Goal: Task Accomplishment & Management: Manage account settings

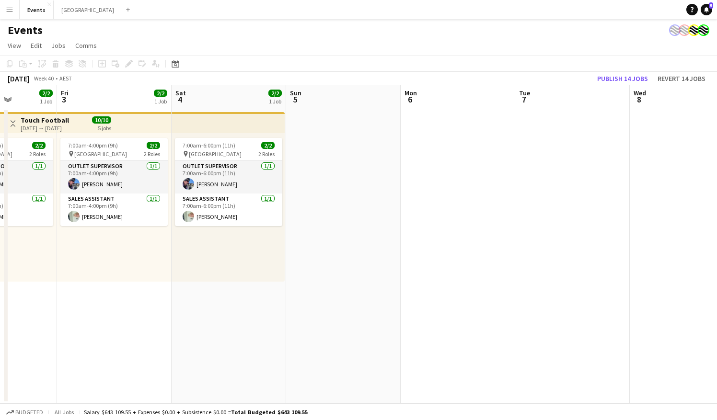
drag, startPoint x: 599, startPoint y: 236, endPoint x: 182, endPoint y: 290, distance: 420.0
click at [182, 290] on app-calendar-viewport "Tue 30 2/2 1 Job Wed 1 2/2 1 Job Thu 2 2/2 1 Job Fri 3 2/2 1 Job Sat 4 2/2 1 Jo…" at bounding box center [358, 244] width 717 height 319
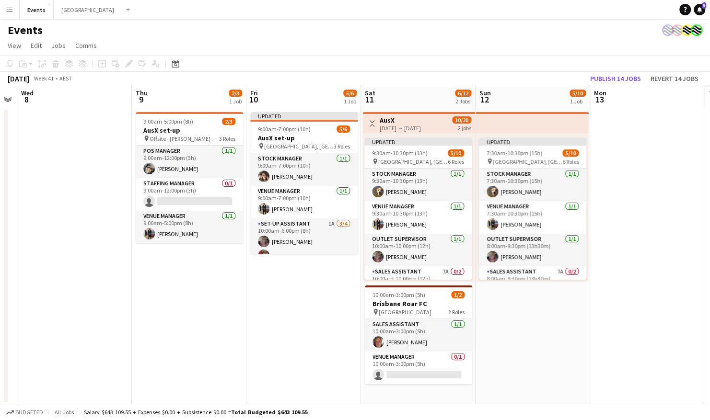
drag, startPoint x: 505, startPoint y: 290, endPoint x: 120, endPoint y: 291, distance: 384.9
click at [121, 291] on app-calendar-viewport "Sat 4 2/2 1 Job Sun 5 Mon 6 Tue 7 Wed 8 Thu 9 2/3 1 Job Fri 10 5/6 1 Job Sat 11…" at bounding box center [355, 244] width 710 height 319
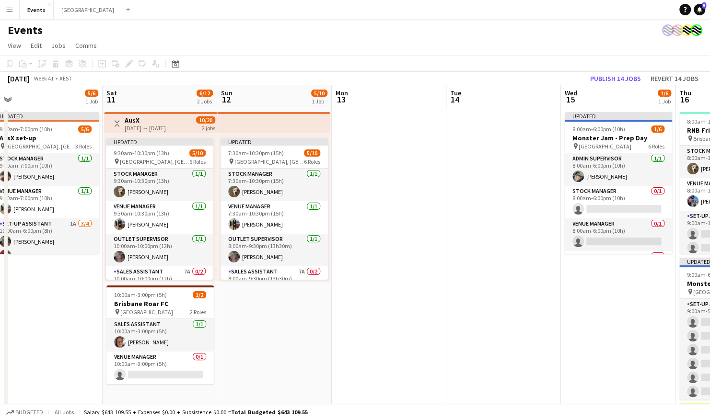
drag, startPoint x: 629, startPoint y: 309, endPoint x: 183, endPoint y: 318, distance: 445.9
click at [183, 318] on app-calendar-viewport "Wed 8 Thu 9 2/3 1 Job Fri 10 5/6 1 Job Sat 11 6/12 2 Jobs Sun 12 5/10 1 Job Mon…" at bounding box center [355, 324] width 710 height 479
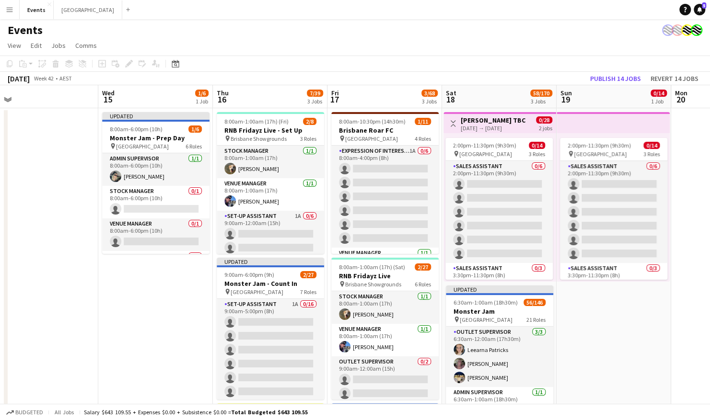
scroll to position [0, 258]
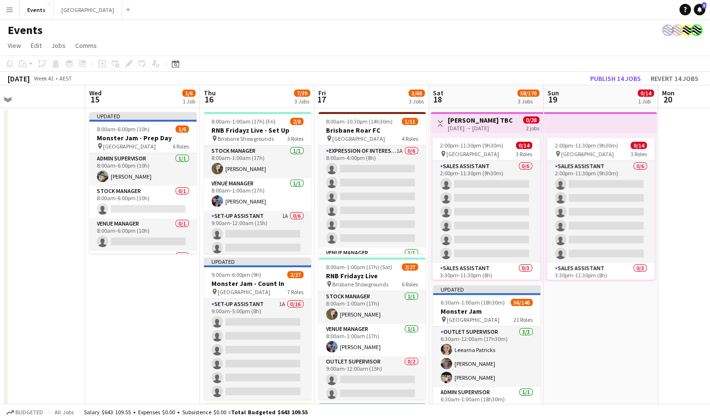
drag, startPoint x: 368, startPoint y: 290, endPoint x: 123, endPoint y: 302, distance: 244.7
click at [123, 302] on app-calendar-viewport "Sun 12 5/10 1 Job Mon 13 Tue 14 Wed 15 1/6 1 Job Thu 16 7/39 3 Jobs Fri 17 3/68…" at bounding box center [355, 338] width 710 height 507
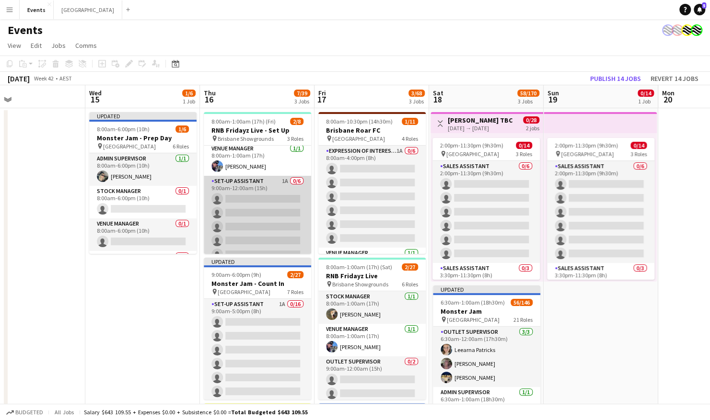
scroll to position [48, 0]
click at [254, 189] on app-card-role "Set-up Assistant 1A 0/6 9:00am-12:00am (15h) single-neutral-actions single-neut…" at bounding box center [257, 214] width 107 height 102
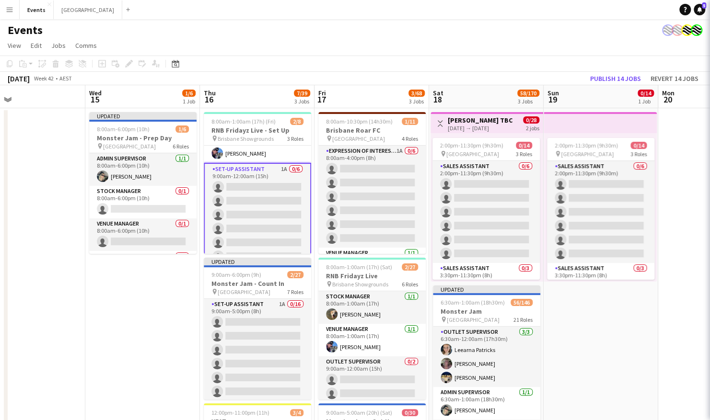
scroll to position [0, 258]
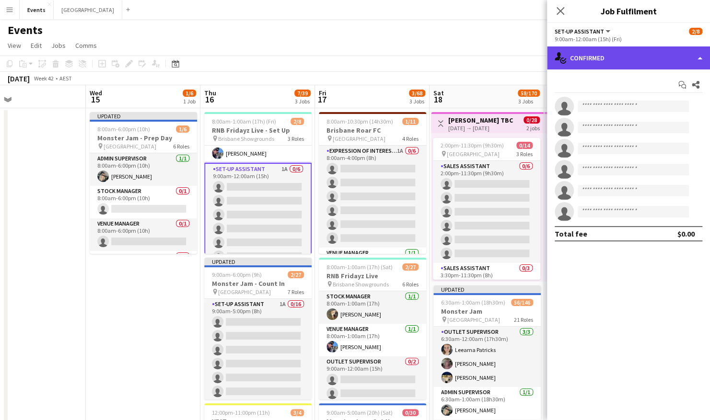
click at [593, 62] on div "single-neutral-actions-check-2 Confirmed" at bounding box center [628, 57] width 163 height 23
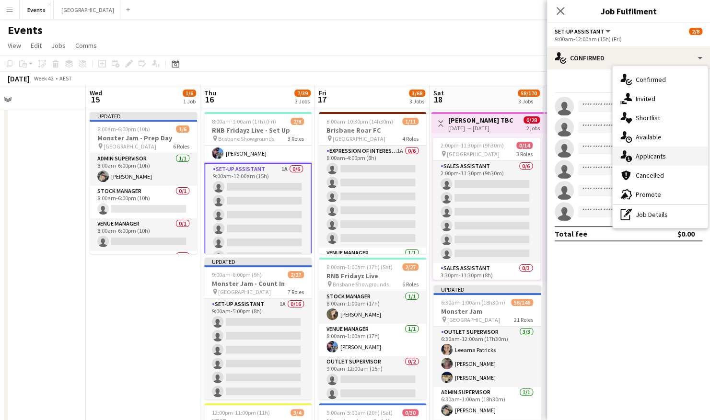
click at [652, 160] on span "Applicants" at bounding box center [651, 156] width 30 height 9
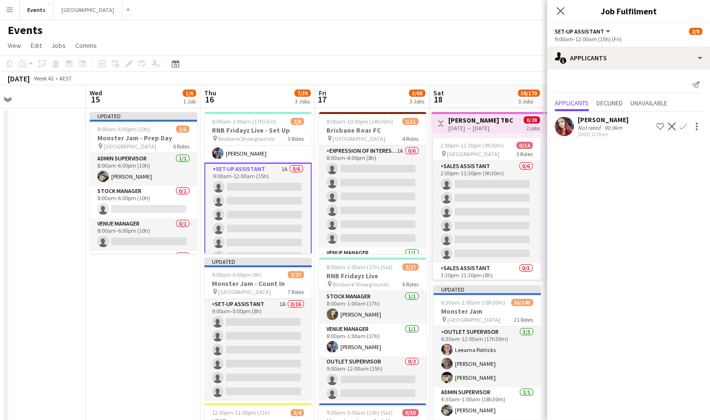
scroll to position [60, 0]
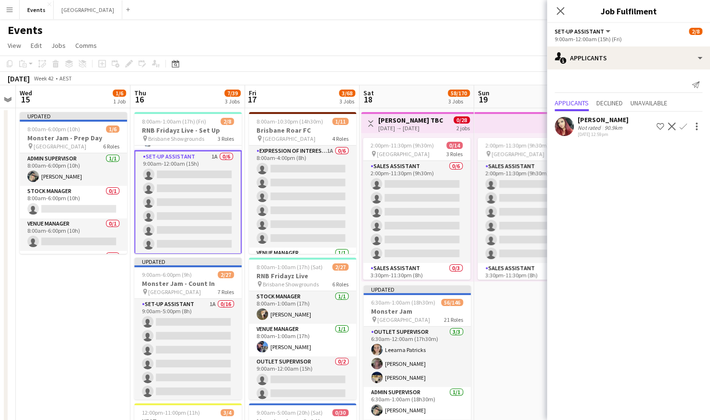
drag, startPoint x: 137, startPoint y: 325, endPoint x: 87, endPoint y: 331, distance: 50.1
click at [87, 331] on app-calendar-viewport "Sun 12 5/10 1 Job Mon 13 Tue 14 Wed 15 1/6 1 Job Thu 16 7/39 3 Jobs Fri 17 3/68…" at bounding box center [355, 338] width 710 height 507
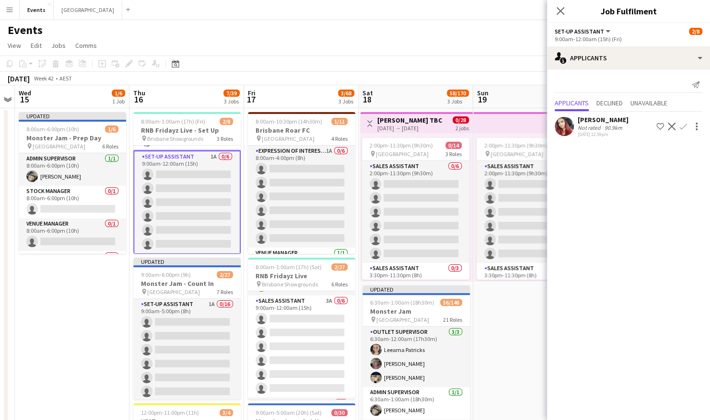
scroll to position [96, 0]
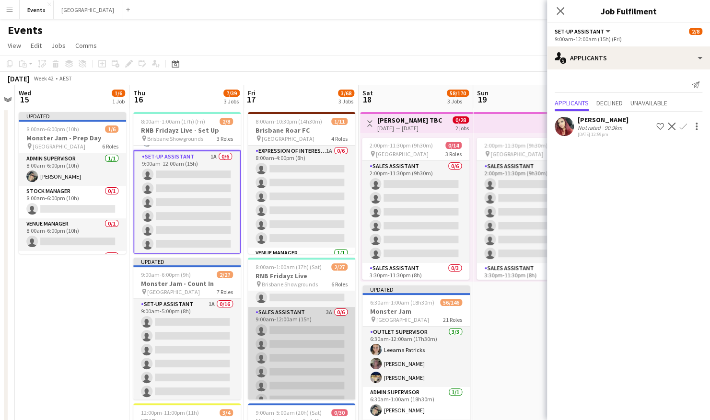
click at [307, 339] on app-card-role "Sales Assistant 3A 0/6 9:00am-12:00am (15h) single-neutral-actions single-neutr…" at bounding box center [301, 358] width 107 height 102
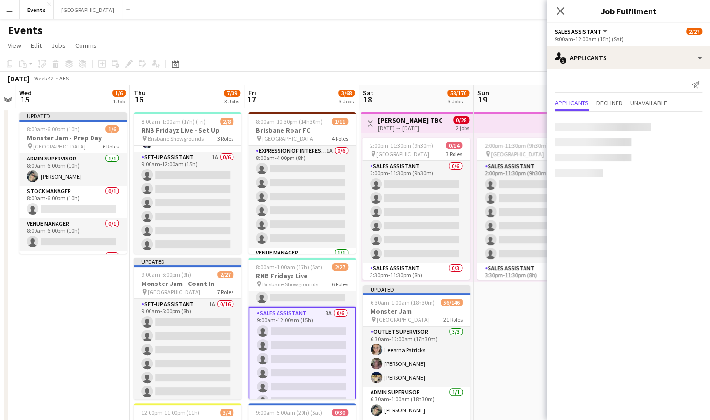
scroll to position [58, 0]
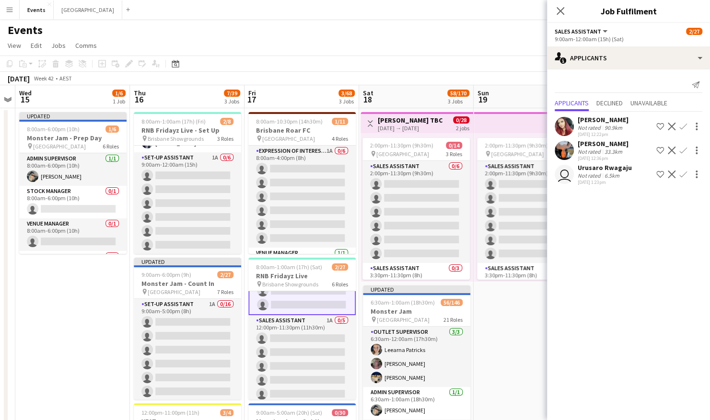
click at [307, 339] on app-card-role "Sales Assistant 1A 0/5 12:00pm-11:30pm (11h30m) single-neutral-actions single-n…" at bounding box center [301, 359] width 107 height 88
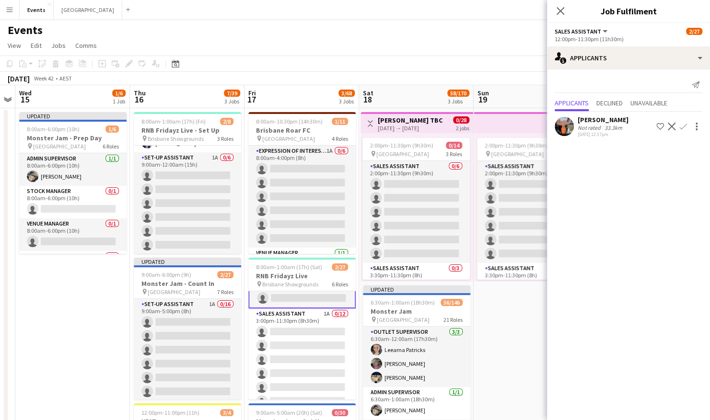
click at [307, 339] on app-card-role "Sales Assistant 1A 0/12 3:00pm-11:30pm (8h30m) single-neutral-actions single-ne…" at bounding box center [301, 402] width 107 height 186
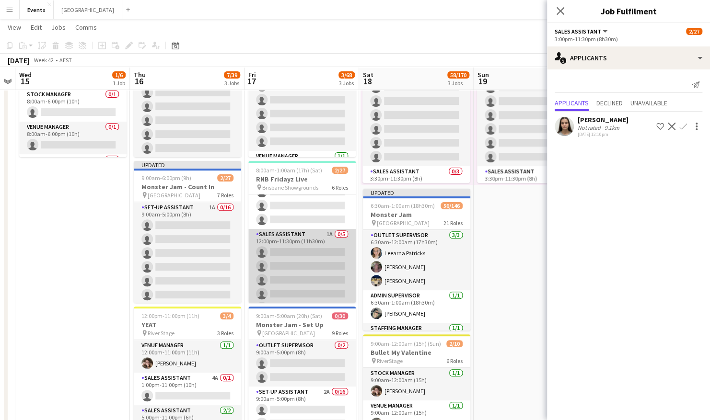
scroll to position [190, 0]
click at [307, 266] on app-card-role "Sales Assistant 1A 0/5 12:00pm-11:30pm (11h30m) single-neutral-actions single-n…" at bounding box center [301, 263] width 107 height 88
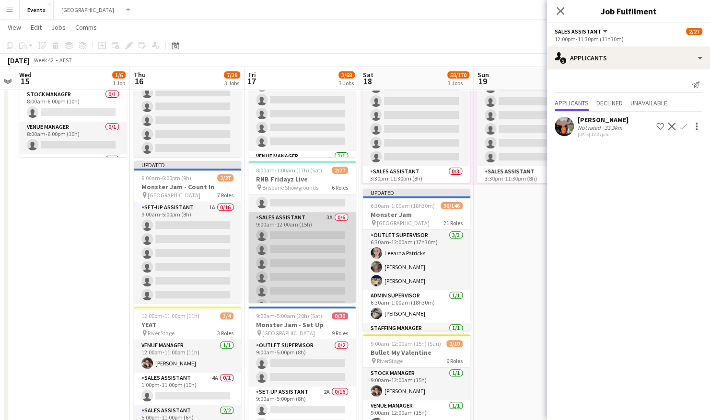
click at [304, 259] on app-card-role "Sales Assistant 3A 0/6 9:00am-12:00am (15h) single-neutral-actions single-neutr…" at bounding box center [301, 263] width 107 height 102
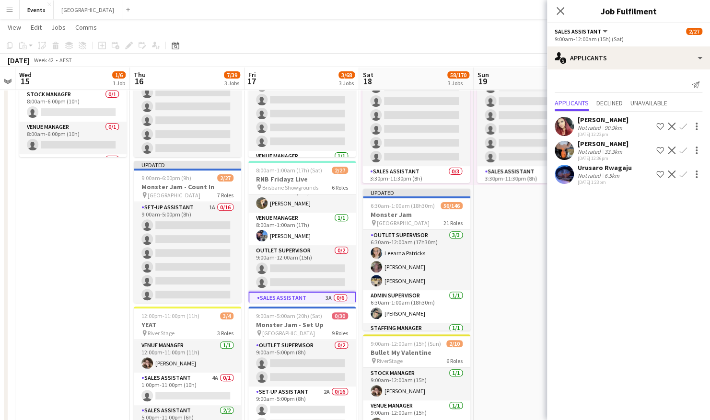
scroll to position [0, 0]
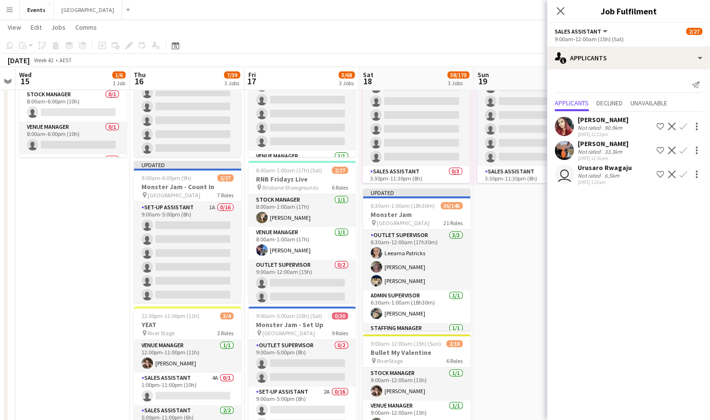
click at [304, 259] on app-card-role "Venue Manager [DATE] 8:00am-1:00am (17h) [PERSON_NAME]" at bounding box center [301, 243] width 107 height 33
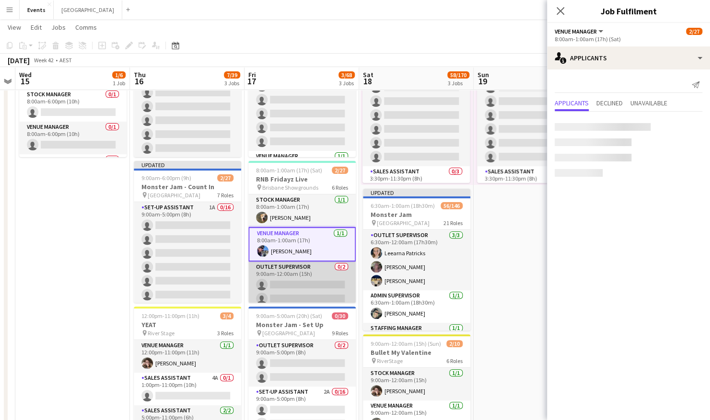
click at [301, 277] on app-card-role "Outlet Supervisor 0/2 9:00am-12:00am (15h) single-neutral-actions single-neutra…" at bounding box center [301, 285] width 107 height 46
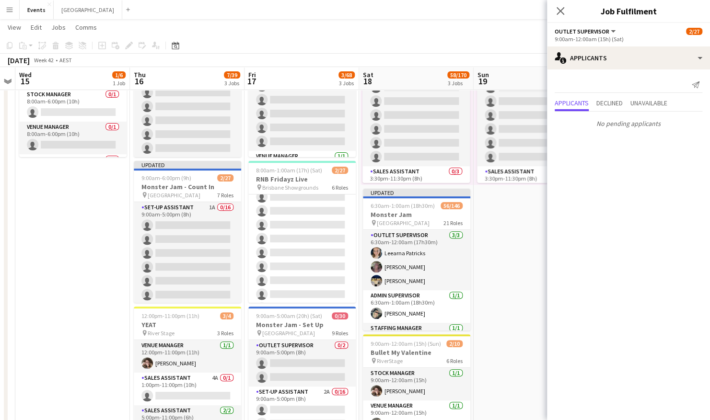
scroll to position [381, 0]
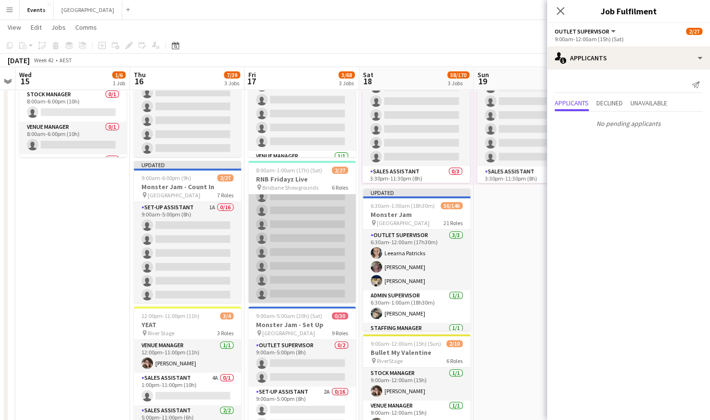
click at [311, 251] on app-card-role "Sales Assistant 1A 0/12 3:00pm-11:30pm (8h30m) single-neutral-actions single-ne…" at bounding box center [301, 211] width 107 height 186
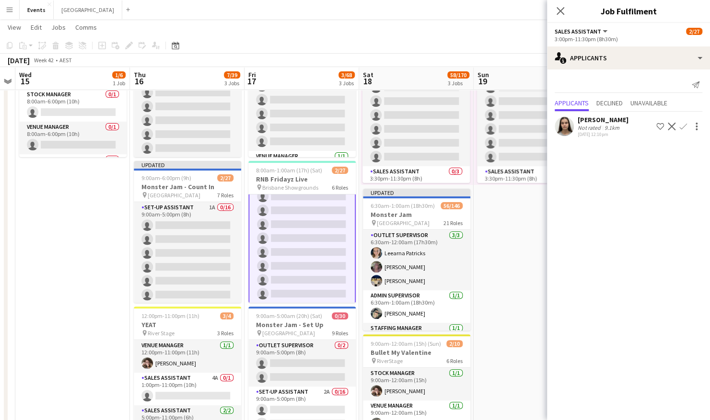
click at [684, 125] on app-icon "Confirm" at bounding box center [683, 127] width 8 height 8
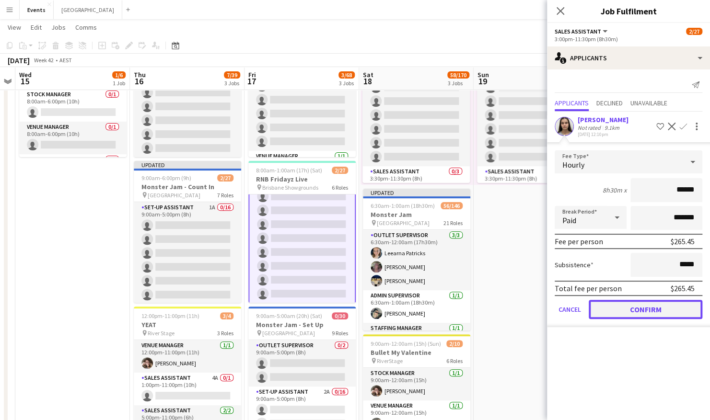
click at [636, 313] on button "Confirm" at bounding box center [646, 309] width 114 height 19
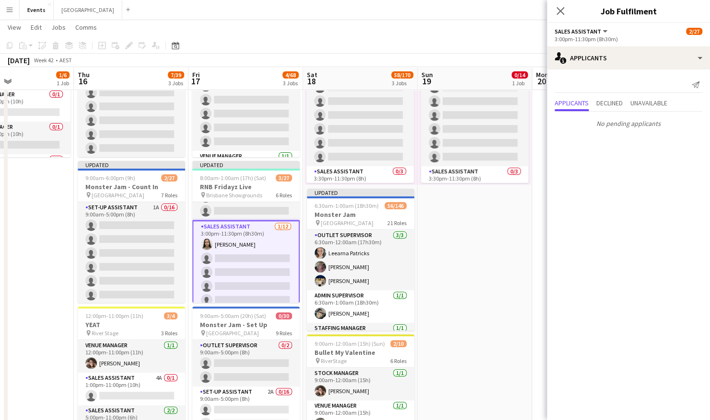
scroll to position [0, 392]
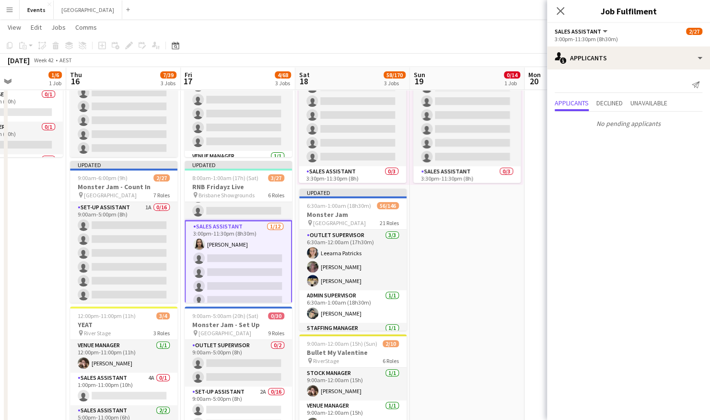
drag, startPoint x: 487, startPoint y: 290, endPoint x: 447, endPoint y: 290, distance: 39.8
click at [447, 290] on app-calendar-viewport "Sun 12 5/10 1 Job Mon 13 Tue 14 Wed 15 1/6 1 Job Thu 16 7/39 3 Jobs Fri 17 4/68…" at bounding box center [355, 219] width 710 height 554
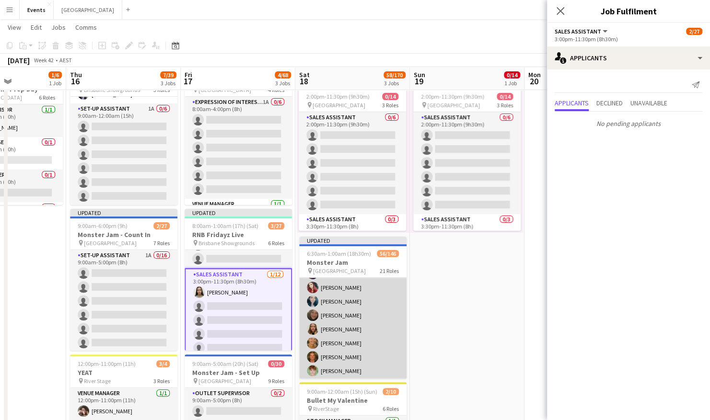
scroll to position [336, 0]
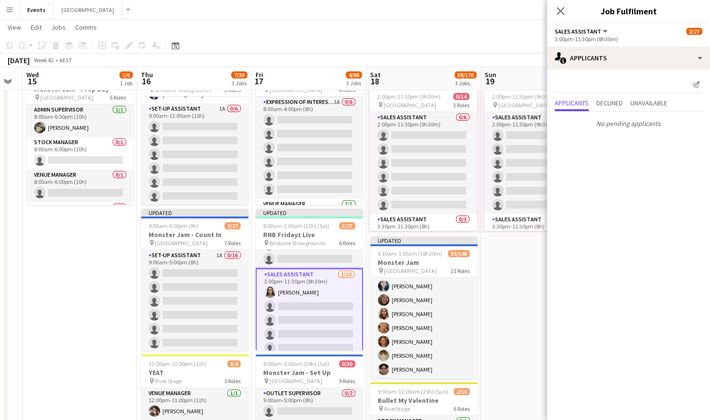
drag, startPoint x: 432, startPoint y: 309, endPoint x: 509, endPoint y: 303, distance: 76.4
click at [509, 303] on app-calendar-viewport "Sun 12 5/10 1 Job Mon 13 Tue 14 Wed 15 1/6 1 Job Thu 16 7/39 3 Jobs Fri 17 4/68…" at bounding box center [355, 266] width 710 height 554
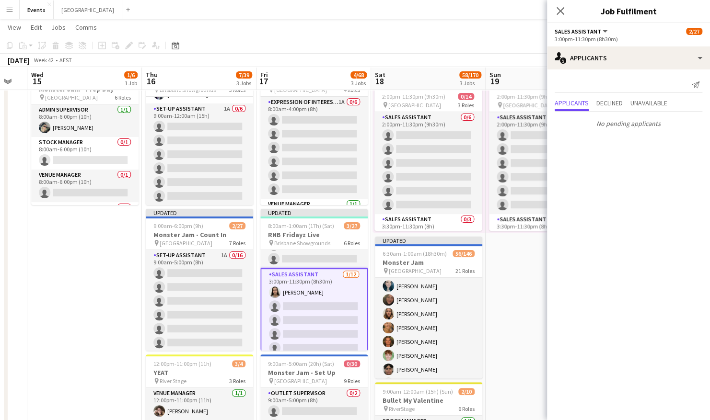
click at [122, 289] on app-date-cell "Updated 8:00am-6:00pm (10h) 1/6 Monster Jam - Prep Day pin Cbus Super Stadium 6…" at bounding box center [84, 301] width 115 height 484
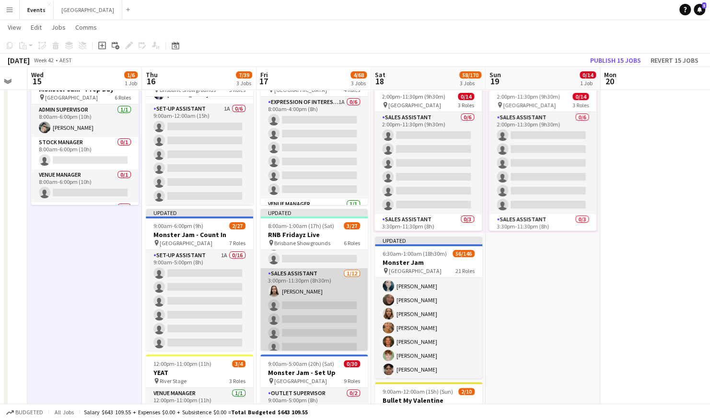
click at [321, 288] on app-card-role "Sales Assistant 1/12 3:00pm-11:30pm (8h30m) Jazlyn Pedrina single-neutral-actio…" at bounding box center [313, 361] width 107 height 186
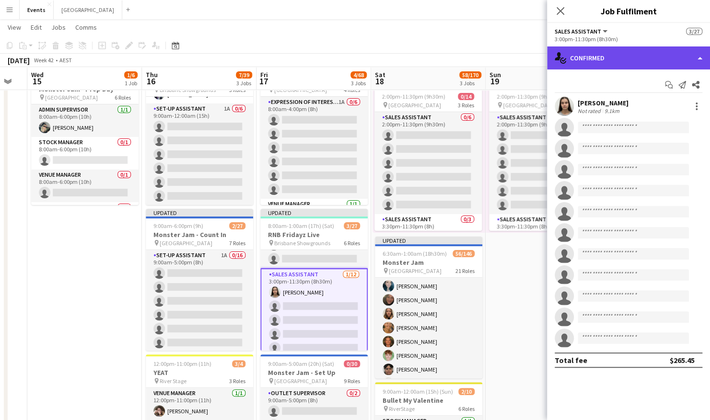
click at [615, 65] on div "single-neutral-actions-check-2 Confirmed" at bounding box center [628, 57] width 163 height 23
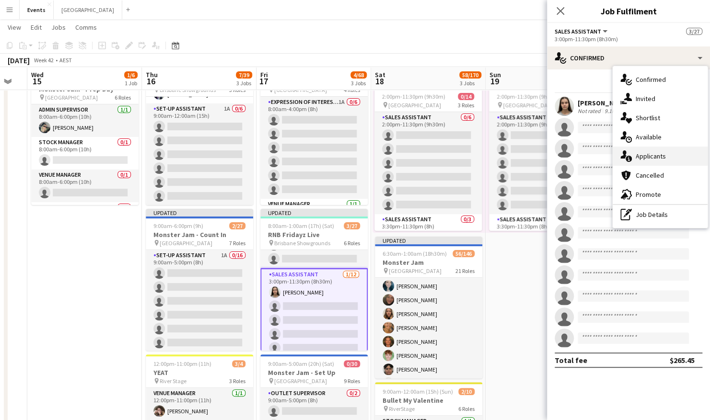
click at [666, 157] on div "single-neutral-actions-information Applicants" at bounding box center [660, 156] width 95 height 19
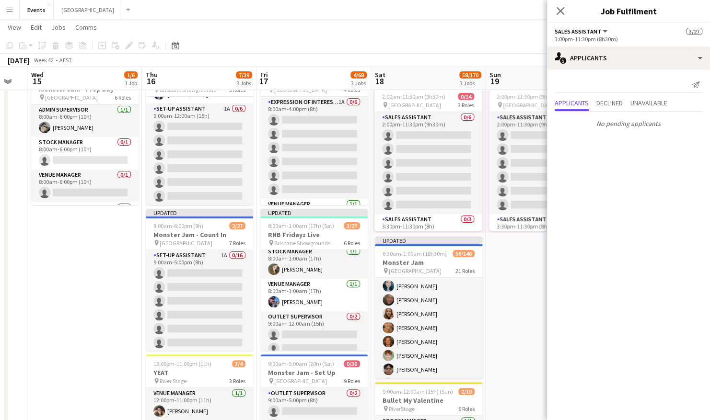
scroll to position [0, 0]
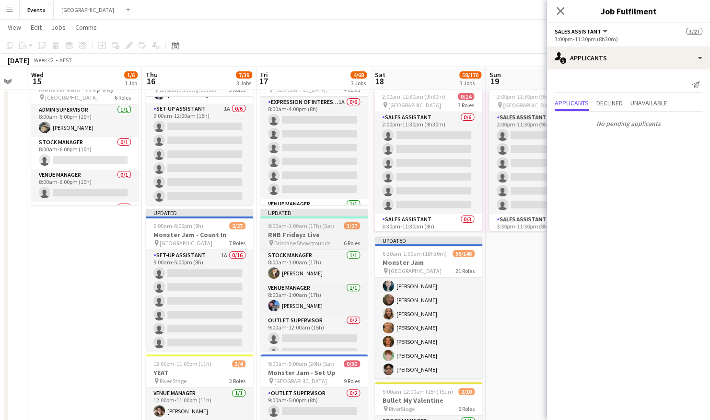
click at [316, 232] on h3 "RNB Fridayz Live" at bounding box center [313, 235] width 107 height 9
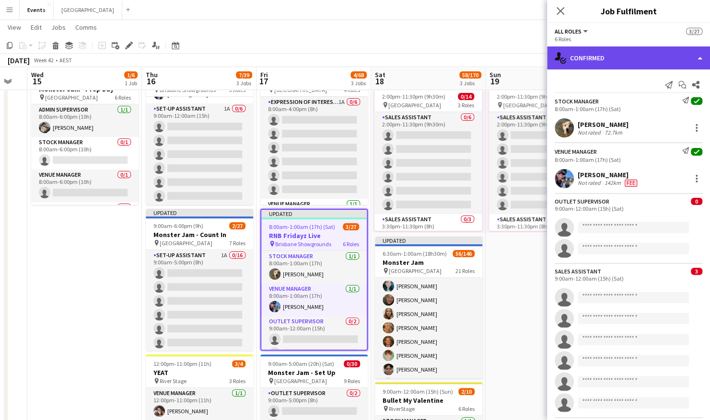
click at [622, 63] on div "single-neutral-actions-check-2 Confirmed" at bounding box center [628, 57] width 163 height 23
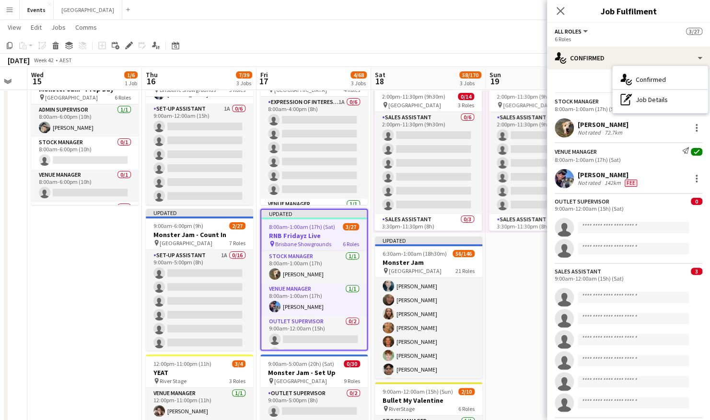
click at [509, 273] on app-date-cell "2:00pm-11:30pm (9h30m) 0/14 pin [GEOGRAPHIC_DATA] 3 Roles Sales Assistant 0/6 2…" at bounding box center [543, 301] width 115 height 484
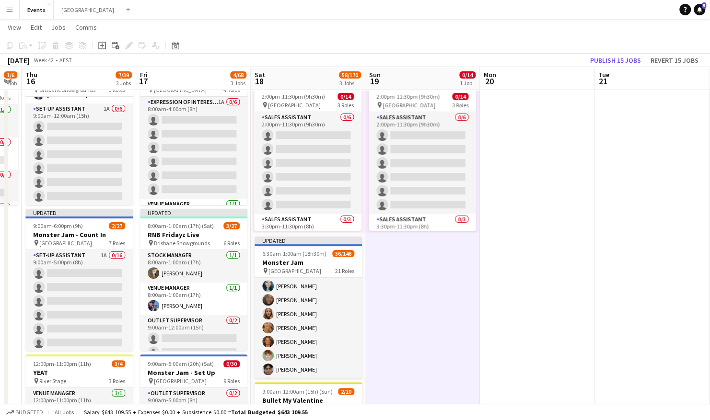
drag, startPoint x: 543, startPoint y: 261, endPoint x: 446, endPoint y: 258, distance: 96.9
click at [447, 258] on app-calendar-viewport "Sun 12 5/10 1 Job Mon 13 Tue 14 Wed 15 1/6 1 Job Thu 16 7/39 3 Jobs Fri 17 4/68…" at bounding box center [355, 266] width 710 height 554
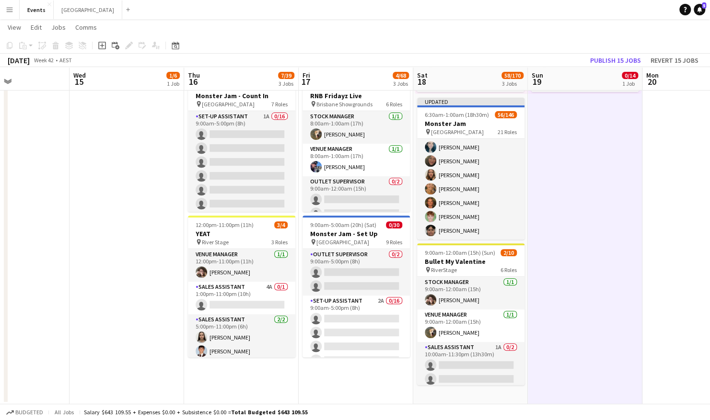
scroll to position [0, 269]
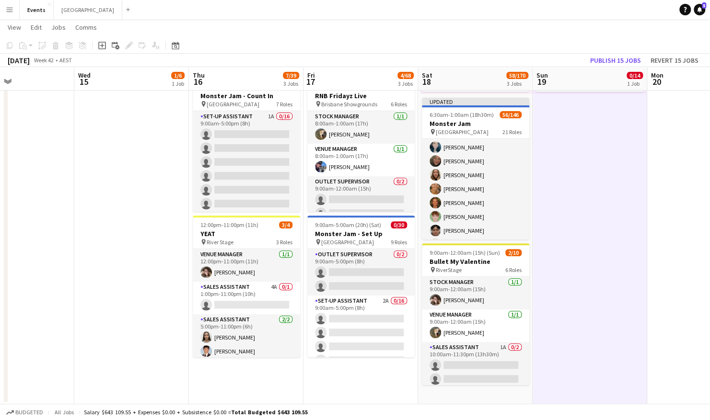
drag, startPoint x: 509, startPoint y: 237, endPoint x: 588, endPoint y: 236, distance: 79.1
click at [588, 236] on app-calendar-viewport "Sun 12 5/10 1 Job Mon 13 Tue 14 Wed 15 1/6 1 Job Thu 16 7/39 3 Jobs Fri 17 4/68…" at bounding box center [355, 127] width 710 height 554
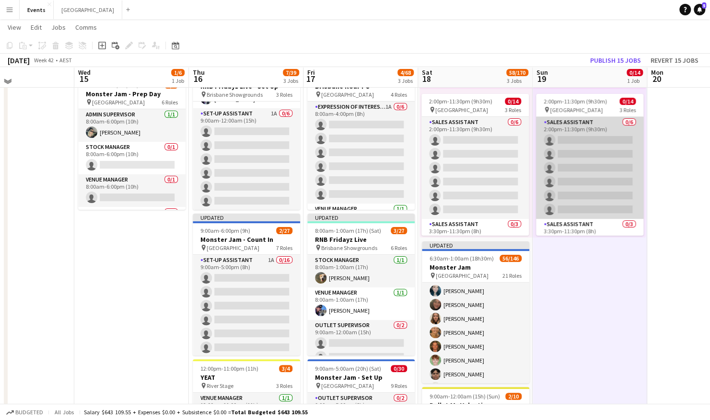
scroll to position [0, 0]
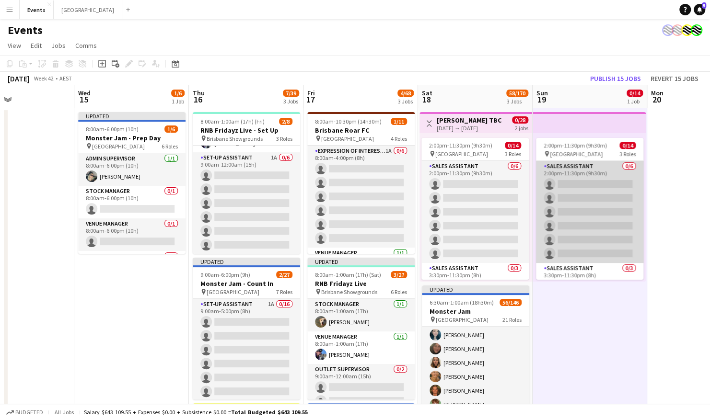
click at [571, 189] on app-card-role "Sales Assistant 0/6 2:00pm-11:30pm (9h30m) single-neutral-actions single-neutra…" at bounding box center [589, 212] width 107 height 102
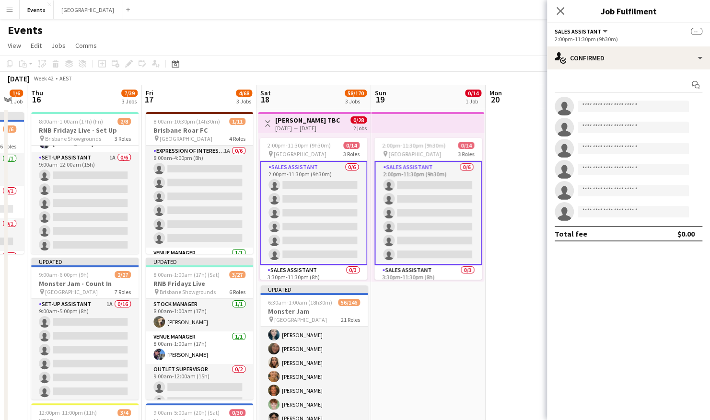
drag, startPoint x: 537, startPoint y: 301, endPoint x: 370, endPoint y: 301, distance: 166.8
click at [370, 301] on app-calendar-viewport "Sun 12 5/10 1 Job Mon 13 Tue 14 Wed 15 1/6 1 Job Thu 16 7/39 3 Jobs Fri 17 4/68…" at bounding box center [355, 338] width 710 height 507
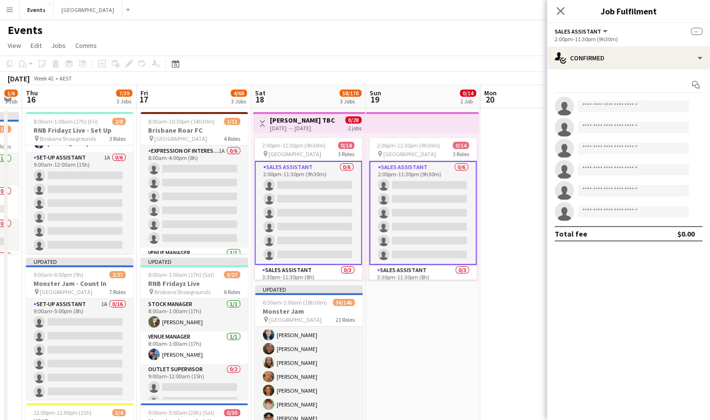
click at [391, 182] on app-card-role "Sales Assistant 0/6 2:00pm-11:30pm (9h30m) single-neutral-actions single-neutra…" at bounding box center [422, 213] width 107 height 104
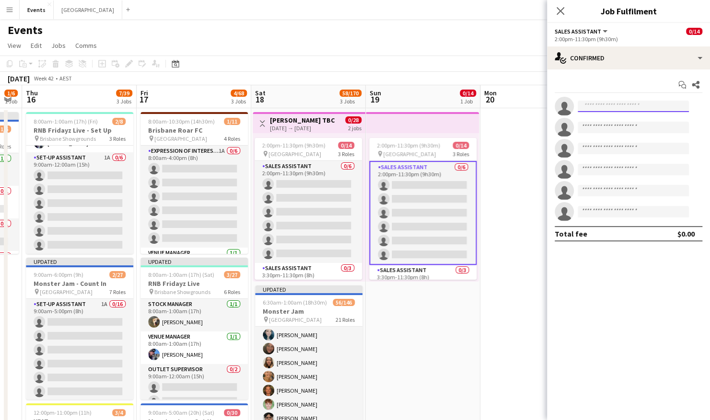
click at [626, 105] on input at bounding box center [633, 107] width 111 height 12
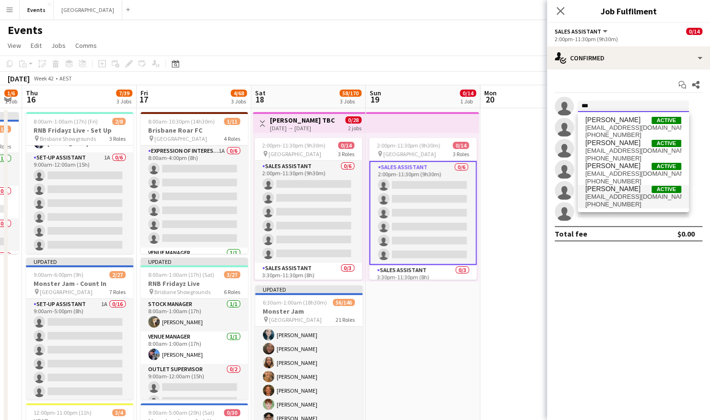
type input "***"
click at [631, 199] on span "npatr9@outlook.com" at bounding box center [633, 197] width 96 height 8
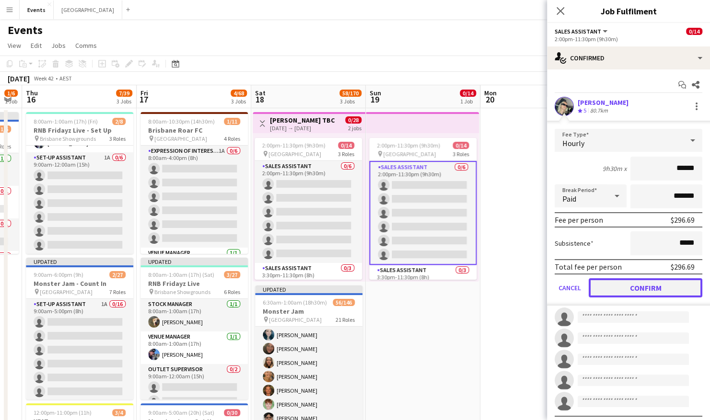
click at [653, 286] on button "Confirm" at bounding box center [646, 287] width 114 height 19
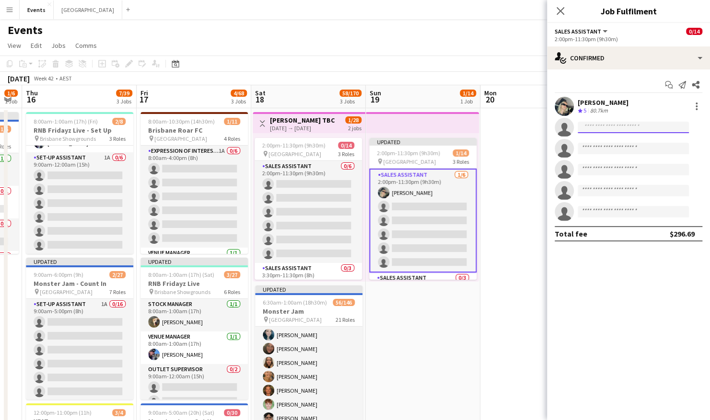
click at [614, 124] on input at bounding box center [633, 128] width 111 height 12
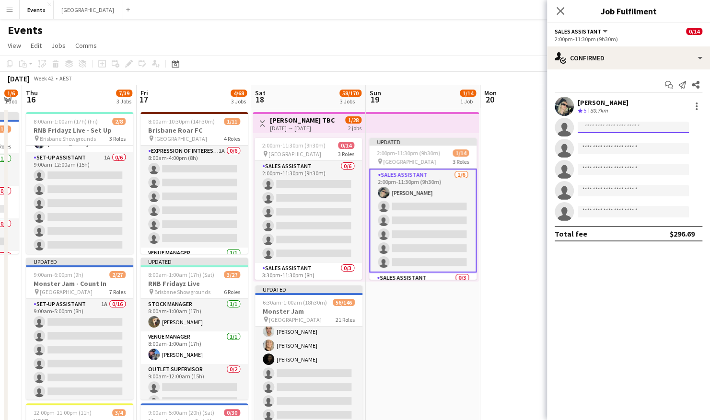
scroll to position [527, 0]
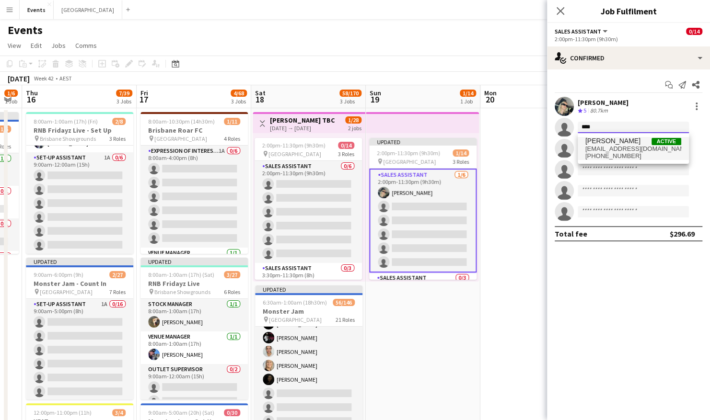
type input "****"
click at [621, 152] on span "+61413079088" at bounding box center [633, 156] width 96 height 8
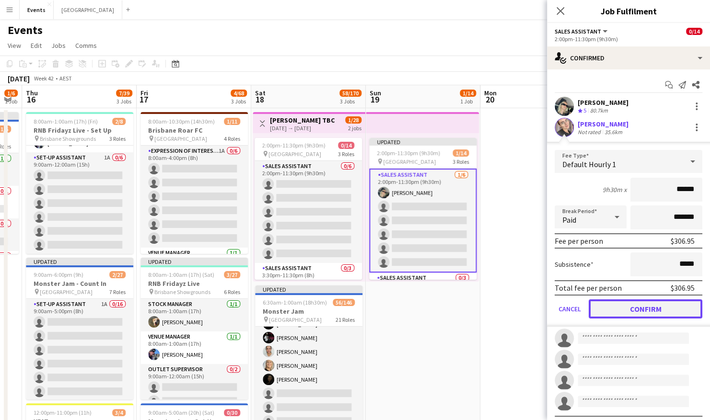
click at [654, 310] on button "Confirm" at bounding box center [646, 309] width 114 height 19
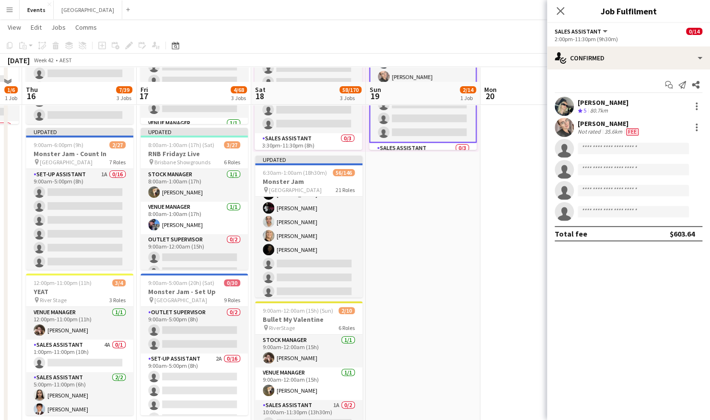
scroll to position [144, 0]
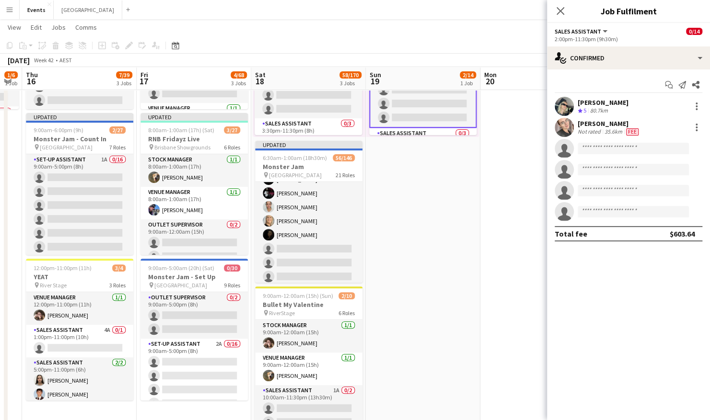
click at [431, 291] on app-date-cell "Updated 2:00pm-11:30pm (9h30m) 2/14 pin Brisbane Entertainment Centre 3 Roles S…" at bounding box center [423, 206] width 115 height 484
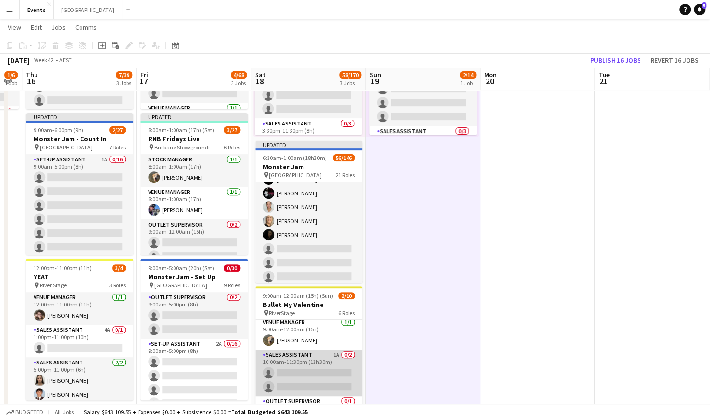
scroll to position [48, 0]
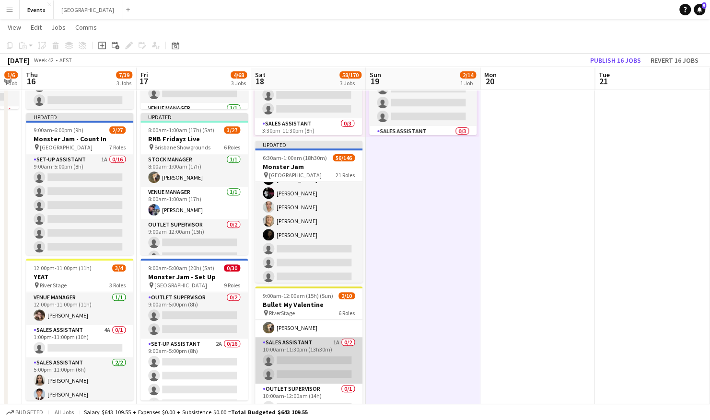
click at [322, 351] on app-card-role "Sales Assistant 1A 0/2 10:00am-11:30pm (13h30m) single-neutral-actions single-n…" at bounding box center [308, 360] width 107 height 46
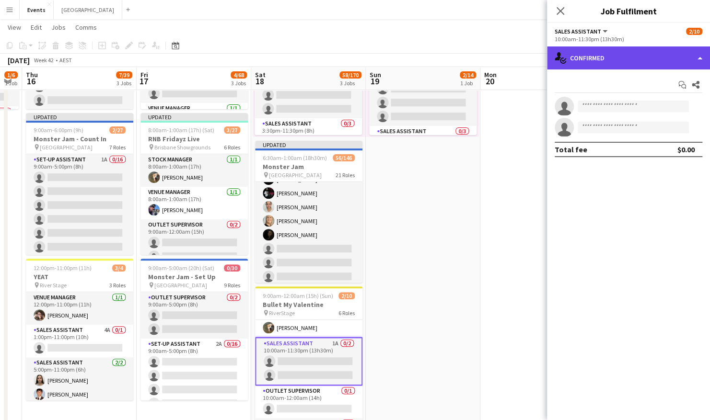
click at [603, 48] on div "single-neutral-actions-check-2 Confirmed" at bounding box center [628, 57] width 163 height 23
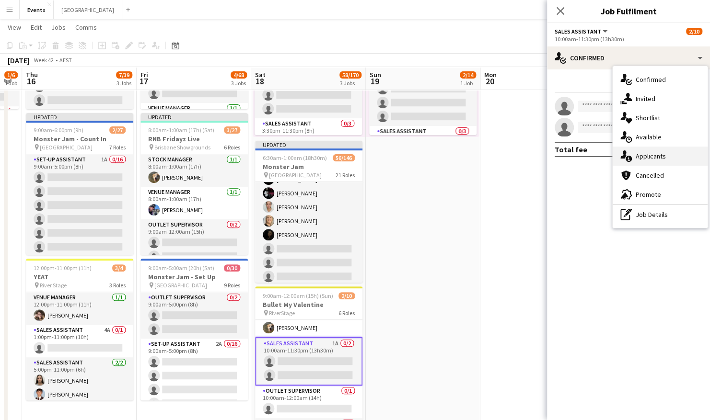
click at [645, 156] on span "Applicants" at bounding box center [651, 156] width 30 height 9
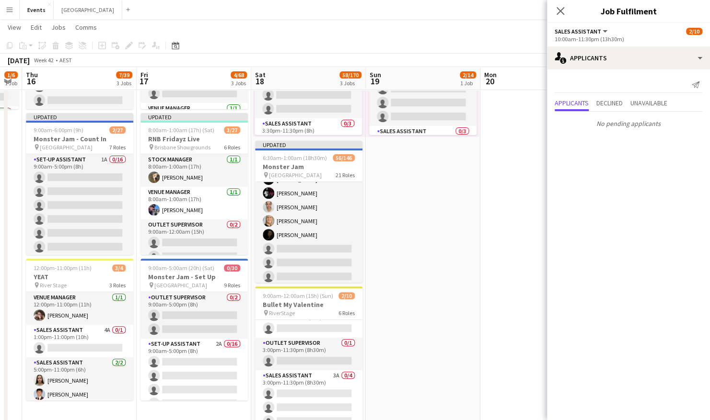
scroll to position [144, 0]
drag, startPoint x: 305, startPoint y: 379, endPoint x: 298, endPoint y: 382, distance: 7.7
click at [300, 382] on app-calendar-viewport "Sun 12 5/10 1 Job Mon 13 Tue 14 Wed 15 1/6 1 Job Thu 16 7/39 3 Jobs Fri 17 4/68…" at bounding box center [355, 171] width 710 height 554
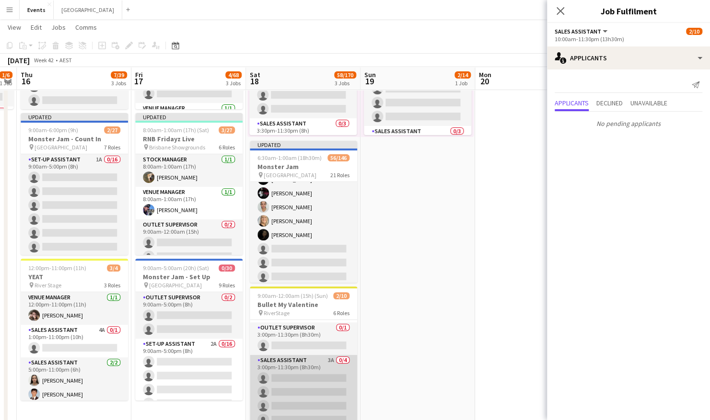
click at [298, 378] on app-card-role "Sales Assistant 3A 0/4 3:00pm-11:30pm (8h30m) single-neutral-actions single-neu…" at bounding box center [303, 392] width 107 height 74
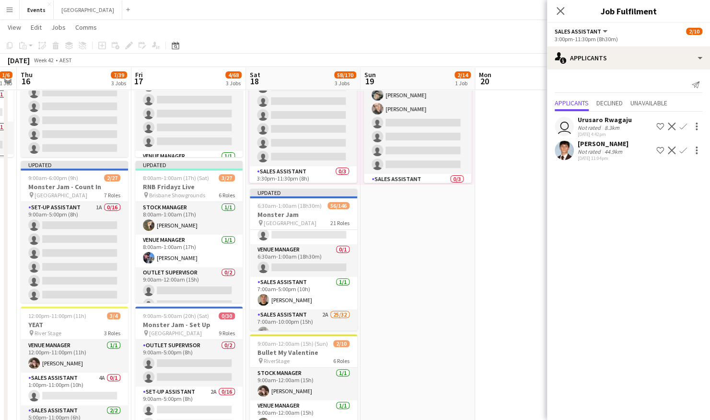
scroll to position [192, 0]
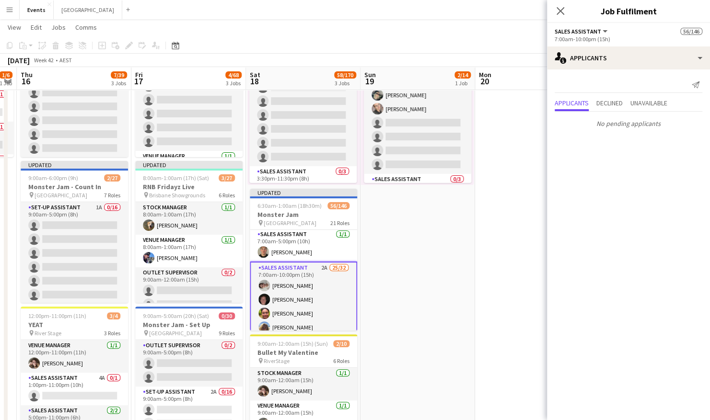
click at [651, 96] on div "Send notification Applicants Declined Unavailable No pending applicants" at bounding box center [628, 105] width 163 height 70
click at [650, 101] on span "Unavailable" at bounding box center [648, 103] width 37 height 7
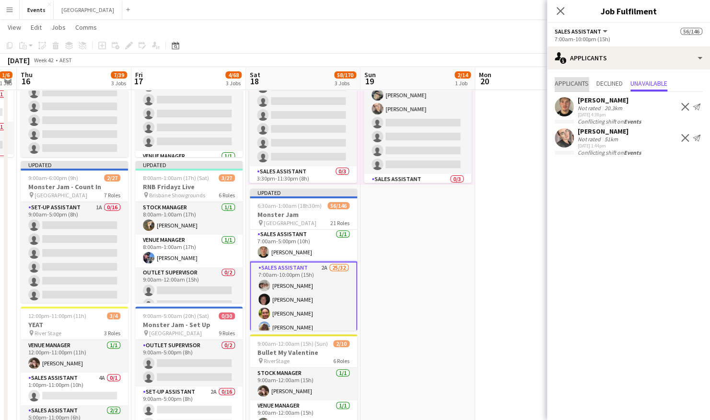
click at [573, 81] on span "Applicants" at bounding box center [572, 83] width 34 height 7
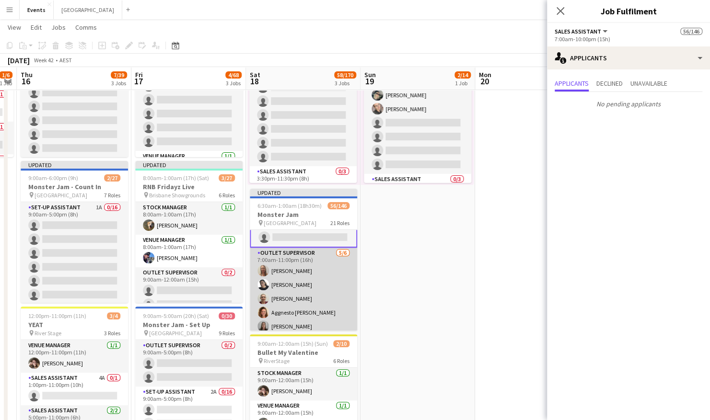
click at [295, 265] on app-card-role "Outlet Supervisor 5/6 7:00am-11:00pm (16h) Samantha Iwanuscha Shandon-Monique O…" at bounding box center [303, 299] width 107 height 102
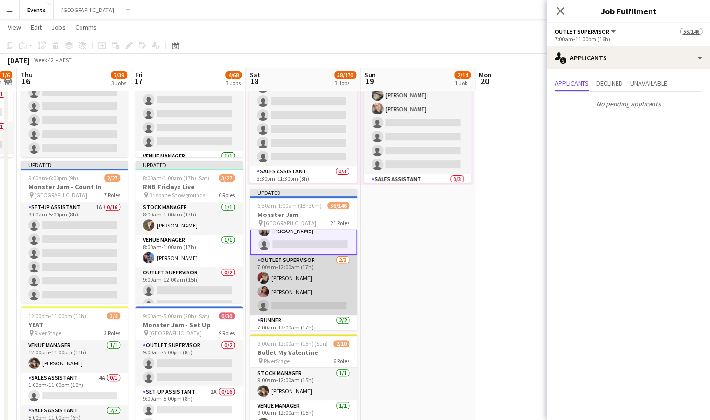
click at [298, 262] on app-card-role "Outlet Supervisor 2/3 7:00am-12:00am (17h) Rebecca Morris Morgan SAMUELA single…" at bounding box center [303, 285] width 107 height 60
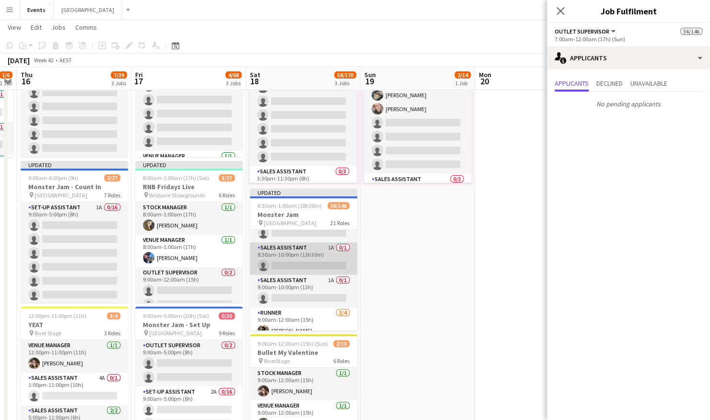
click at [312, 256] on app-card-role "Sales Assistant 1A 0/1 8:30am-10:00pm (13h30m) single-neutral-actions" at bounding box center [303, 259] width 107 height 33
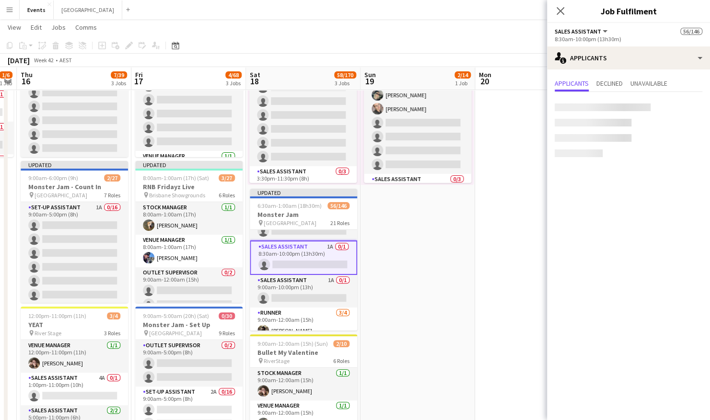
scroll to position [1051, 0]
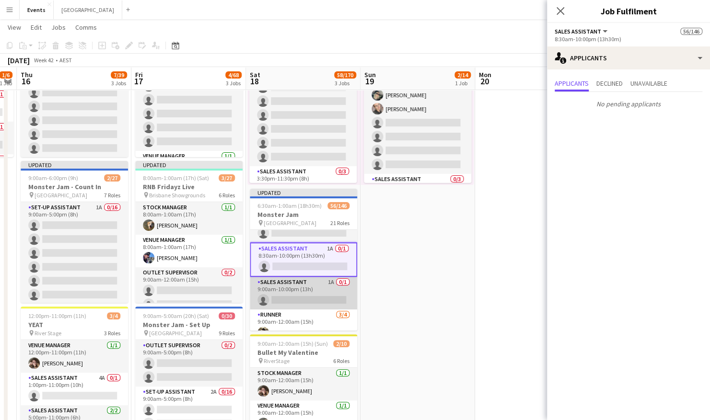
click at [307, 281] on app-card-role "Sales Assistant 1A 0/1 9:00am-10:00pm (13h) single-neutral-actions" at bounding box center [303, 293] width 107 height 33
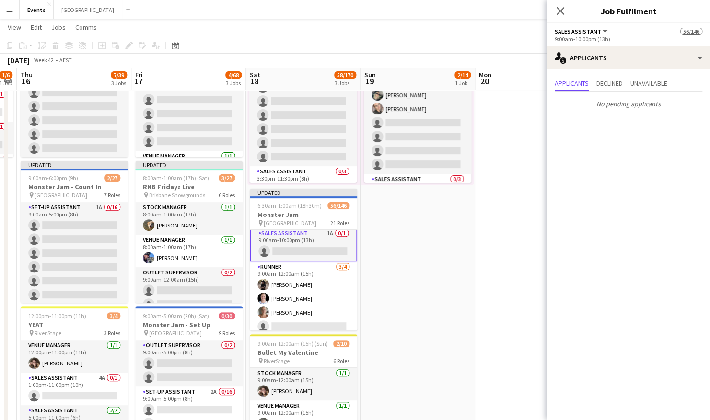
click at [307, 281] on app-card-role "Runner 3/4 9:00am-12:00am (15h) Chris Prendergast Jenna-Rae McIntyre Annabelle …" at bounding box center [303, 299] width 107 height 74
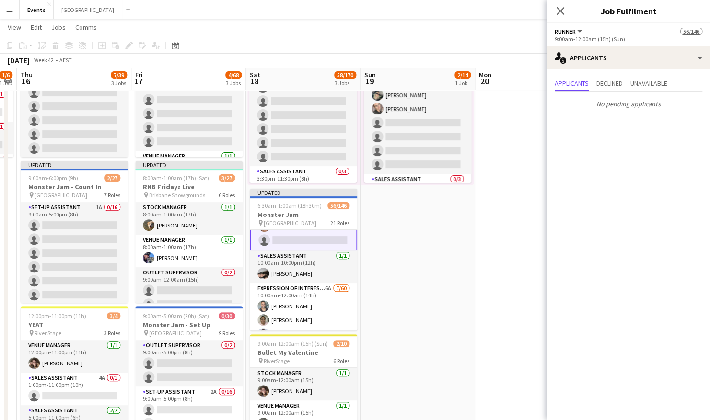
scroll to position [1194, 0]
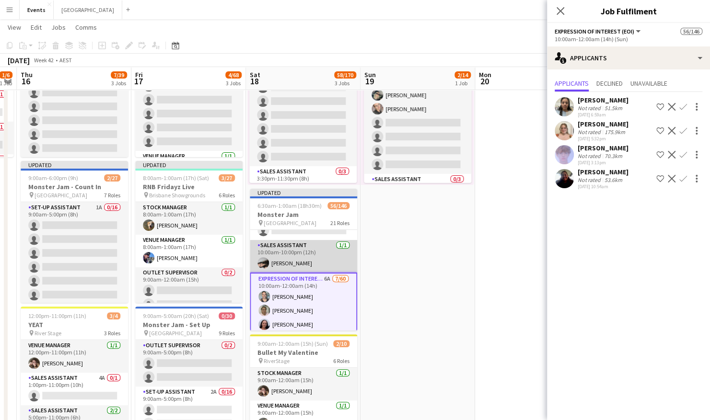
scroll to position [1241, 0]
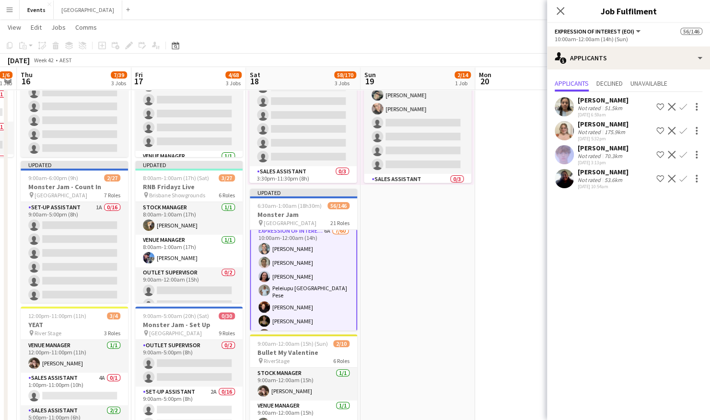
click at [683, 107] on app-icon "Confirm" at bounding box center [683, 107] width 8 height 8
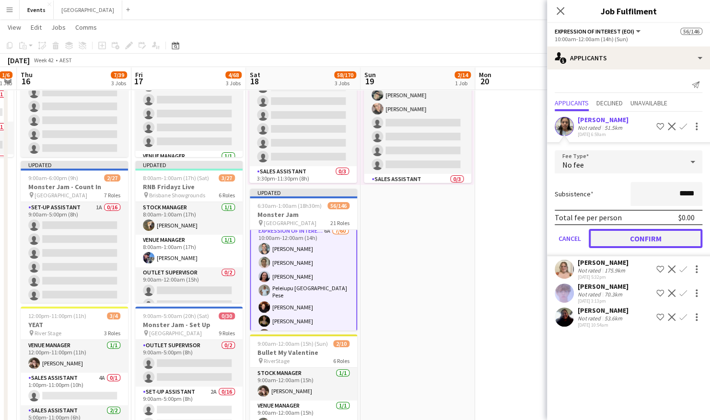
click at [677, 242] on button "Confirm" at bounding box center [646, 238] width 114 height 19
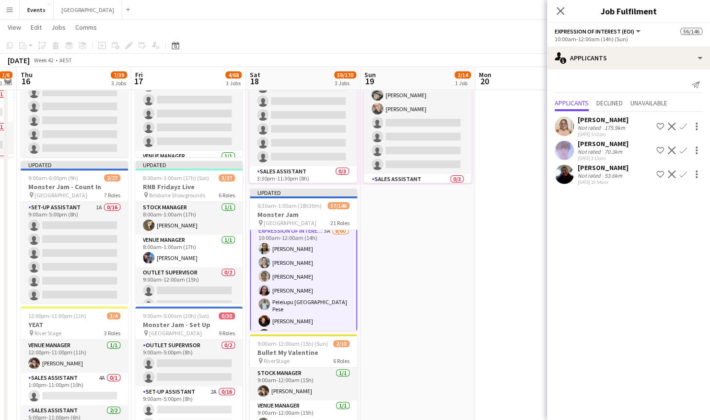
click at [681, 125] on app-icon "Confirm" at bounding box center [683, 127] width 8 height 8
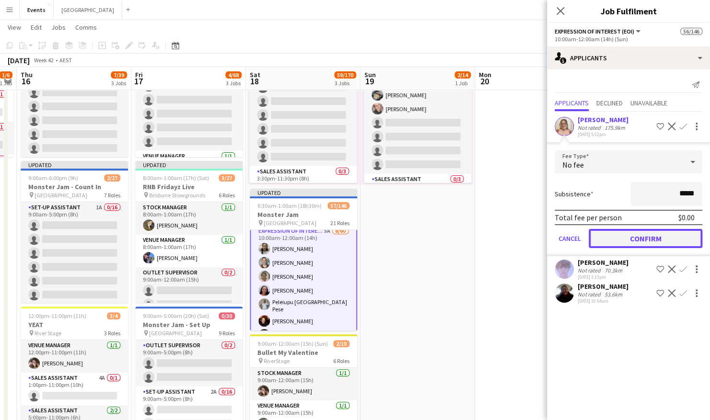
click at [644, 232] on button "Confirm" at bounding box center [646, 238] width 114 height 19
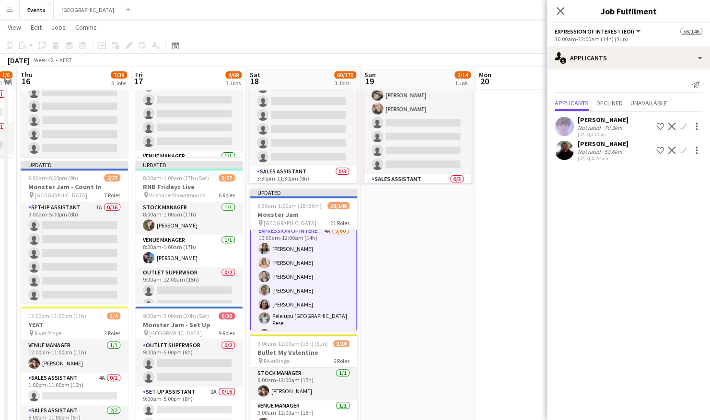
click at [680, 126] on app-icon "Confirm" at bounding box center [683, 127] width 8 height 8
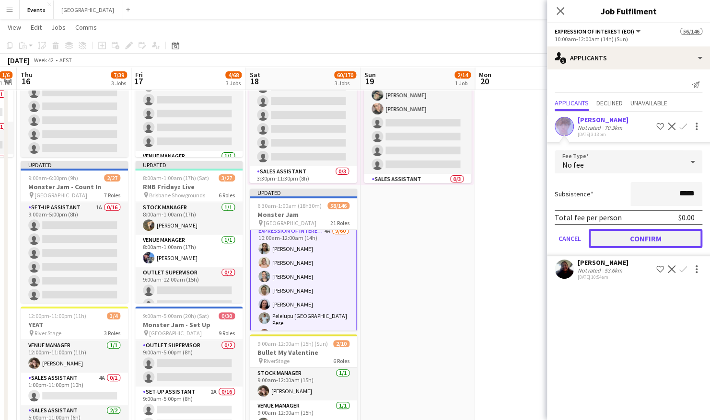
drag, startPoint x: 638, startPoint y: 236, endPoint x: 650, endPoint y: 203, distance: 34.7
click at [638, 234] on button "Confirm" at bounding box center [646, 238] width 114 height 19
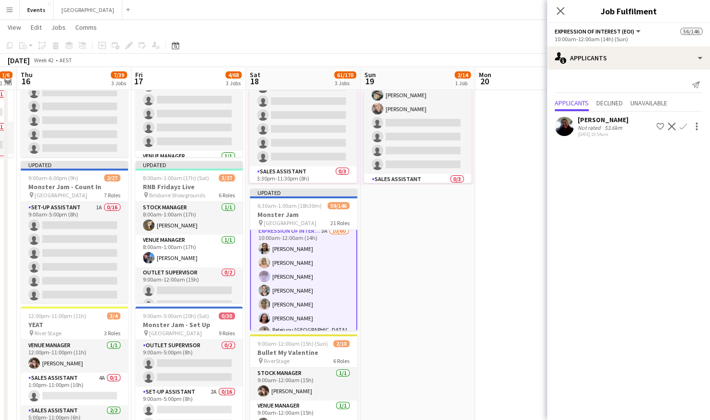
click at [682, 125] on app-icon "Confirm" at bounding box center [683, 127] width 8 height 8
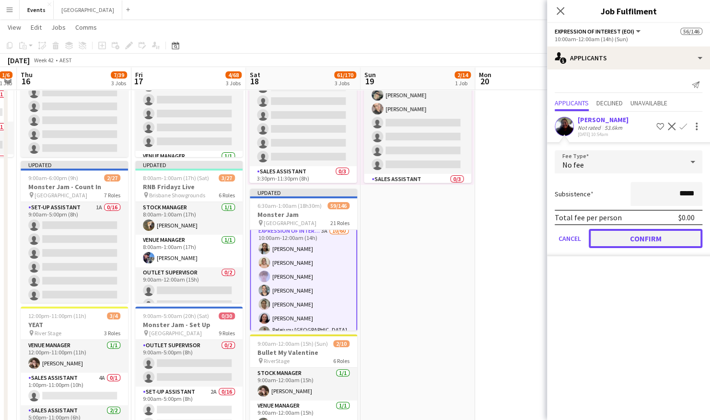
click at [645, 238] on button "Confirm" at bounding box center [646, 238] width 114 height 19
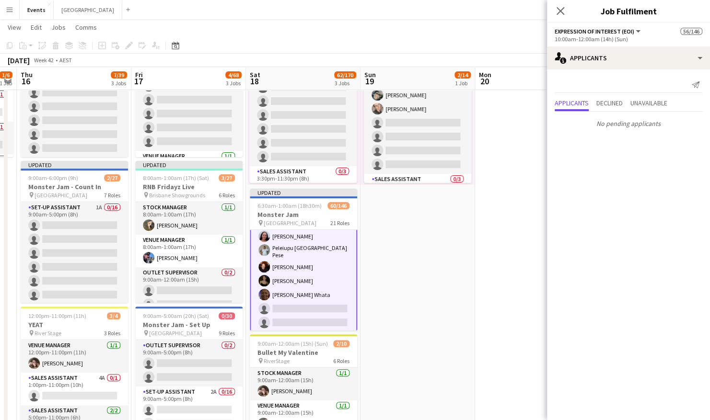
scroll to position [1288, 0]
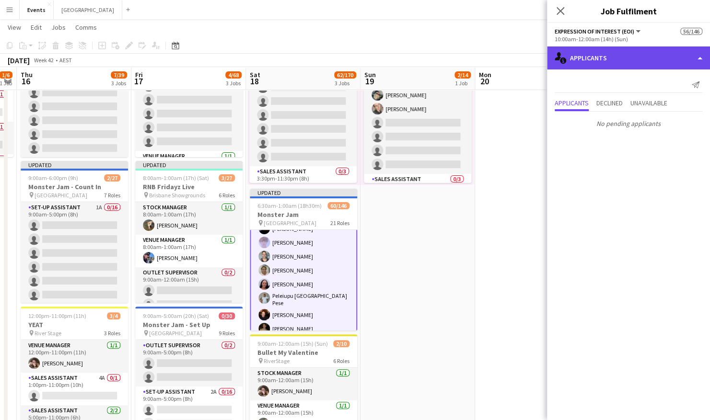
click at [626, 50] on div "single-neutral-actions-information Applicants" at bounding box center [628, 57] width 163 height 23
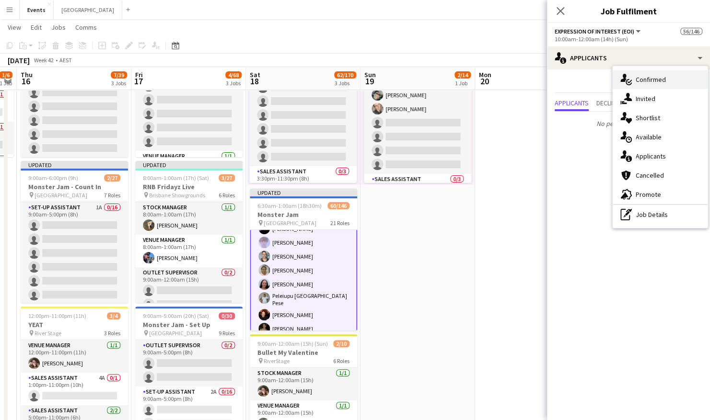
click at [664, 77] on span "Confirmed" at bounding box center [651, 79] width 30 height 9
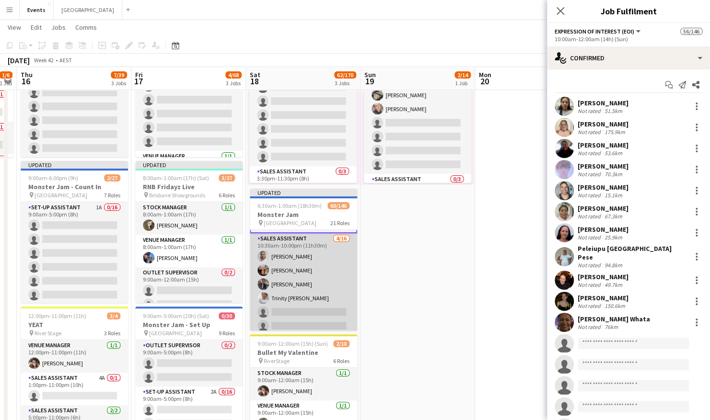
scroll to position [2103, 0]
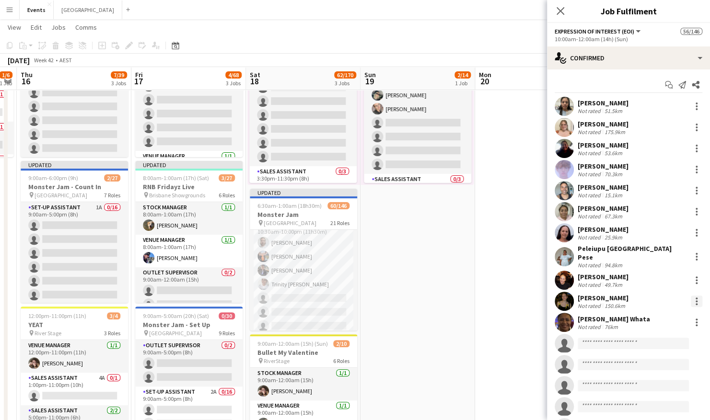
click at [692, 299] on div at bounding box center [697, 302] width 12 height 12
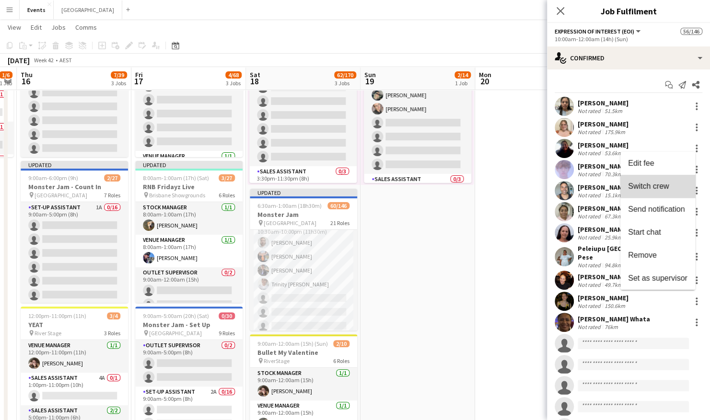
click at [661, 185] on span "Switch crew" at bounding box center [648, 186] width 41 height 8
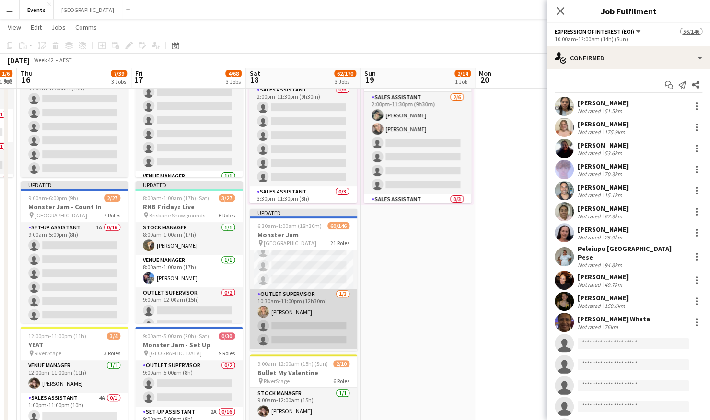
click at [281, 292] on app-card-role "Outlet Supervisor 1/3 10:30am-11:00pm (12h30m) Anneka LICKISS single-neutral-ac…" at bounding box center [303, 319] width 107 height 60
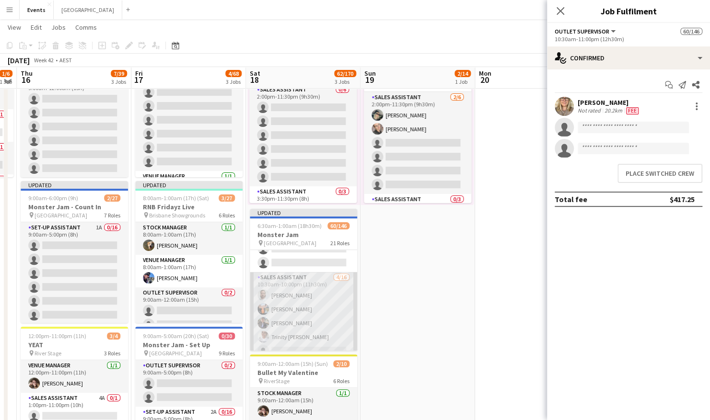
scroll to position [2083, 0]
click at [303, 299] on app-card-role "Sales Assistant 4/16 10:30am-10:00pm (11h30m) Benjamin Hyland Sharn Iosefa Nath…" at bounding box center [303, 378] width 107 height 241
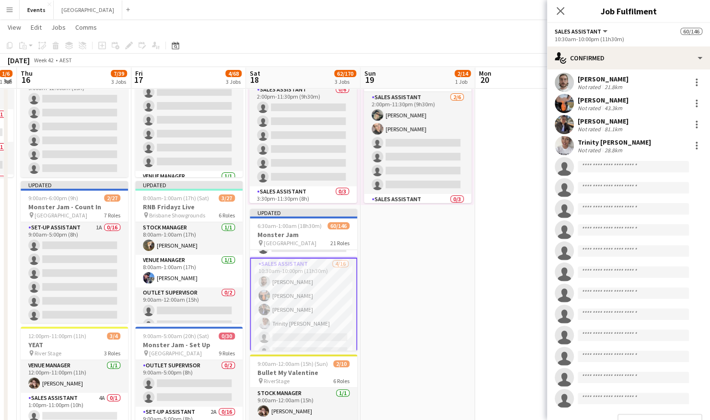
scroll to position [68, 0]
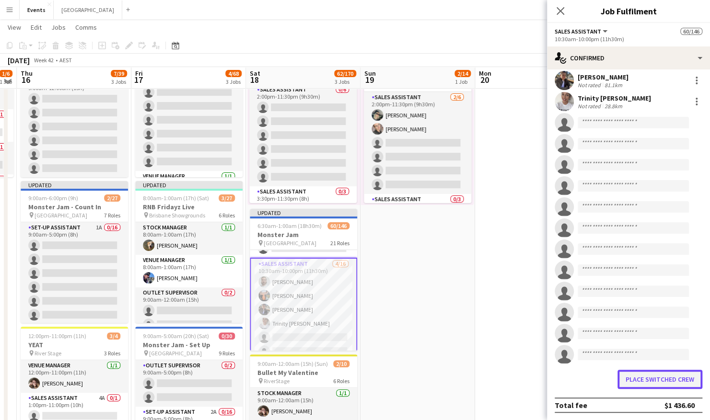
click at [652, 373] on button "Place switched crew" at bounding box center [659, 379] width 85 height 19
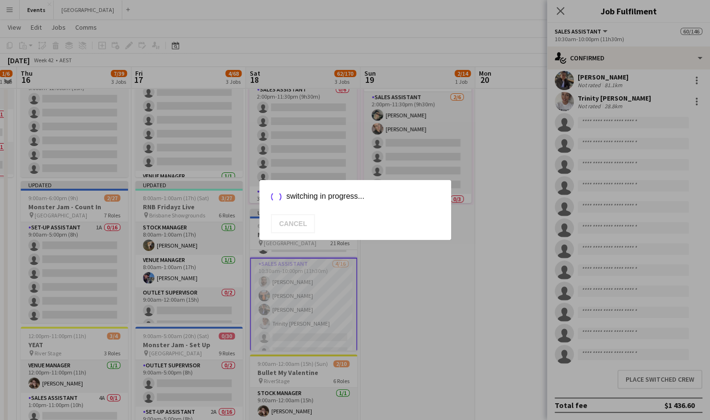
scroll to position [39, 0]
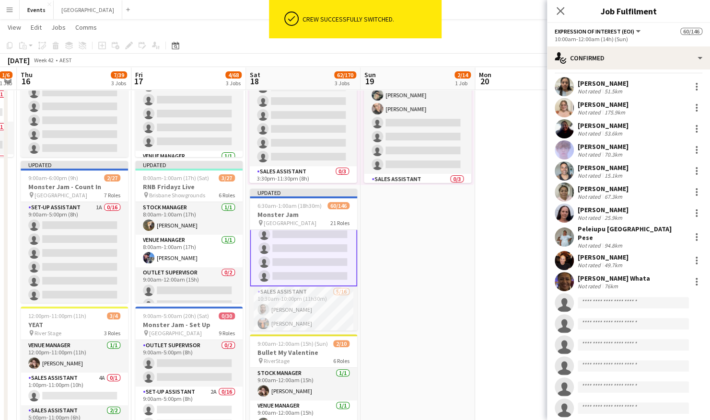
scroll to position [0, 0]
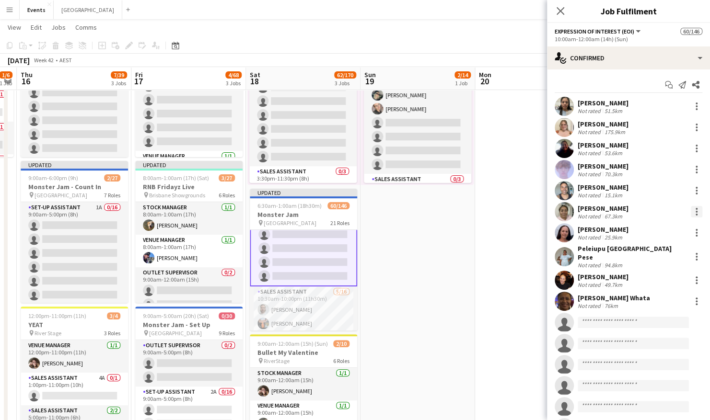
click at [691, 212] on div at bounding box center [697, 212] width 12 height 12
click at [665, 251] on span "Switch crew" at bounding box center [648, 252] width 41 height 8
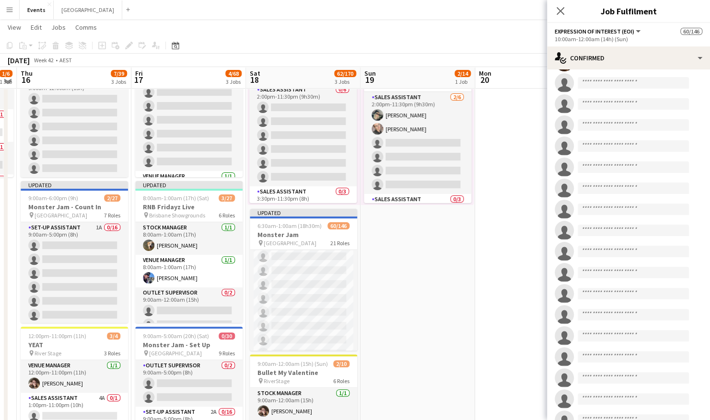
scroll to position [383, 0]
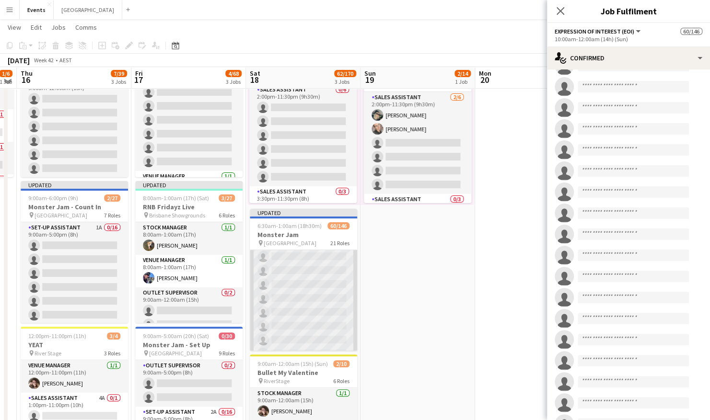
click at [312, 307] on app-card-role "Sales Assistant 5/16 10:30am-10:00pm (11h30m) Benjamin Hyland Sharn Iosefa Nath…" at bounding box center [303, 284] width 107 height 241
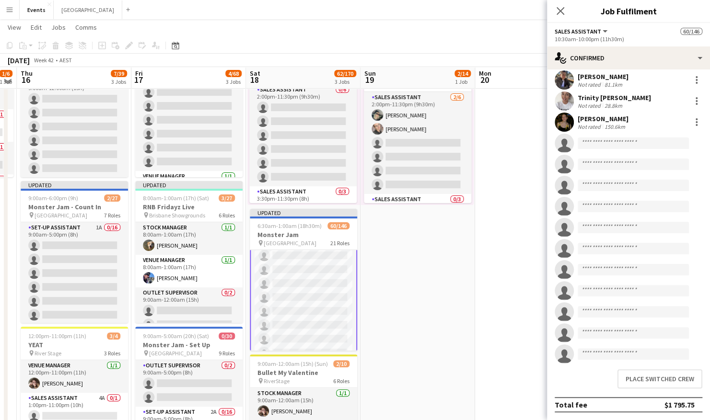
scroll to position [2178, 0]
click at [657, 373] on button "Place switched crew" at bounding box center [659, 379] width 85 height 19
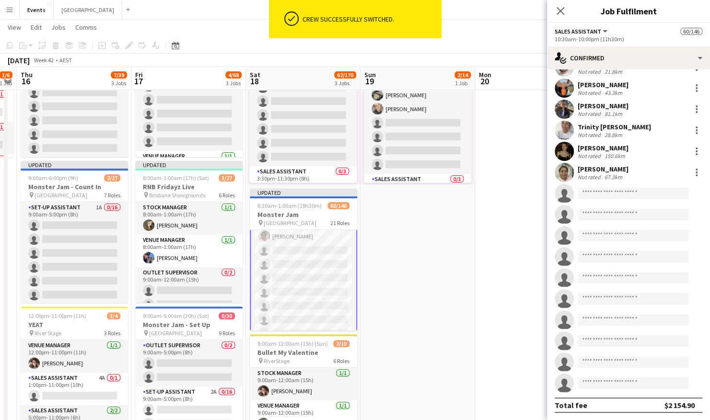
scroll to position [0, 0]
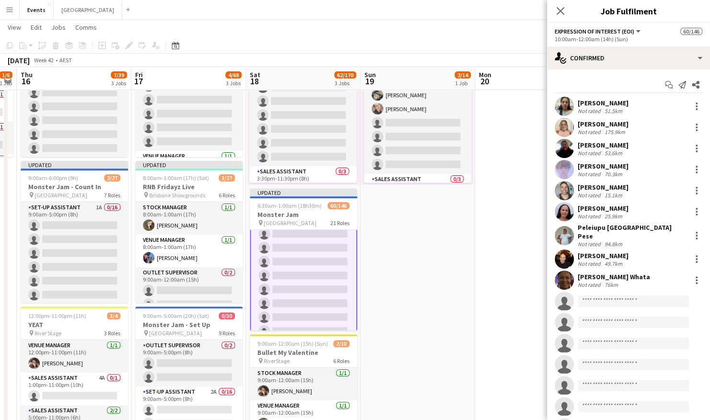
scroll to position [1940, 0]
click at [696, 211] on div at bounding box center [697, 212] width 2 height 2
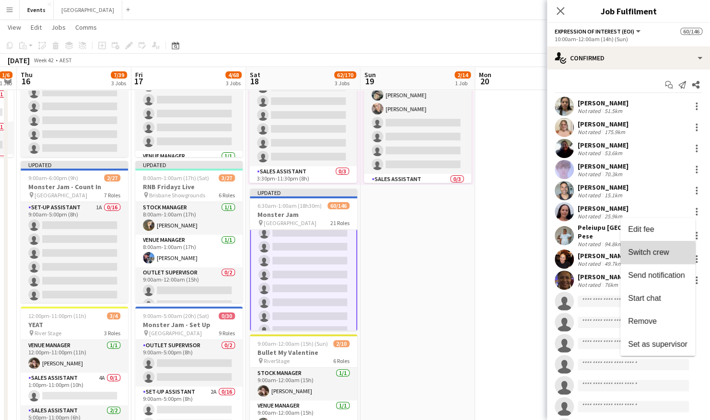
click at [655, 255] on span "Switch crew" at bounding box center [648, 252] width 41 height 8
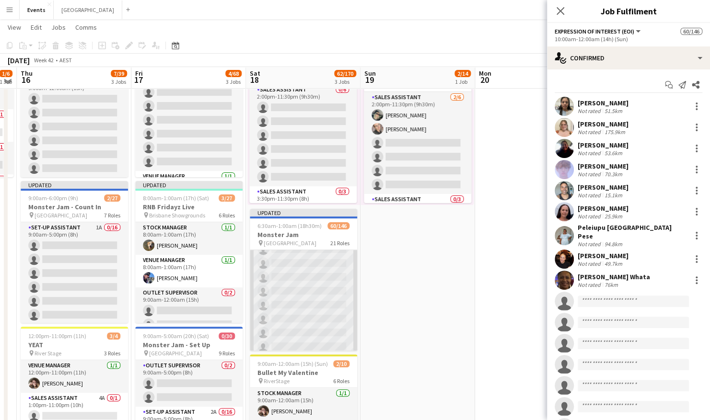
click at [305, 297] on app-card-role "Sales Assistant 6/16 10:30am-10:00pm (11h30m) Benjamin Hyland Sharn Iosefa Nath…" at bounding box center [303, 235] width 107 height 241
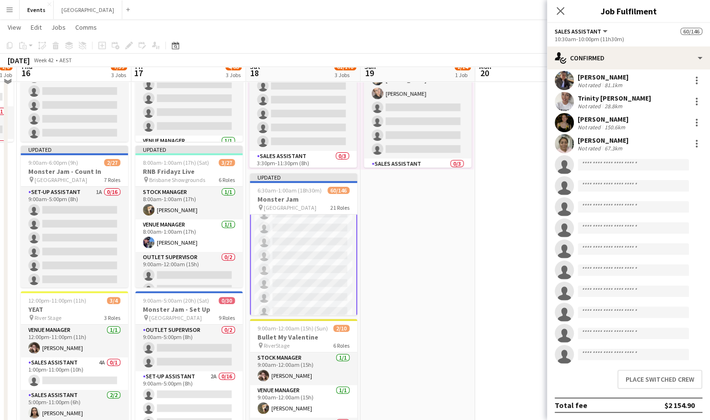
scroll to position [144, 0]
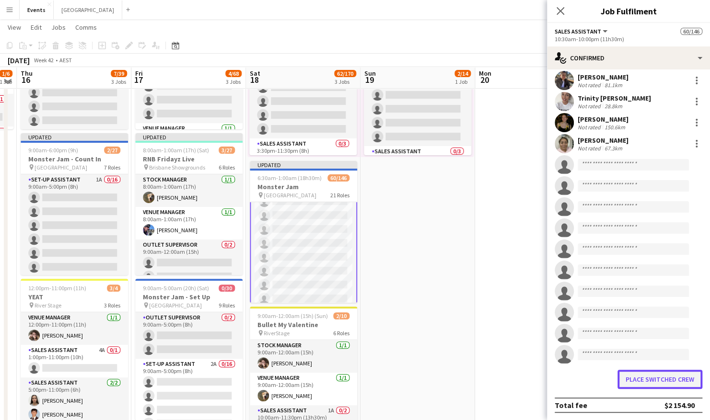
click at [638, 377] on button "Place switched crew" at bounding box center [659, 379] width 85 height 19
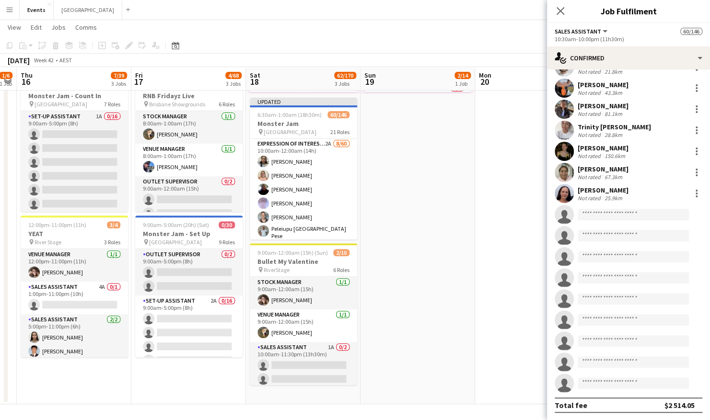
scroll to position [1220, 0]
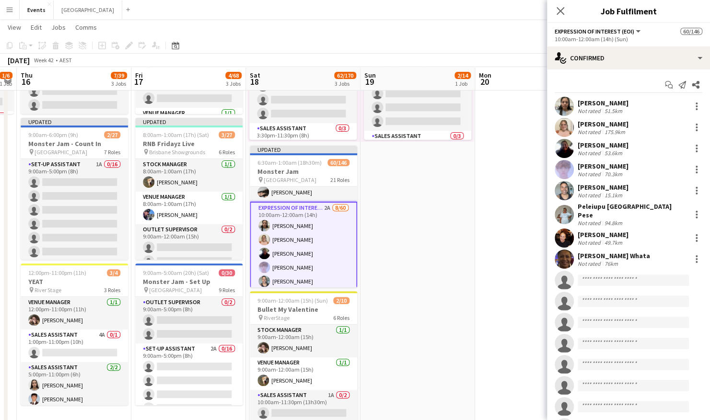
scroll to position [1172, 0]
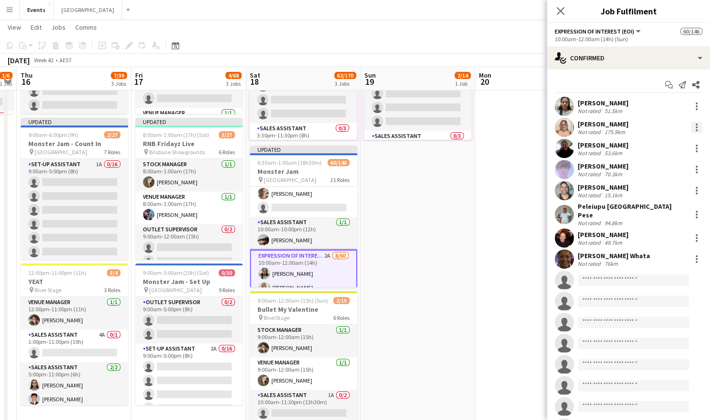
click at [691, 128] on div at bounding box center [697, 128] width 12 height 12
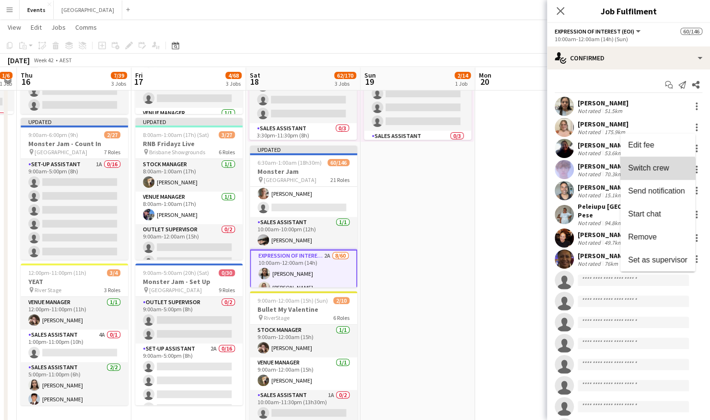
click at [654, 172] on span "Switch crew" at bounding box center [648, 168] width 41 height 8
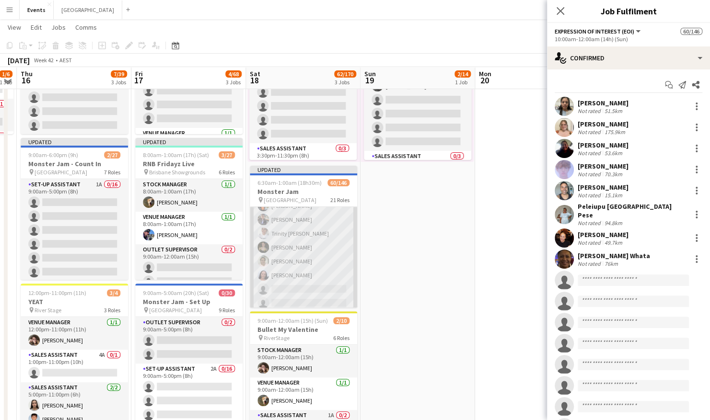
click at [294, 240] on app-card-role "Sales Assistant 7/16 10:30am-10:00pm (11h30m) Benjamin Hyland Sharn Iosefa Nath…" at bounding box center [303, 289] width 107 height 241
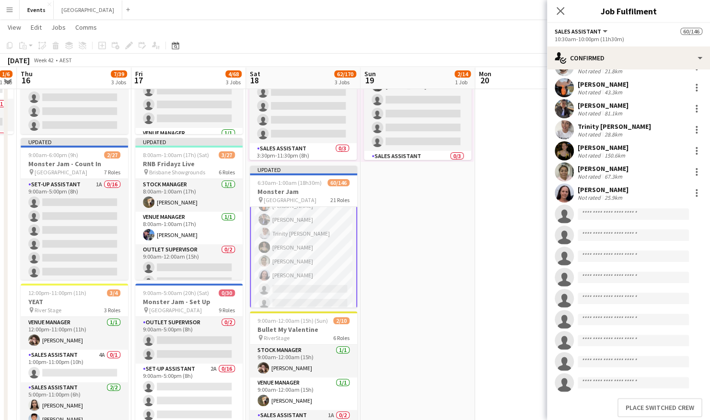
scroll to position [68, 0]
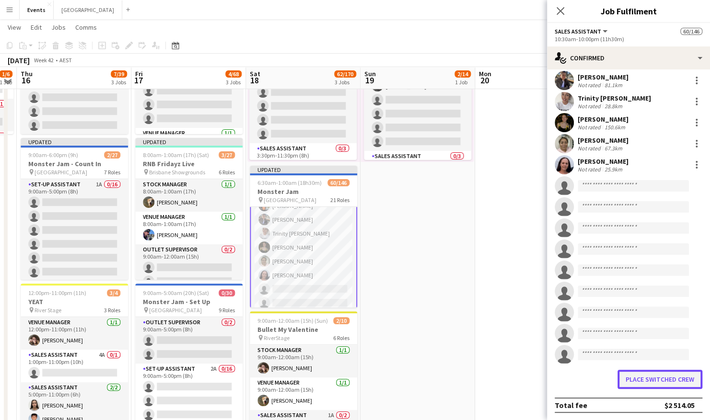
click at [639, 380] on button "Place switched crew" at bounding box center [659, 379] width 85 height 19
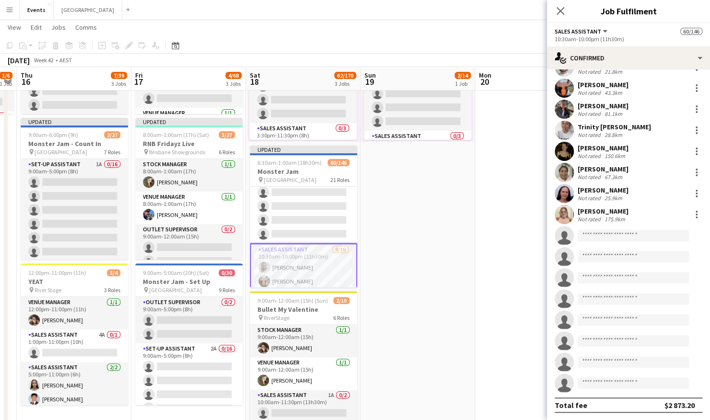
scroll to position [1986, 0]
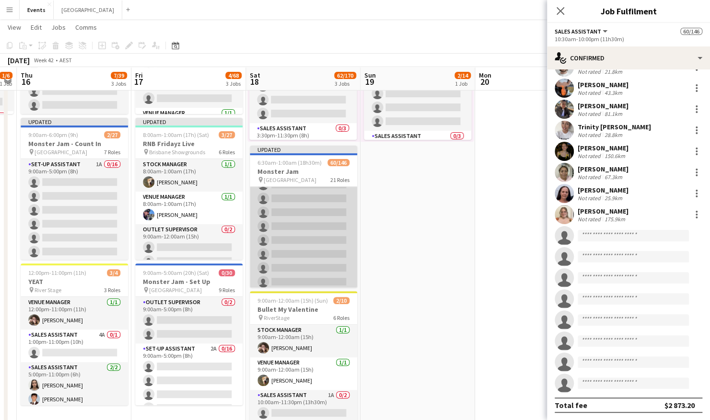
drag, startPoint x: 307, startPoint y: 248, endPoint x: 313, endPoint y: 248, distance: 6.7
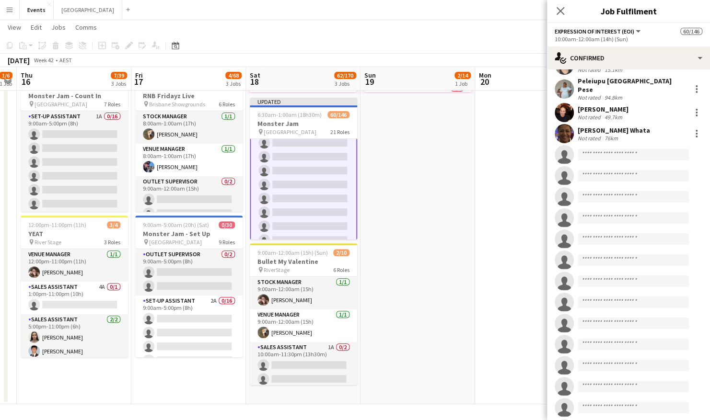
scroll to position [9, 0]
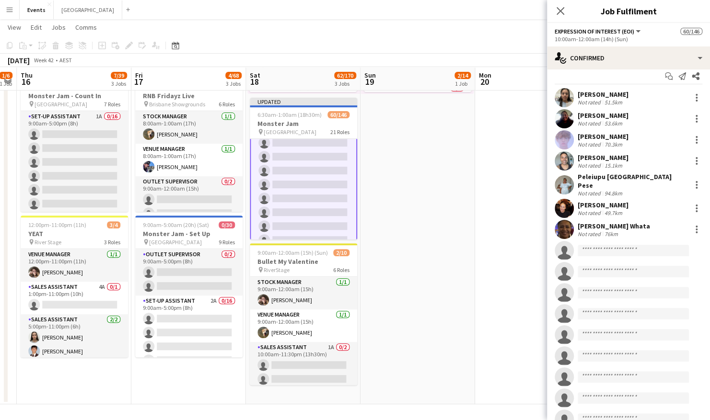
click at [568, 159] on app-user-avatar at bounding box center [564, 160] width 19 height 19
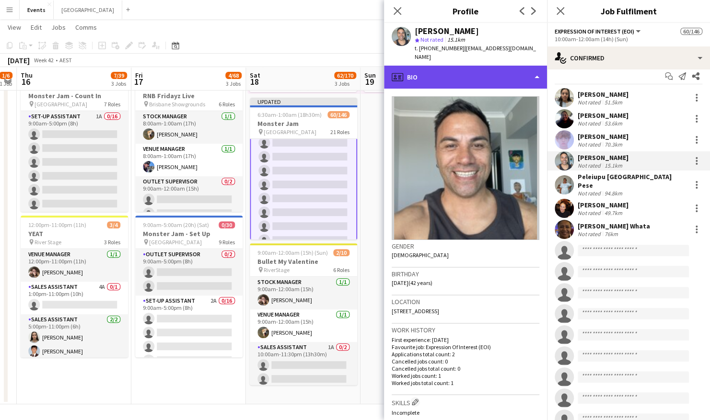
click at [485, 72] on div "profile Bio" at bounding box center [465, 77] width 163 height 23
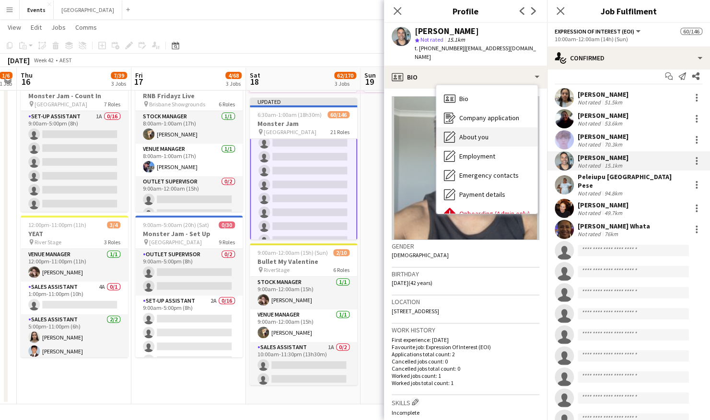
click at [475, 133] on span "About you" at bounding box center [473, 137] width 29 height 9
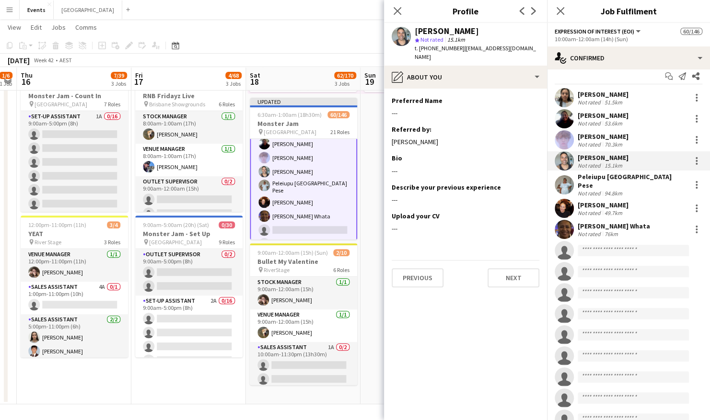
scroll to position [1172, 0]
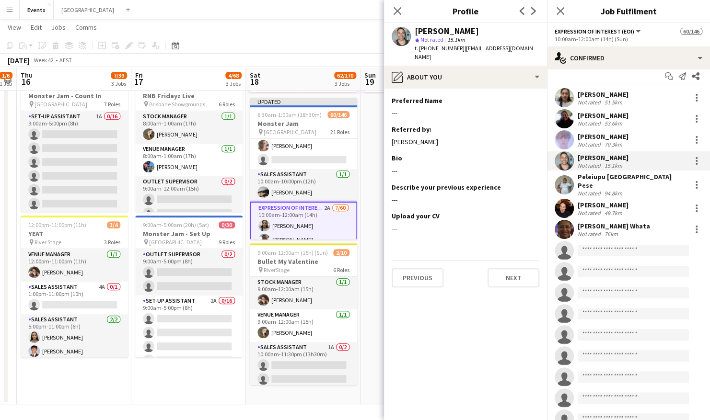
click at [605, 164] on div "15.1km" at bounding box center [614, 165] width 22 height 7
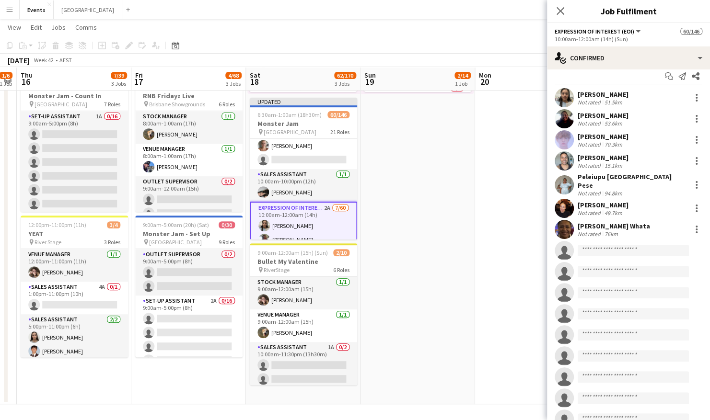
click at [605, 164] on div "15.1km" at bounding box center [614, 165] width 22 height 7
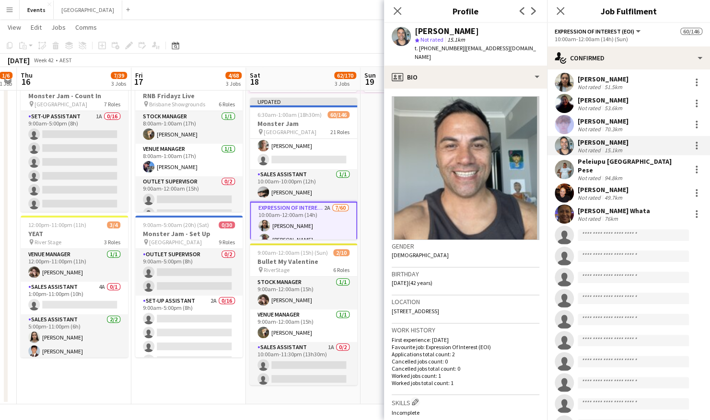
scroll to position [0, 0]
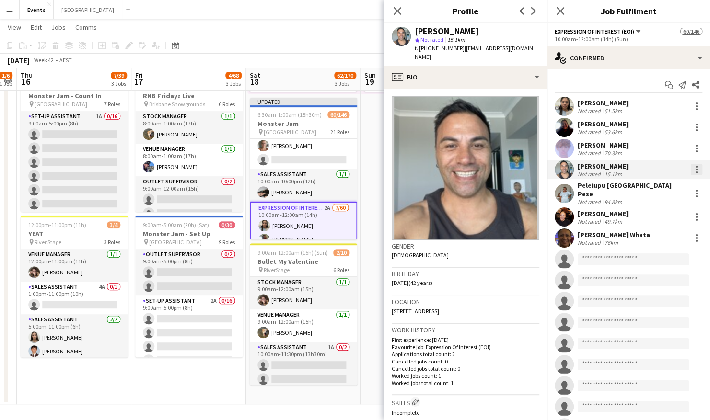
click at [691, 171] on div at bounding box center [697, 170] width 12 height 12
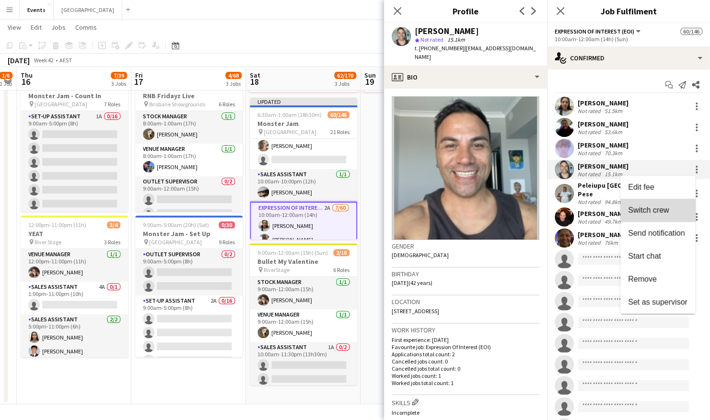
click at [670, 211] on span "Switch crew" at bounding box center [657, 210] width 59 height 9
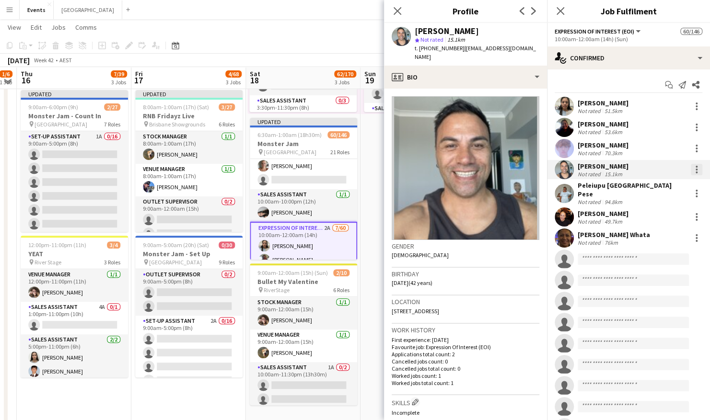
click at [691, 171] on div at bounding box center [697, 170] width 12 height 12
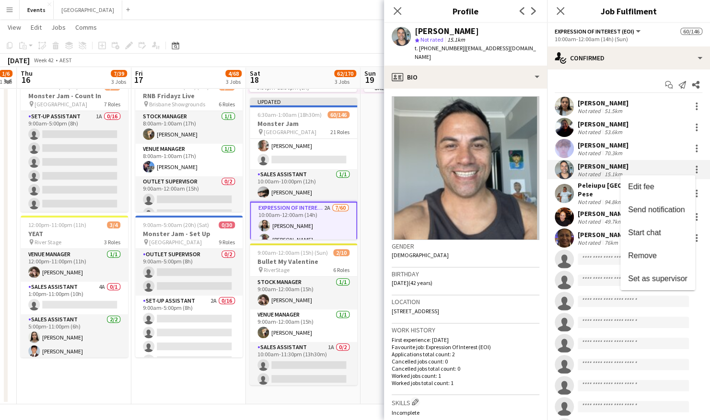
click at [307, 173] on div at bounding box center [355, 210] width 710 height 420
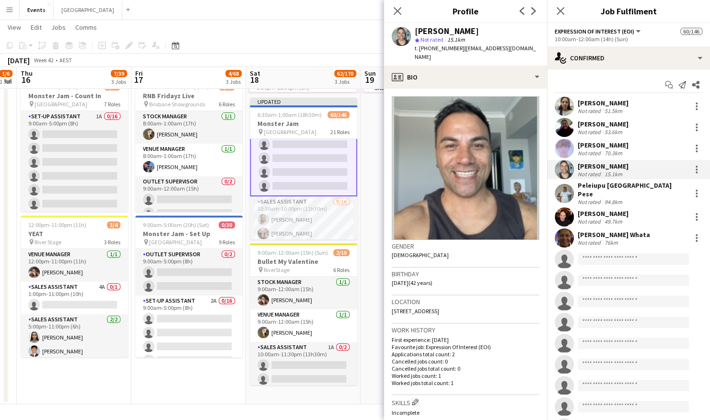
scroll to position [2083, 0]
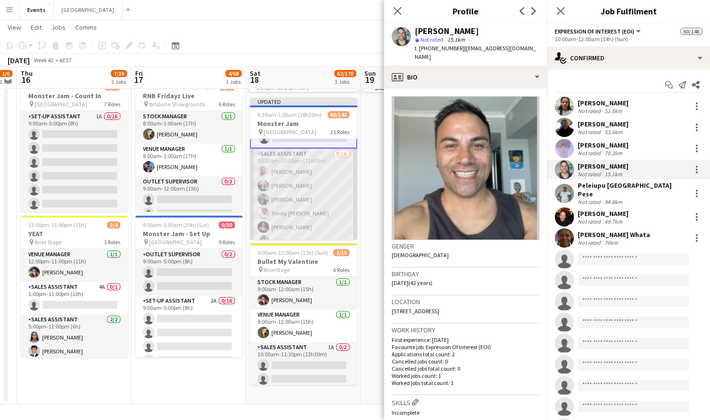
click at [306, 175] on app-card-role "Sales Assistant 8/16 10:30am-10:00pm (11h30m) Benjamin Hyland Sharn Iosefa Nath…" at bounding box center [303, 269] width 107 height 241
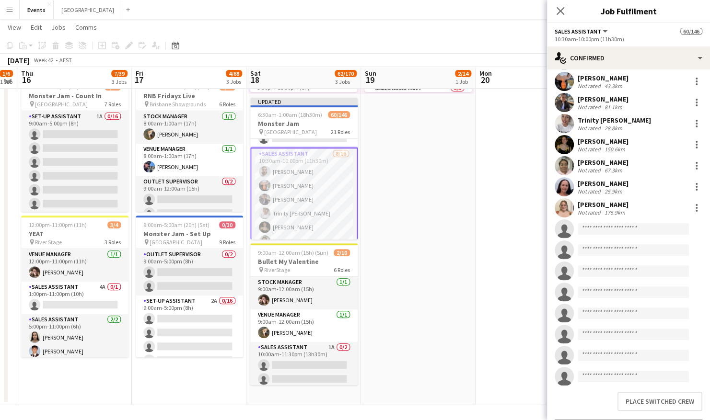
scroll to position [68, 0]
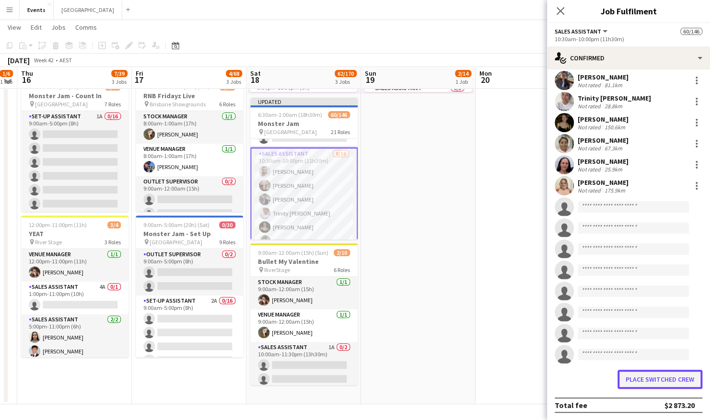
click at [658, 381] on button "Place switched crew" at bounding box center [659, 379] width 85 height 19
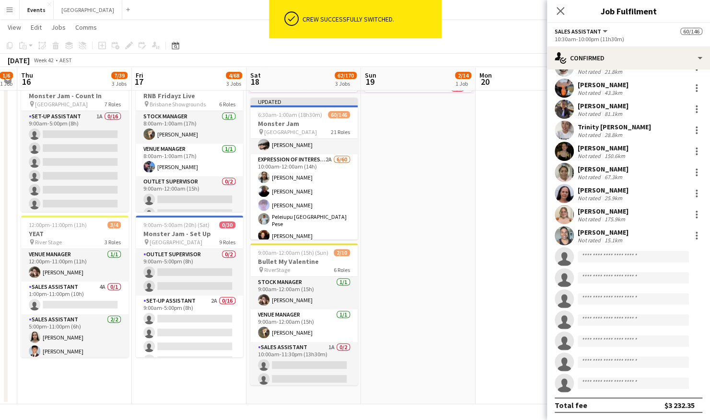
scroll to position [1219, 0]
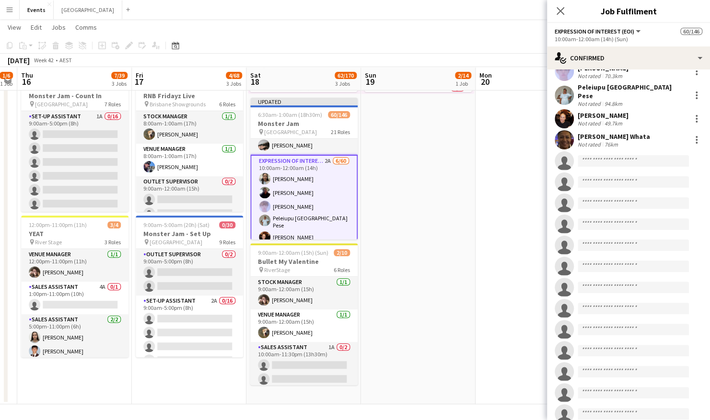
scroll to position [0, 0]
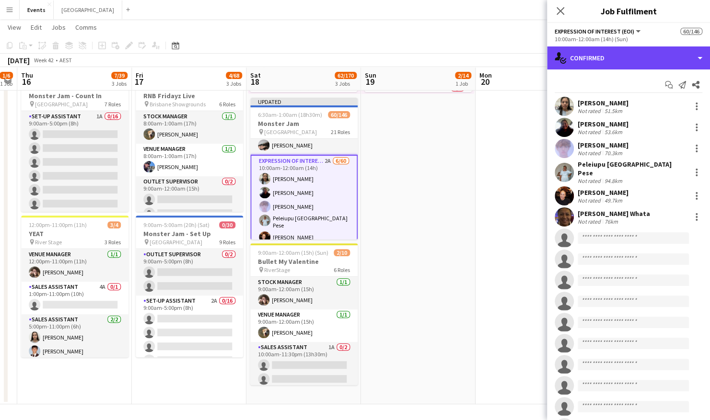
drag, startPoint x: 645, startPoint y: 65, endPoint x: 632, endPoint y: 77, distance: 17.3
click at [641, 71] on div "single-neutral-actions-check-2 Confirmed single-neutral-actions-check-2 Confirm…" at bounding box center [628, 233] width 163 height 374
click at [635, 60] on div "single-neutral-actions-check-2 Confirmed" at bounding box center [628, 57] width 163 height 23
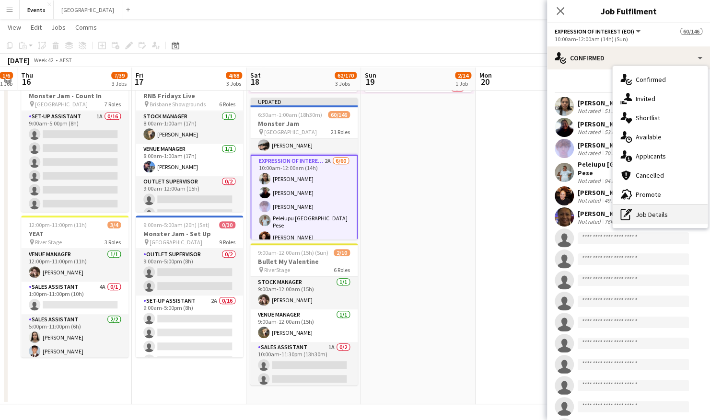
click at [656, 214] on div "pen-write Job Details" at bounding box center [660, 214] width 95 height 19
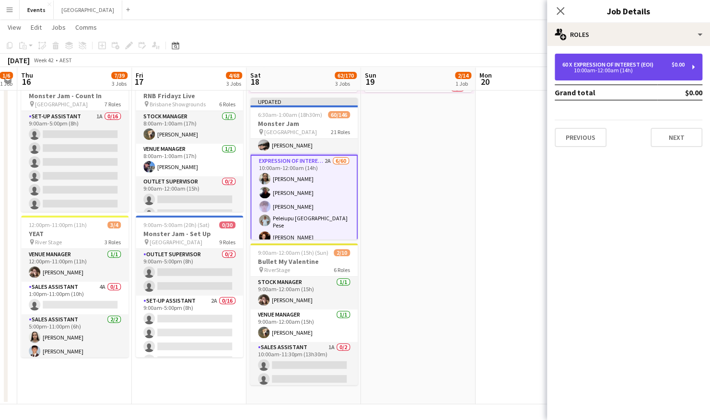
click at [634, 67] on div "Expression Of Interest (EOI)" at bounding box center [615, 64] width 83 height 7
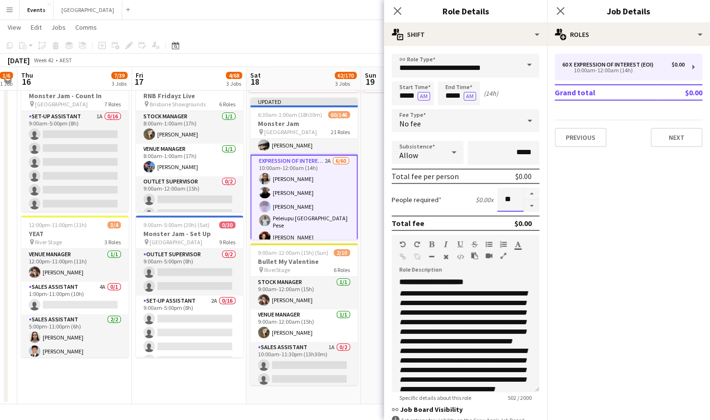
click at [502, 199] on input "**" at bounding box center [510, 200] width 26 height 24
type input "*"
click at [376, 194] on app-date-cell "Updated 2:00pm-11:30pm (9h30m) 2/14 pin Brisbane Entertainment Centre 3 Roles S…" at bounding box center [418, 162] width 115 height 484
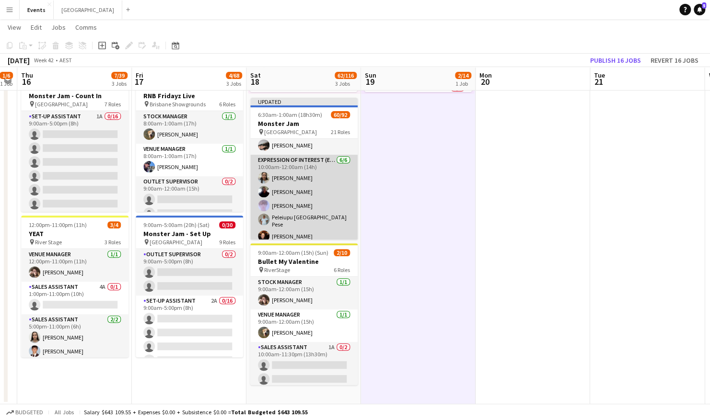
click at [304, 176] on app-card-role "Expression Of Interest (EOI) 6/6 10:00am-12:00am (14h) Siale Lolohea Hinekawa E…" at bounding box center [303, 207] width 107 height 105
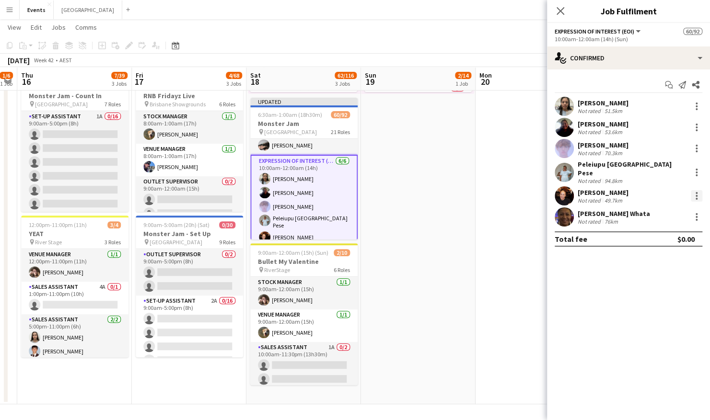
click at [693, 193] on div at bounding box center [697, 196] width 12 height 12
click at [670, 232] on span "Switch crew" at bounding box center [655, 231] width 41 height 8
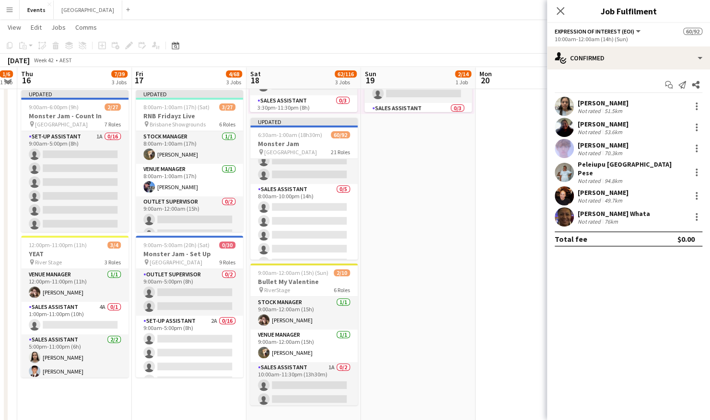
scroll to position [932, 0]
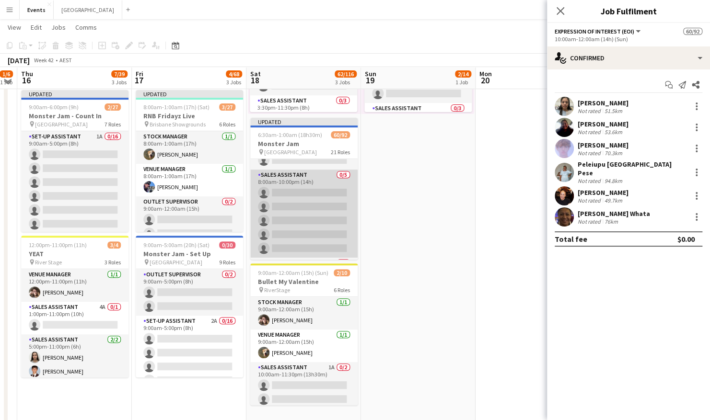
click at [307, 228] on app-card-role "Sales Assistant 0/5 8:00am-10:00pm (14h) single-neutral-actions single-neutral-…" at bounding box center [303, 214] width 107 height 88
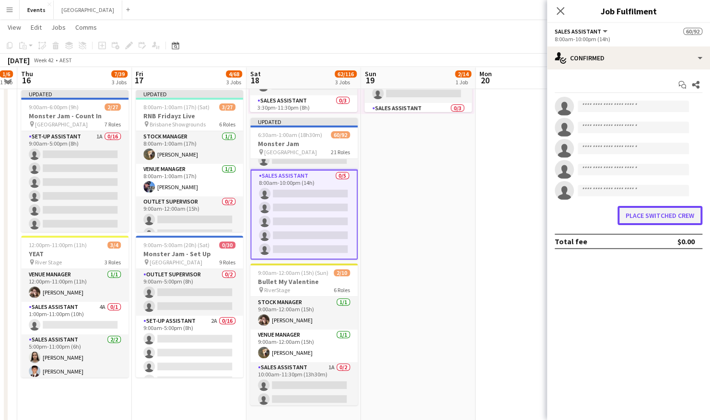
click at [647, 220] on button "Place switched crew" at bounding box center [659, 215] width 85 height 19
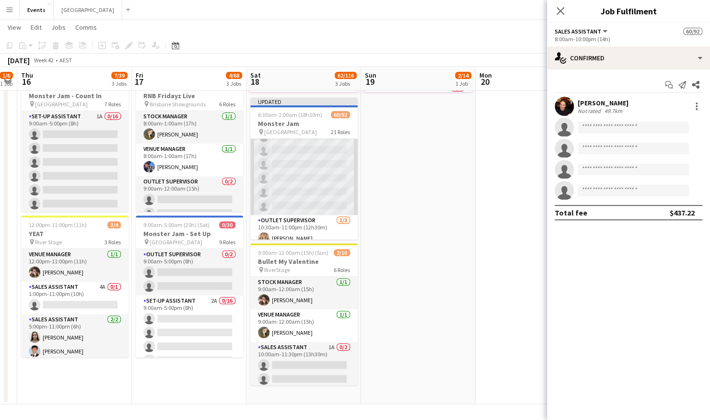
scroll to position [1572, 0]
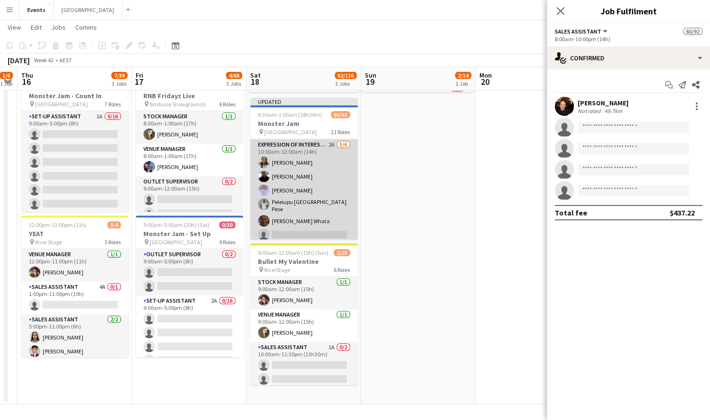
click at [309, 181] on app-card-role "Expression Of Interest (EOI) 2A 5/6 10:00am-12:00am (14h) Siale Lolohea Hinekaw…" at bounding box center [303, 191] width 107 height 105
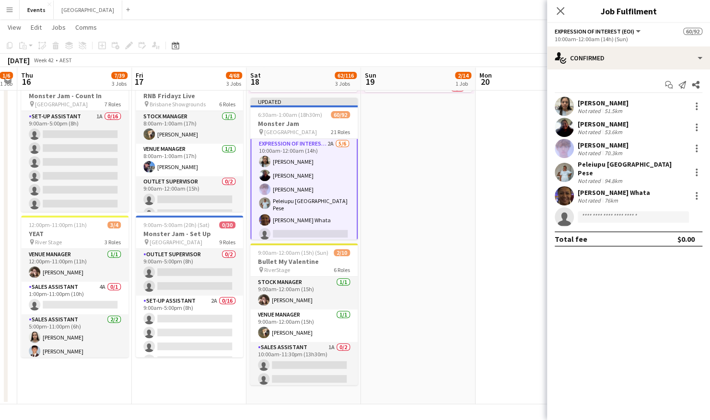
scroll to position [1235, 0]
click at [567, 186] on app-user-avatar at bounding box center [564, 195] width 19 height 19
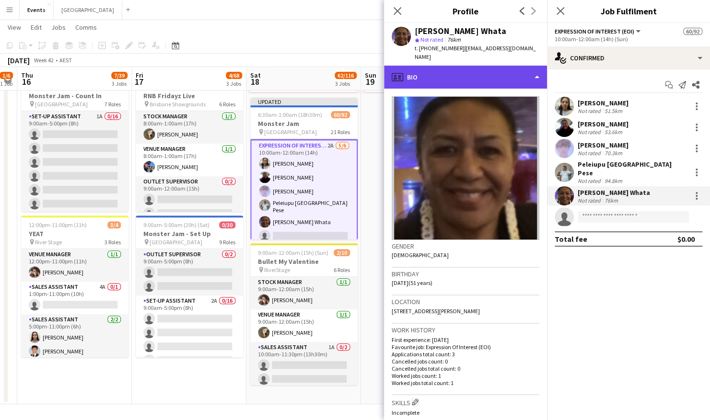
click at [474, 66] on div "profile Bio" at bounding box center [465, 77] width 163 height 23
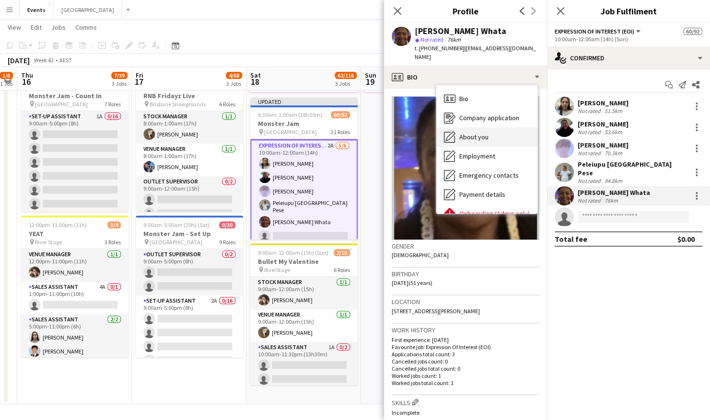
click at [468, 133] on span "About you" at bounding box center [473, 137] width 29 height 9
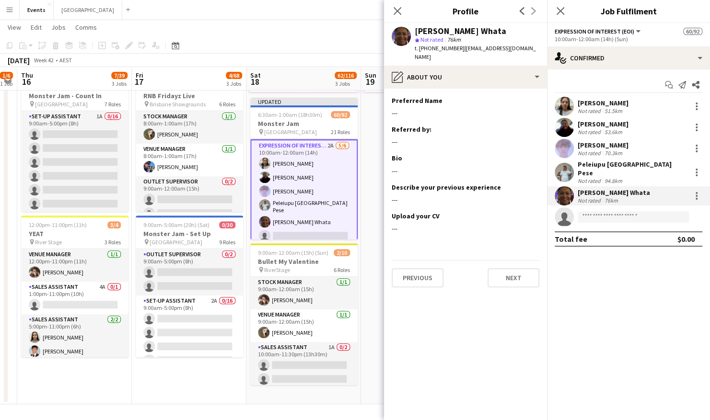
click at [587, 162] on div "Peleiupu [GEOGRAPHIC_DATA] Pese" at bounding box center [632, 168] width 109 height 17
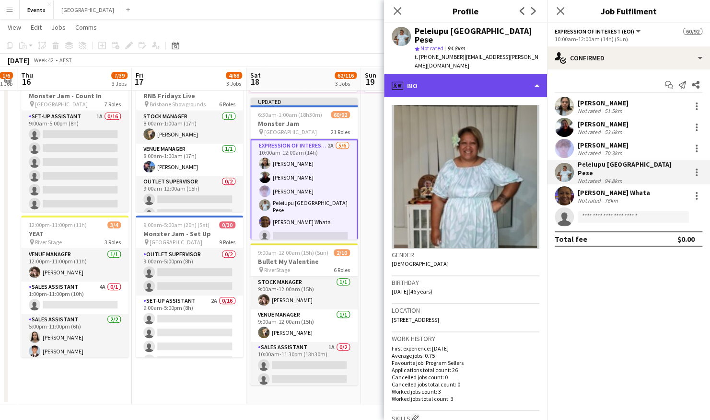
click at [525, 74] on div "profile Bio" at bounding box center [465, 85] width 163 height 23
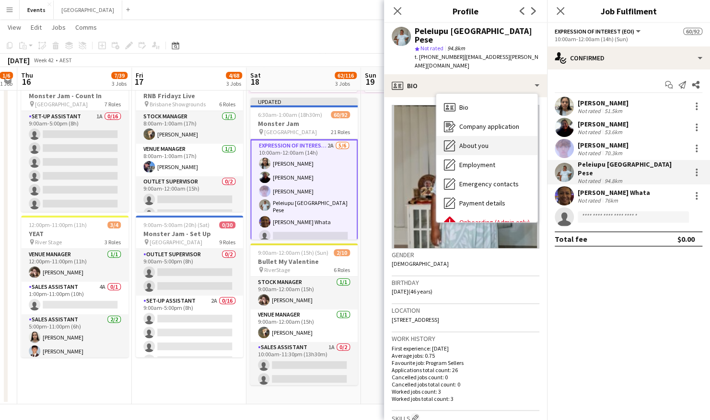
click at [493, 136] on div "About you About you" at bounding box center [486, 145] width 101 height 19
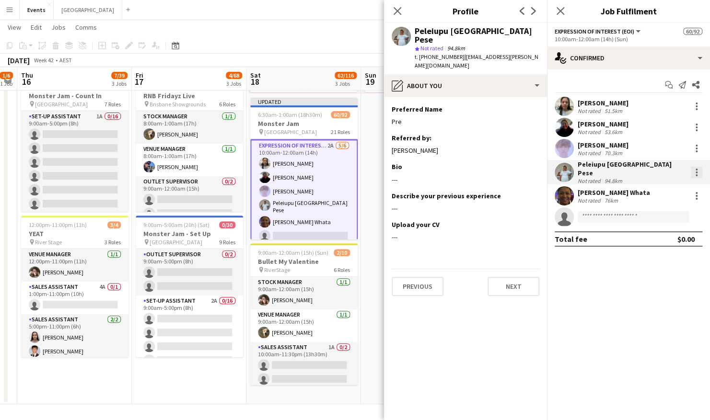
click at [700, 170] on div at bounding box center [697, 173] width 12 height 12
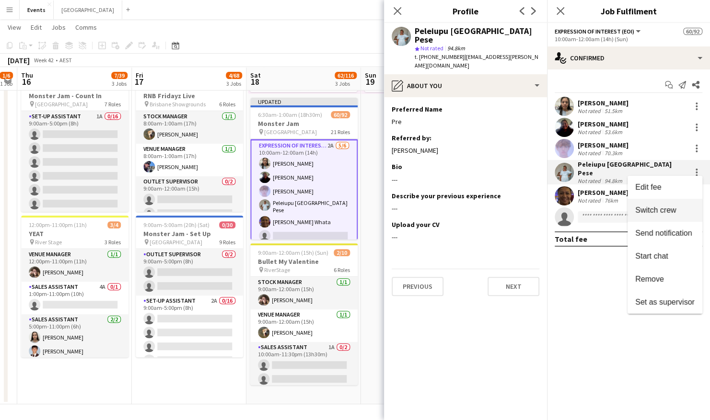
click at [666, 211] on span "Switch crew" at bounding box center [655, 210] width 41 height 8
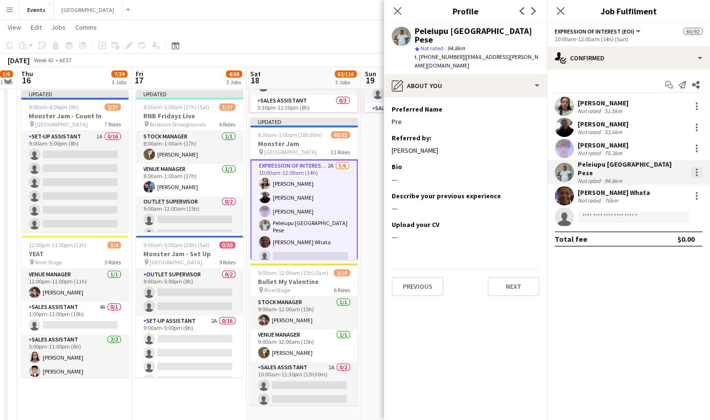
click at [695, 167] on div at bounding box center [697, 173] width 12 height 12
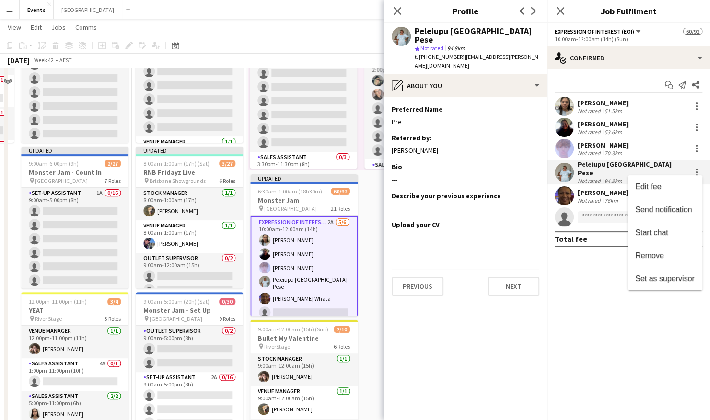
scroll to position [139, 0]
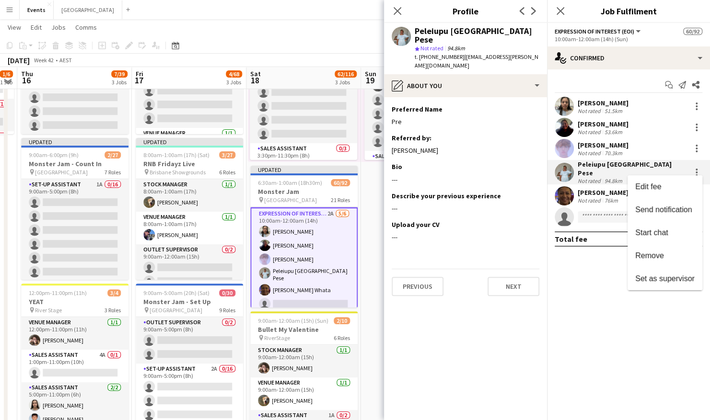
click at [314, 269] on div at bounding box center [355, 210] width 710 height 420
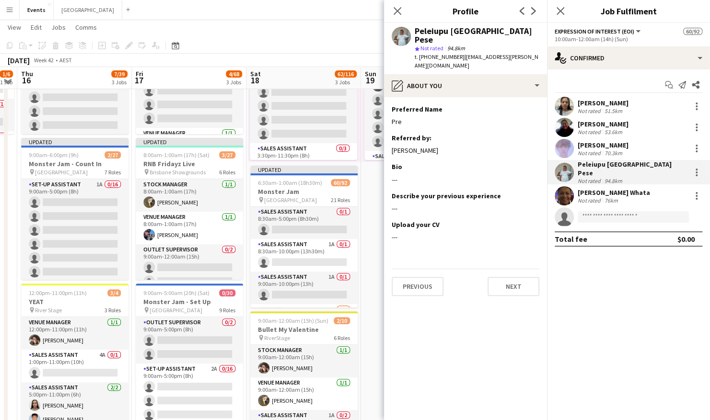
scroll to position [1043, 0]
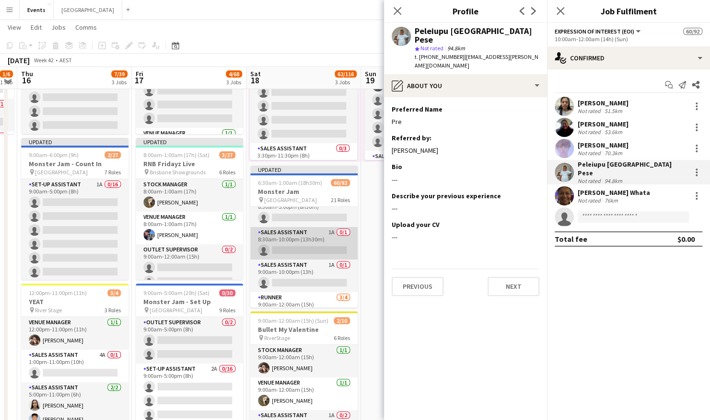
click at [322, 236] on app-card-role "Sales Assistant 1A 0/1 8:30am-10:00pm (13h30m) single-neutral-actions" at bounding box center [303, 243] width 107 height 33
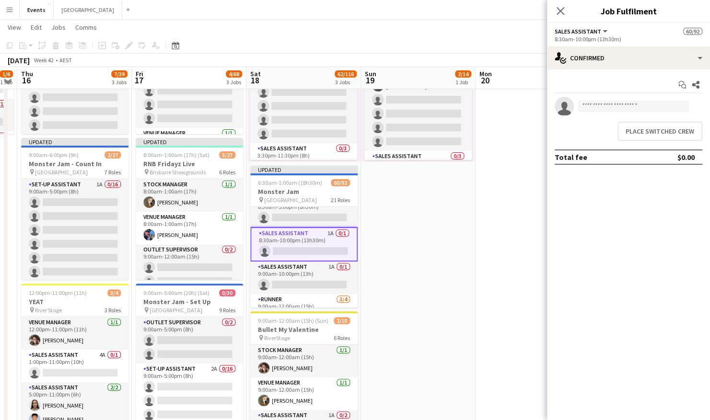
scroll to position [995, 0]
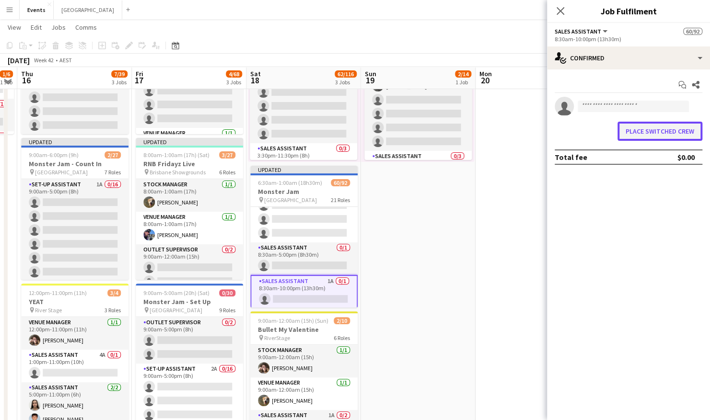
click at [673, 122] on button "Place switched crew" at bounding box center [659, 131] width 85 height 19
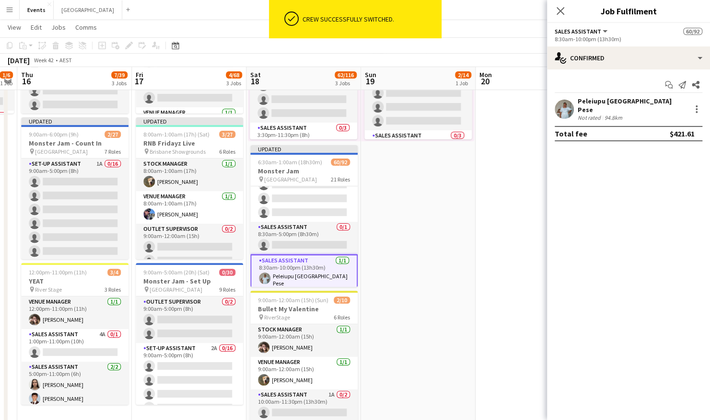
scroll to position [139, 0]
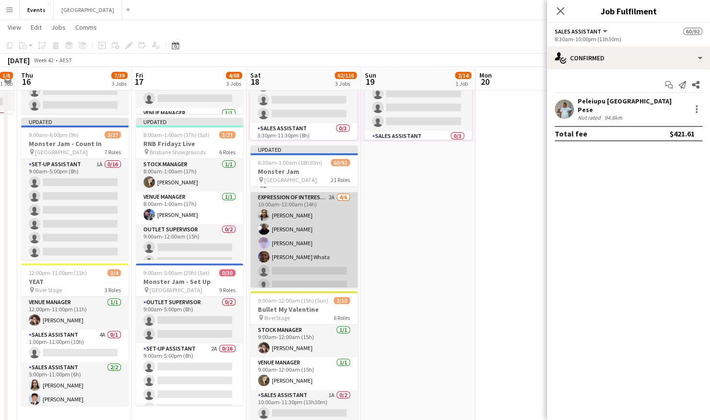
click at [316, 212] on app-card-role "Expression Of Interest (EOI) 2A 4/6 10:00am-12:00am (14h) Siale Lolohea Hinekaw…" at bounding box center [303, 243] width 107 height 102
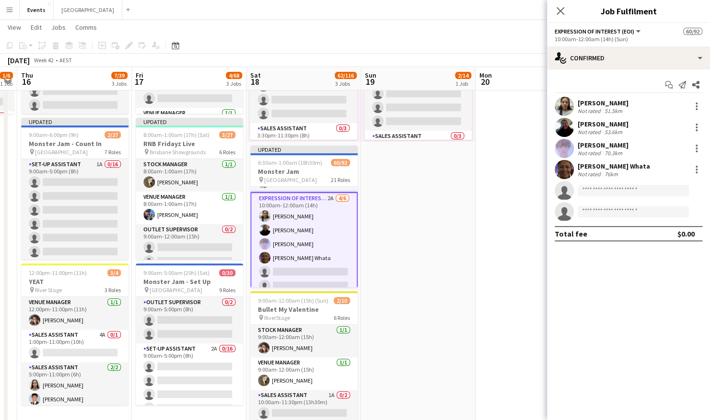
click at [566, 167] on app-user-avatar at bounding box center [564, 169] width 19 height 19
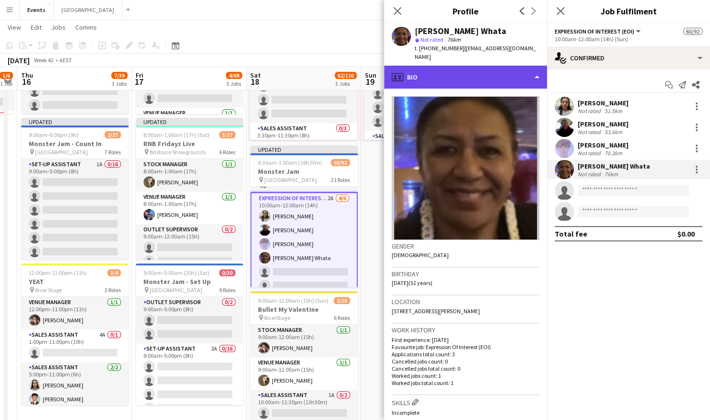
click at [480, 69] on div "profile Bio" at bounding box center [465, 77] width 163 height 23
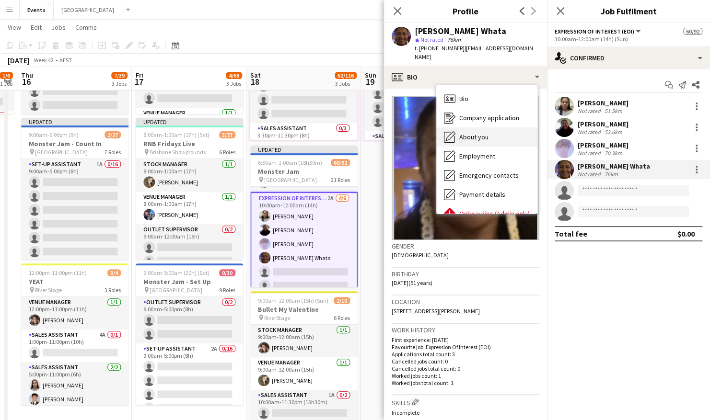
click at [488, 131] on div "About you About you" at bounding box center [486, 137] width 101 height 19
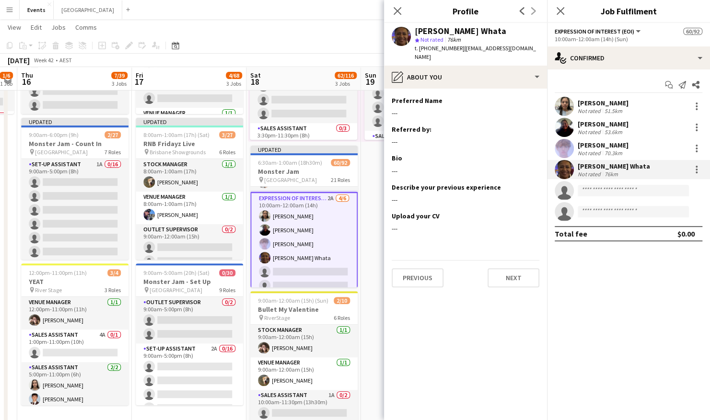
click at [567, 148] on app-user-avatar at bounding box center [564, 148] width 19 height 19
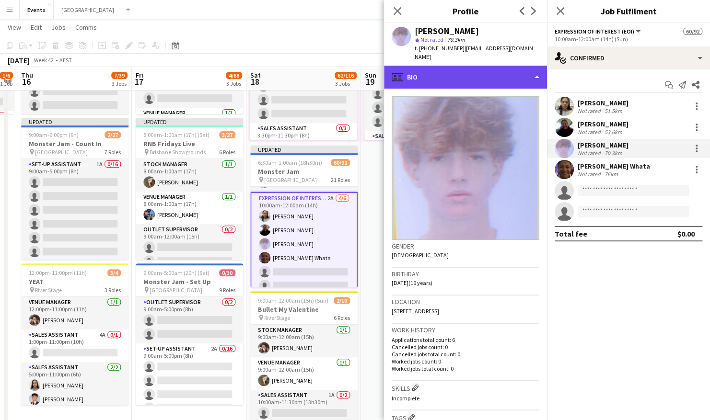
click at [484, 71] on div "profile Bio" at bounding box center [465, 77] width 163 height 23
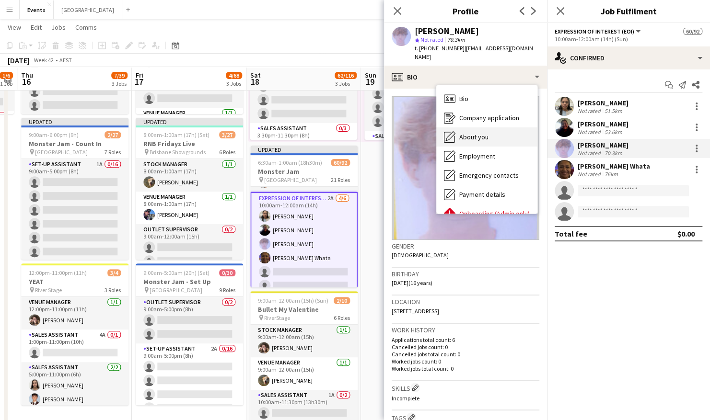
click at [482, 133] on span "About you" at bounding box center [473, 137] width 29 height 9
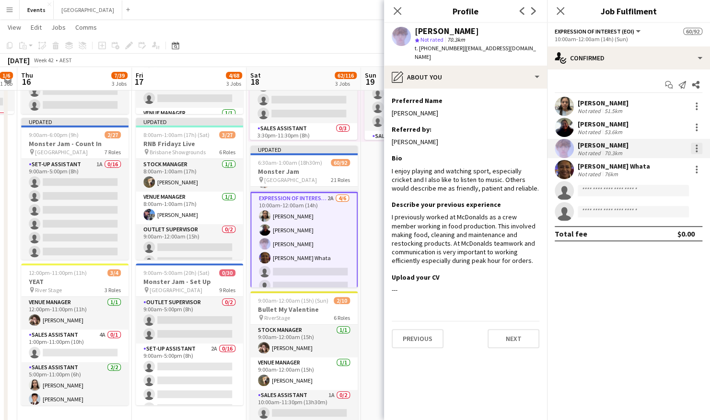
click at [695, 148] on div at bounding box center [697, 149] width 12 height 12
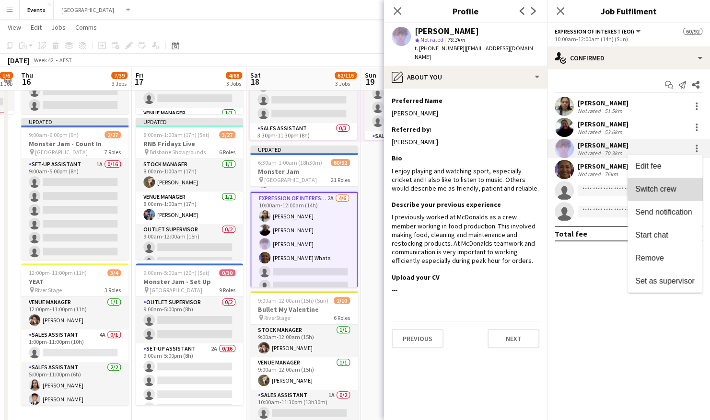
click at [674, 193] on span "Switch crew" at bounding box center [655, 189] width 41 height 8
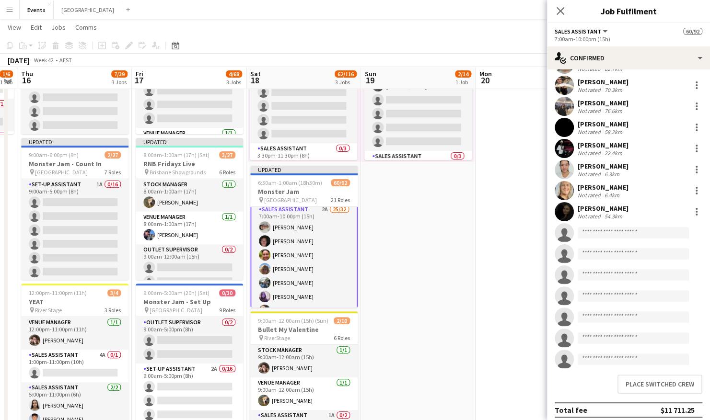
scroll to position [406, 0]
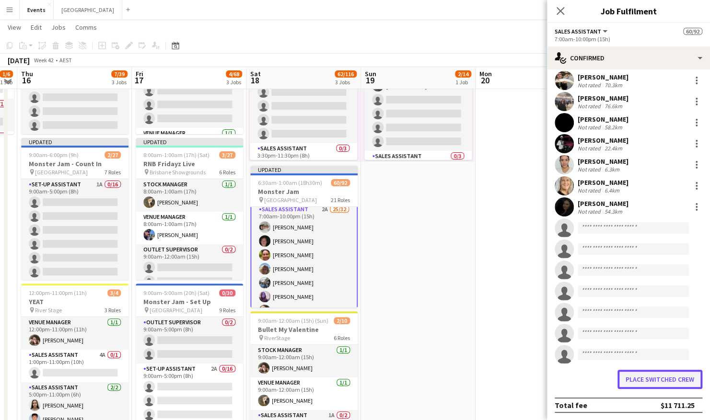
click at [640, 383] on button "Place switched crew" at bounding box center [659, 379] width 85 height 19
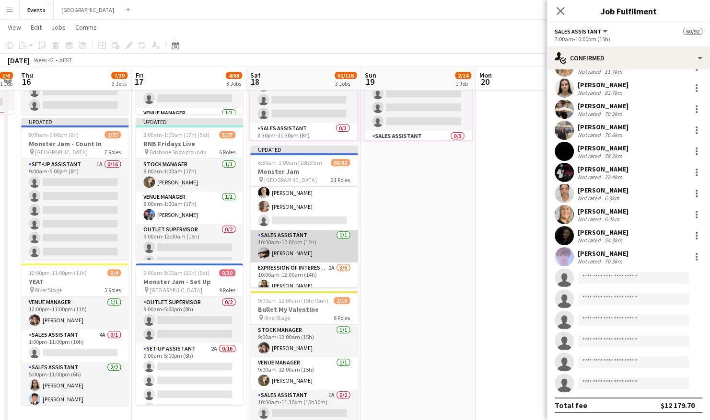
scroll to position [1186, 0]
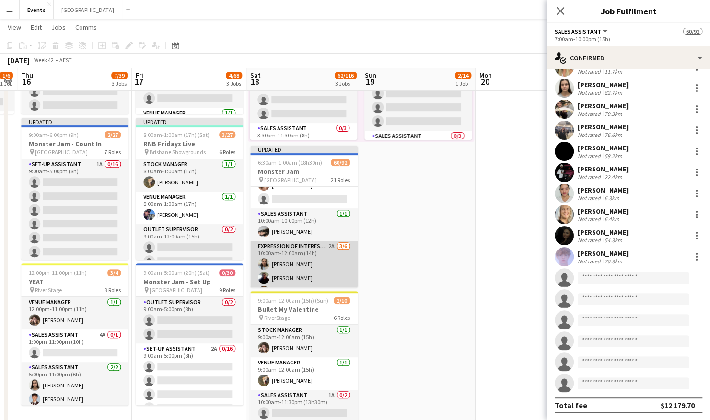
click at [301, 258] on app-card-role "Expression Of Interest (EOI) 2A 3/6 10:00am-12:00am (14h) Siale Lolohea Hinekaw…" at bounding box center [303, 292] width 107 height 102
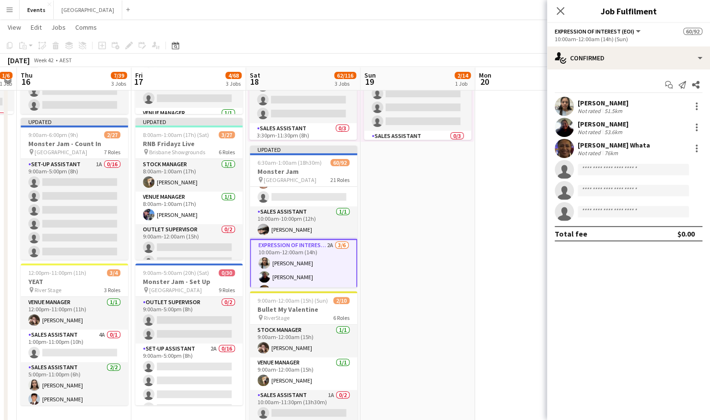
scroll to position [1184, 0]
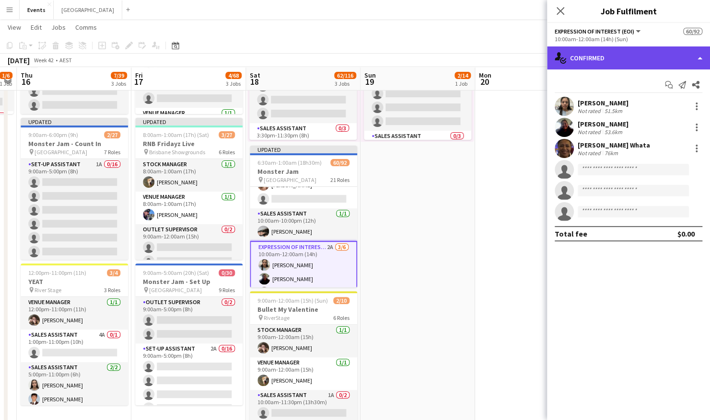
drag, startPoint x: 684, startPoint y: 60, endPoint x: 689, endPoint y: 61, distance: 5.3
click at [685, 60] on div "single-neutral-actions-check-2 Confirmed" at bounding box center [628, 57] width 163 height 23
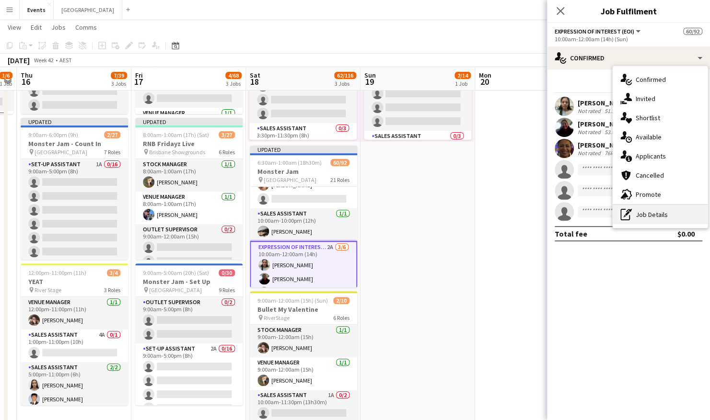
click at [652, 218] on div "pen-write Job Details" at bounding box center [660, 214] width 95 height 19
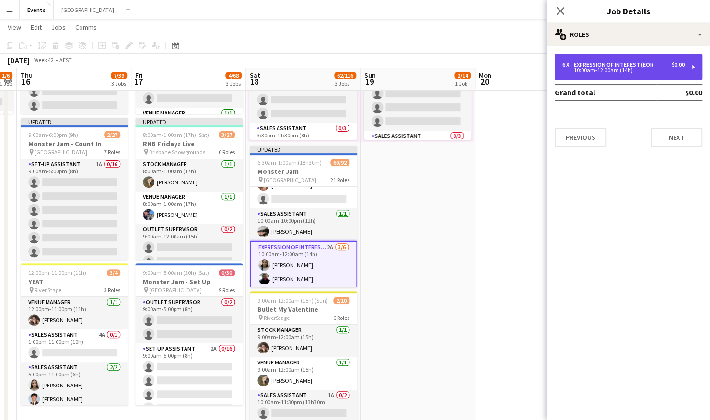
click at [642, 61] on div "Expression Of Interest (EOI)" at bounding box center [615, 64] width 83 height 7
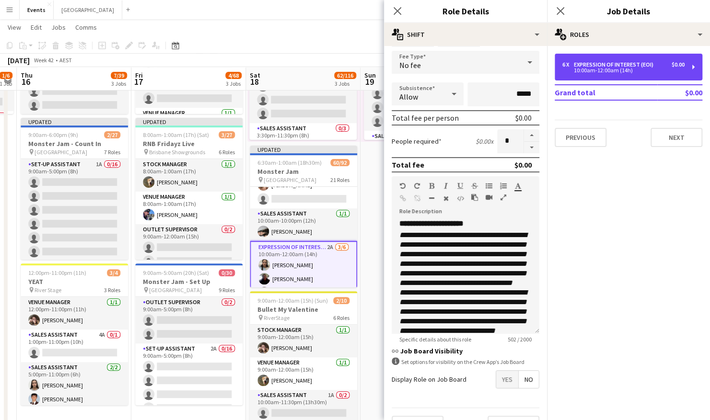
scroll to position [81, 0]
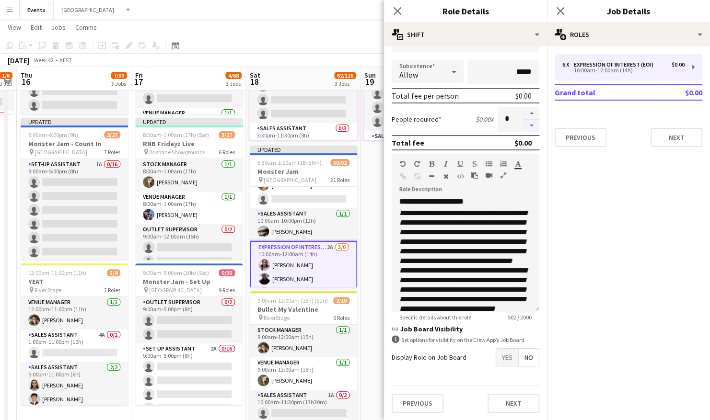
click at [525, 120] on button "button" at bounding box center [531, 126] width 15 height 12
type input "*"
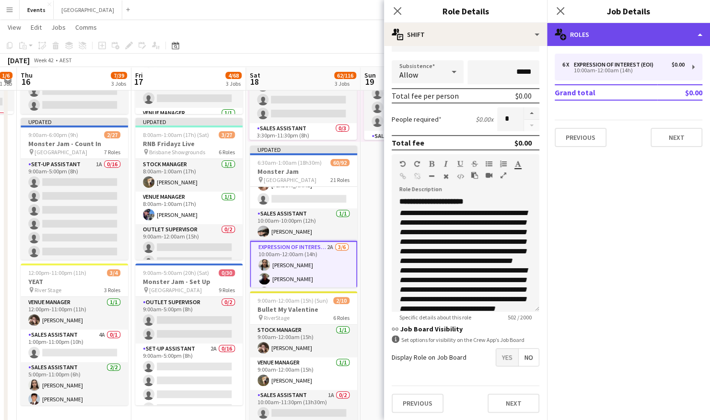
click at [658, 30] on div "multiple-users-add Roles" at bounding box center [628, 34] width 163 height 23
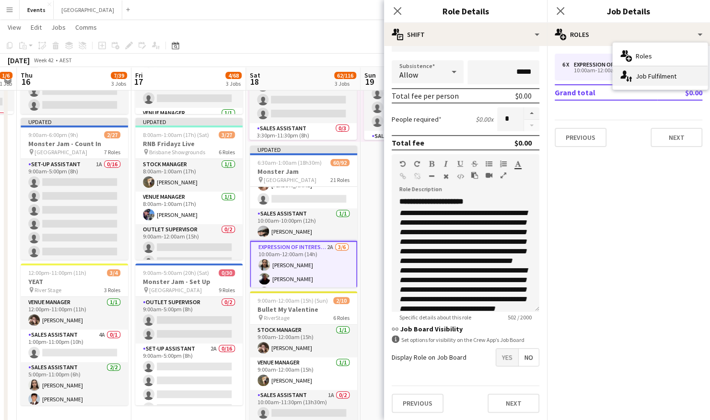
click at [657, 77] on div "single-neutral-actions-up-down Job Fulfilment" at bounding box center [660, 76] width 95 height 19
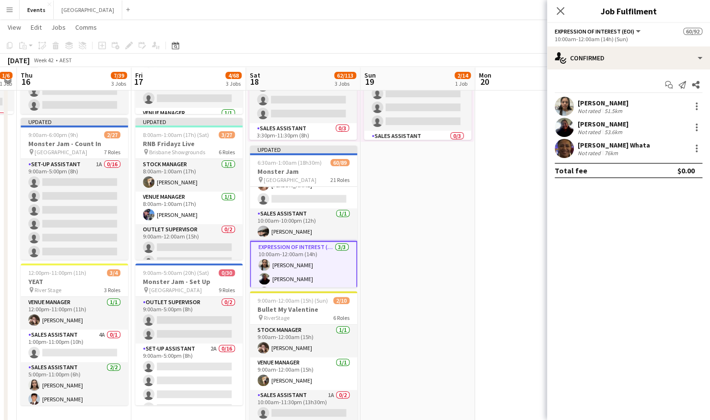
click at [566, 125] on app-user-avatar at bounding box center [564, 127] width 19 height 19
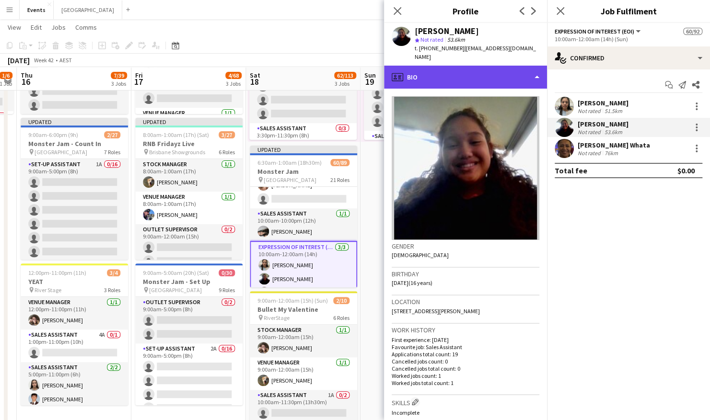
click at [504, 69] on div "profile Bio" at bounding box center [465, 77] width 163 height 23
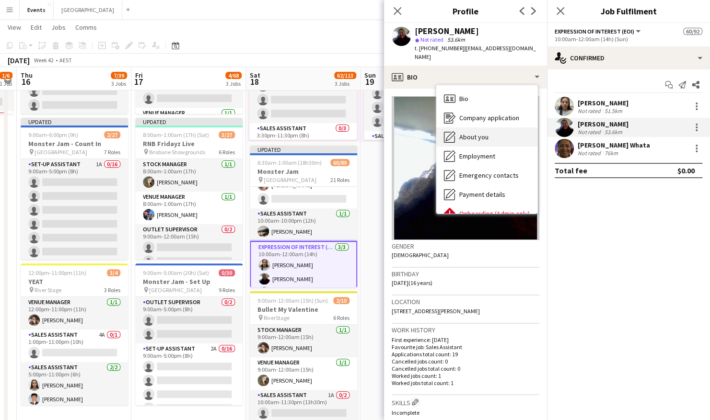
click at [492, 128] on div "About you About you" at bounding box center [486, 137] width 101 height 19
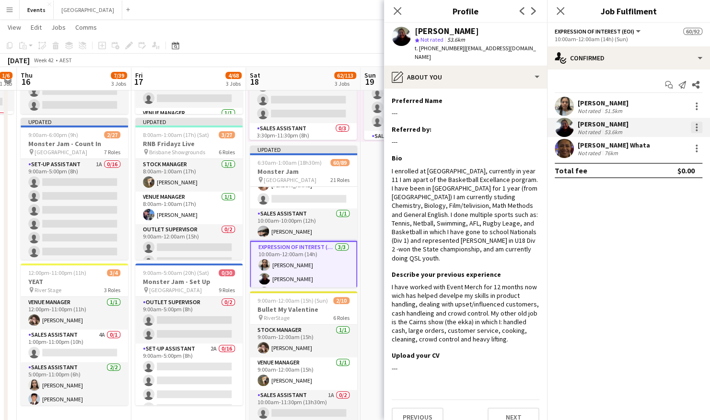
click at [696, 127] on div at bounding box center [697, 128] width 2 height 2
click at [672, 165] on span "Switch crew" at bounding box center [655, 168] width 41 height 8
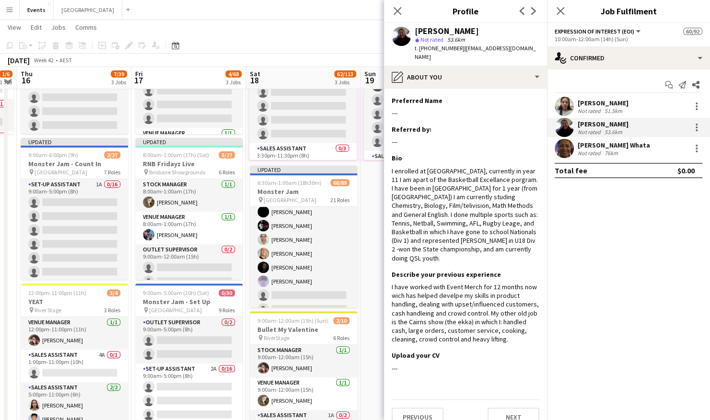
scroll to position [513, 0]
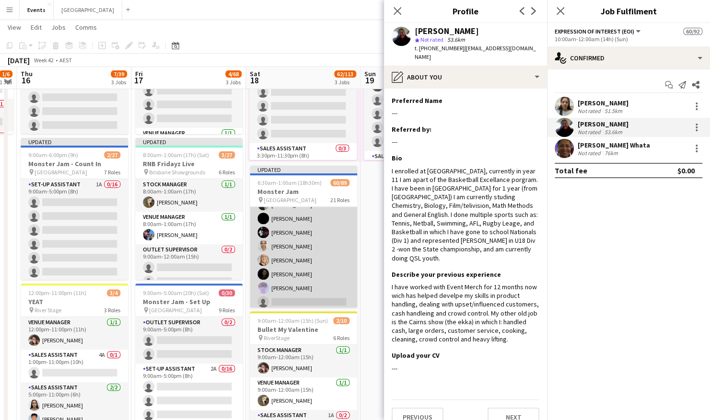
click at [307, 251] on app-card-role "Sales Assistant 2A 26/32 7:00am-10:00pm (15h) Danica Kovacevich Oliver Harding …" at bounding box center [303, 150] width 107 height 464
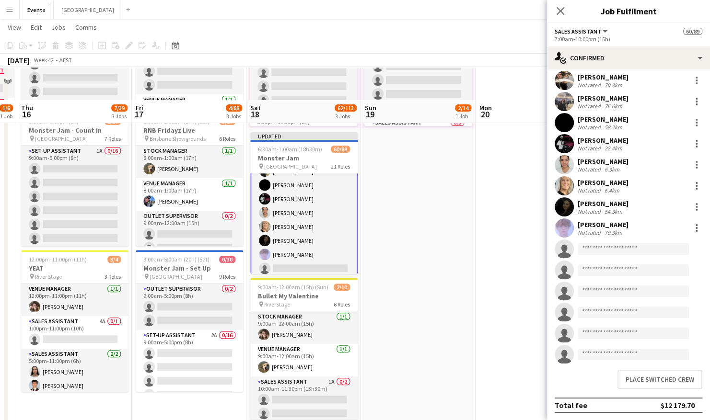
scroll to position [207, 0]
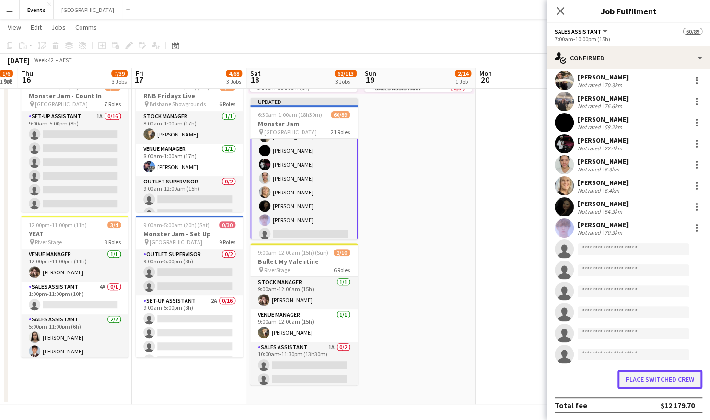
click at [655, 378] on button "Place switched crew" at bounding box center [659, 379] width 85 height 19
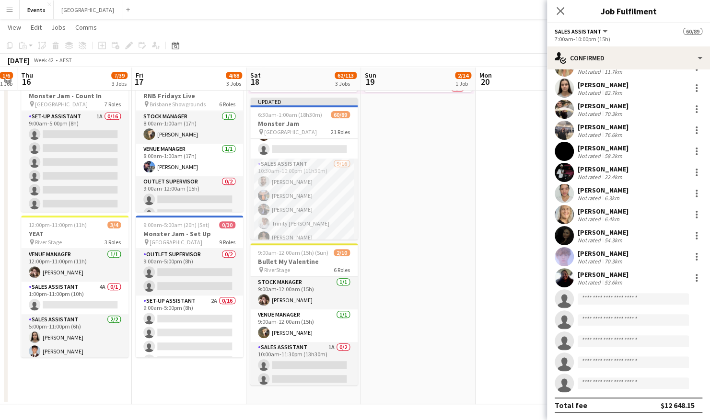
scroll to position [1233, 0]
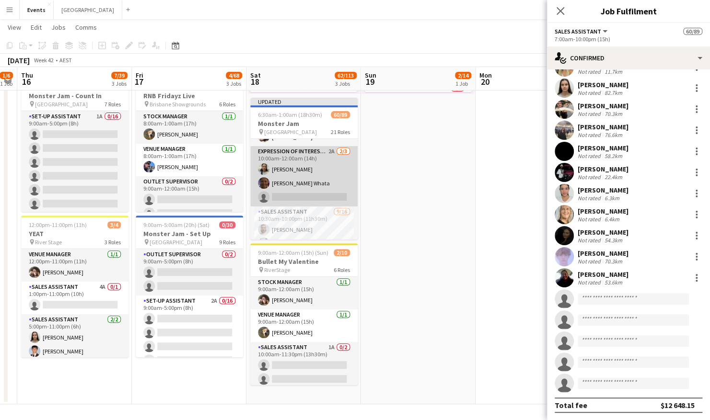
click at [293, 185] on app-card-role "Expression Of Interest (EOI) 2A 2/3 10:00am-12:00am (14h) Siale Lolohea Heni Wh…" at bounding box center [303, 176] width 107 height 60
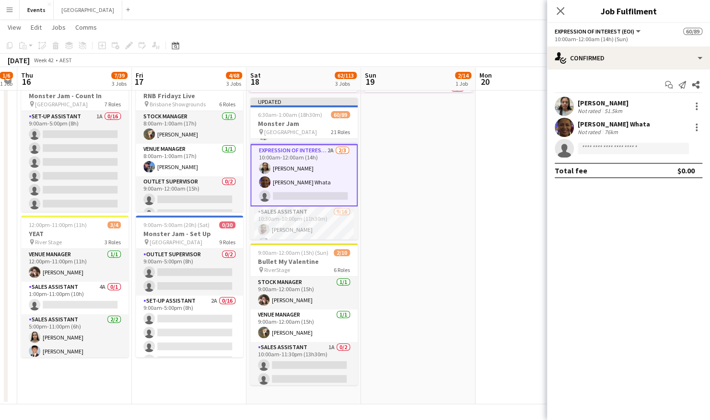
scroll to position [1231, 0]
click at [637, 132] on div "Heni Whata Not rated 76km" at bounding box center [628, 127] width 163 height 19
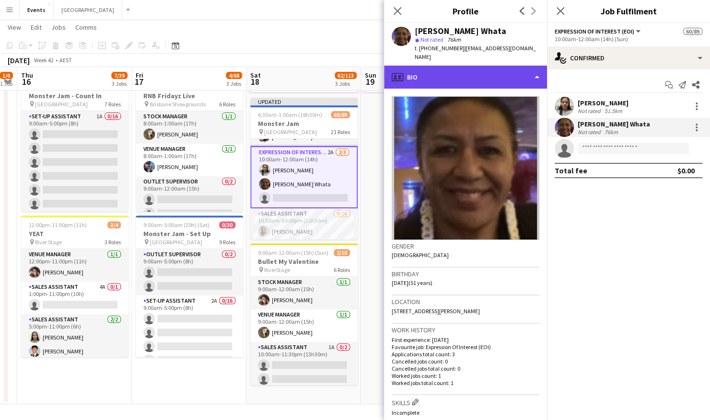
click at [482, 74] on div "profile Bio" at bounding box center [465, 77] width 163 height 23
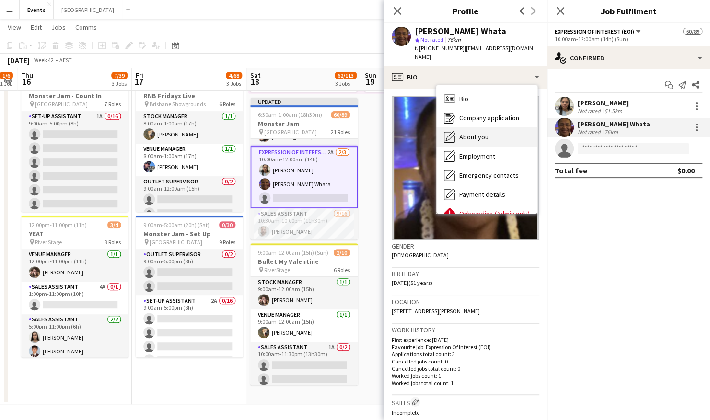
click at [483, 133] on span "About you" at bounding box center [473, 137] width 29 height 9
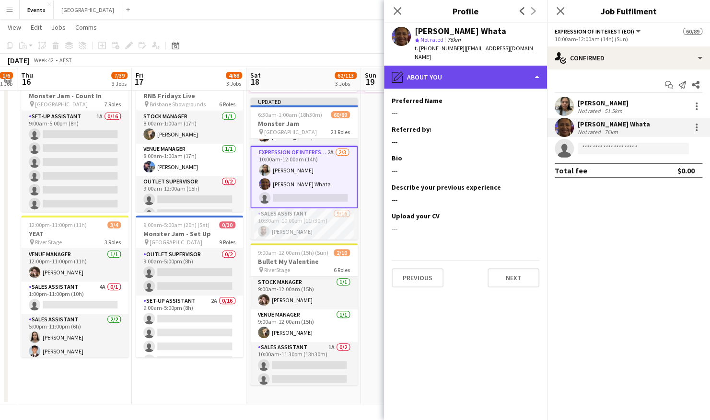
click at [467, 74] on div "pencil4 About you" at bounding box center [465, 77] width 163 height 23
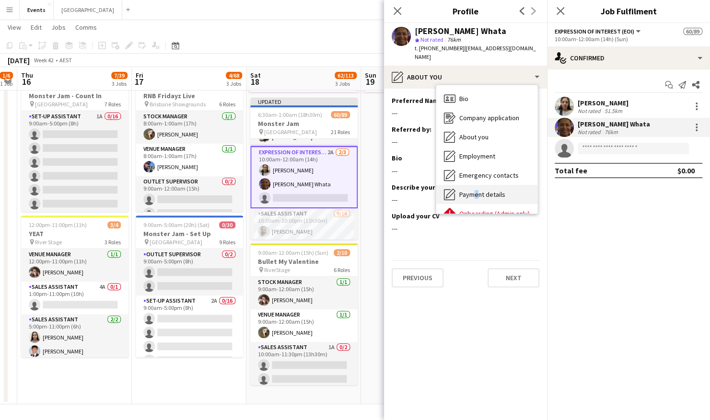
click at [472, 190] on span "Payment details" at bounding box center [482, 194] width 46 height 9
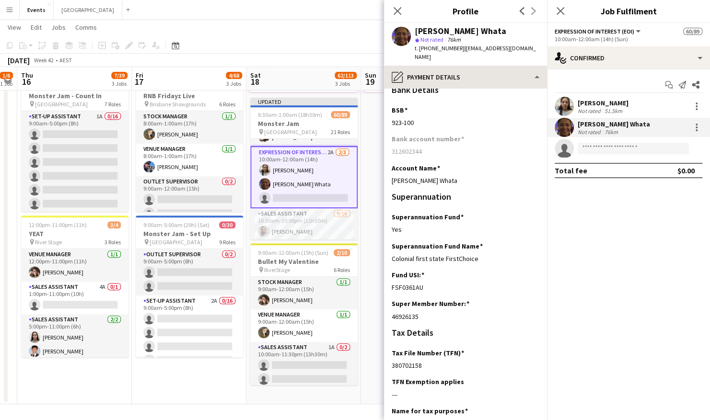
scroll to position [0, 0]
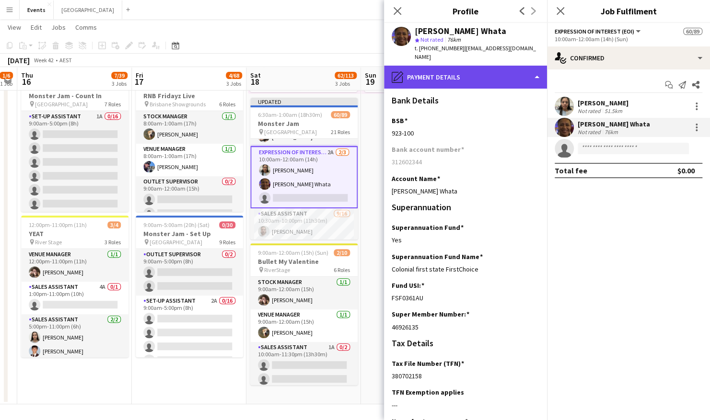
click at [444, 66] on div "pencil4 Payment details" at bounding box center [465, 77] width 163 height 23
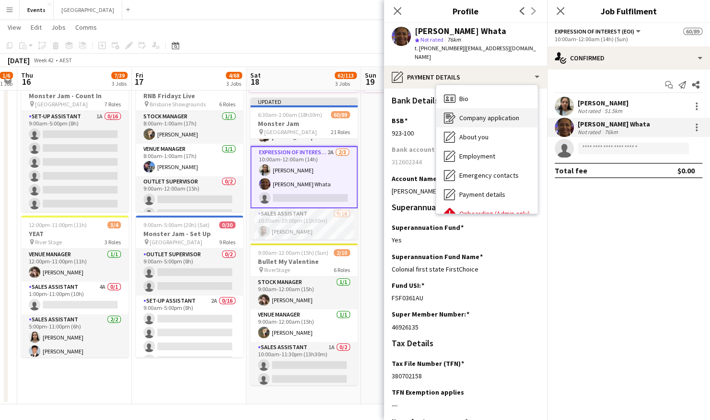
click at [503, 114] on span "Company application" at bounding box center [489, 118] width 60 height 9
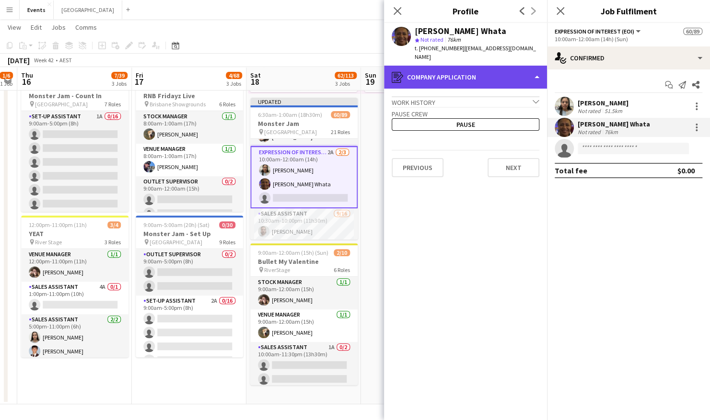
click at [501, 66] on div "register Company application" at bounding box center [465, 77] width 163 height 23
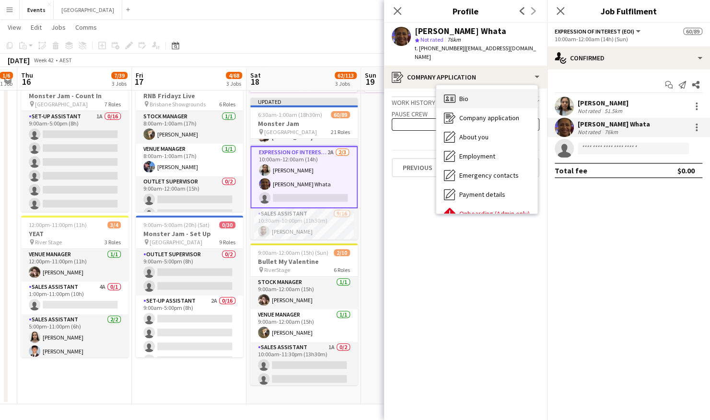
click at [503, 90] on div "Bio Bio" at bounding box center [486, 98] width 101 height 19
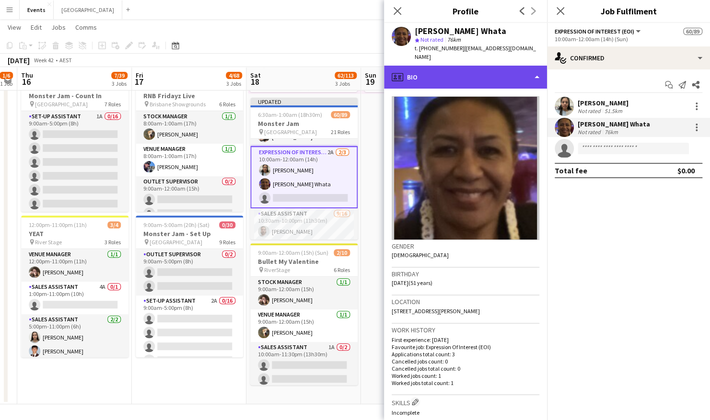
click at [482, 71] on div "profile Bio" at bounding box center [465, 77] width 163 height 23
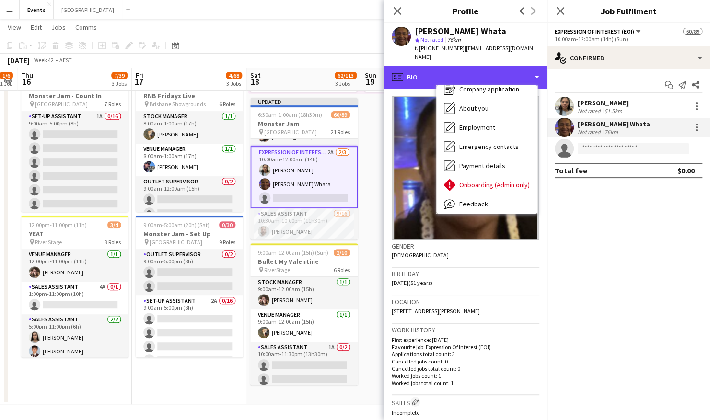
scroll to position [52, 0]
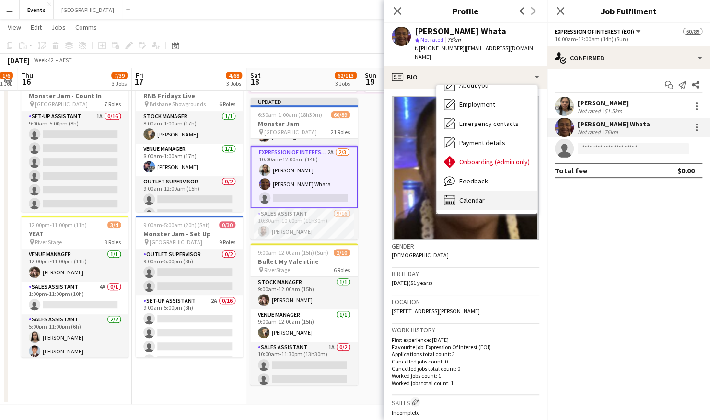
click at [476, 196] on span "Calendar" at bounding box center [471, 200] width 25 height 9
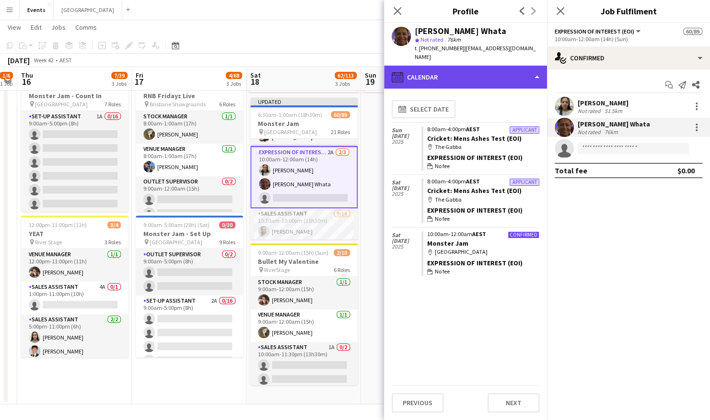
click at [482, 67] on div "calendar-full Calendar" at bounding box center [465, 77] width 163 height 23
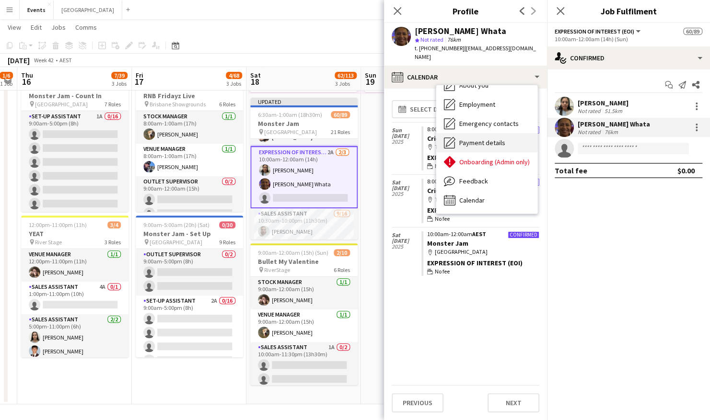
click at [506, 133] on div "Payment details Payment details" at bounding box center [486, 142] width 101 height 19
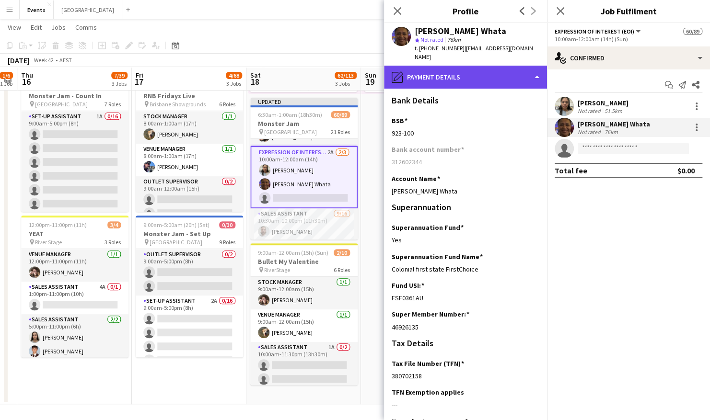
click at [479, 69] on div "pencil4 Payment details" at bounding box center [465, 77] width 163 height 23
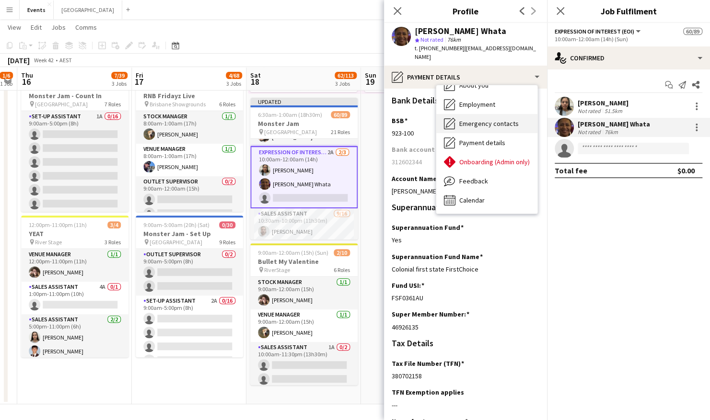
click at [504, 119] on span "Emergency contacts" at bounding box center [488, 123] width 59 height 9
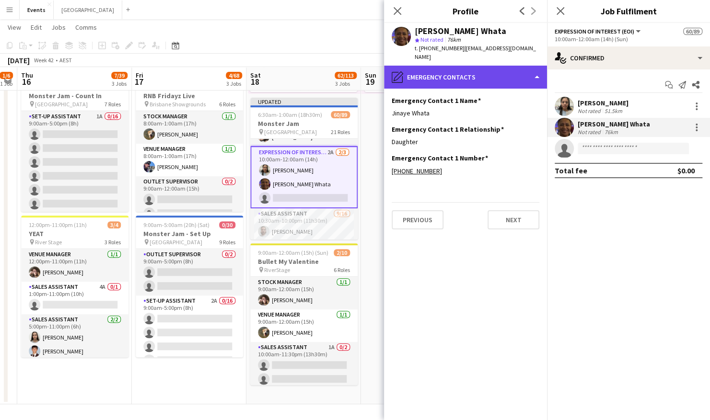
click at [487, 78] on div "pencil4 Emergency contacts" at bounding box center [465, 77] width 163 height 23
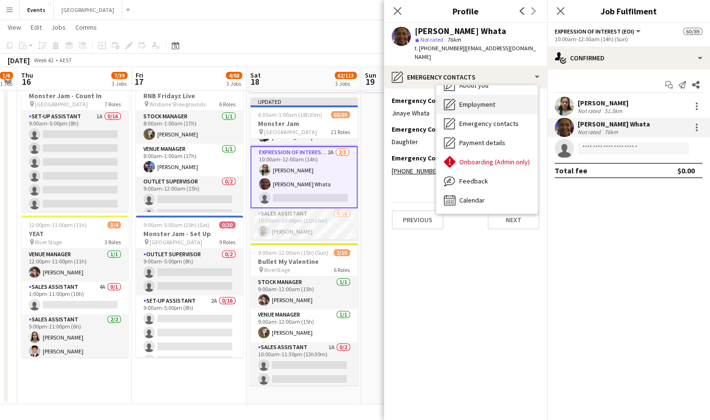
click at [500, 97] on div "Employment Employment" at bounding box center [486, 104] width 101 height 19
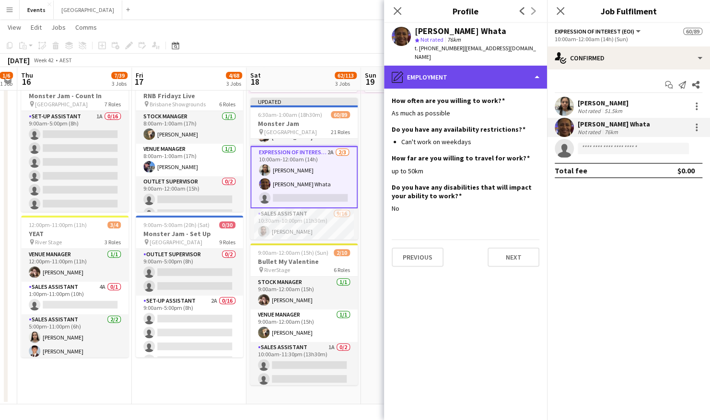
click at [495, 72] on div "pencil4 Employment" at bounding box center [465, 77] width 163 height 23
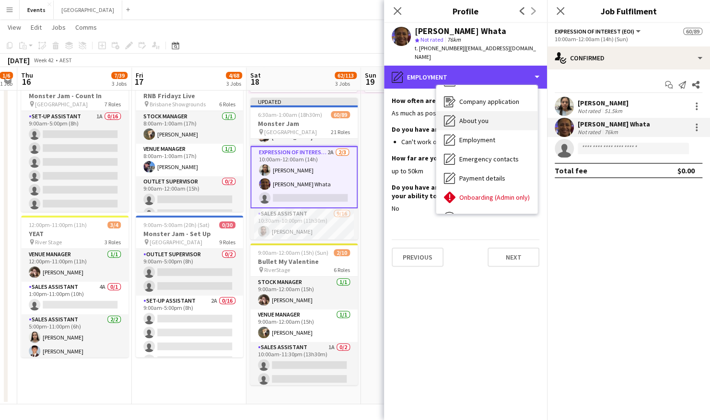
scroll to position [4, 0]
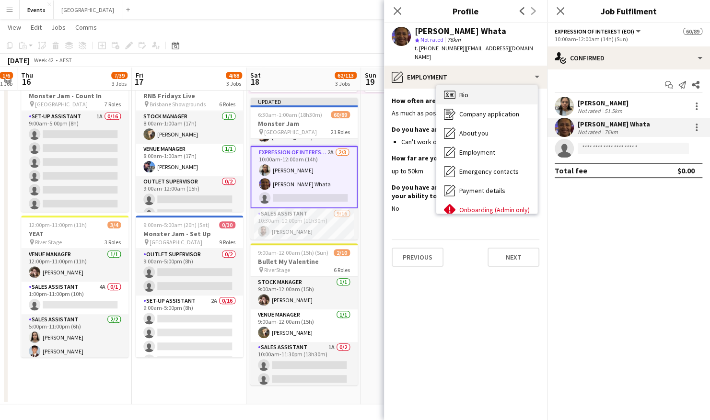
click at [479, 85] on div "Bio Bio" at bounding box center [486, 94] width 101 height 19
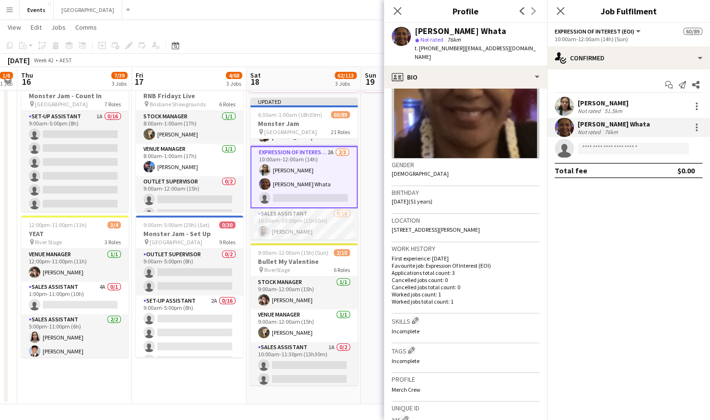
scroll to position [96, 0]
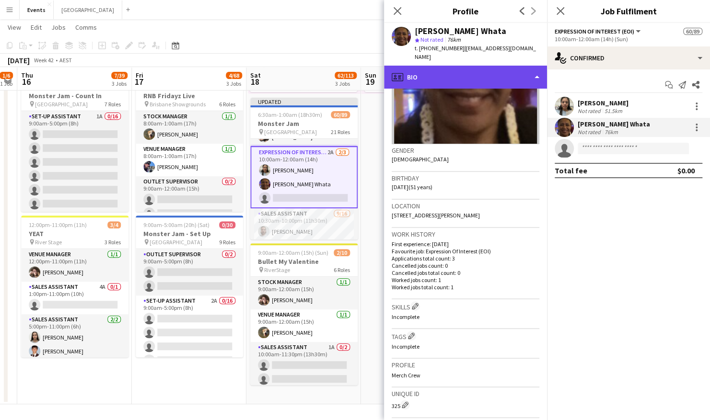
click at [475, 66] on div "profile Bio" at bounding box center [465, 77] width 163 height 23
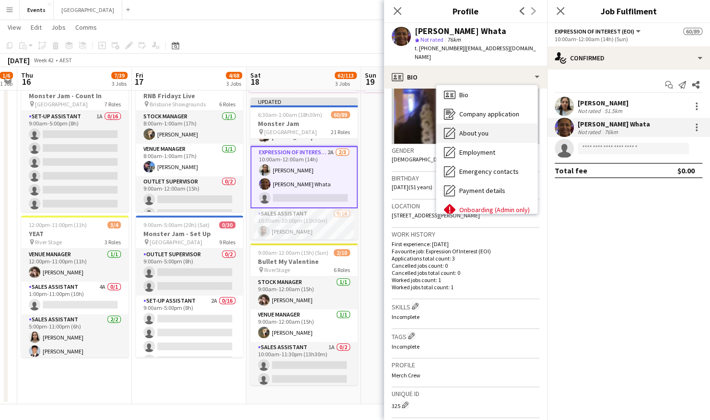
click at [502, 128] on div "About you About you" at bounding box center [486, 133] width 101 height 19
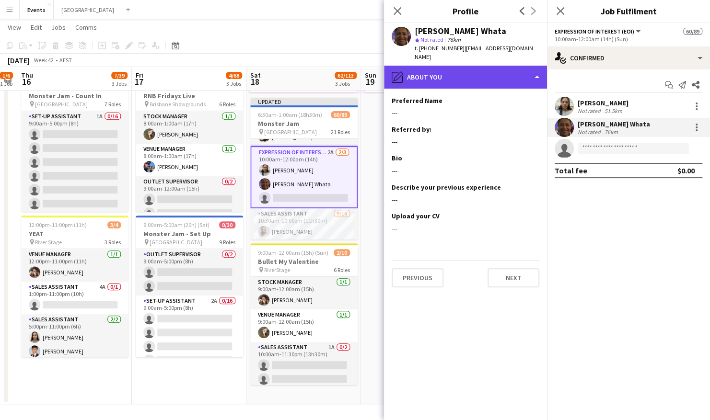
click at [492, 67] on div "pencil4 About you" at bounding box center [465, 77] width 163 height 23
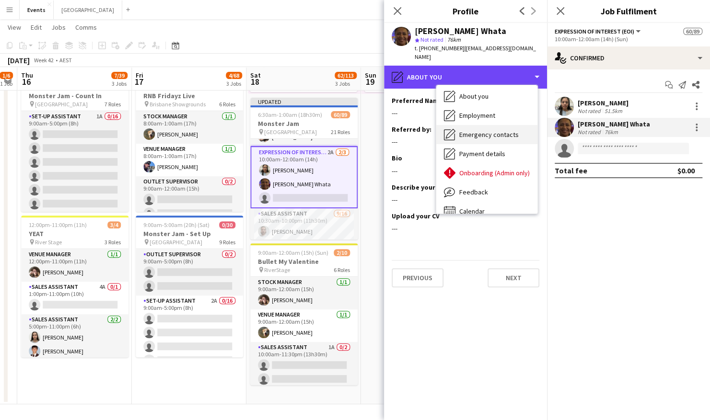
scroll to position [52, 0]
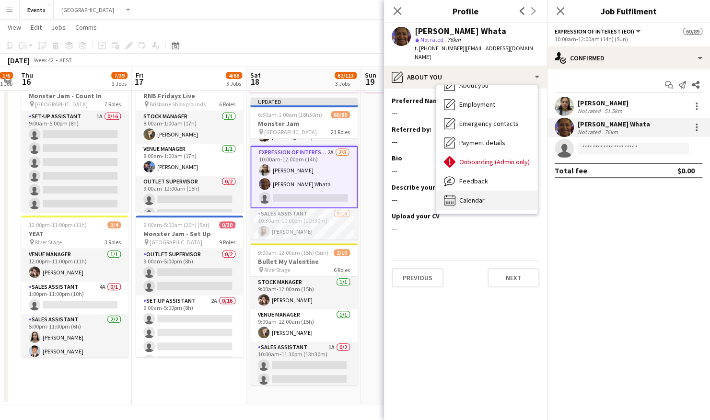
click at [486, 191] on div "Calendar Calendar" at bounding box center [486, 200] width 101 height 19
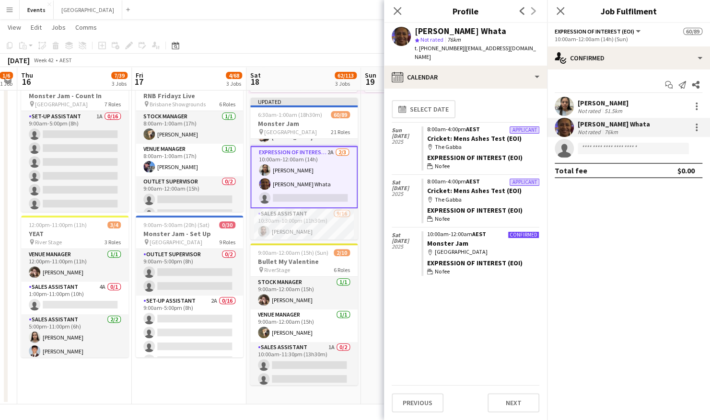
click at [562, 106] on app-user-avatar at bounding box center [564, 106] width 19 height 19
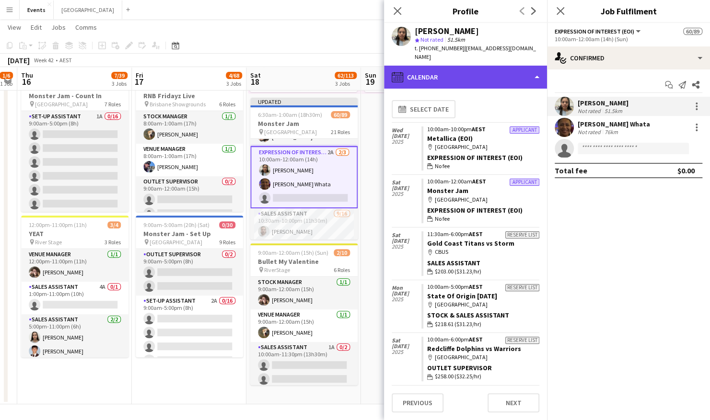
click at [513, 66] on div "calendar-full Calendar" at bounding box center [465, 77] width 163 height 23
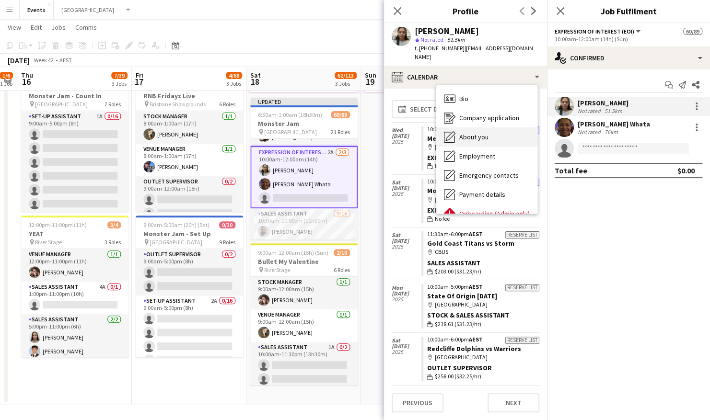
click at [494, 128] on div "About you About you" at bounding box center [486, 137] width 101 height 19
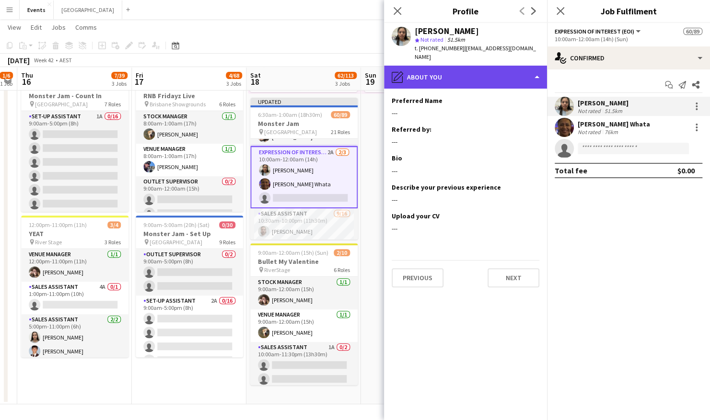
click at [490, 78] on div "pencil4 About you" at bounding box center [465, 77] width 163 height 23
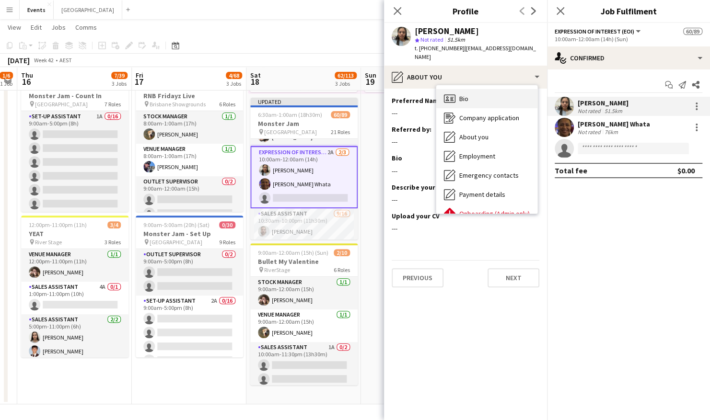
click at [493, 89] on div "Bio Bio" at bounding box center [486, 98] width 101 height 19
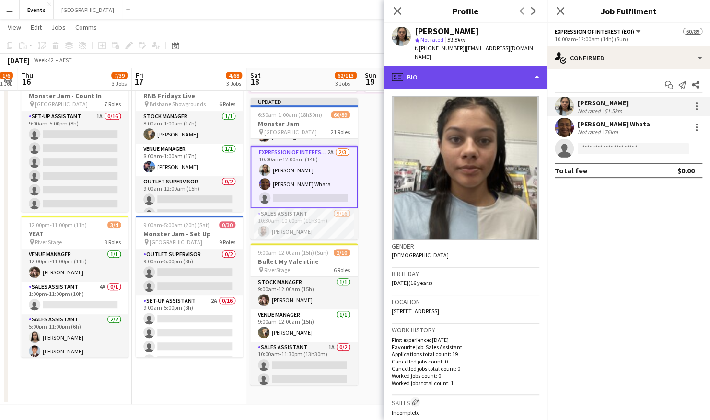
click at [491, 66] on div "profile Bio" at bounding box center [465, 77] width 163 height 23
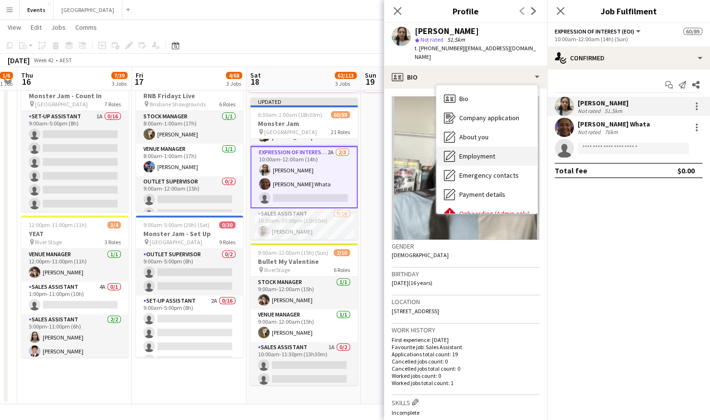
click at [488, 152] on div "Employment Employment" at bounding box center [486, 156] width 101 height 19
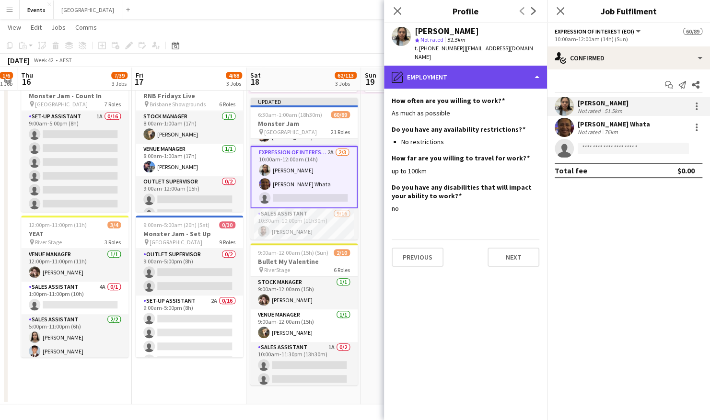
click at [475, 69] on div "pencil4 Employment" at bounding box center [465, 77] width 163 height 23
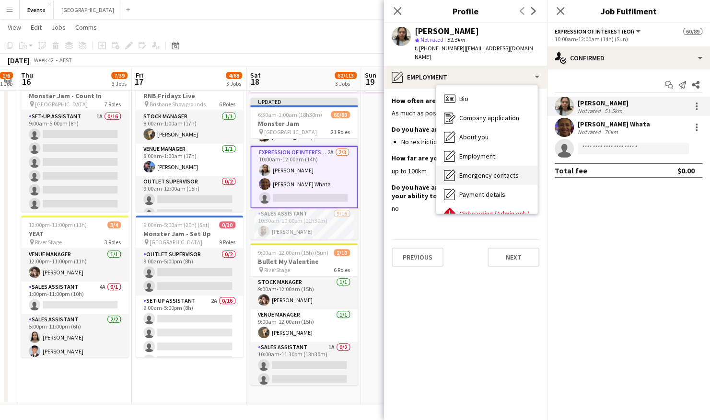
click at [497, 171] on span "Emergency contacts" at bounding box center [488, 175] width 59 height 9
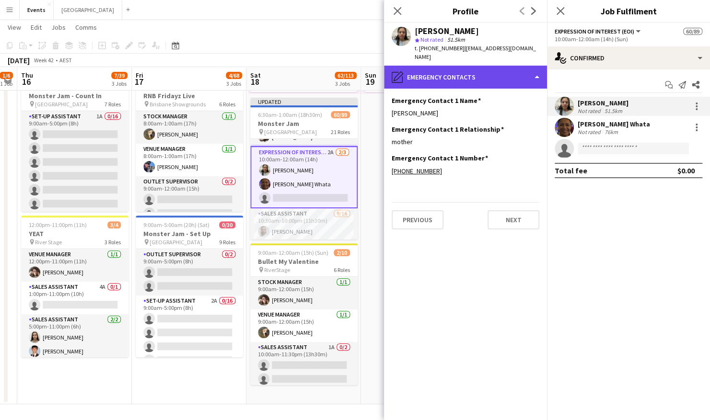
click at [481, 66] on div "pencil4 Emergency contacts" at bounding box center [465, 77] width 163 height 23
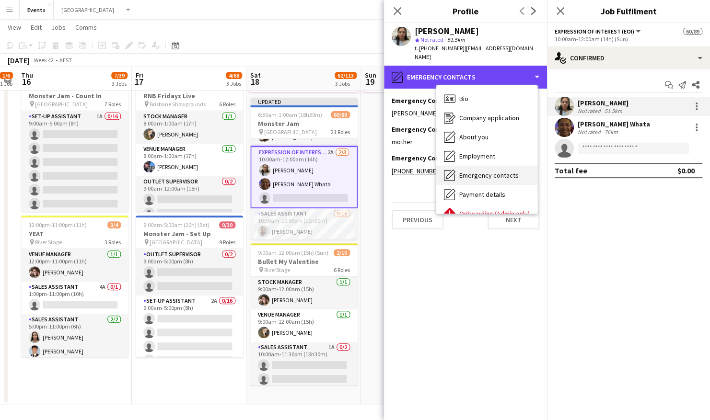
scroll to position [48, 0]
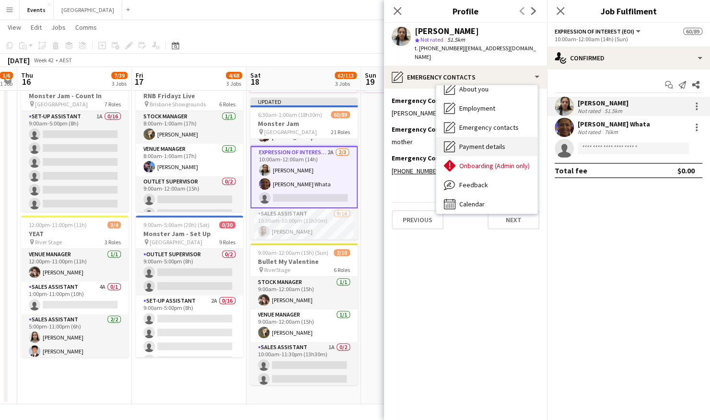
click at [478, 142] on span "Payment details" at bounding box center [482, 146] width 46 height 9
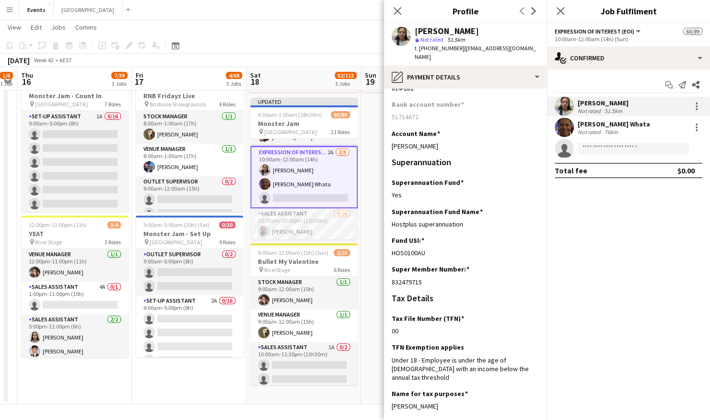
scroll to position [0, 0]
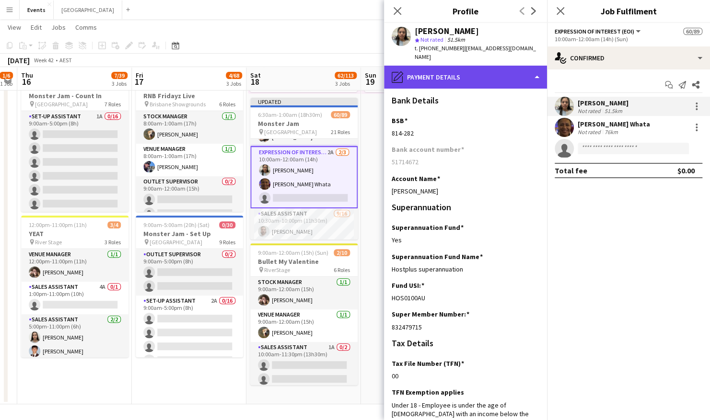
click at [489, 68] on div "pencil4 Payment details" at bounding box center [465, 77] width 163 height 23
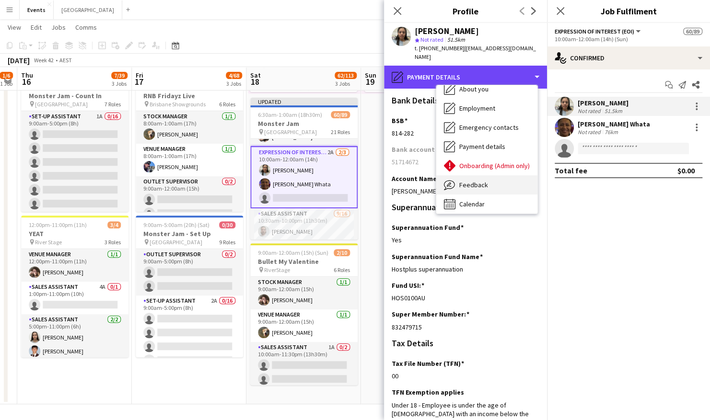
scroll to position [52, 0]
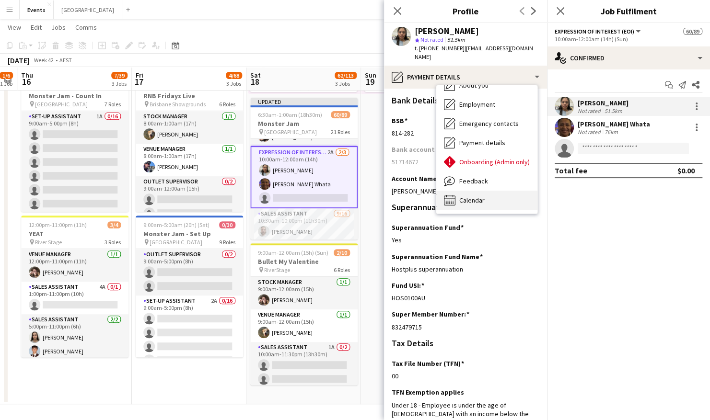
click at [472, 196] on span "Calendar" at bounding box center [471, 200] width 25 height 9
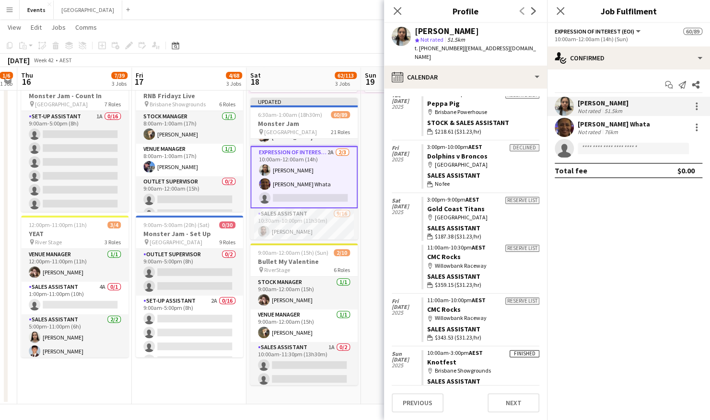
scroll to position [773, 0]
click at [697, 105] on div at bounding box center [697, 107] width 12 height 12
click at [665, 147] on span "Switch crew" at bounding box center [655, 147] width 41 height 8
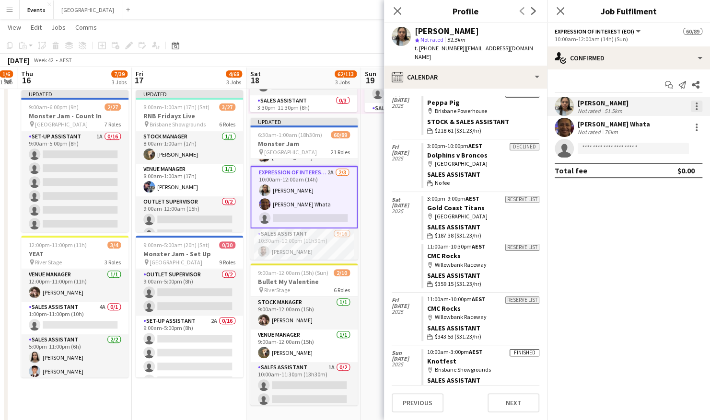
click at [696, 104] on div at bounding box center [697, 107] width 12 height 12
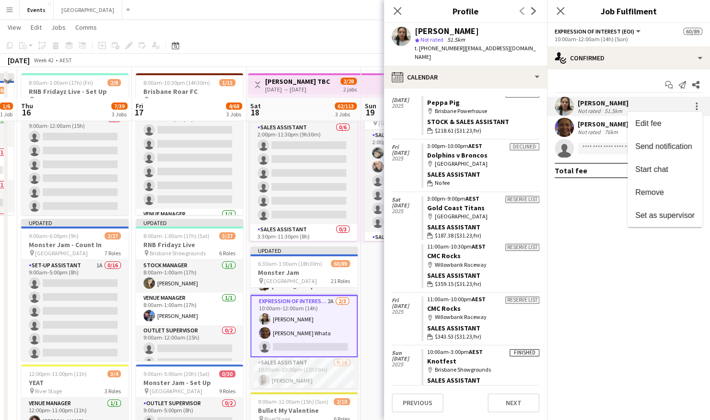
scroll to position [43, 0]
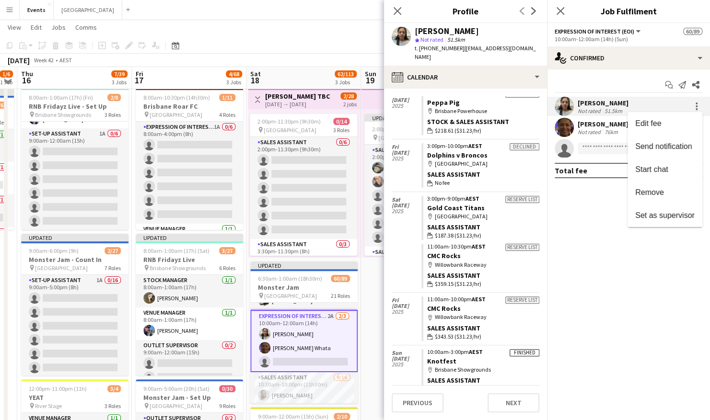
drag, startPoint x: 294, startPoint y: 310, endPoint x: 301, endPoint y: 315, distance: 8.5
click at [294, 310] on div at bounding box center [355, 210] width 710 height 420
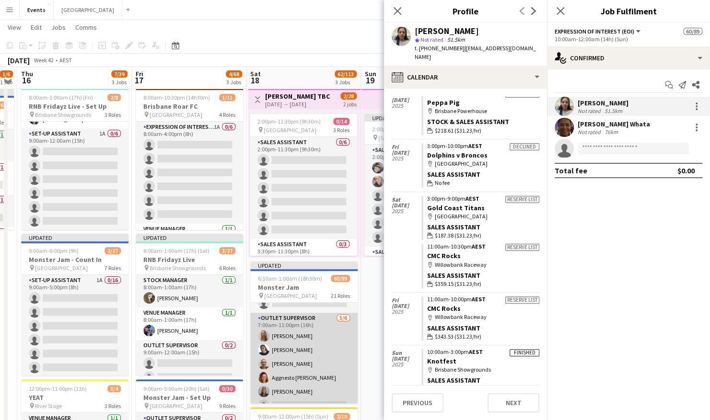
scroll to position [656, 0]
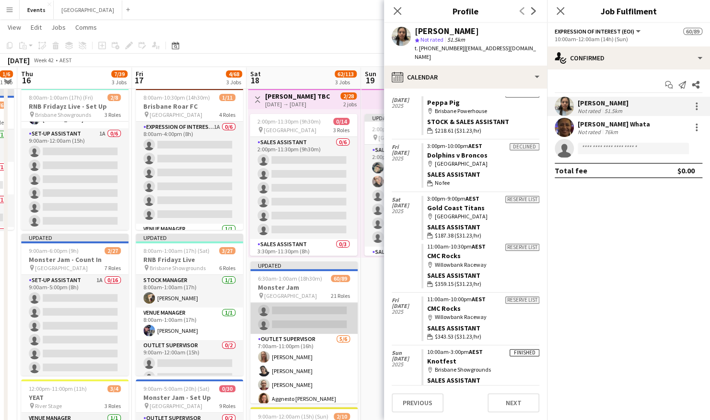
click at [308, 316] on app-card-role "Sales Assistant 2A 27/32 7:00am-10:00pm (15h) Danica Kovacevich Oliver Harding …" at bounding box center [303, 103] width 107 height 464
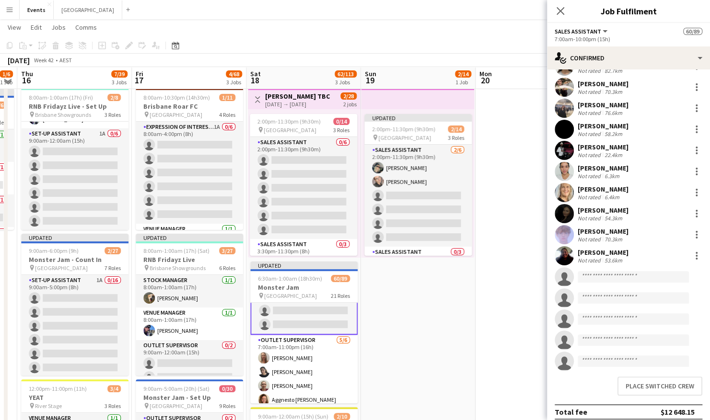
scroll to position [406, 0]
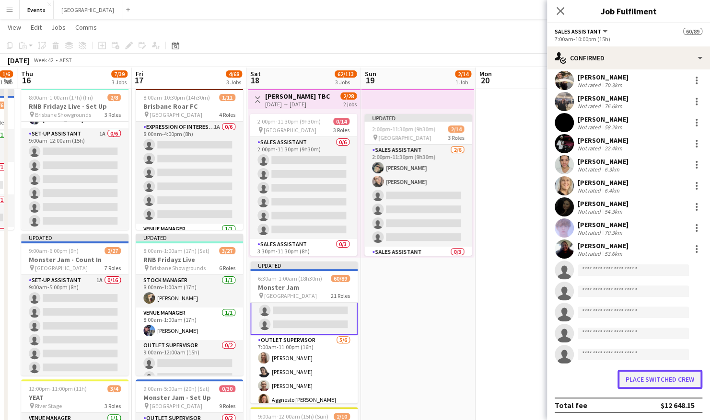
click at [628, 379] on button "Place switched crew" at bounding box center [659, 379] width 85 height 19
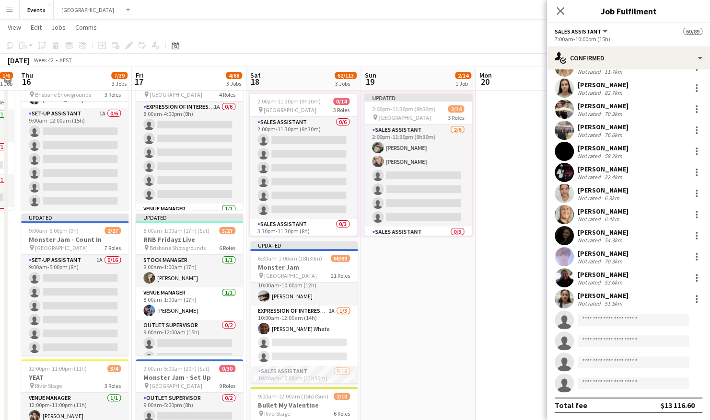
scroll to position [1232, 0]
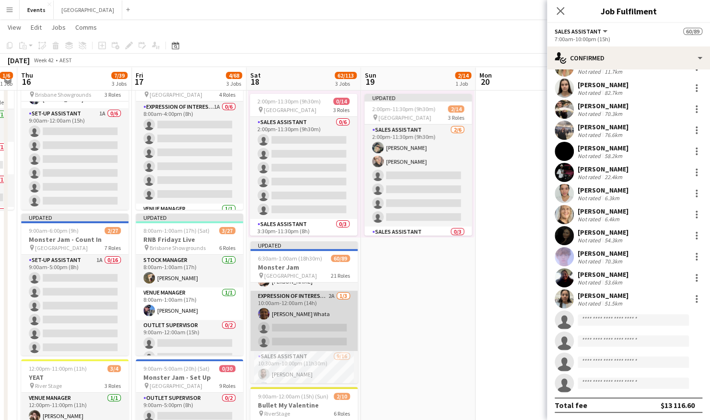
click at [295, 327] on app-card-role "Expression Of Interest (EOI) 2A 1/3 10:00am-12:00am (14h) Heni Whata single-neu…" at bounding box center [303, 321] width 107 height 60
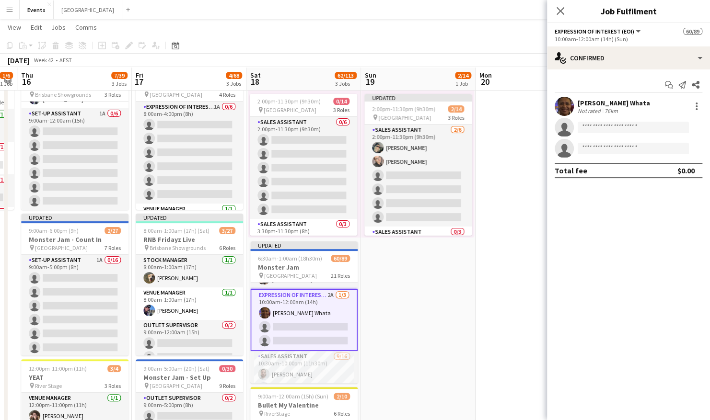
scroll to position [1230, 0]
click at [696, 107] on div at bounding box center [697, 106] width 2 height 2
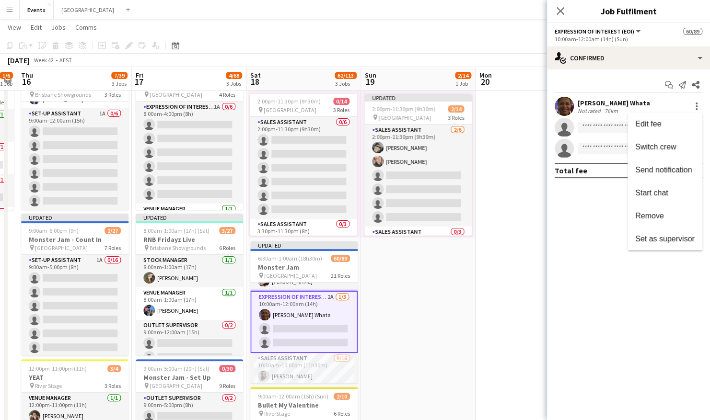
click at [603, 58] on div at bounding box center [355, 210] width 710 height 420
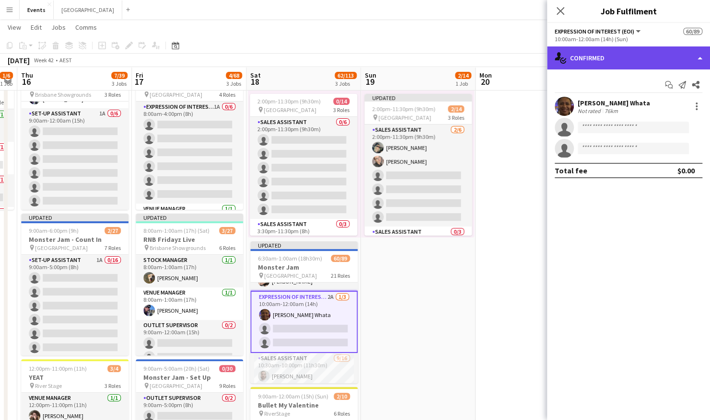
click at [602, 57] on div "single-neutral-actions-check-2 Confirmed" at bounding box center [628, 57] width 163 height 23
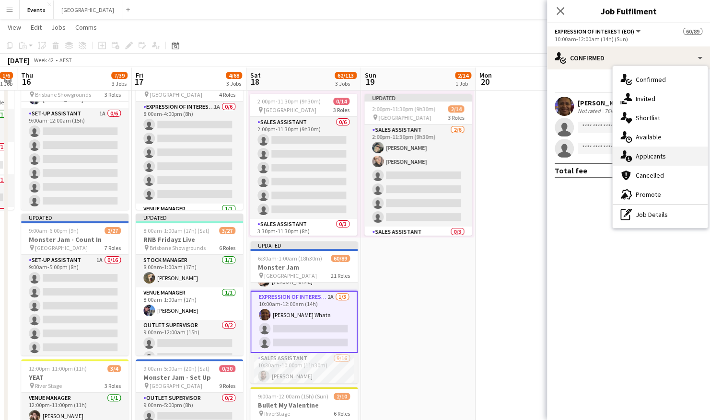
click at [665, 154] on div "single-neutral-actions-information Applicants" at bounding box center [660, 156] width 95 height 19
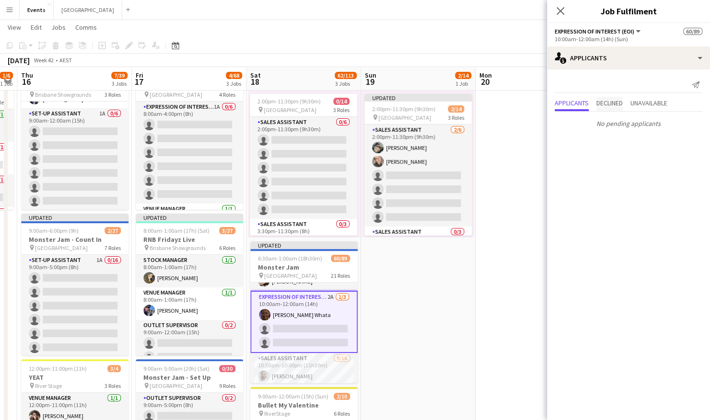
click at [605, 106] on span "Declined" at bounding box center [609, 103] width 26 height 7
click at [657, 86] on span "Unavailable" at bounding box center [648, 83] width 37 height 7
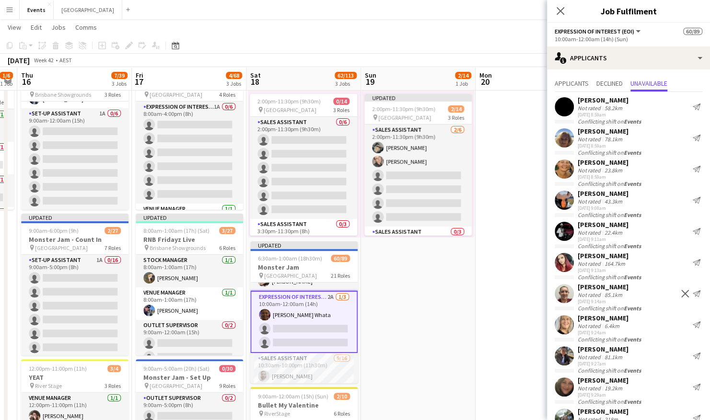
click at [294, 328] on app-card-role "Expression Of Interest (EOI) 2A 1/3 10:00am-12:00am (14h) Heni Whata single-neu…" at bounding box center [303, 322] width 107 height 62
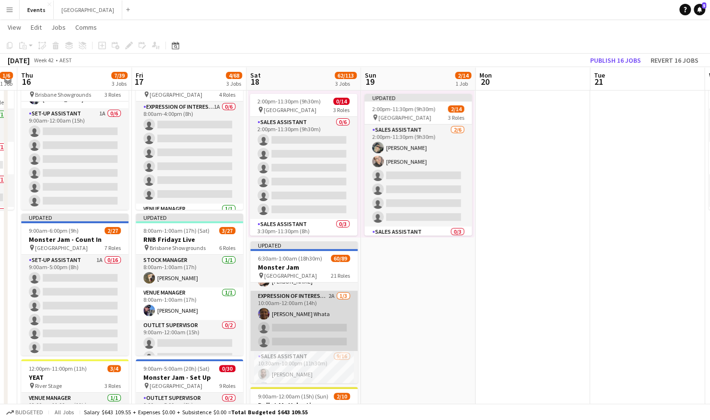
click at [306, 318] on app-card-role "Expression Of Interest (EOI) 2A 1/3 10:00am-12:00am (14h) Heni Whata single-neu…" at bounding box center [303, 321] width 107 height 60
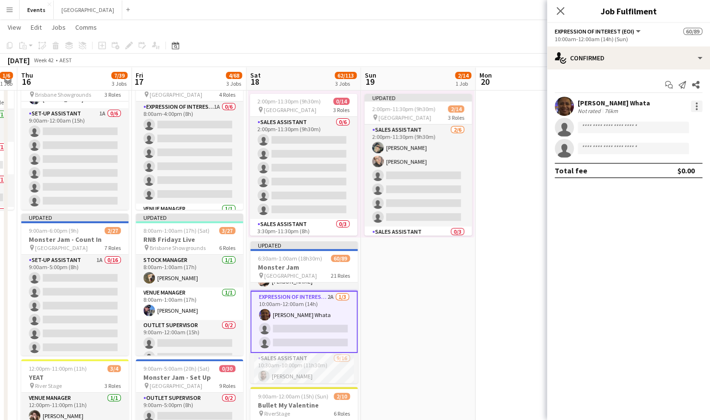
click at [697, 101] on div at bounding box center [697, 107] width 12 height 12
click at [675, 149] on span "Switch crew" at bounding box center [655, 147] width 41 height 8
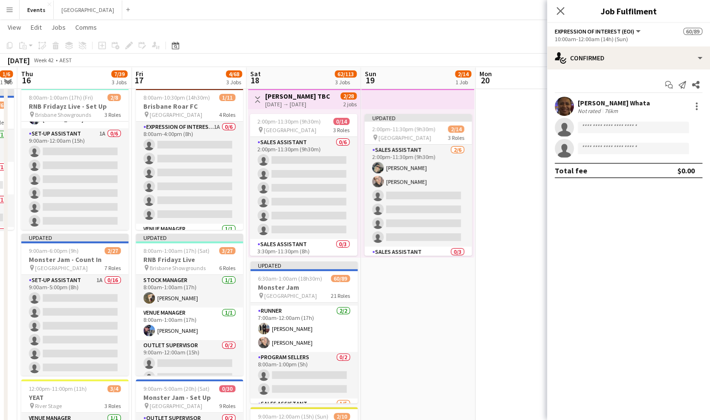
scroll to position [894, 0]
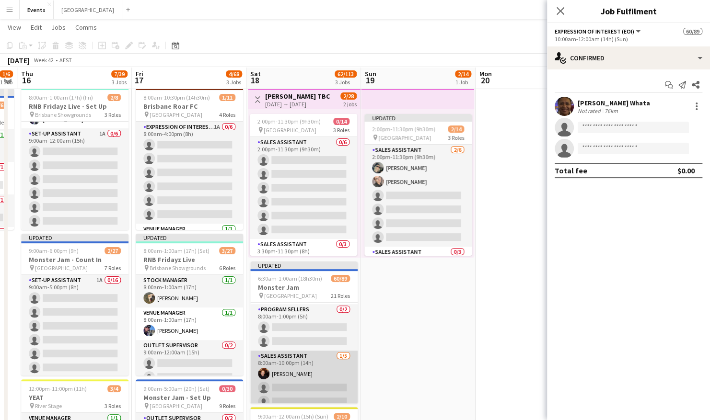
click at [290, 362] on app-card-role "Sales Assistant 1/5 8:00am-10:00pm (14h) Halie CARTER single-neutral-actions si…" at bounding box center [303, 395] width 107 height 88
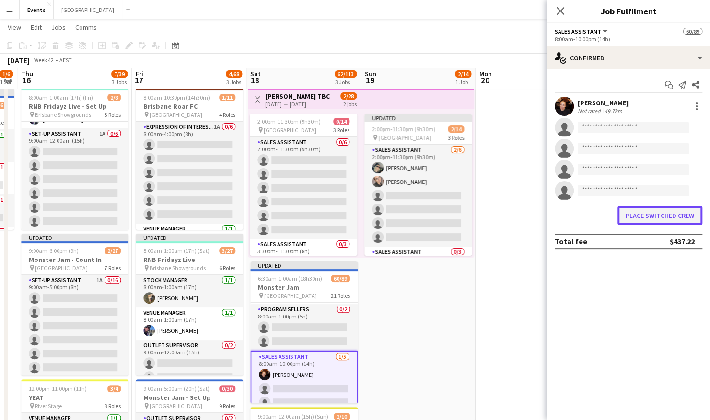
click at [638, 215] on button "Place switched crew" at bounding box center [659, 215] width 85 height 19
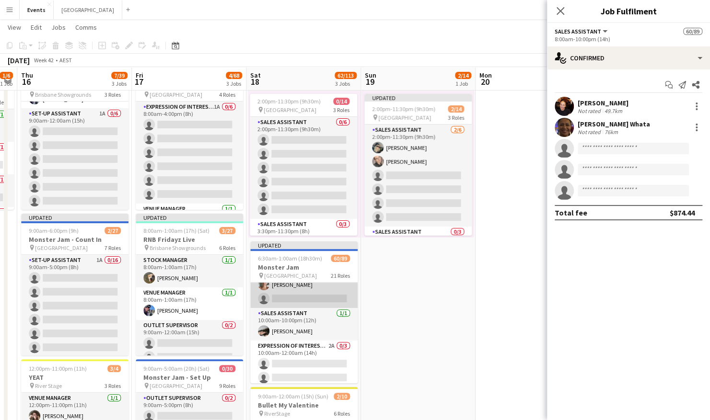
scroll to position [1230, 0]
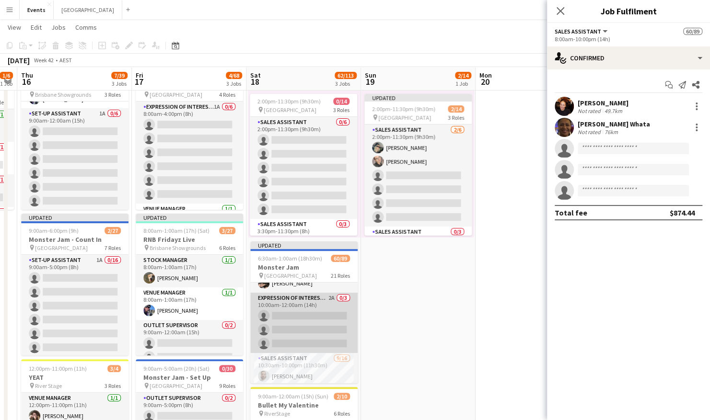
click at [313, 318] on app-card-role "Expression Of Interest (EOI) 2A 0/3 10:00am-12:00am (14h) single-neutral-action…" at bounding box center [303, 323] width 107 height 60
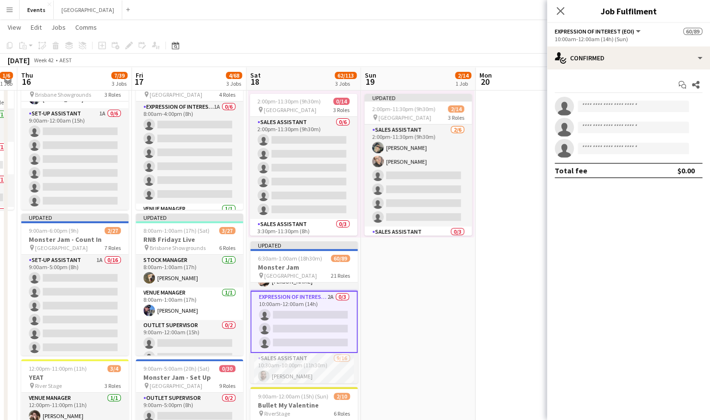
scroll to position [1228, 0]
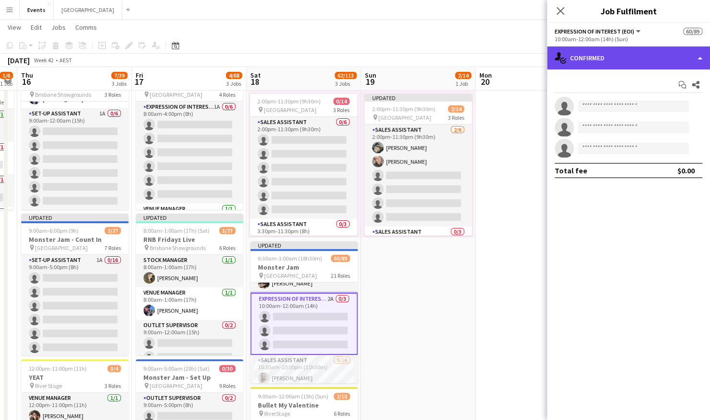
click at [627, 53] on div "single-neutral-actions-check-2 Confirmed" at bounding box center [628, 57] width 163 height 23
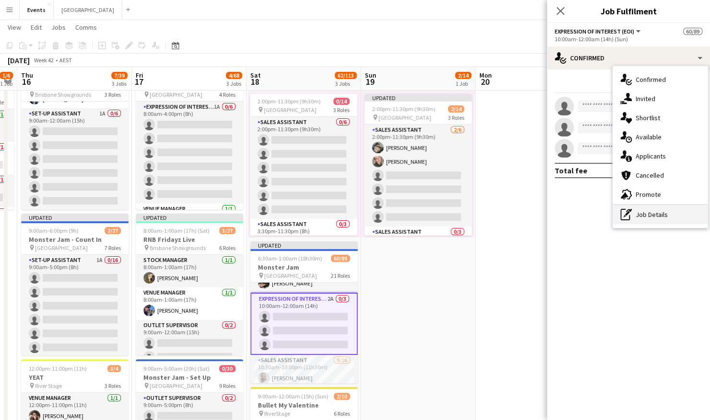
click at [652, 218] on div "pen-write Job Details" at bounding box center [660, 214] width 95 height 19
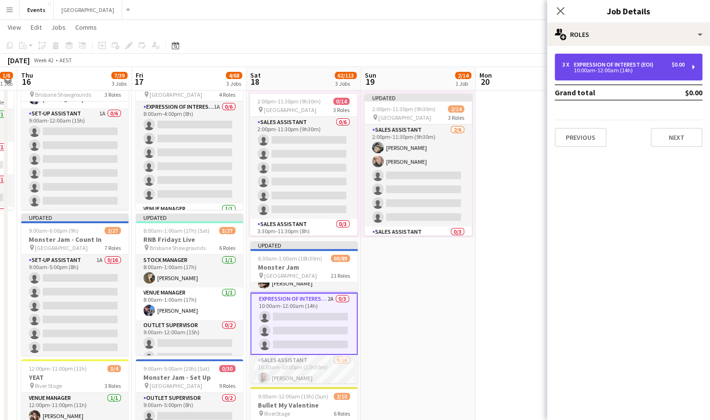
click at [577, 62] on div "Expression Of Interest (EOI)" at bounding box center [615, 64] width 83 height 7
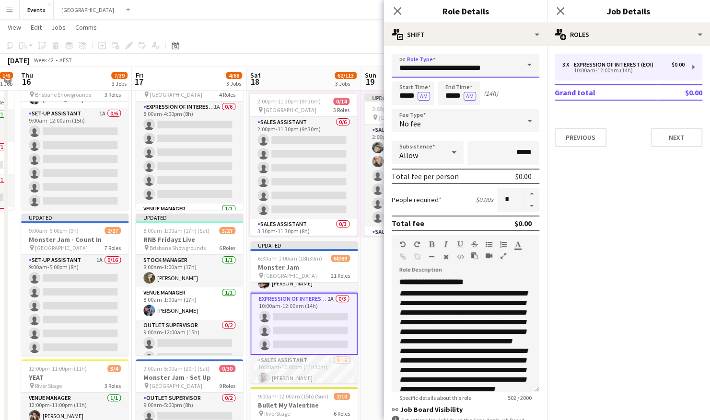
click at [489, 60] on input "**********" at bounding box center [466, 66] width 148 height 24
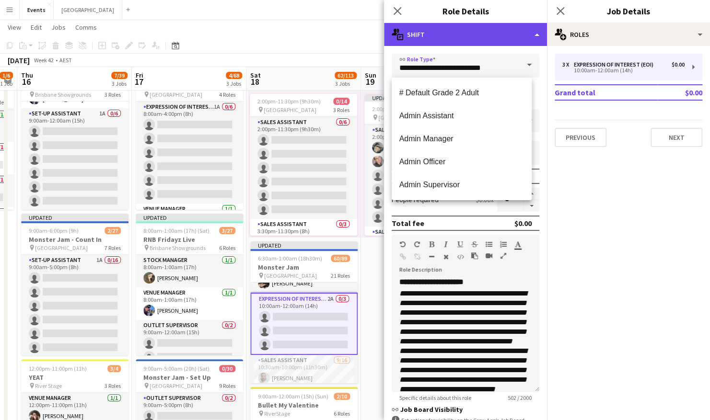
click at [506, 42] on div "multiple-actions-text Shift" at bounding box center [465, 34] width 163 height 23
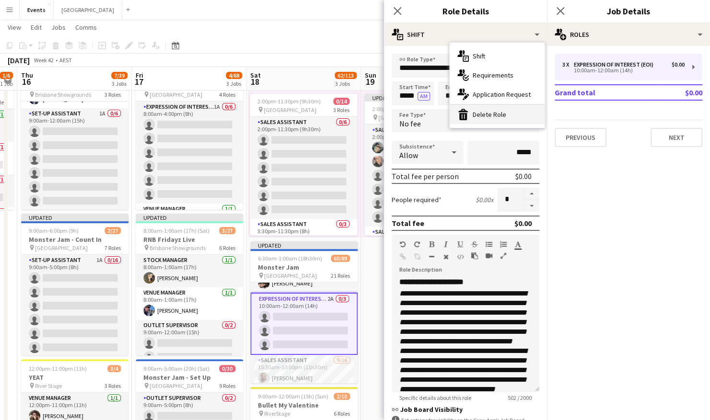
click at [515, 118] on div "bin-2 Delete Role" at bounding box center [497, 114] width 95 height 19
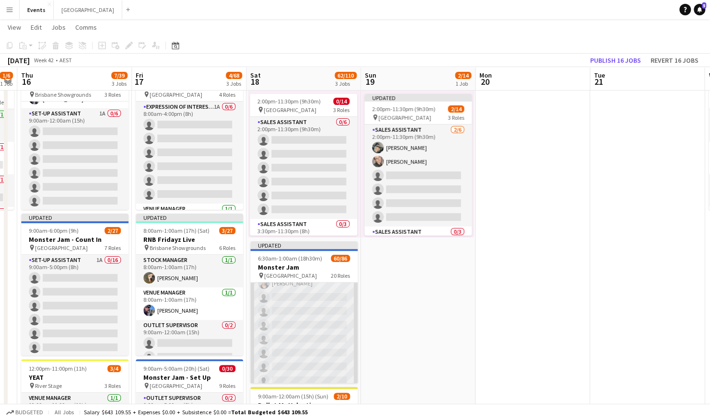
scroll to position [1420, 0]
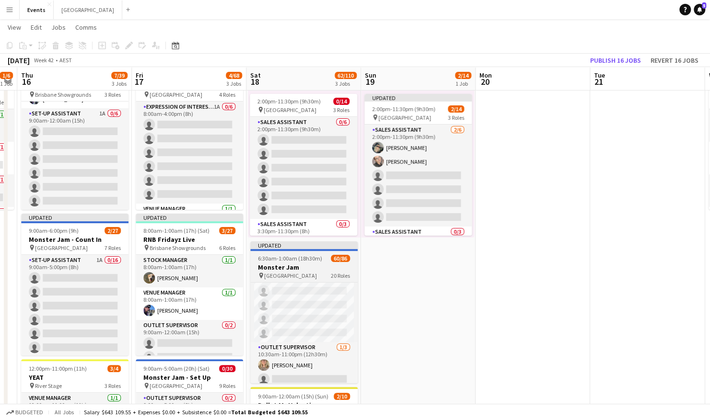
click at [306, 257] on span "6:30am-1:00am (18h30m) (Sun)" at bounding box center [294, 258] width 73 height 7
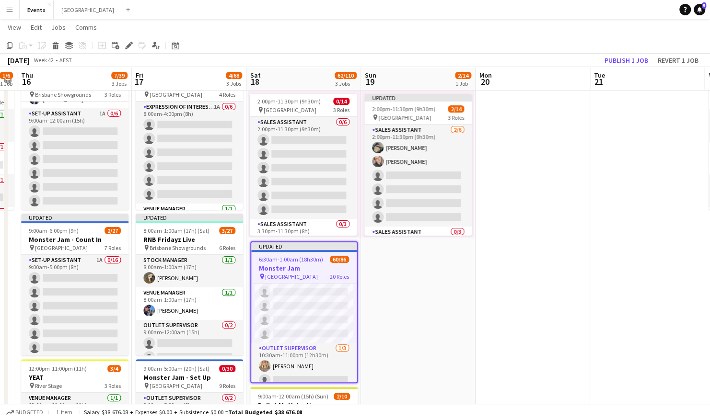
scroll to position [1423, 0]
click at [155, 47] on icon "Applicants" at bounding box center [156, 46] width 8 height 8
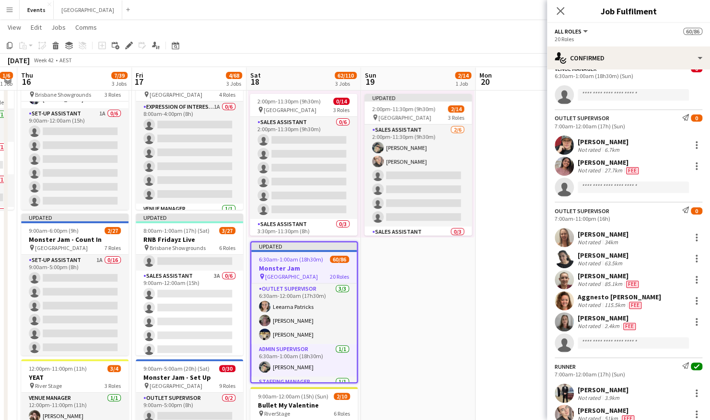
scroll to position [288, 0]
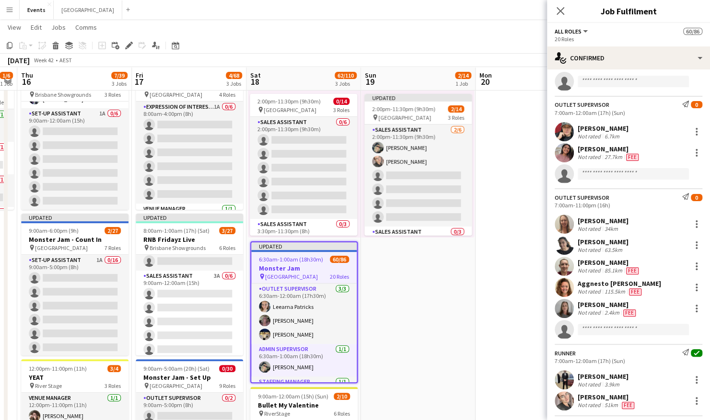
click at [401, 309] on app-date-cell "Updated 2:00pm-11:30pm (9h30m) 2/14 pin Brisbane Entertainment Centre 3 Roles S…" at bounding box center [418, 306] width 115 height 484
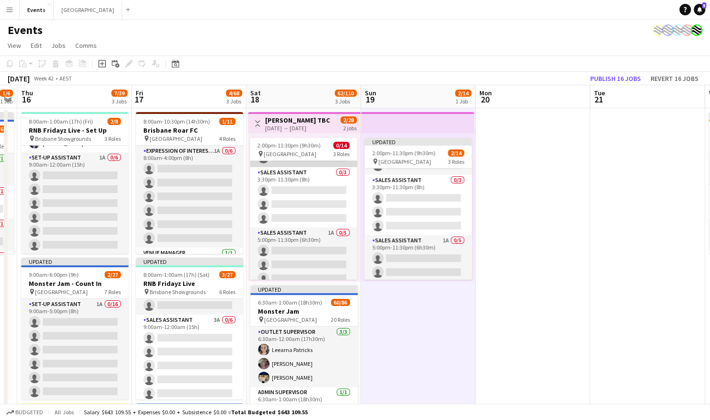
scroll to position [131, 0]
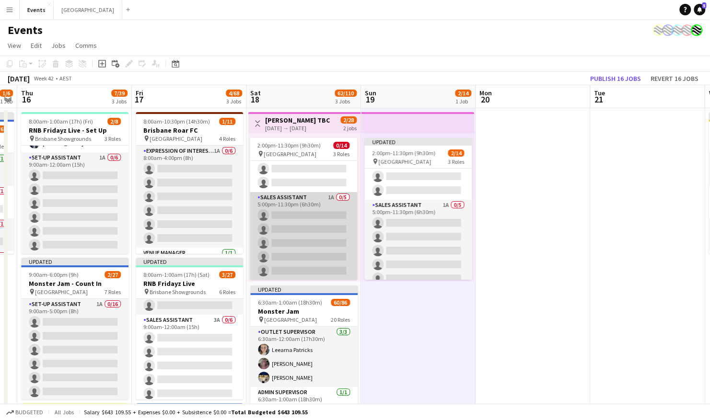
click at [301, 226] on app-card-role "Sales Assistant 1A 0/5 5:00pm-11:30pm (6h30m) single-neutral-actions single-neu…" at bounding box center [303, 236] width 107 height 88
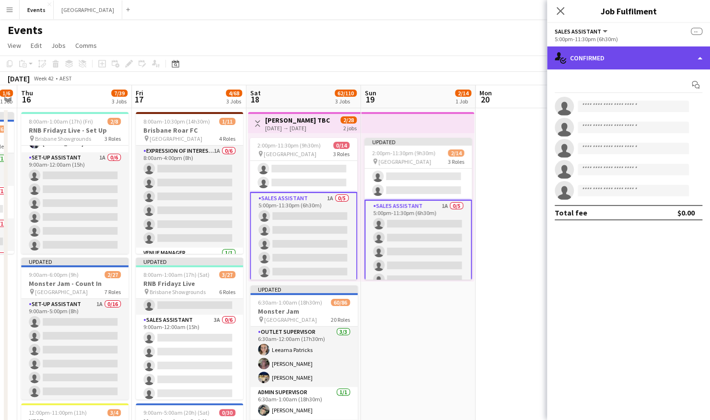
click at [590, 59] on div "single-neutral-actions-check-2 Confirmed" at bounding box center [628, 57] width 163 height 23
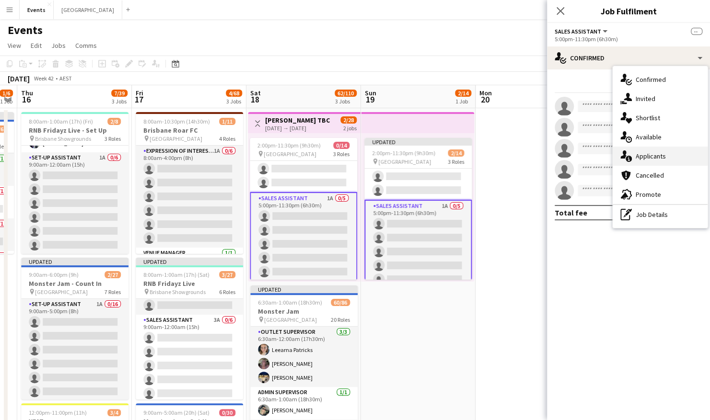
click at [651, 149] on div "single-neutral-actions-information Applicants" at bounding box center [660, 156] width 95 height 19
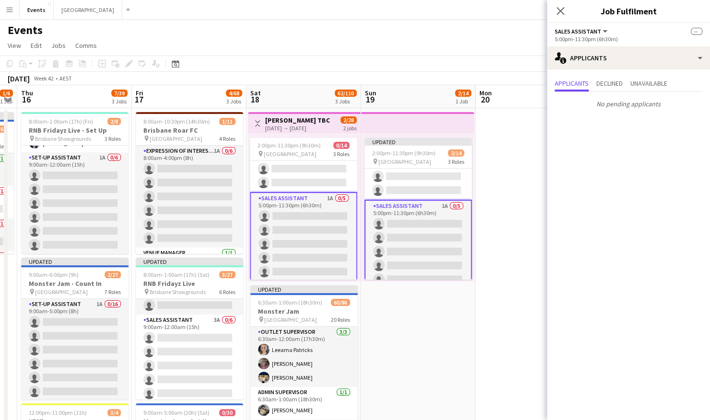
click at [318, 229] on app-card-role "Sales Assistant 1A 0/5 5:00pm-11:30pm (6h30m) single-neutral-actions single-neu…" at bounding box center [303, 237] width 107 height 90
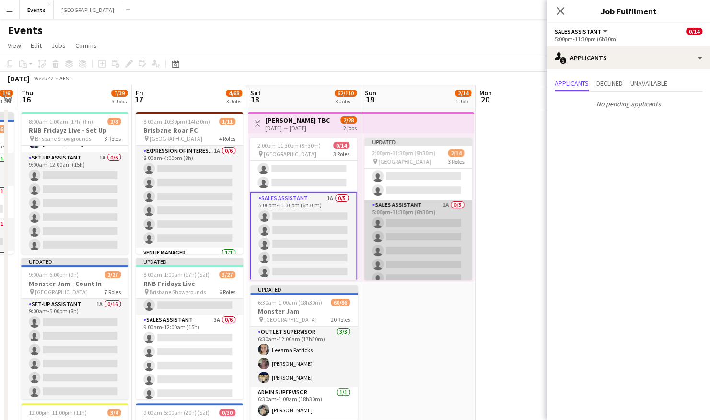
click at [437, 209] on app-card-role "Sales Assistant 1A 0/5 5:00pm-11:30pm (6h30m) single-neutral-actions single-neu…" at bounding box center [417, 244] width 107 height 88
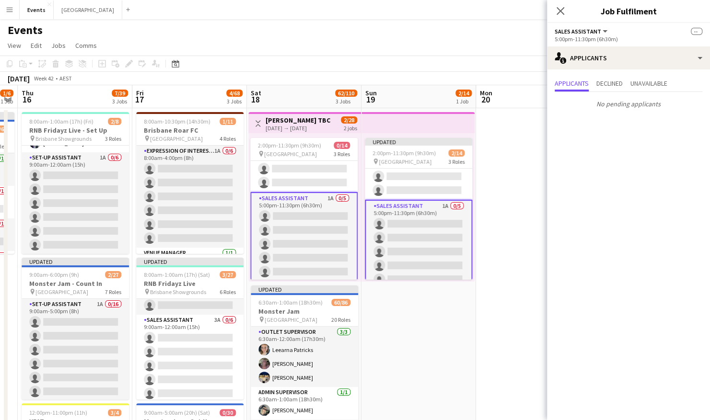
click at [437, 209] on app-card-role "Sales Assistant 1A 0/5 5:00pm-11:30pm (6h30m) single-neutral-actions single-neu…" at bounding box center [418, 245] width 107 height 90
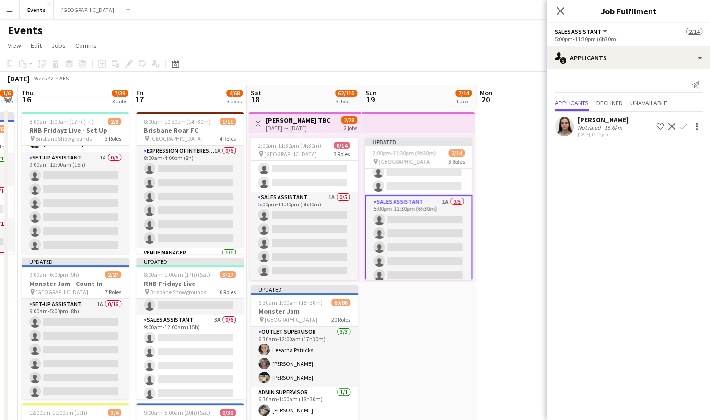
scroll to position [141, 0]
click at [682, 125] on app-icon "Confirm" at bounding box center [683, 127] width 8 height 8
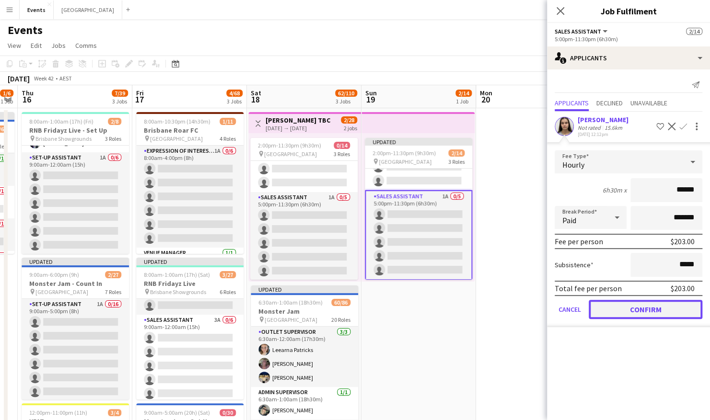
click at [659, 309] on button "Confirm" at bounding box center [646, 309] width 114 height 19
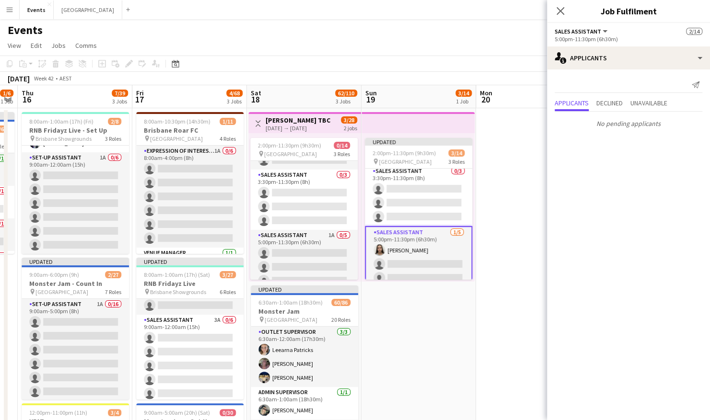
scroll to position [93, 0]
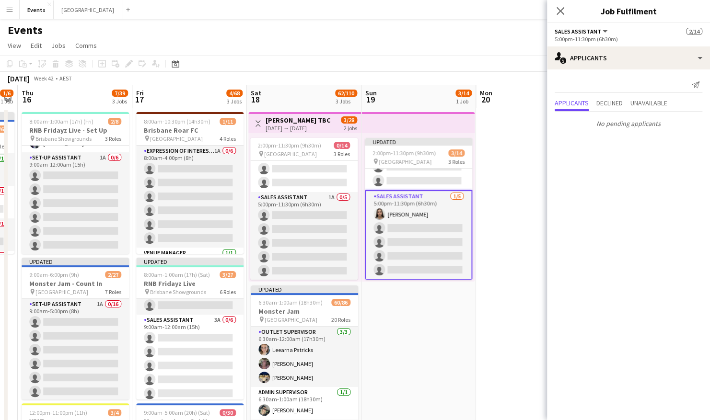
click at [418, 331] on app-date-cell "Updated 2:00pm-11:30pm (9h30m) 3/14 pin Brisbane Entertainment Centre 3 Roles S…" at bounding box center [418, 350] width 115 height 484
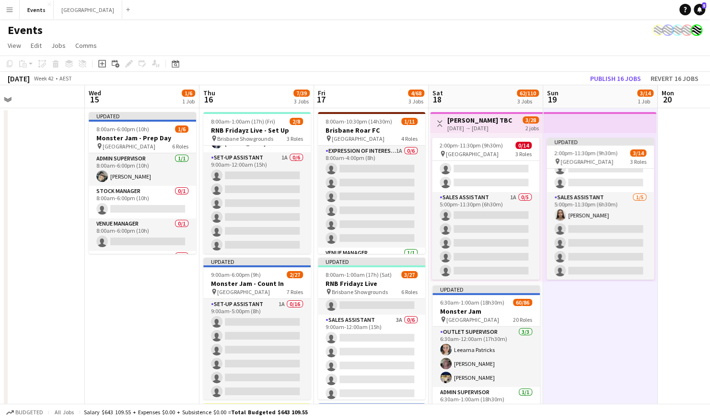
drag, startPoint x: 407, startPoint y: 326, endPoint x: 552, endPoint y: 287, distance: 150.6
click at [577, 294] on app-calendar-viewport "Sun 12 5/10 1 Job Mon 13 Tue 14 Wed 15 1/6 1 Job Thu 16 7/39 3 Jobs Fri 17 4/68…" at bounding box center [355, 338] width 710 height 507
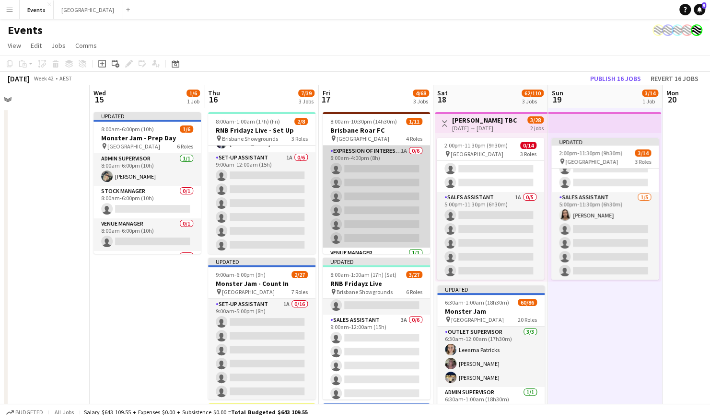
click at [395, 214] on app-card-role "Expression Of Interest (EOI) 1A 0/6 8:00am-4:00pm (8h) single-neutral-actions s…" at bounding box center [376, 197] width 107 height 102
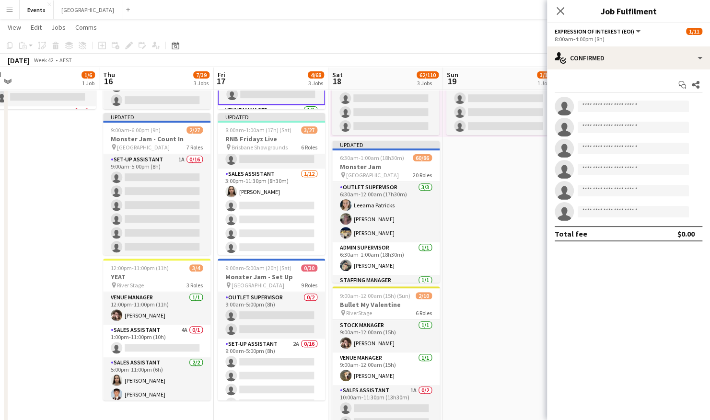
drag, startPoint x: 168, startPoint y: 245, endPoint x: 63, endPoint y: 249, distance: 105.0
click at [63, 249] on app-calendar-viewport "Sun 12 5/10 1 Job Mon 13 Tue 14 Wed 15 1/6 1 Job Thu 16 7/39 3 Jobs Fri 17 4/68…" at bounding box center [355, 171] width 710 height 554
click at [483, 278] on app-date-cell "Updated 2:00pm-11:30pm (9h30m) 3/14 pin Brisbane Entertainment Centre 3 Roles S…" at bounding box center [500, 206] width 115 height 484
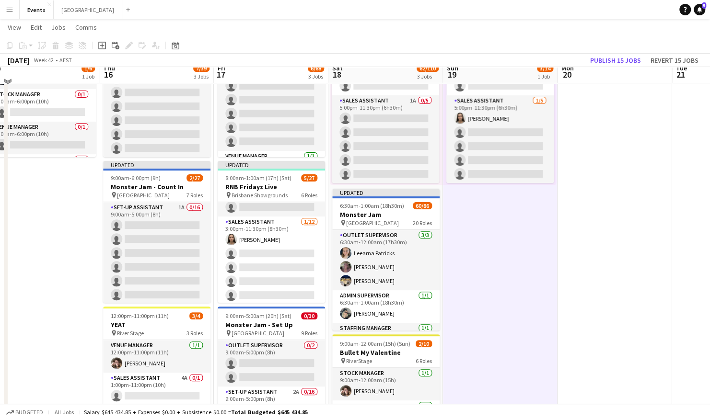
scroll to position [48, 0]
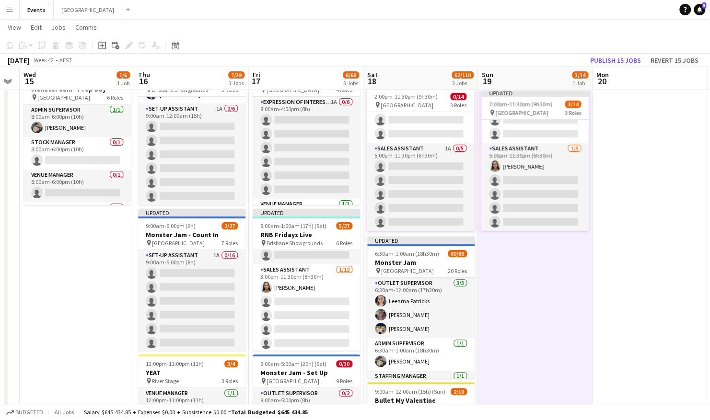
drag, startPoint x: 468, startPoint y: 271, endPoint x: 505, endPoint y: 271, distance: 36.9
click at [505, 271] on app-calendar-viewport "Sun 12 5/10 1 Job Mon 13 Tue 14 Wed 15 1/6 1 Job Thu 16 7/39 3 Jobs Fri 17 6/68…" at bounding box center [355, 266] width 710 height 554
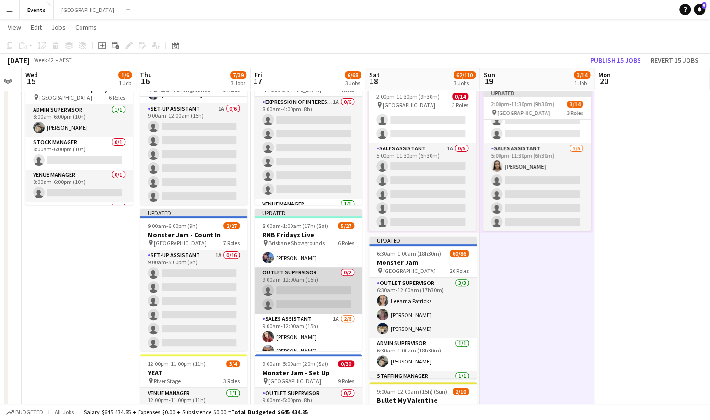
scroll to position [96, 0]
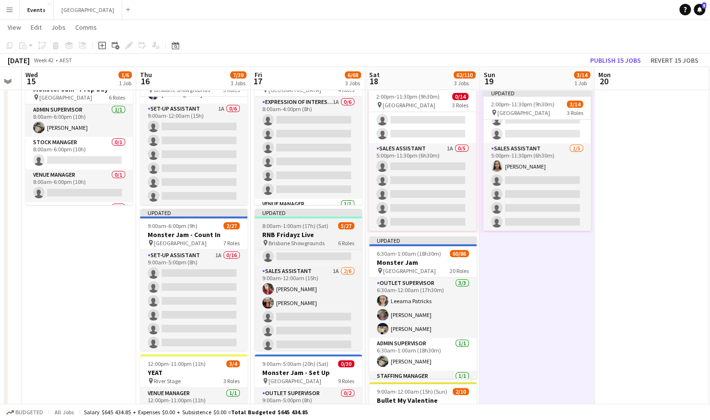
click at [290, 236] on h3 "RNB Fridayz Live" at bounding box center [308, 235] width 107 height 9
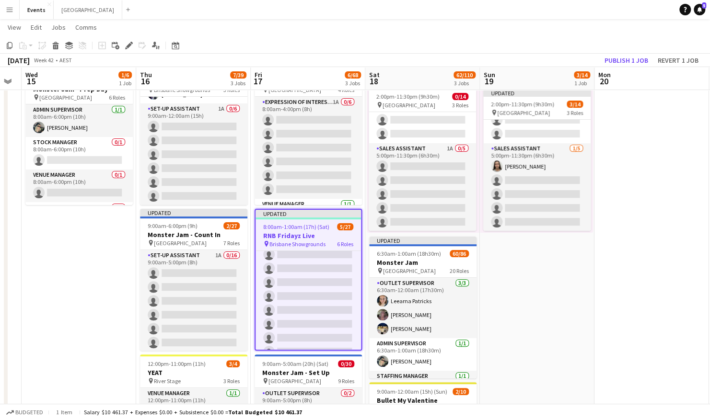
scroll to position [383, 0]
click at [573, 280] on app-date-cell "Updated 2:00pm-11:30pm (9h30m) 3/14 pin Brisbane Entertainment Centre 3 Roles S…" at bounding box center [537, 301] width 115 height 484
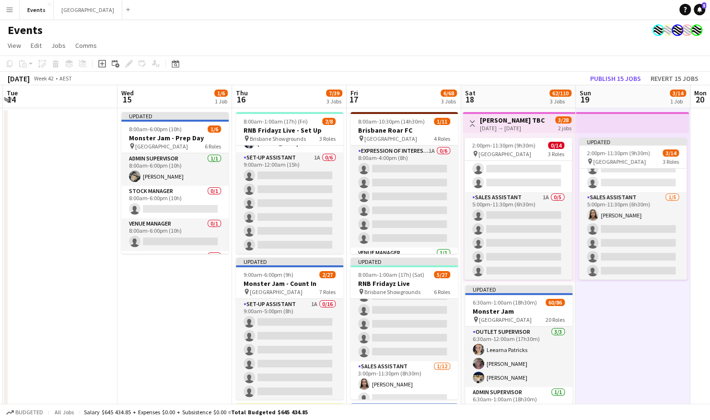
scroll to position [0, 225]
drag, startPoint x: 163, startPoint y: 280, endPoint x: 196, endPoint y: 271, distance: 33.7
click at [196, 271] on app-calendar-viewport "Sun 12 5/10 1 Job Mon 13 Tue 14 Wed 15 1/6 1 Job Thu 16 7/39 3 Jobs Fri 17 6/68…" at bounding box center [355, 338] width 710 height 507
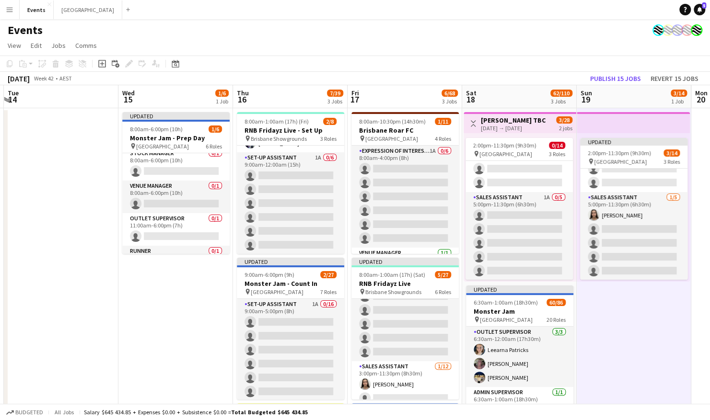
scroll to position [0, 0]
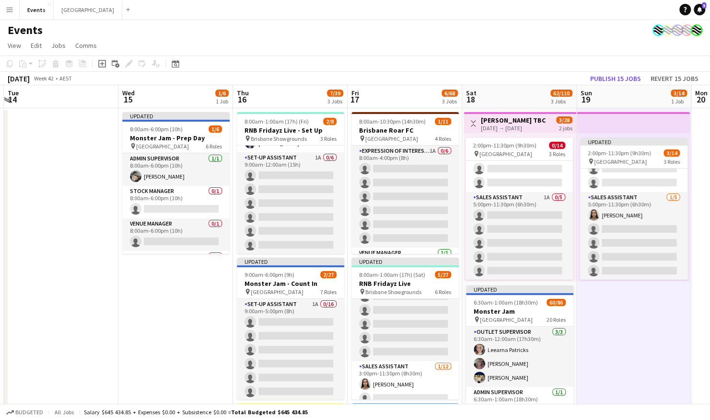
drag, startPoint x: 171, startPoint y: 117, endPoint x: 185, endPoint y: 112, distance: 15.5
click at [170, 117] on div "Updated" at bounding box center [175, 116] width 107 height 8
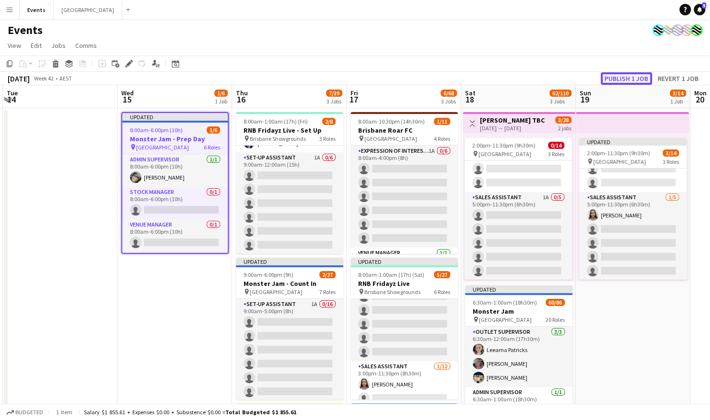
click at [626, 76] on button "Publish 1 job" at bounding box center [626, 78] width 51 height 12
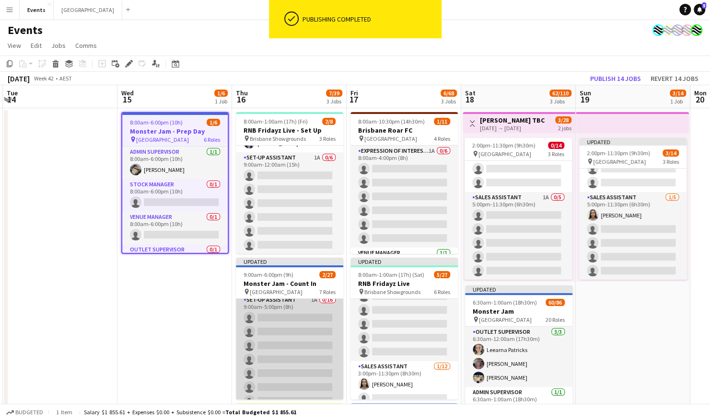
scroll to position [0, 0]
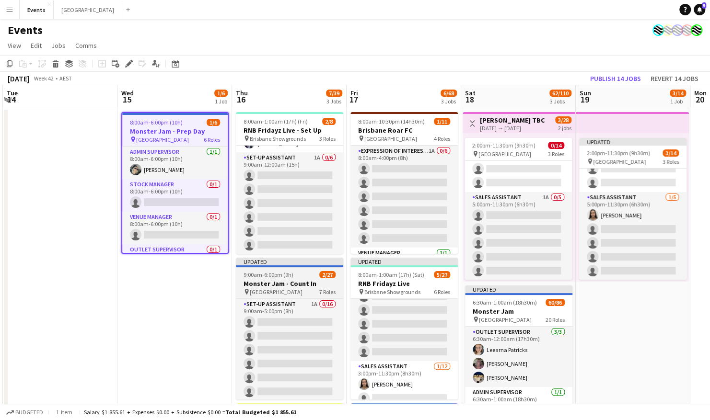
click at [295, 283] on h3 "Monster Jam - Count In" at bounding box center [289, 283] width 107 height 9
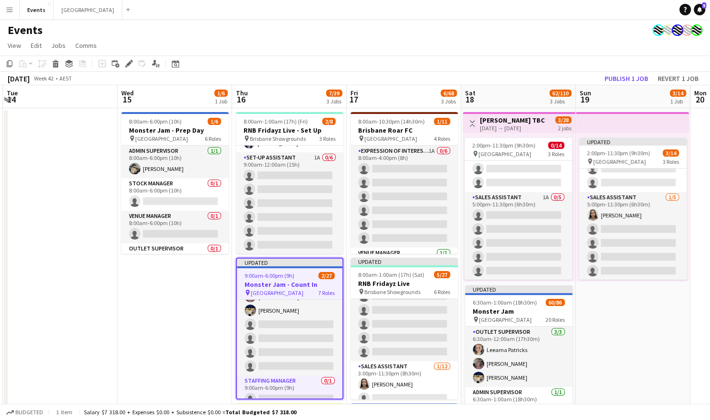
scroll to position [215, 0]
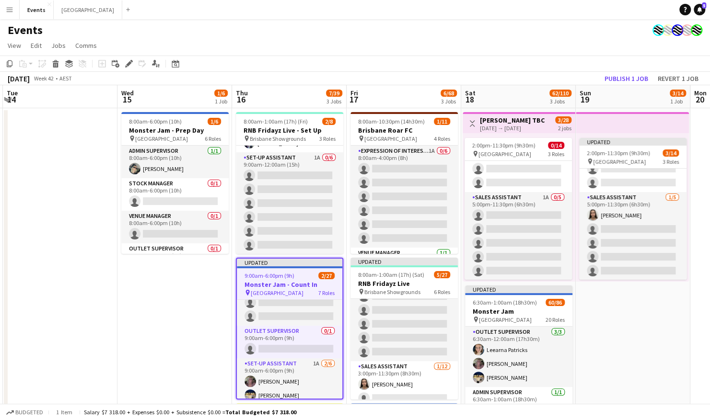
click at [277, 281] on h3 "Monster Jam - Count In" at bounding box center [289, 284] width 105 height 9
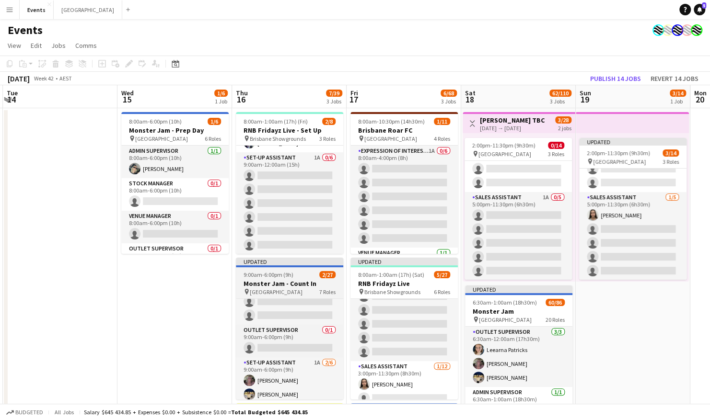
click at [267, 283] on h3 "Monster Jam - Count In" at bounding box center [289, 283] width 107 height 9
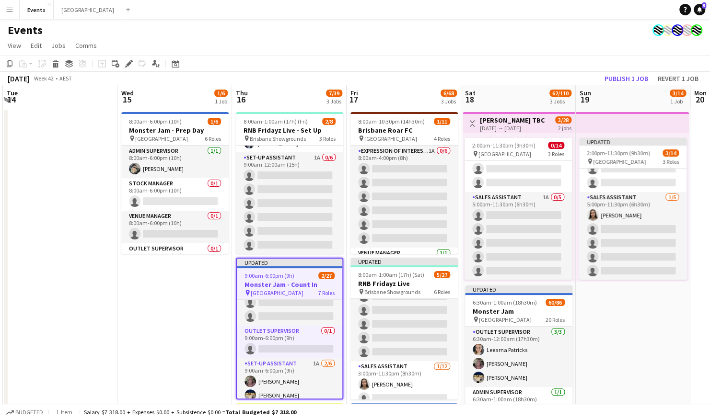
click at [131, 58] on div "Edit" at bounding box center [129, 64] width 12 height 12
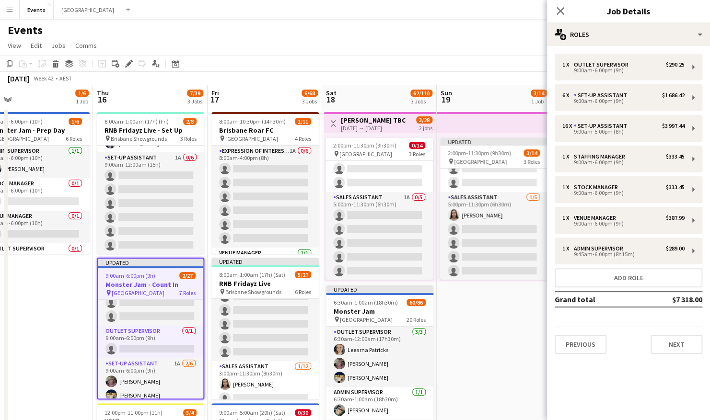
drag, startPoint x: 162, startPoint y: 295, endPoint x: 9, endPoint y: 336, distance: 159.3
click at [0, 336] on html "Menu Boards Boards Boards All jobs Status Workforce Workforce My Workforce Recr…" at bounding box center [355, 304] width 710 height 609
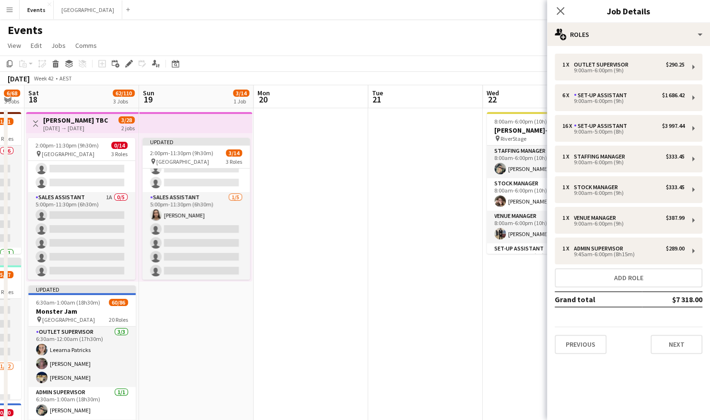
drag, startPoint x: 488, startPoint y: 328, endPoint x: 212, endPoint y: 331, distance: 275.6
click at [213, 331] on app-calendar-viewport "Tue 14 Wed 15 1/6 1 Job Thu 16 7/39 3 Jobs Fri 17 6/68 3 Jobs Sat 18 62/110 3 J…" at bounding box center [355, 338] width 710 height 507
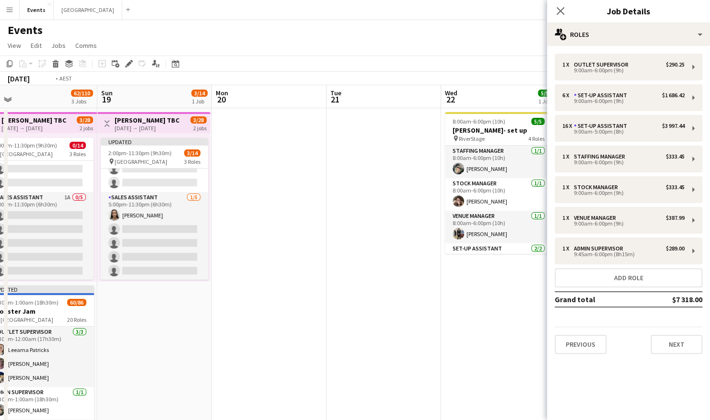
drag, startPoint x: 416, startPoint y: 313, endPoint x: 144, endPoint y: 317, distance: 272.3
click at [144, 317] on app-calendar-viewport "Thu 16 7/39 3 Jobs Fri 17 6/68 3 Jobs Sat 18 62/110 3 Jobs Sun 19 3/14 1 Job Mo…" at bounding box center [355, 338] width 710 height 507
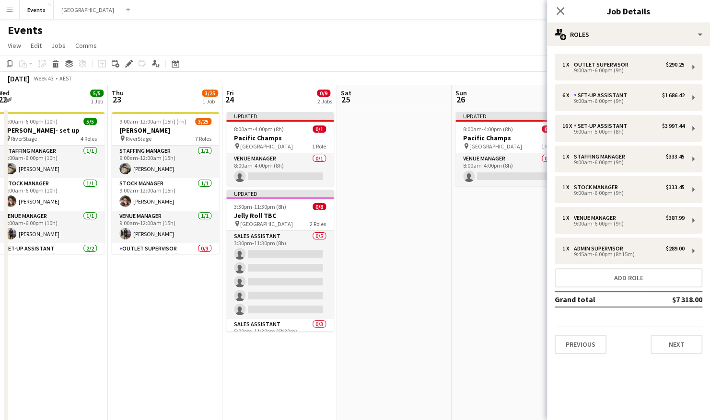
drag, startPoint x: 410, startPoint y: 305, endPoint x: 193, endPoint y: 324, distance: 218.4
click at [193, 324] on app-calendar-viewport "Sat 18 62/110 3 Jobs Sun 19 3/14 1 Job Mon 20 Tue 21 Wed 22 5/5 1 Job Thu 23 3/…" at bounding box center [355, 338] width 710 height 507
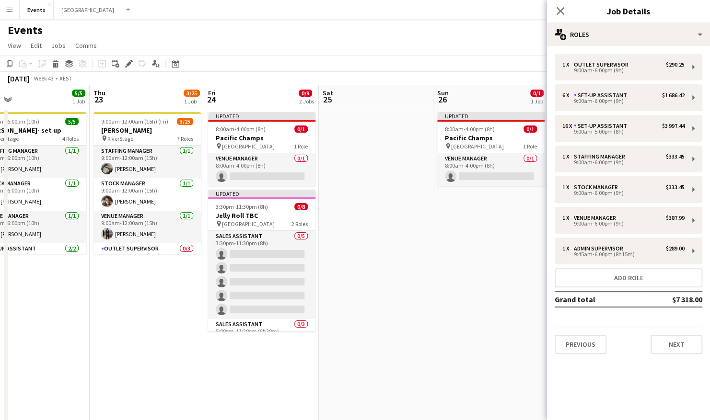
drag, startPoint x: 440, startPoint y: 286, endPoint x: 186, endPoint y: 304, distance: 254.7
click at [186, 304] on app-calendar-viewport "Mon 20 Tue 21 Wed 22 5/5 1 Job Thu 23 3/25 1 Job Fri 24 0/9 2 Jobs Sat 25 Sun 2…" at bounding box center [355, 338] width 710 height 507
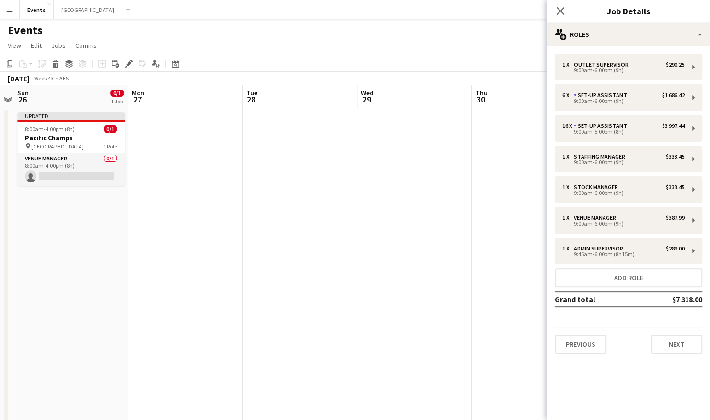
drag, startPoint x: 325, startPoint y: 272, endPoint x: 226, endPoint y: 278, distance: 99.4
click at [220, 278] on app-calendar-viewport "Wed 22 5/5 1 Job Thu 23 3/25 1 Job Fri 24 0/9 2 Jobs Sat 25 Sun 26 0/1 1 Job Mo…" at bounding box center [355, 338] width 710 height 507
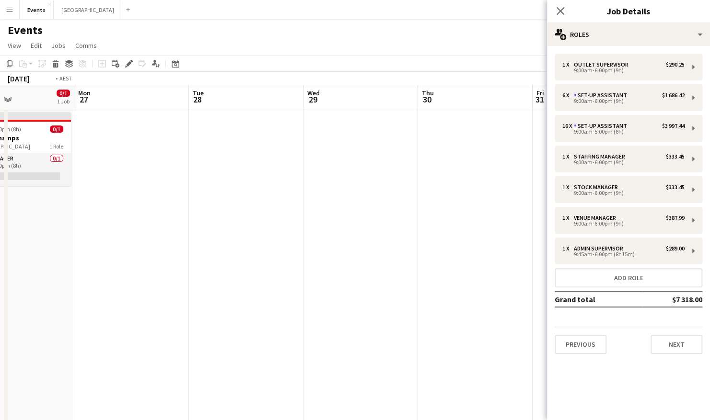
drag, startPoint x: 433, startPoint y: 274, endPoint x: 177, endPoint y: 287, distance: 256.7
click at [177, 287] on app-calendar-viewport "Fri 24 0/9 2 Jobs Sat 25 Sun 26 0/1 1 Job Mon 27 Tue 28 Wed 29 Thu 30 Fri 31 Sa…" at bounding box center [355, 338] width 710 height 507
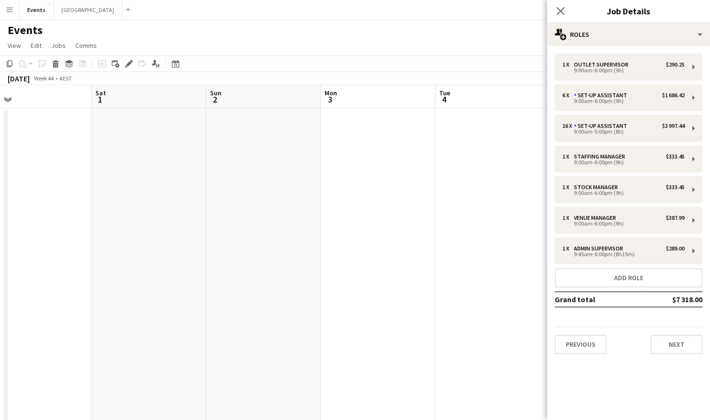
drag, startPoint x: 433, startPoint y: 276, endPoint x: 173, endPoint y: 275, distance: 259.8
click at [121, 284] on app-calendar-viewport "Tue 28 Wed 29 Thu 30 Fri 31 Sat 1 Sun 2 Mon 3 Tue 4 Wed 5 Thu 6 0/15 2 Jobs Fri…" at bounding box center [355, 338] width 710 height 507
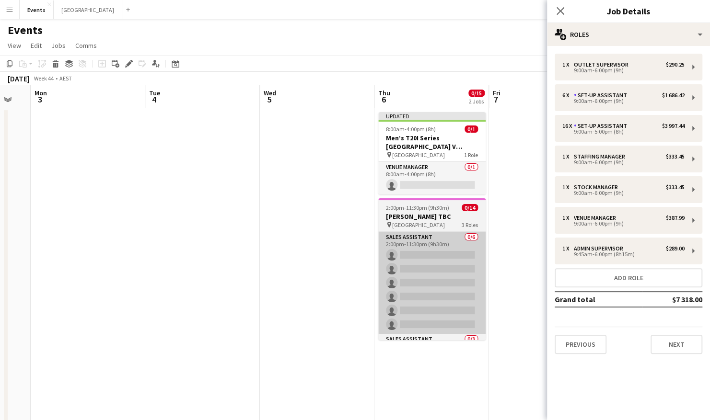
drag, startPoint x: 393, startPoint y: 281, endPoint x: 423, endPoint y: 264, distance: 34.5
click at [150, 284] on app-calendar-viewport "Thu 30 Fri 31 Sat 1 Sun 2 Mon 3 Tue 4 Wed 5 Thu 6 0/15 2 Jobs Fri 7 Sat 8 0/1 1…" at bounding box center [355, 338] width 710 height 507
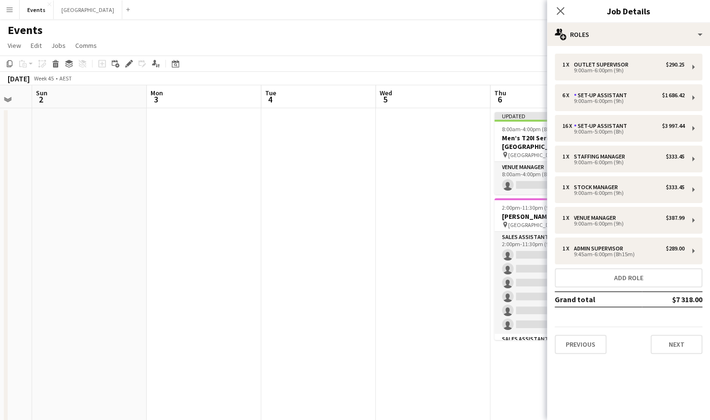
drag, startPoint x: 526, startPoint y: 252, endPoint x: 135, endPoint y: 267, distance: 390.9
click at [135, 267] on app-calendar-viewport "Thu 30 Fri 31 Sat 1 Sun 2 Mon 3 Tue 4 Wed 5 Thu 6 0/15 2 Jobs Fri 7 Sat 8 0/1 1…" at bounding box center [355, 338] width 710 height 507
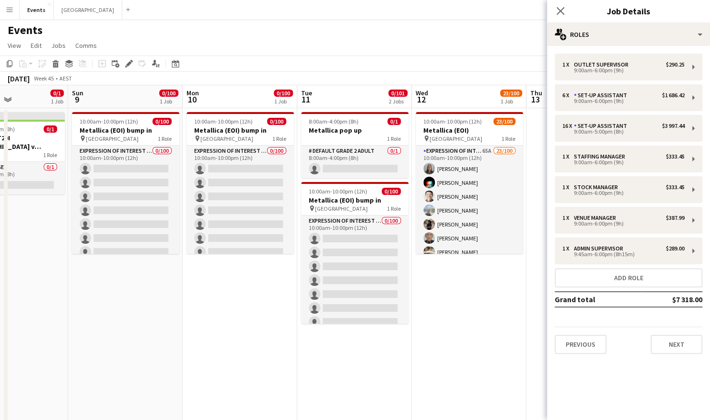
scroll to position [0, 456]
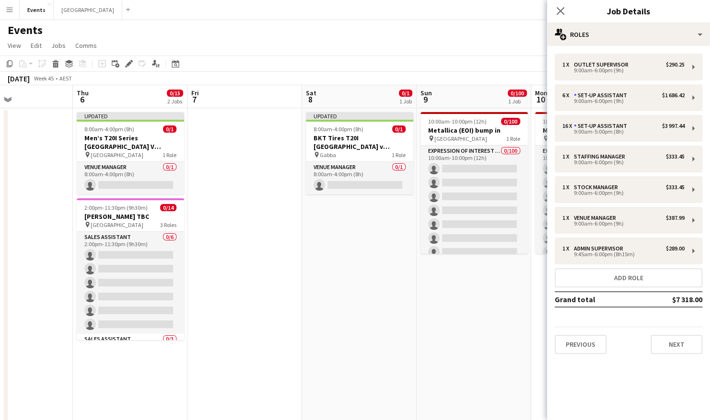
drag, startPoint x: 345, startPoint y: 277, endPoint x: 755, endPoint y: 272, distance: 410.3
click at [710, 272] on html "Menu Boards Boards Boards All jobs Status Workforce Workforce My Workforce Recr…" at bounding box center [355, 304] width 710 height 609
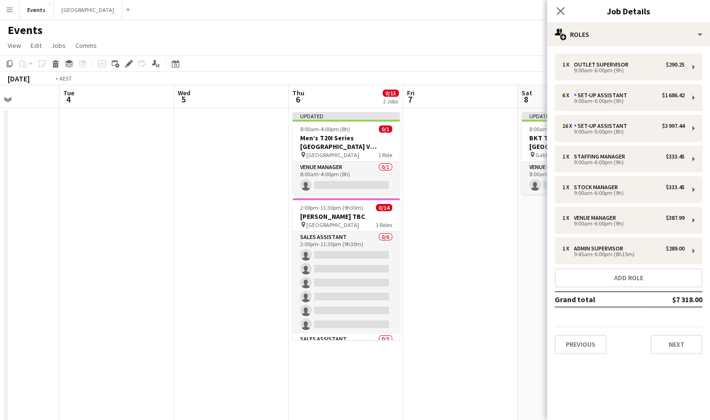
scroll to position [0, 220]
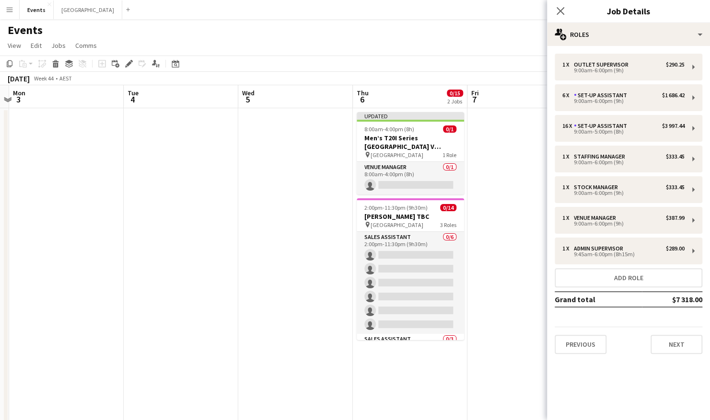
drag, startPoint x: 318, startPoint y: 262, endPoint x: 553, endPoint y: 261, distance: 234.9
click at [553, 261] on body "Menu Boards Boards Boards All jobs Status Workforce Workforce My Workforce Recr…" at bounding box center [355, 304] width 710 height 609
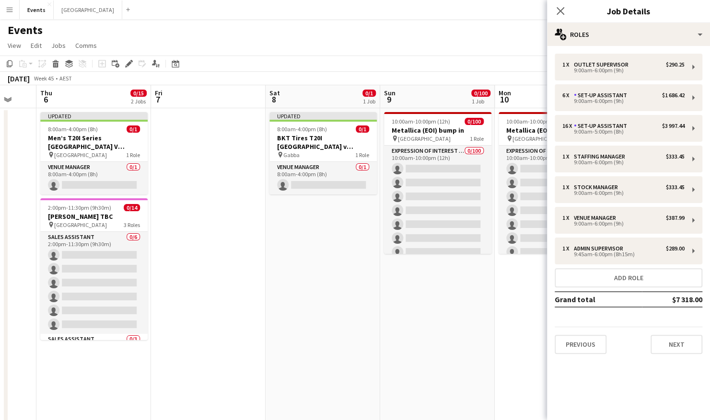
drag, startPoint x: 516, startPoint y: 247, endPoint x: 163, endPoint y: 244, distance: 352.3
click at [164, 244] on app-calendar-viewport "Mon 3 Tue 4 Wed 5 Thu 6 0/15 2 Jobs Fri 7 Sat 8 0/1 1 Job Sun 9 0/100 1 Job Mon…" at bounding box center [355, 338] width 710 height 507
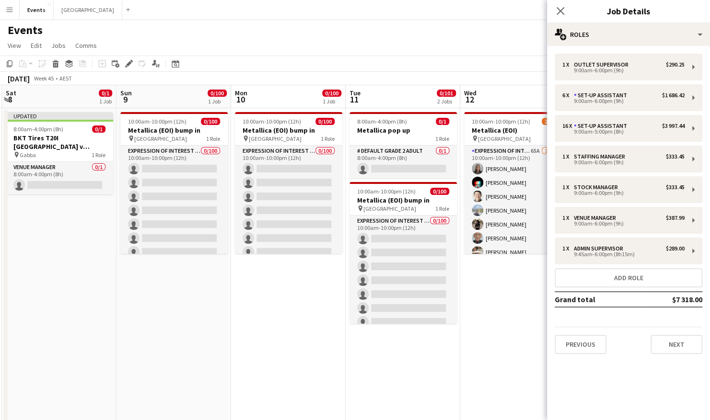
drag, startPoint x: 533, startPoint y: 244, endPoint x: 76, endPoint y: 248, distance: 457.3
click at [76, 248] on app-calendar-viewport "Wed 5 Thu 6 0/15 2 Jobs Fri 7 Sat 8 0/1 1 Job Sun 9 0/100 1 Job Mon 10 0/100 1 …" at bounding box center [355, 338] width 710 height 507
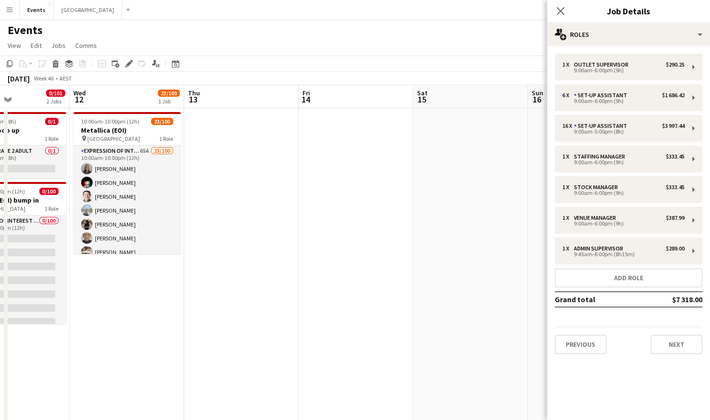
drag, startPoint x: 437, startPoint y: 240, endPoint x: 126, endPoint y: 238, distance: 311.1
click at [28, 240] on app-calendar-viewport "Sun 9 0/100 1 Job Mon 10 0/100 1 Job Tue 11 0/101 2 Jobs Wed 12 23/100 1 Job Th…" at bounding box center [355, 338] width 710 height 507
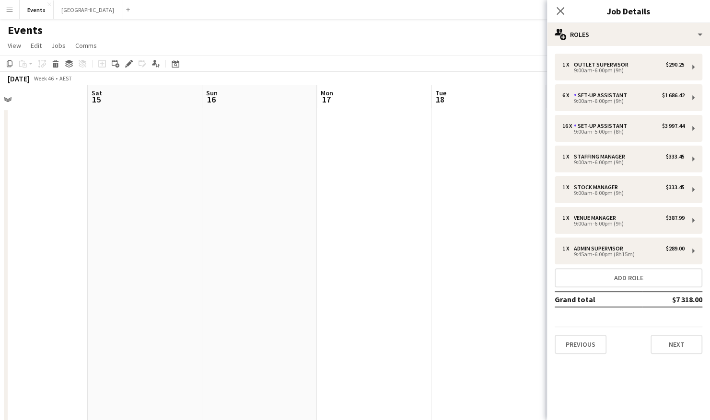
drag, startPoint x: 477, startPoint y: 235, endPoint x: 172, endPoint y: 240, distance: 305.4
click at [170, 240] on app-calendar-viewport "Tue 11 0/101 2 Jobs Wed 12 23/100 1 Job Thu 13 Fri 14 Sat 15 Sun 16 Mon 17 Tue …" at bounding box center [355, 338] width 710 height 507
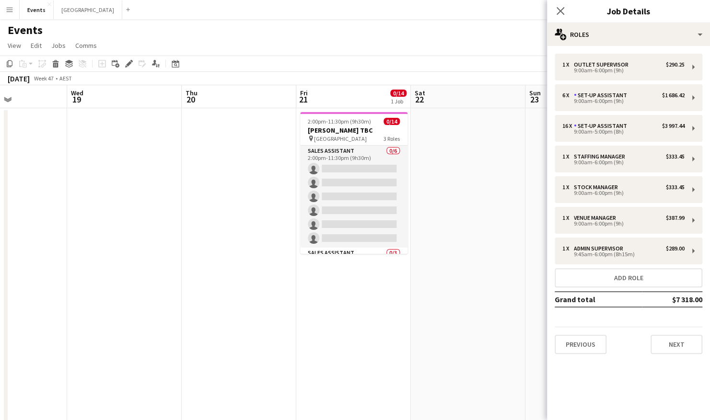
drag, startPoint x: 340, startPoint y: 239, endPoint x: 214, endPoint y: 239, distance: 126.5
click at [214, 239] on app-calendar-viewport "Sat 15 Sun 16 Mon 17 Tue 18 Wed 19 Thu 20 Fri 21 0/14 1 Job Sat 22 Sun 23 Mon 2…" at bounding box center [355, 338] width 710 height 507
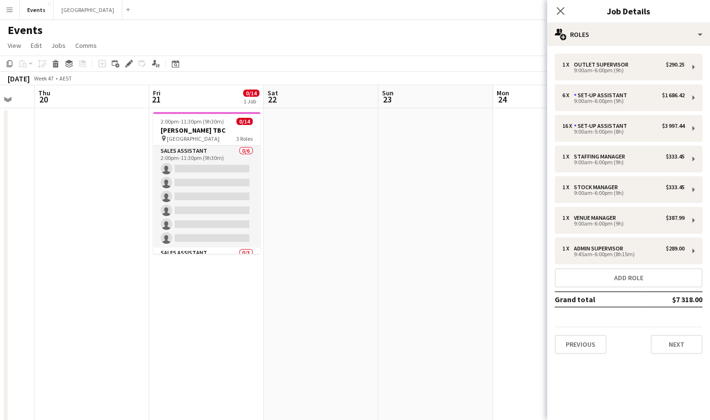
drag, startPoint x: 476, startPoint y: 244, endPoint x: 157, endPoint y: 249, distance: 319.3
click at [158, 249] on app-calendar-viewport "Mon 17 Tue 18 Wed 19 Thu 20 Fri 21 0/14 1 Job Sat 22 Sun 23 Mon 24 Tue 25 0/8 1…" at bounding box center [355, 338] width 710 height 507
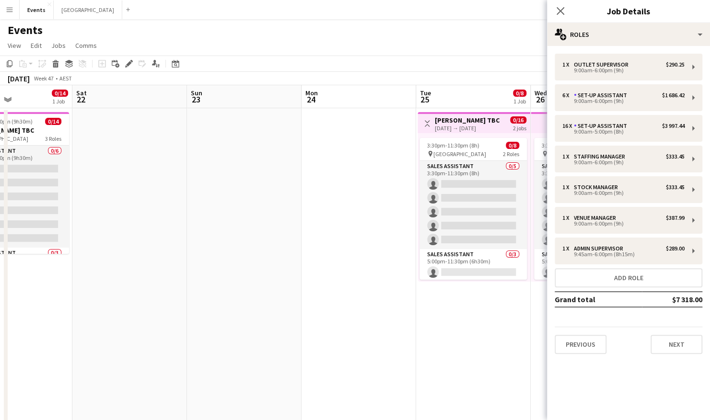
drag, startPoint x: 442, startPoint y: 242, endPoint x: 194, endPoint y: 243, distance: 248.3
click at [193, 244] on app-calendar-viewport "Wed 19 Thu 20 Fri 21 0/14 1 Job Sat 22 Sun 23 Mon 24 Tue 25 0/8 1 Job Wed 26 0/…" at bounding box center [355, 338] width 710 height 507
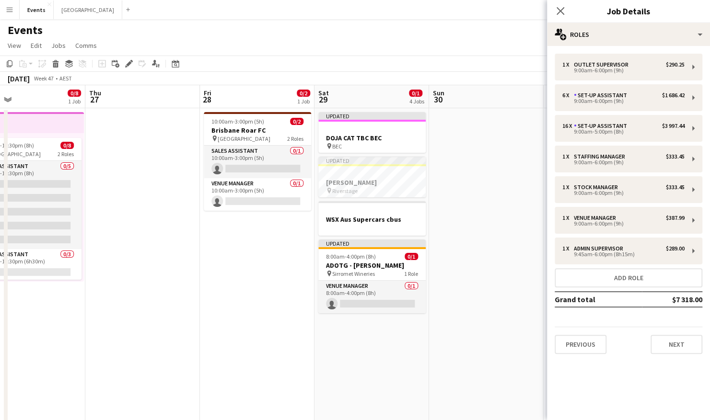
drag, startPoint x: 447, startPoint y: 238, endPoint x: 174, endPoint y: 239, distance: 273.2
click at [174, 239] on app-calendar-viewport "Sun 23 Mon 24 Tue 25 0/8 1 Job Wed 26 0/8 1 Job Thu 27 Fri 28 0/2 1 Job Sat 29 …" at bounding box center [355, 338] width 710 height 507
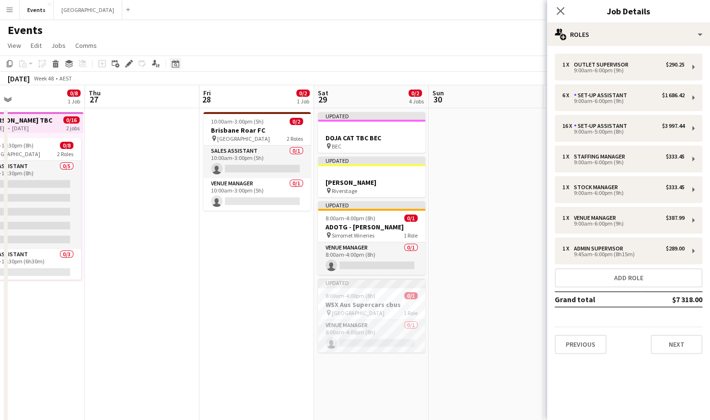
click at [174, 62] on icon at bounding box center [175, 64] width 7 height 8
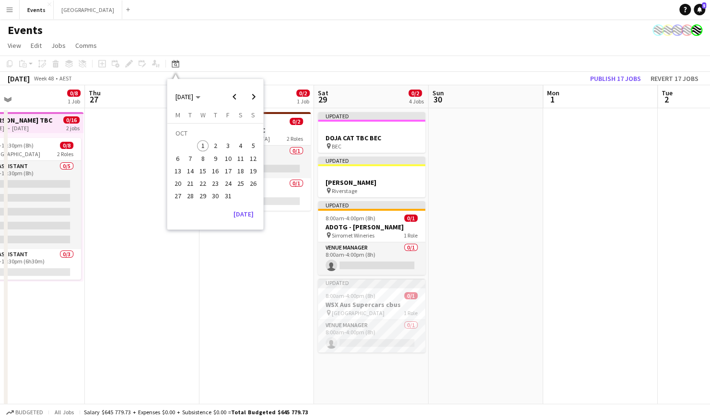
click at [190, 170] on span "14" at bounding box center [191, 171] width 12 height 12
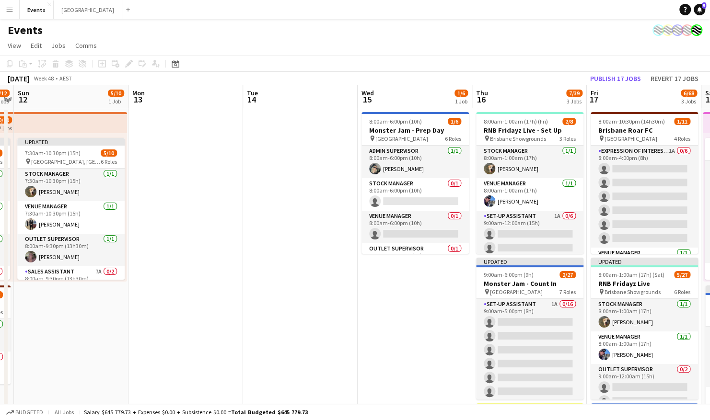
scroll to position [139, 0]
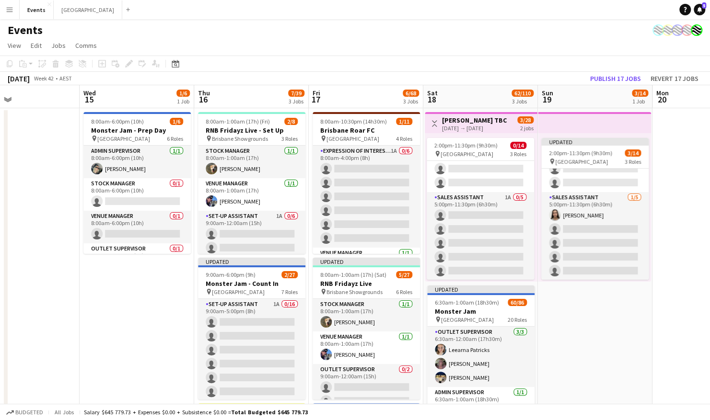
drag, startPoint x: 385, startPoint y: 261, endPoint x: 107, endPoint y: 299, distance: 280.6
click at [107, 299] on app-calendar-viewport "Sat 11 6/12 2 Jobs Sun 12 5/10 1 Job Mon 13 Tue 14 Wed 15 1/6 1 Job Thu 16 7/39…" at bounding box center [355, 338] width 710 height 507
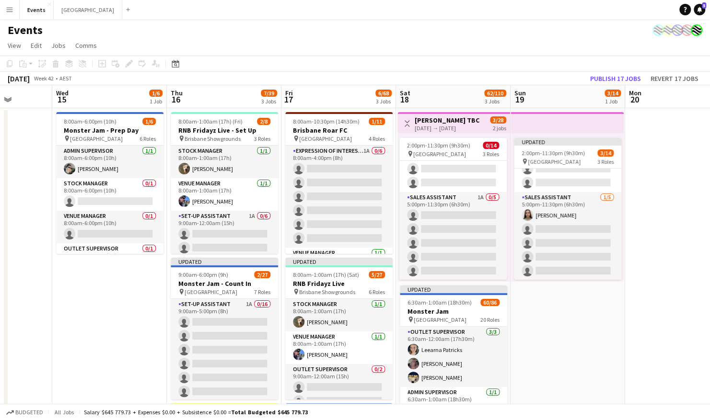
drag, startPoint x: 553, startPoint y: 305, endPoint x: 534, endPoint y: 307, distance: 19.2
click at [534, 307] on app-calendar-viewport "Sat 11 6/12 2 Jobs Sun 12 5/10 1 Job Mon 13 Tue 14 Wed 15 1/6 1 Job Thu 16 7/39…" at bounding box center [355, 338] width 710 height 507
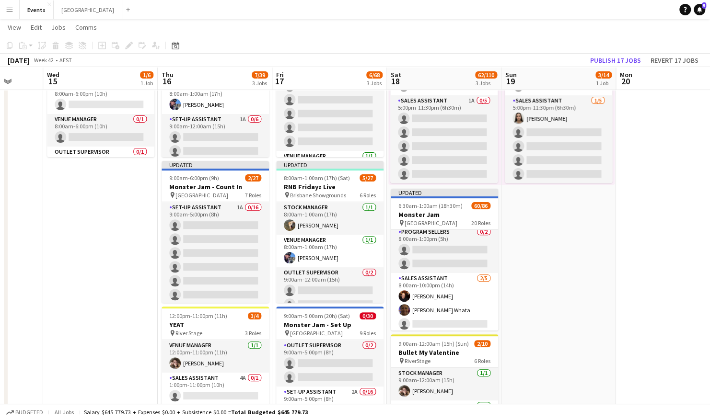
scroll to position [911, 0]
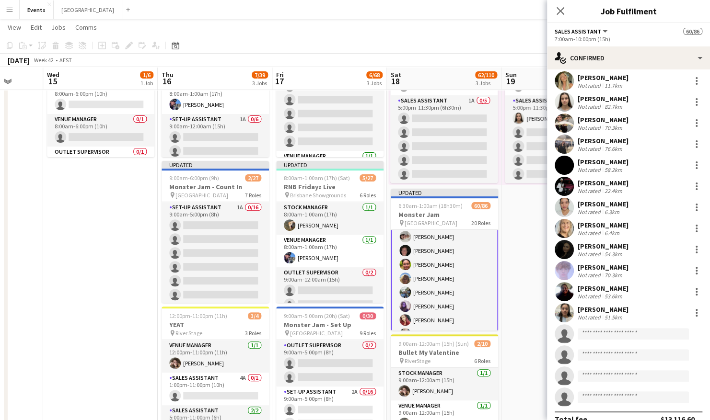
scroll to position [377, 0]
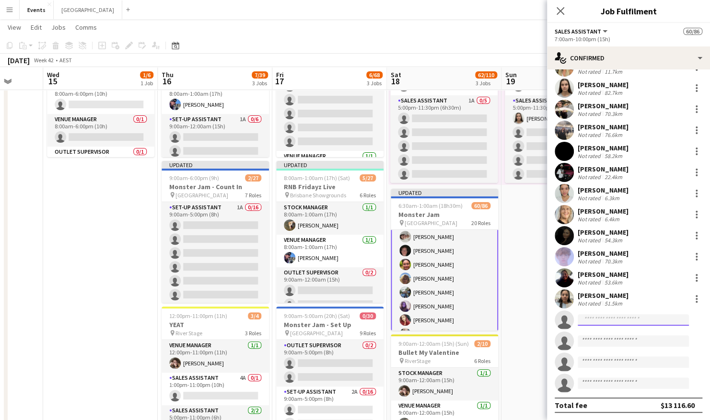
click at [587, 317] on input at bounding box center [633, 320] width 111 height 12
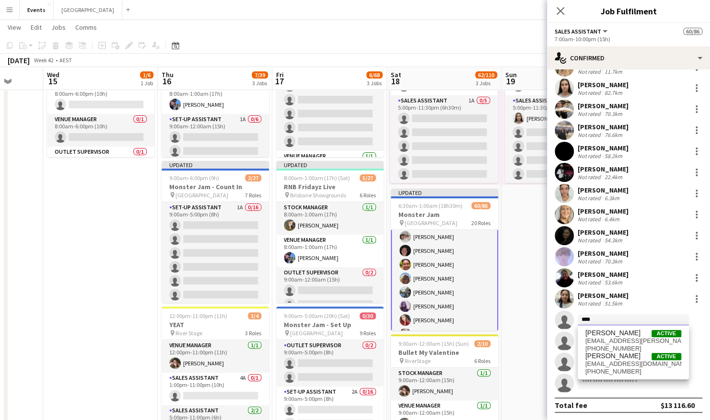
type input "****"
click at [615, 333] on span "Ūshy Fletcher" at bounding box center [612, 333] width 55 height 8
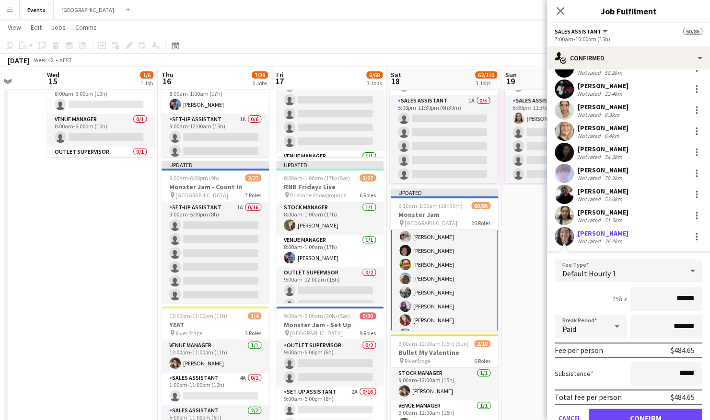
scroll to position [473, 0]
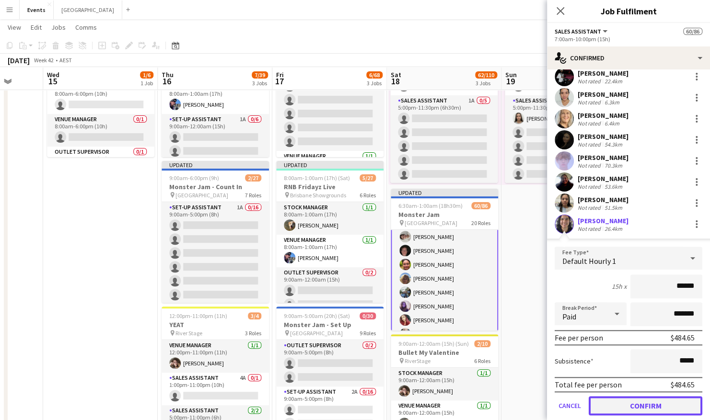
click at [654, 409] on button "Confirm" at bounding box center [646, 405] width 114 height 19
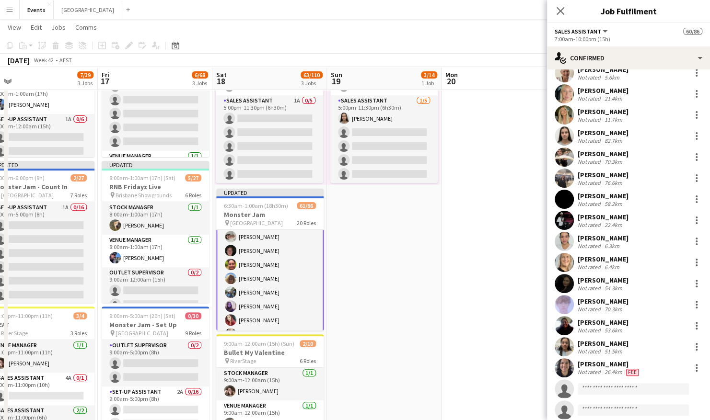
scroll to position [0, 363]
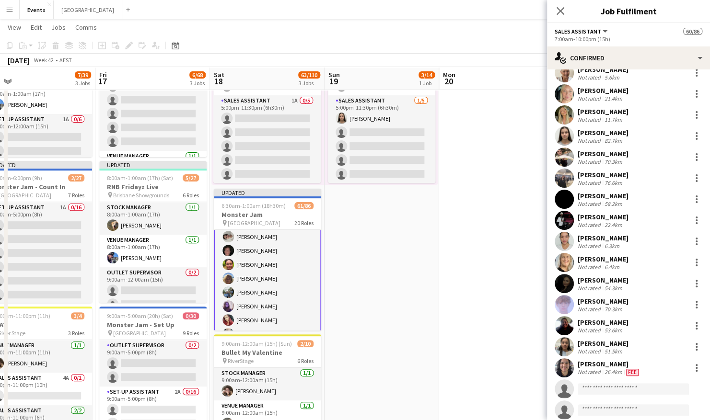
drag, startPoint x: 512, startPoint y: 284, endPoint x: 335, endPoint y: 283, distance: 176.9
click at [335, 283] on app-calendar-viewport "Mon 13 Tue 14 Wed 15 1/6 1 Job Thu 16 7/39 3 Jobs Fri 17 6/68 3 Jobs Sat 18 63/…" at bounding box center [355, 219] width 710 height 554
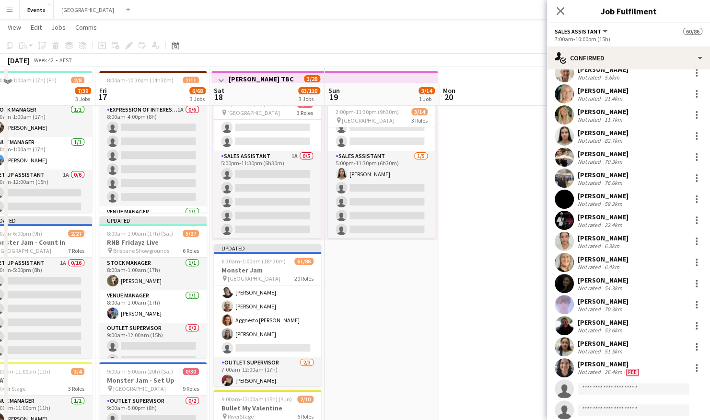
scroll to position [0, 0]
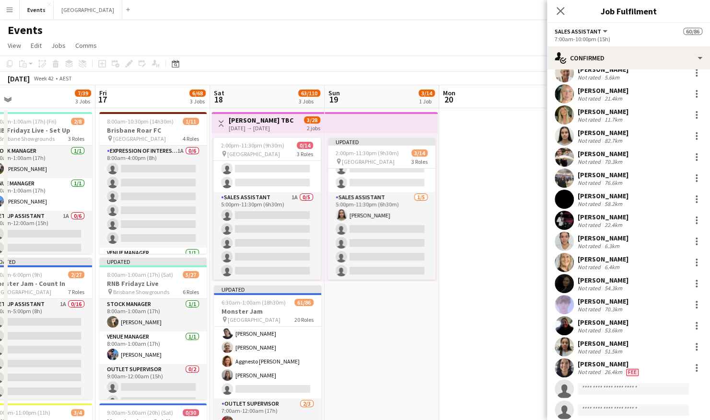
click at [466, 240] on app-date-cell at bounding box center [496, 350] width 115 height 484
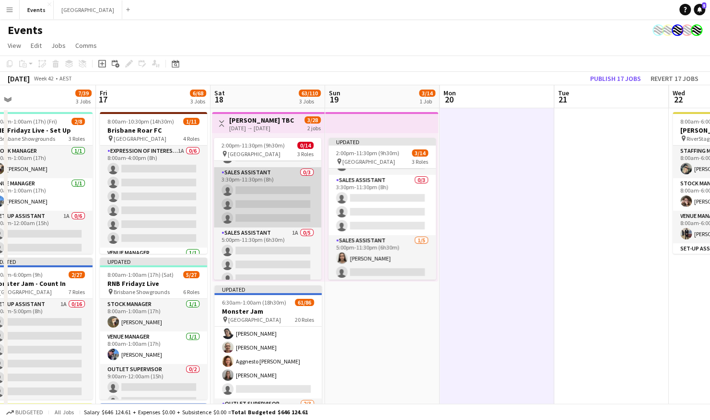
scroll to position [131, 0]
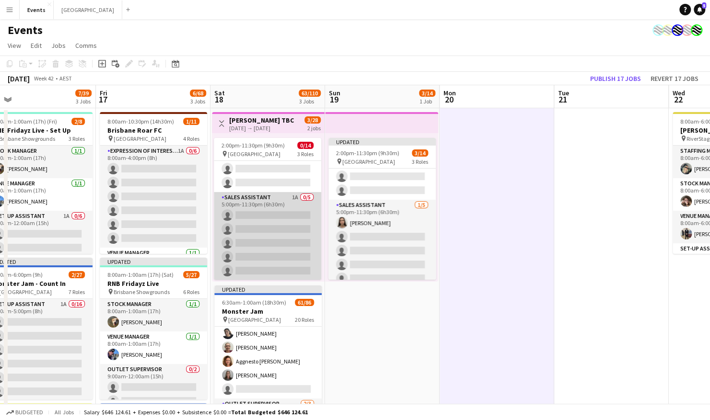
click at [261, 201] on app-card-role "Sales Assistant 1A 0/5 5:00pm-11:30pm (6h30m) single-neutral-actions single-neu…" at bounding box center [267, 236] width 107 height 88
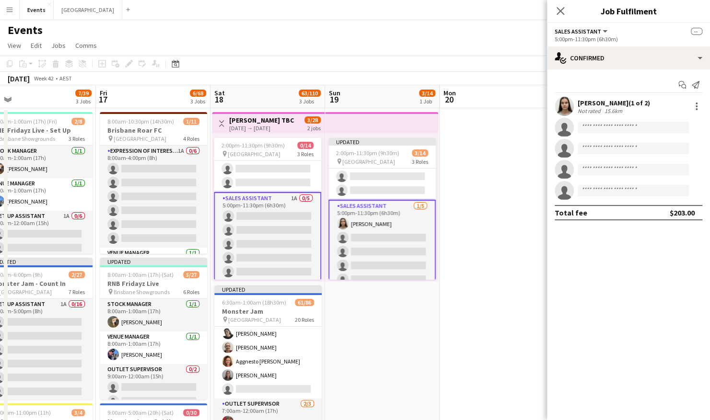
click at [276, 205] on app-card-role "Sales Assistant 1A 0/5 5:00pm-11:30pm (6h30m) single-neutral-actions single-neu…" at bounding box center [267, 237] width 107 height 90
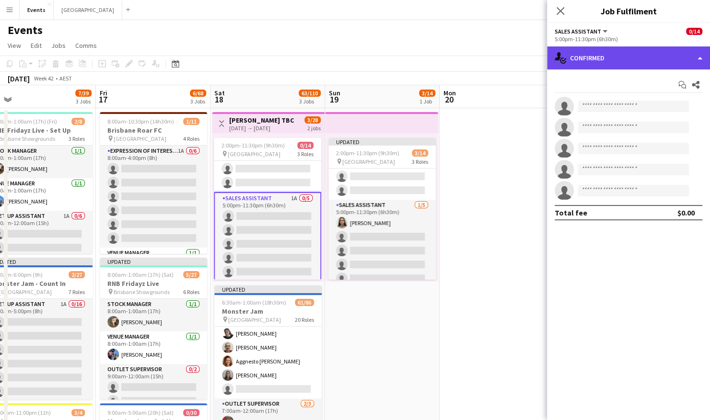
click at [550, 63] on div "single-neutral-actions-check-2 Confirmed" at bounding box center [628, 57] width 163 height 23
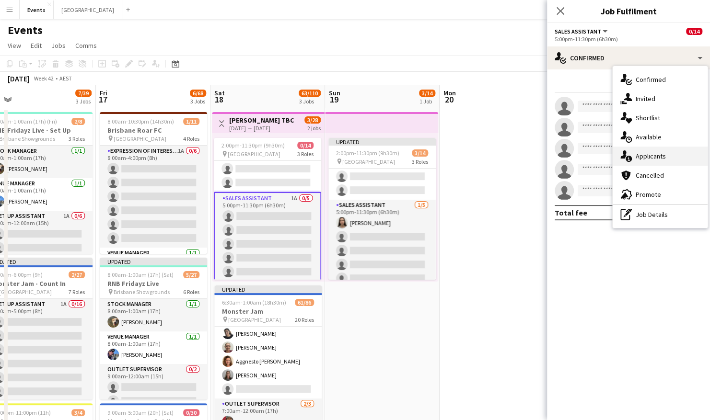
click at [666, 156] on div "single-neutral-actions-information Applicants" at bounding box center [660, 156] width 95 height 19
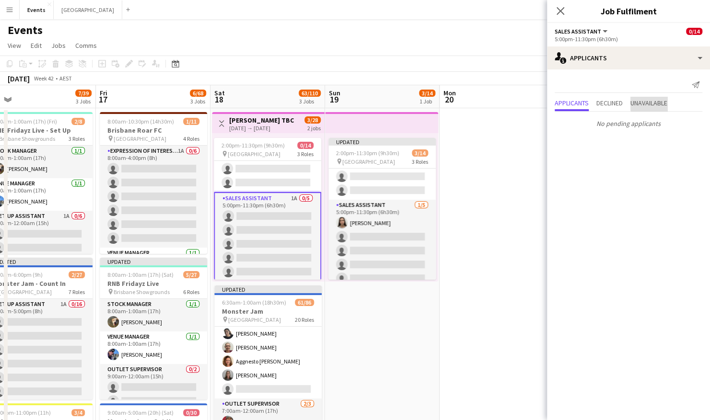
click at [660, 101] on span "Unavailable" at bounding box center [648, 103] width 37 height 7
click at [366, 329] on app-date-cell "Updated 2:00pm-11:30pm (9h30m) 3/14 pin Brisbane Entertainment Centre 3 Roles S…" at bounding box center [382, 350] width 115 height 484
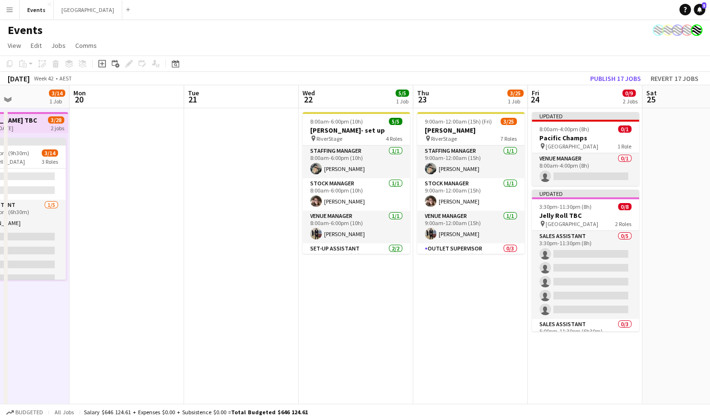
scroll to position [0, 301]
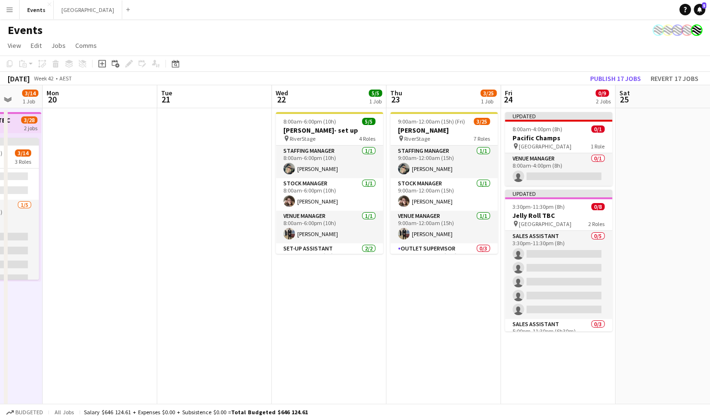
drag, startPoint x: 588, startPoint y: 291, endPoint x: 235, endPoint y: 293, distance: 352.3
click at [235, 293] on app-calendar-viewport "Fri 17 6/68 3 Jobs Sat 18 63/110 3 Jobs Sun 19 3/14 1 Job Mon 20 Tue 21 Wed 22 …" at bounding box center [355, 338] width 710 height 507
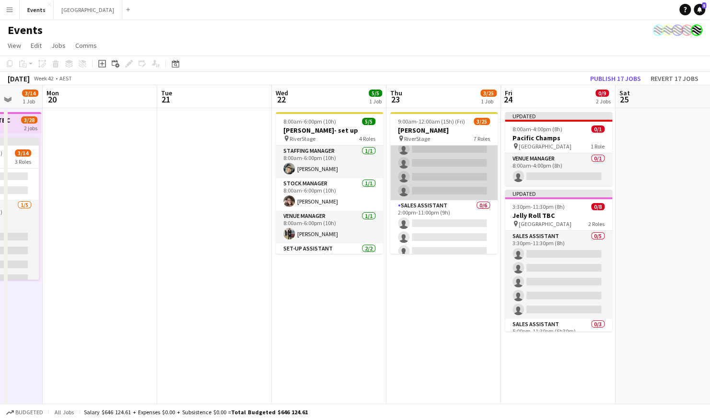
scroll to position [240, 0]
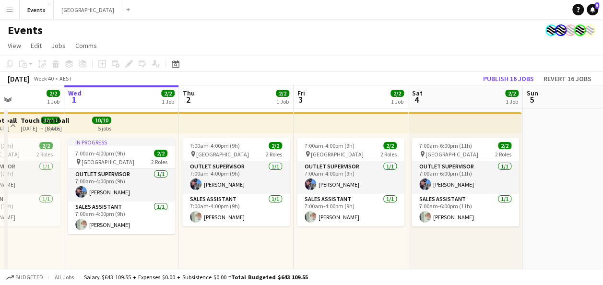
drag, startPoint x: 585, startPoint y: 156, endPoint x: 65, endPoint y: 154, distance: 520.1
click at [65, 154] on app-calendar-viewport "Sun 28 Mon 29 Tue 30 2/2 1 Job Wed 1 2/2 1 Job Thu 2 2/2 1 Job Fri 3 2/2 1 Job …" at bounding box center [301, 185] width 603 height 200
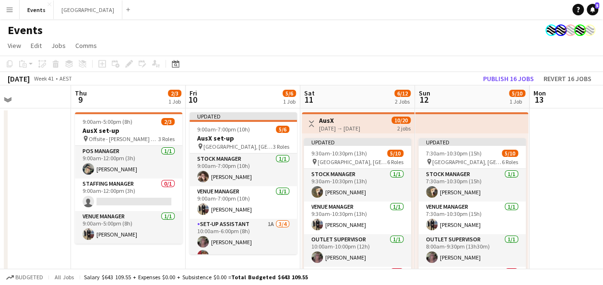
drag, startPoint x: 371, startPoint y: 148, endPoint x: 65, endPoint y: 151, distance: 306.3
click at [8, 157] on app-calendar-viewport "Mon 6 Tue 7 Wed 8 Thu 9 2/3 1 Job Fri 10 5/6 1 Job Sat 11 6/12 2 Jobs Sun 12 5/…" at bounding box center [301, 244] width 603 height 319
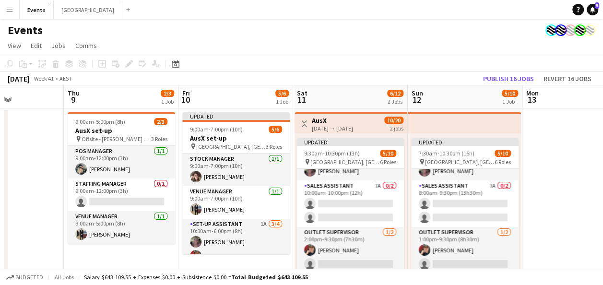
scroll to position [96, 0]
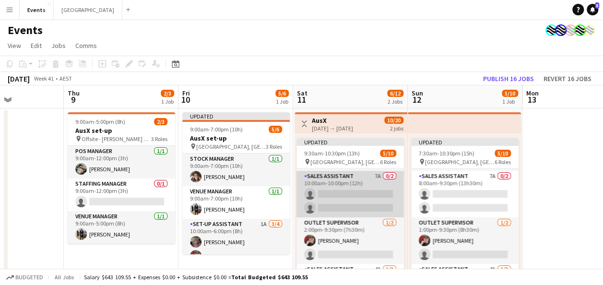
click at [346, 184] on app-card-role "Sales Assistant 7A 0/2 10:00am-10:00pm (12h) single-neutral-actions single-neut…" at bounding box center [349, 194] width 107 height 46
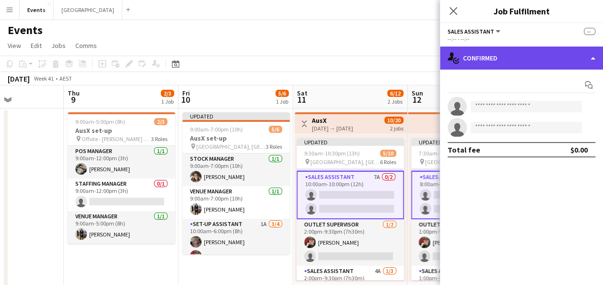
click at [530, 64] on div "single-neutral-actions-check-2 Confirmed" at bounding box center [521, 57] width 163 height 23
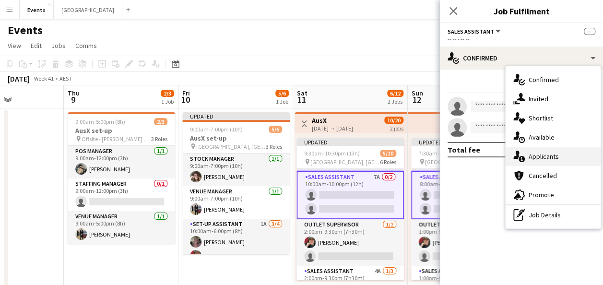
click at [551, 152] on span "Applicants" at bounding box center [543, 156] width 30 height 9
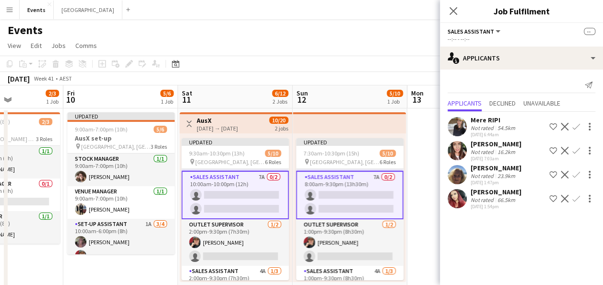
scroll to position [0, 397]
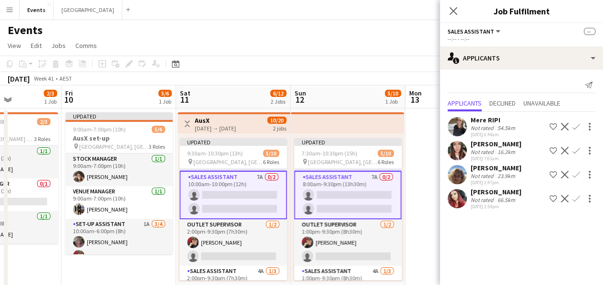
drag, startPoint x: 241, startPoint y: 267, endPoint x: 129, endPoint y: 261, distance: 111.8
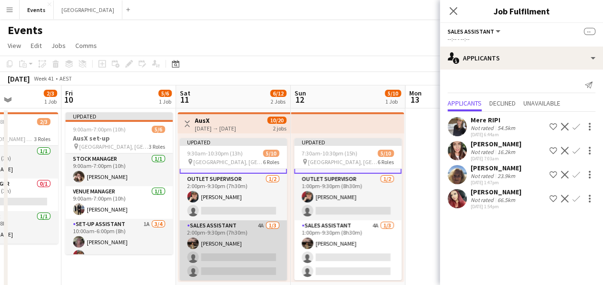
click at [234, 235] on app-card-role "Sales Assistant 4A [DATE] 2:00pm-9:30pm (7h30m) [PERSON_NAME] single-neutral-ac…" at bounding box center [232, 250] width 107 height 60
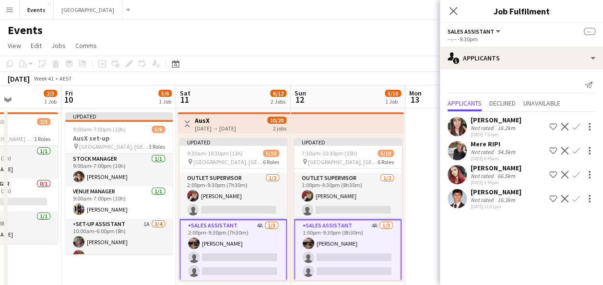
click at [238, 229] on app-card-role "Sales Assistant 4A [DATE] 2:00pm-9:30pm (7h30m) [PERSON_NAME] single-neutral-ac…" at bounding box center [232, 250] width 107 height 62
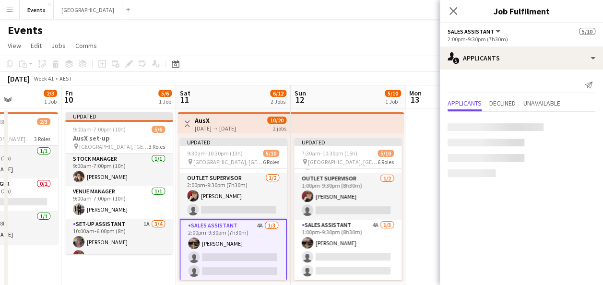
scroll to position [139, 0]
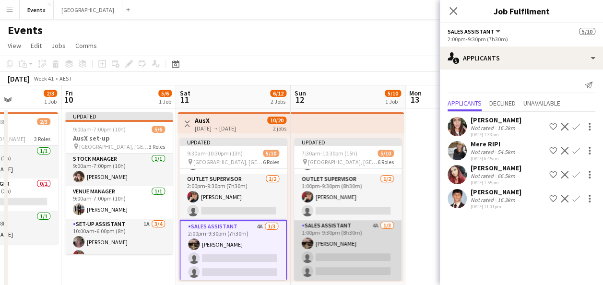
click at [335, 239] on app-card-role "Sales Assistant 4A [DATE] 1:00pm-9:30pm (8h30m) [PERSON_NAME] single-neutral-ac…" at bounding box center [347, 250] width 107 height 60
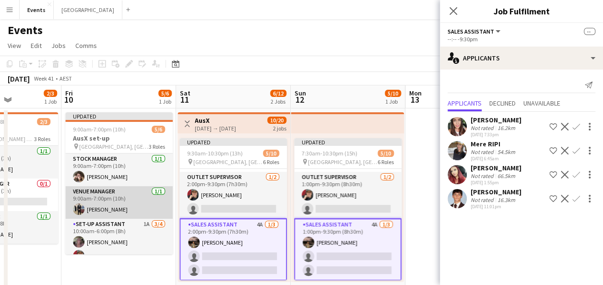
scroll to position [38, 0]
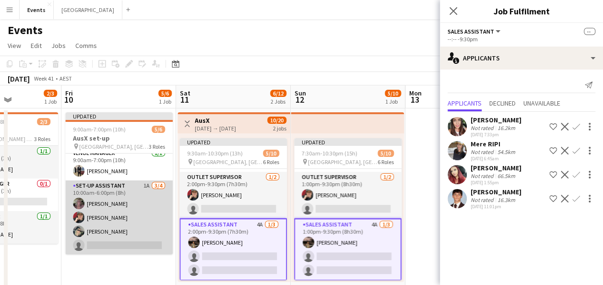
click at [123, 199] on app-card-role "Set-up Assistant 1A [DATE] 10:00am-6:00pm (8h) [PERSON_NAME] [PERSON_NAME] [PER…" at bounding box center [118, 217] width 107 height 74
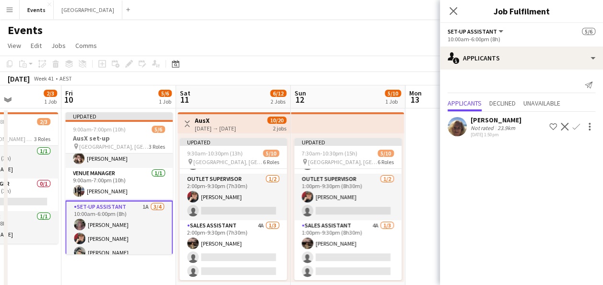
scroll to position [0, 0]
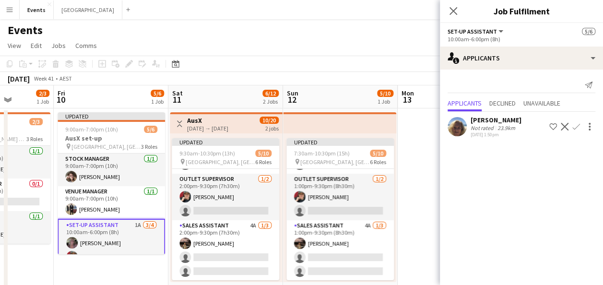
drag, startPoint x: 91, startPoint y: 263, endPoint x: 75, endPoint y: 248, distance: 21.7
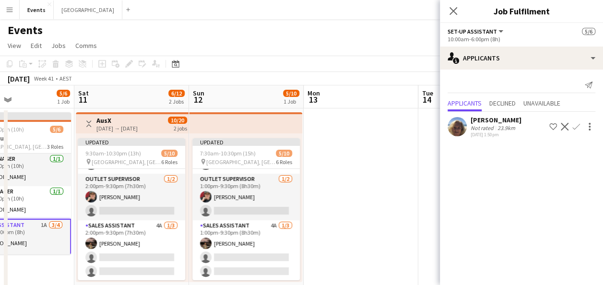
drag, startPoint x: 420, startPoint y: 189, endPoint x: 100, endPoint y: 189, distance: 320.2
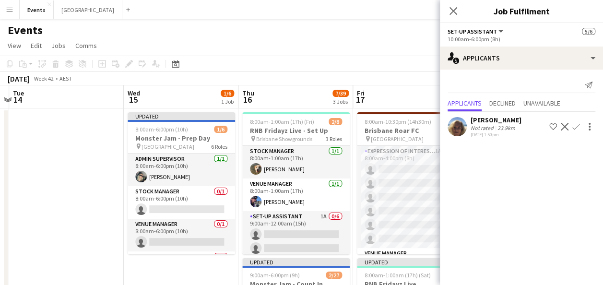
drag, startPoint x: 164, startPoint y: 180, endPoint x: 38, endPoint y: 179, distance: 125.6
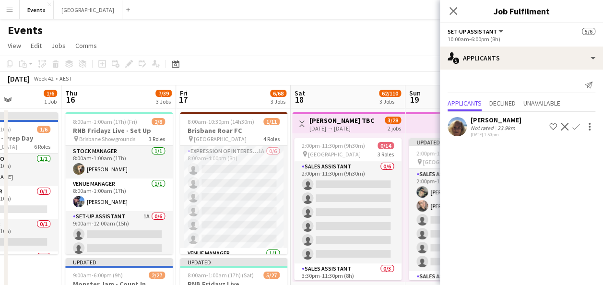
scroll to position [0, 422]
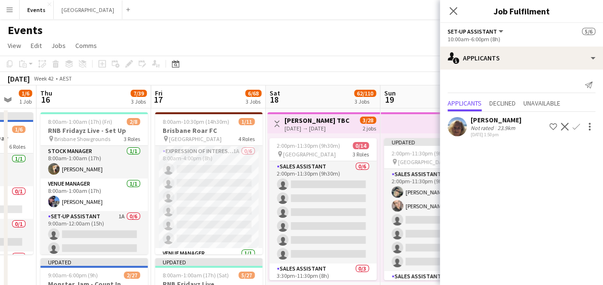
drag, startPoint x: 329, startPoint y: 209, endPoint x: 129, endPoint y: 204, distance: 200.0
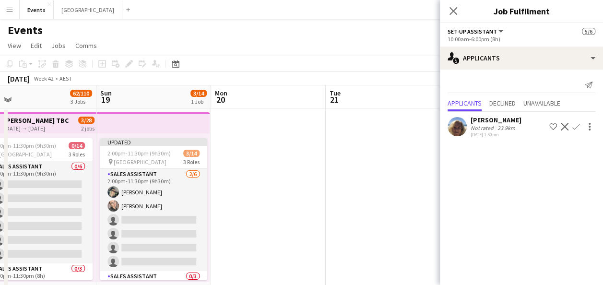
drag, startPoint x: 390, startPoint y: 194, endPoint x: 214, endPoint y: 183, distance: 176.7
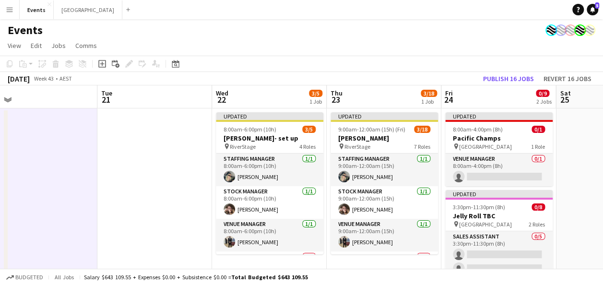
drag, startPoint x: 266, startPoint y: 179, endPoint x: 36, endPoint y: 176, distance: 229.6
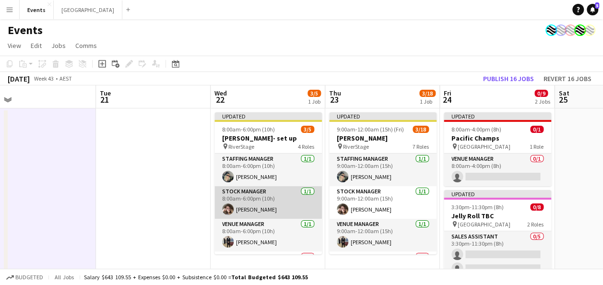
scroll to position [0, 0]
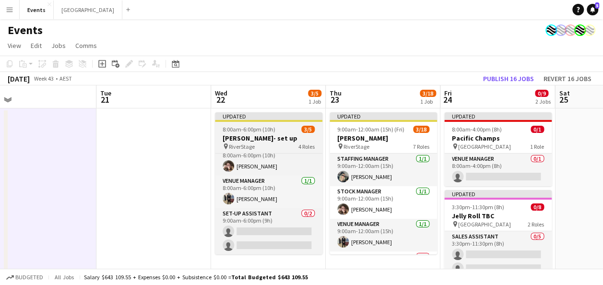
click at [273, 123] on app-job-card "Updated 8:00am-6:00pm (10h) 3/5 [PERSON_NAME]- set up pin RiverStage 4 Roles St…" at bounding box center [268, 183] width 107 height 142
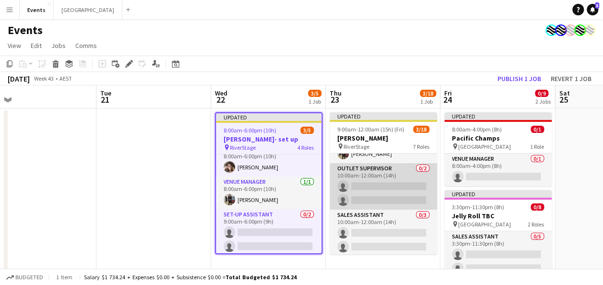
click at [382, 184] on app-card-role "Outlet Supervisor 0/2 10:00am-12:00am (14h) single-neutral-actions single-neutr…" at bounding box center [382, 186] width 107 height 46
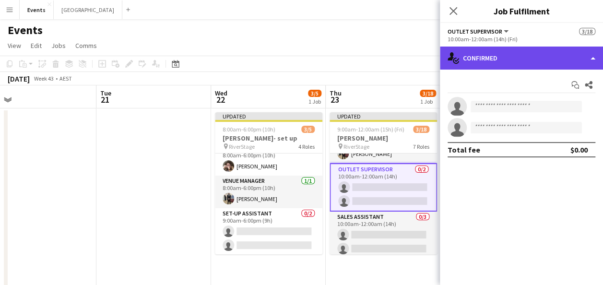
click at [581, 60] on div "single-neutral-actions-check-2 Confirmed" at bounding box center [521, 57] width 163 height 23
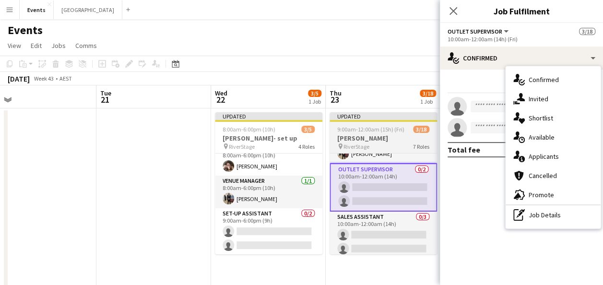
click at [381, 136] on h3 "[PERSON_NAME]" at bounding box center [382, 138] width 107 height 9
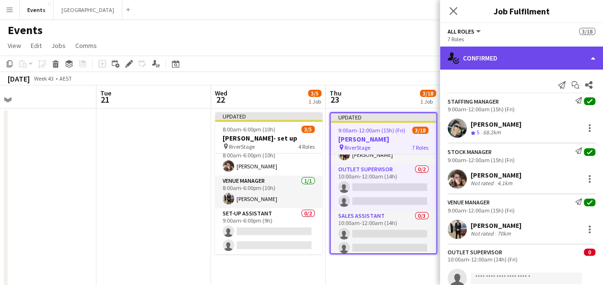
click at [528, 57] on div "single-neutral-actions-check-2 Confirmed" at bounding box center [521, 57] width 163 height 23
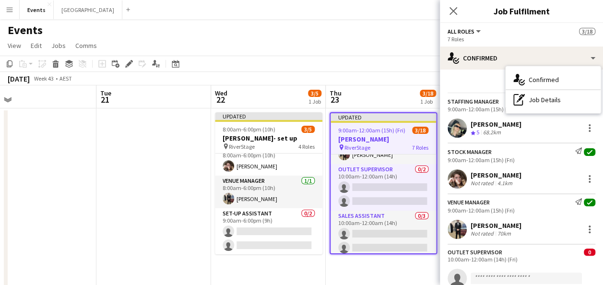
click at [549, 96] on div "pen-write Job Details" at bounding box center [552, 99] width 95 height 19
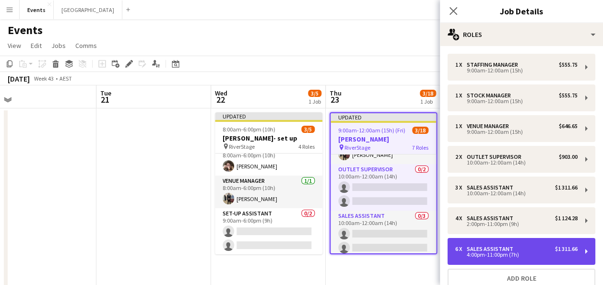
click at [513, 247] on div "Sales Assistant" at bounding box center [491, 248] width 50 height 7
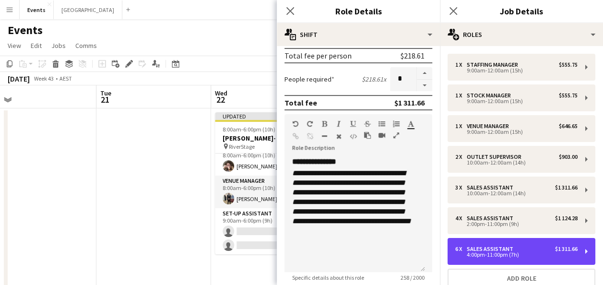
scroll to position [287, 0]
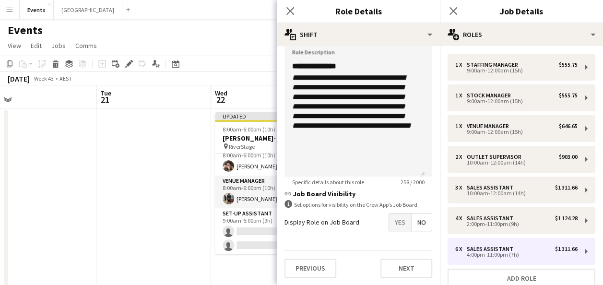
click at [394, 219] on span "Yes" at bounding box center [400, 221] width 22 height 17
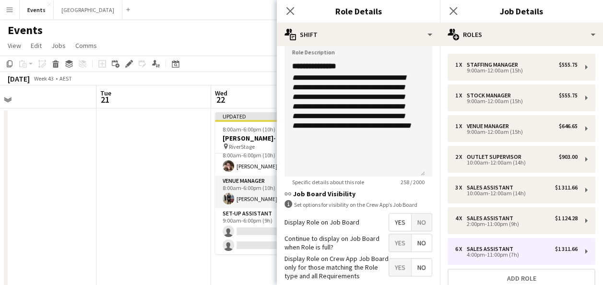
click at [392, 247] on span "Yes" at bounding box center [400, 242] width 22 height 17
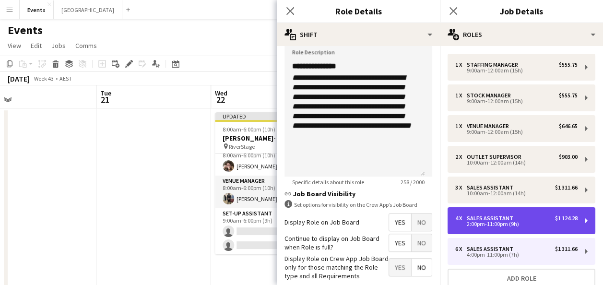
click at [491, 224] on div "2:00pm-11:00pm (9h)" at bounding box center [516, 223] width 122 height 5
type input "*****"
type input "*"
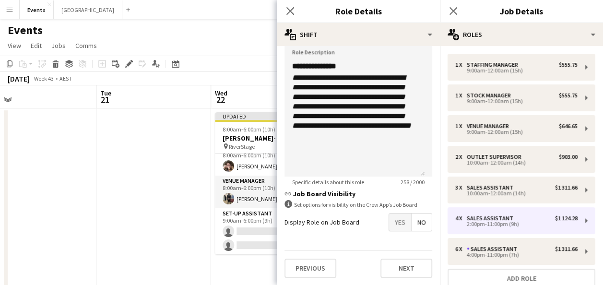
click at [394, 223] on span "Yes" at bounding box center [400, 221] width 22 height 17
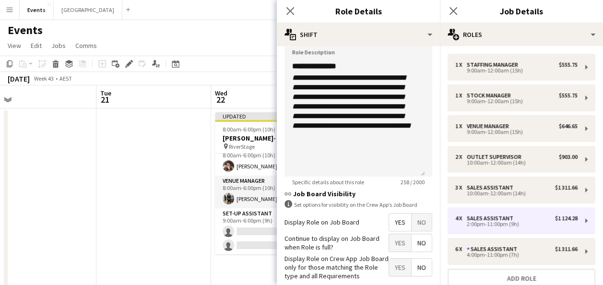
click at [394, 236] on span "Yes" at bounding box center [400, 242] width 22 height 17
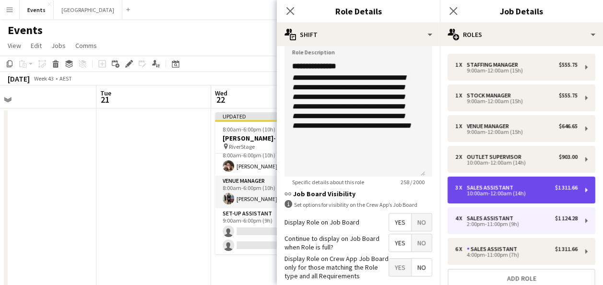
click at [469, 188] on div "Sales Assistant" at bounding box center [491, 187] width 50 height 7
type input "*****"
type input "****"
type input "*"
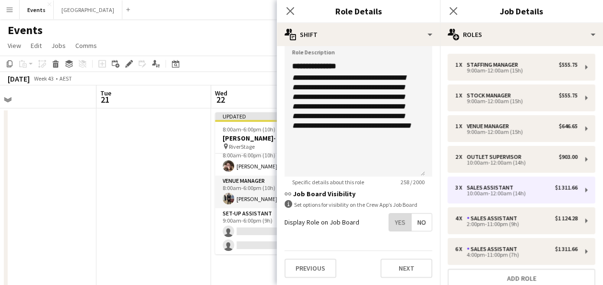
click at [389, 214] on span "Yes" at bounding box center [400, 221] width 22 height 17
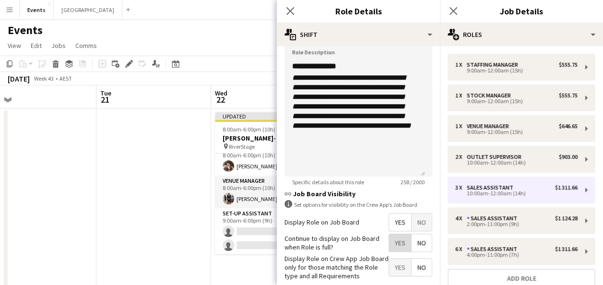
drag, startPoint x: 391, startPoint y: 237, endPoint x: 409, endPoint y: 215, distance: 28.6
click at [392, 236] on span "Yes" at bounding box center [400, 242] width 22 height 17
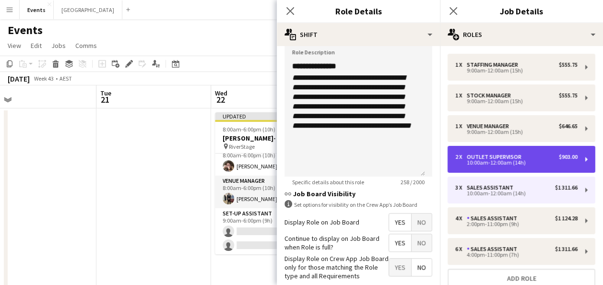
click at [483, 152] on div "2 x Outlet Supervisor $903.00 10:00am-12:00am (14h)" at bounding box center [521, 159] width 148 height 27
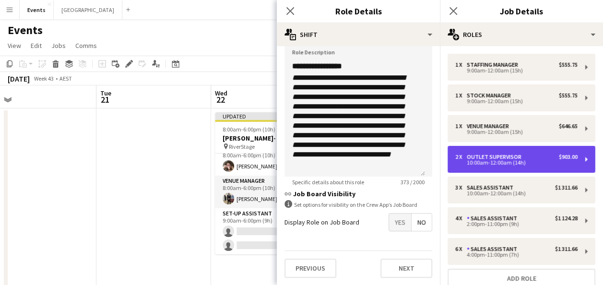
type input "**********"
type input "******"
type input "*"
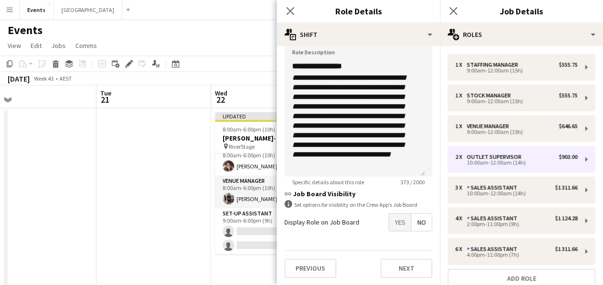
click at [397, 218] on span "Yes" at bounding box center [400, 221] width 22 height 17
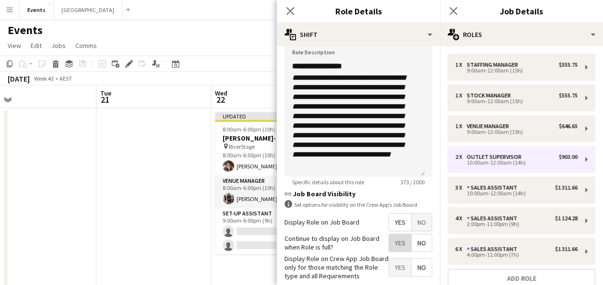
click at [389, 243] on span "Yes" at bounding box center [400, 242] width 22 height 17
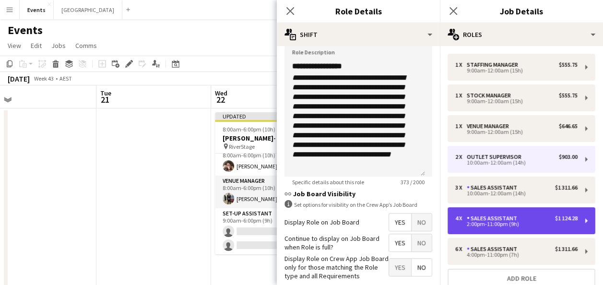
click at [490, 214] on div "4 x Sales Assistant $1 124.28 2:00pm-11:00pm (9h)" at bounding box center [521, 220] width 148 height 27
type input "**********"
type input "*****"
type input "******"
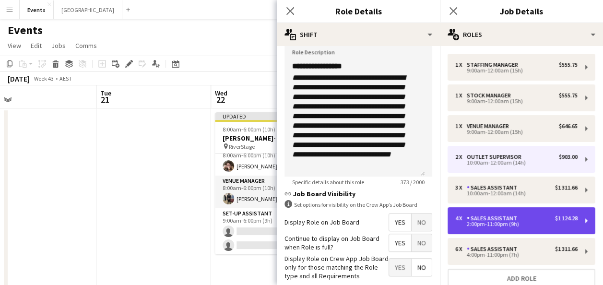
type input "****"
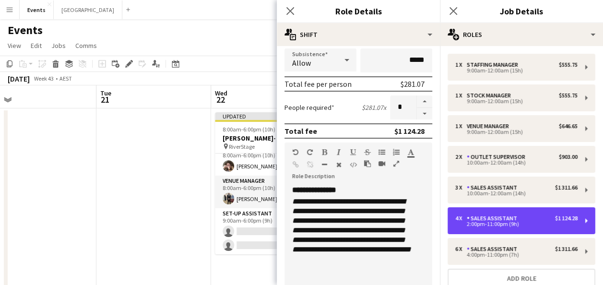
scroll to position [144, 0]
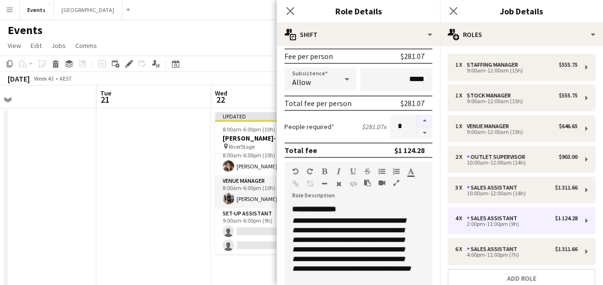
click at [420, 123] on button "button" at bounding box center [424, 121] width 15 height 12
type input "*"
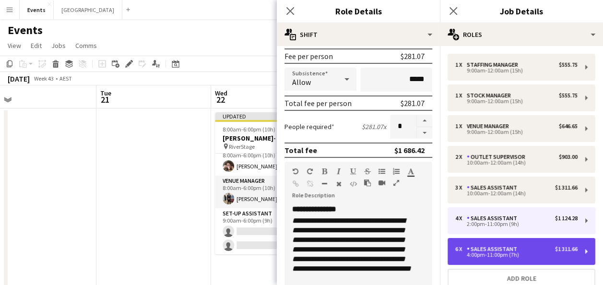
click at [496, 248] on div "Sales Assistant" at bounding box center [493, 248] width 54 height 7
type input "*****"
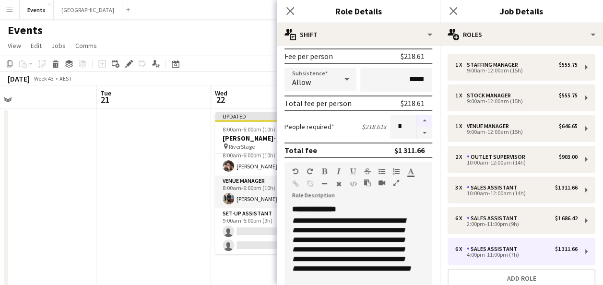
click at [417, 117] on button "button" at bounding box center [424, 121] width 15 height 12
type input "*"
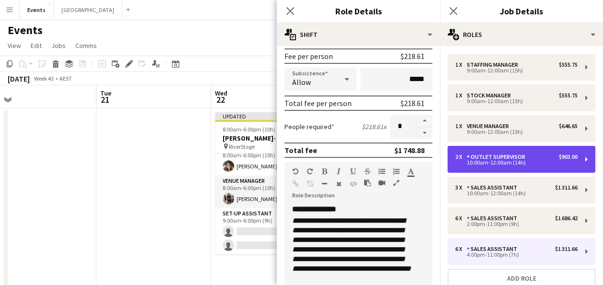
click at [505, 161] on div "10:00am-12:00am (14h)" at bounding box center [516, 162] width 122 height 5
type input "**********"
type input "*****"
type input "******"
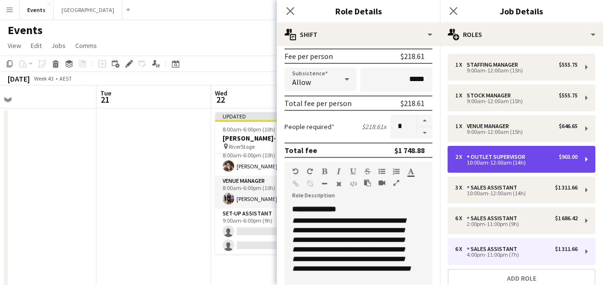
type input "****"
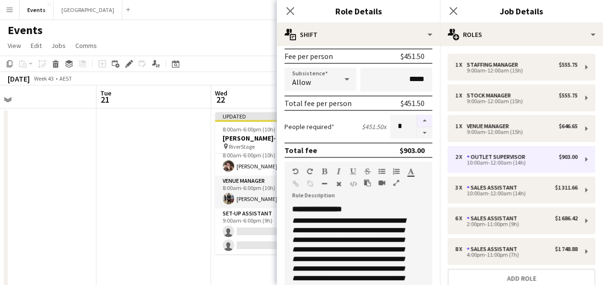
click at [418, 119] on button "button" at bounding box center [424, 121] width 15 height 12
type input "*"
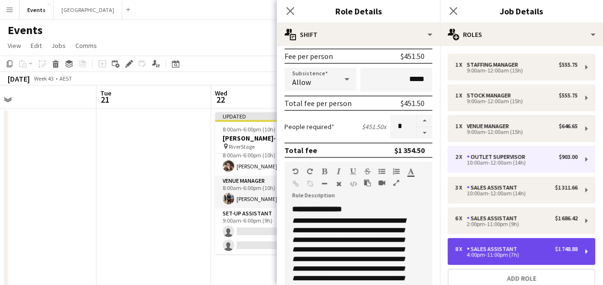
click at [474, 248] on div "Sales Assistant" at bounding box center [493, 248] width 54 height 7
type input "**********"
type input "*****"
type input "******"
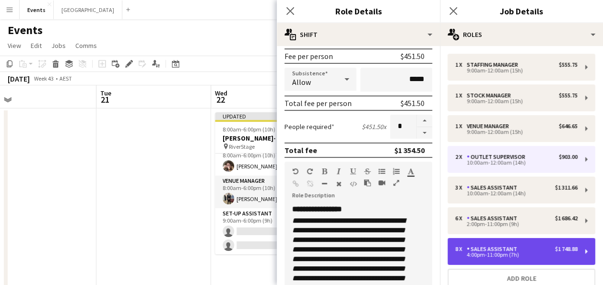
type input "****"
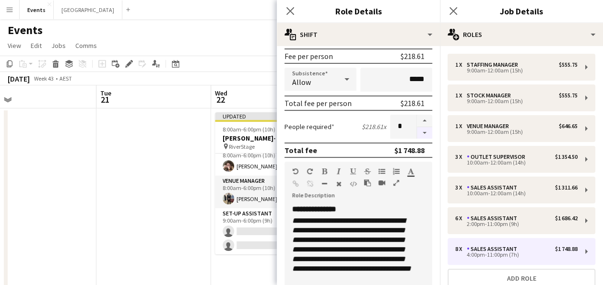
click at [422, 131] on button "button" at bounding box center [424, 133] width 15 height 12
click at [417, 118] on button "button" at bounding box center [424, 121] width 15 height 12
type input "*"
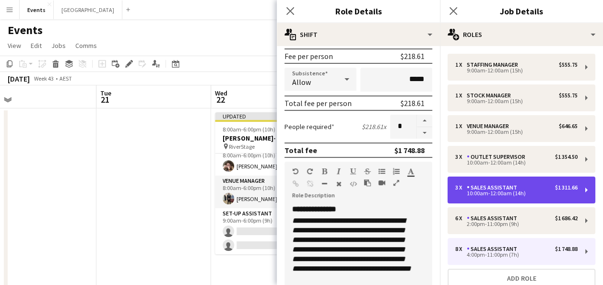
click at [482, 187] on div "Sales Assistant" at bounding box center [493, 187] width 54 height 7
type input "*****"
type input "****"
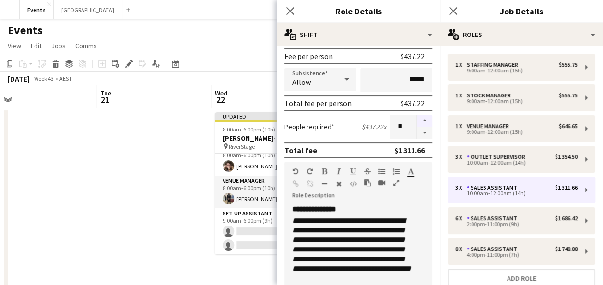
click at [418, 121] on button "button" at bounding box center [424, 121] width 15 height 12
type input "*"
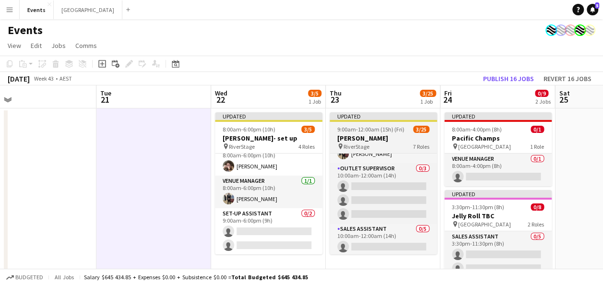
click at [404, 134] on h3 "[PERSON_NAME]" at bounding box center [382, 138] width 107 height 9
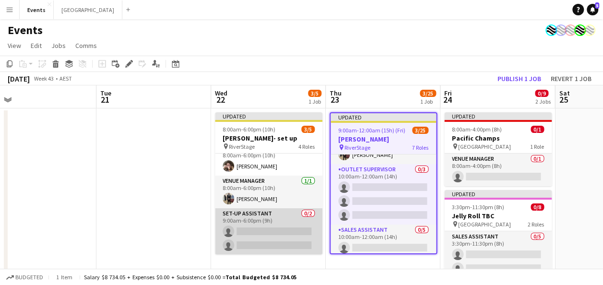
click at [261, 224] on app-card-role "Set-up Assistant 0/2 9:00am-6:00pm (9h) single-neutral-actions single-neutral-a…" at bounding box center [268, 231] width 107 height 46
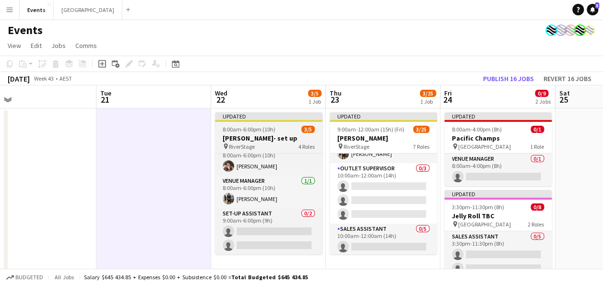
click at [301, 133] on app-job-card "Updated 8:00am-6:00pm (10h) 3/5 [PERSON_NAME]- set up pin RiverStage 4 Roles St…" at bounding box center [268, 183] width 107 height 142
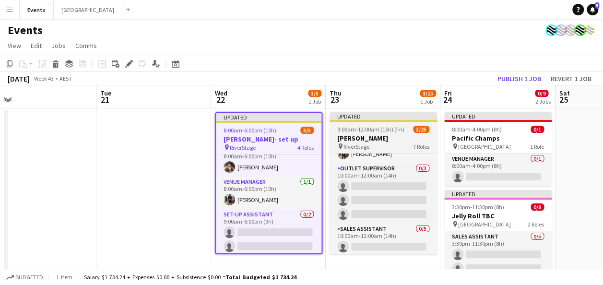
click at [365, 127] on span "9:00am-12:00am (15h) (Fri)" at bounding box center [370, 129] width 67 height 7
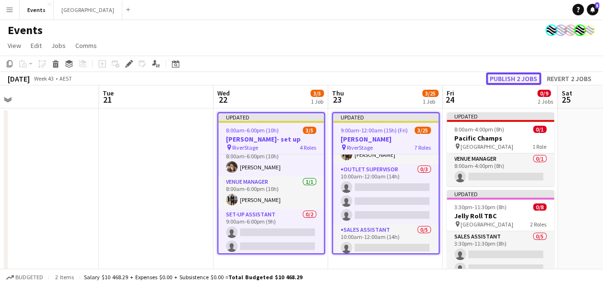
click at [509, 78] on button "Publish 2 jobs" at bounding box center [513, 78] width 55 height 12
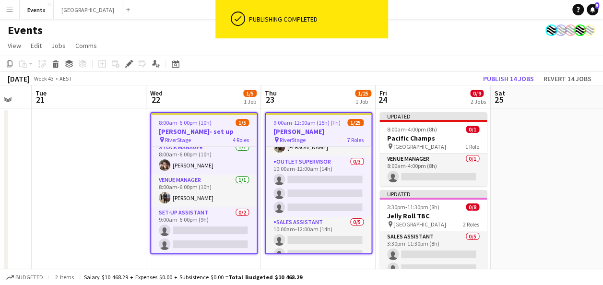
scroll to position [0, 458]
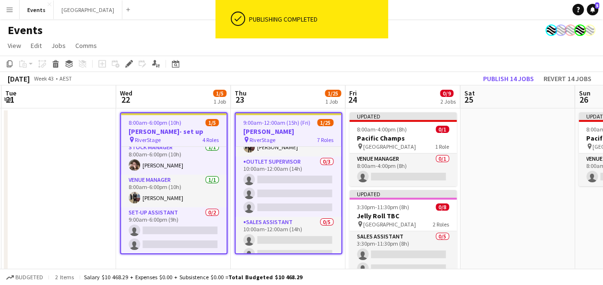
drag, startPoint x: 151, startPoint y: 147, endPoint x: 70, endPoint y: 149, distance: 81.0
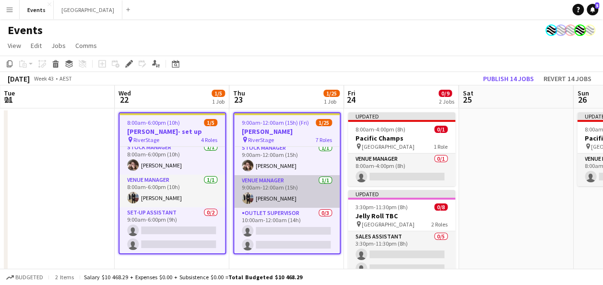
scroll to position [48, 0]
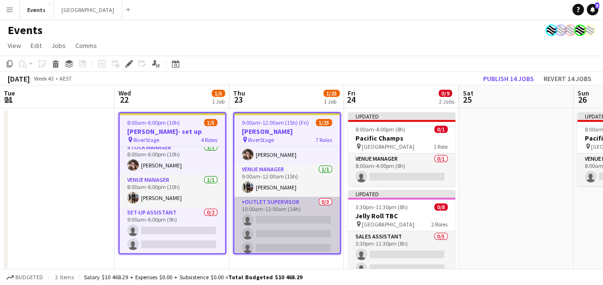
click at [290, 209] on app-card-role "Outlet Supervisor 0/3 10:00am-12:00am (14h) single-neutral-actions single-neutr…" at bounding box center [286, 227] width 105 height 60
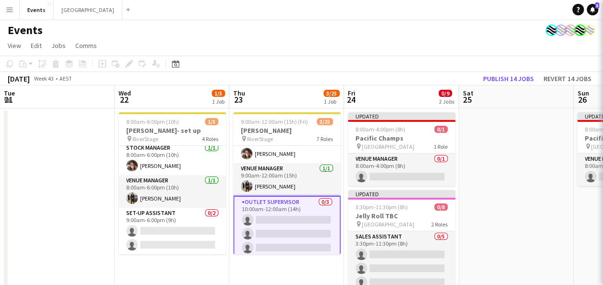
scroll to position [35, 0]
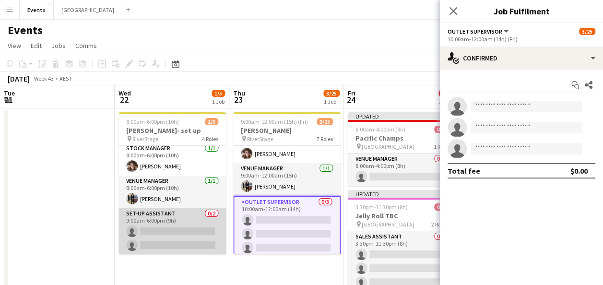
click at [169, 221] on app-card-role "Set-up Assistant 0/2 9:00am-6:00pm (9h) single-neutral-actions single-neutral-a…" at bounding box center [171, 231] width 107 height 46
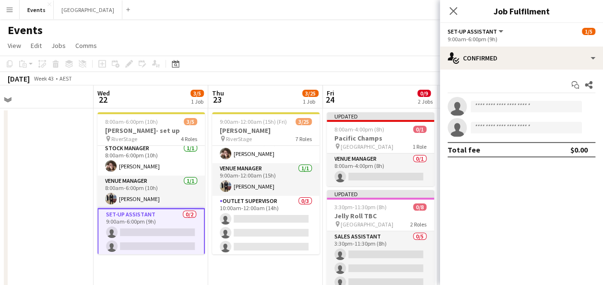
scroll to position [0, 276]
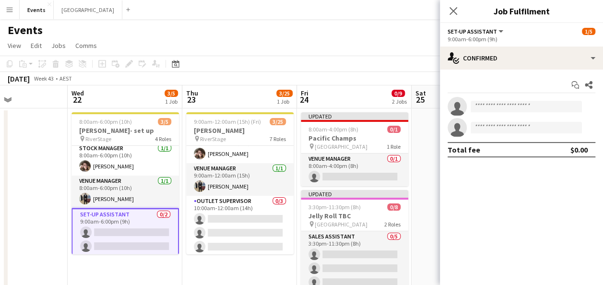
drag, startPoint x: 325, startPoint y: 261, endPoint x: 279, endPoint y: 267, distance: 47.0
click at [497, 104] on input at bounding box center [525, 107] width 111 height 12
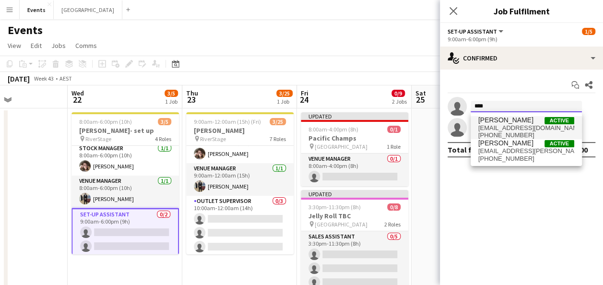
type input "****"
click at [508, 127] on span "[EMAIL_ADDRESS][DOMAIN_NAME]" at bounding box center [526, 128] width 96 height 8
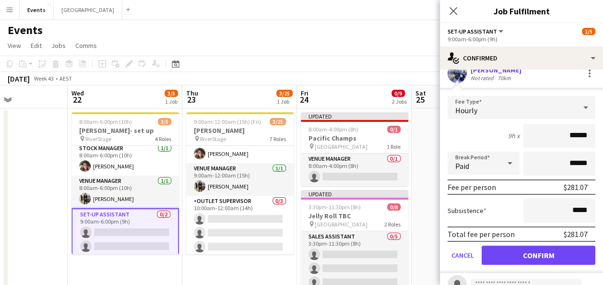
scroll to position [48, 0]
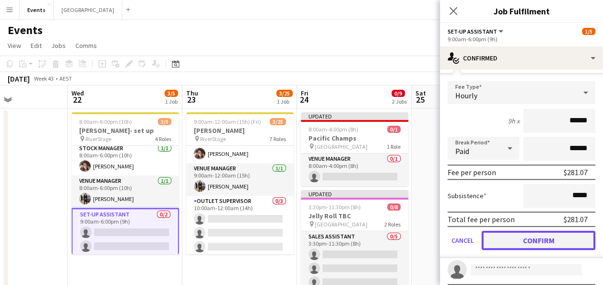
click at [526, 241] on button "Confirm" at bounding box center [538, 240] width 114 height 19
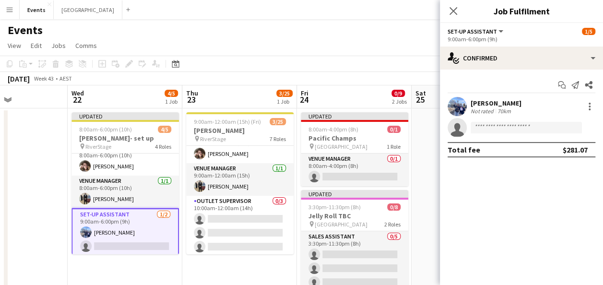
scroll to position [45, 0]
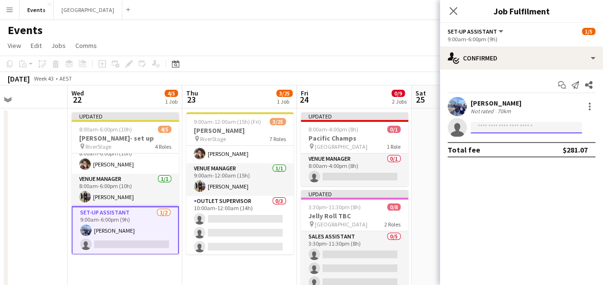
click at [505, 127] on input at bounding box center [525, 128] width 111 height 12
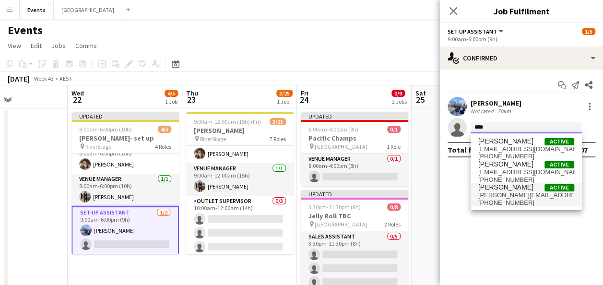
type input "****"
click at [520, 195] on span "[PERSON_NAME][EMAIL_ADDRESS][DOMAIN_NAME]" at bounding box center [526, 195] width 96 height 8
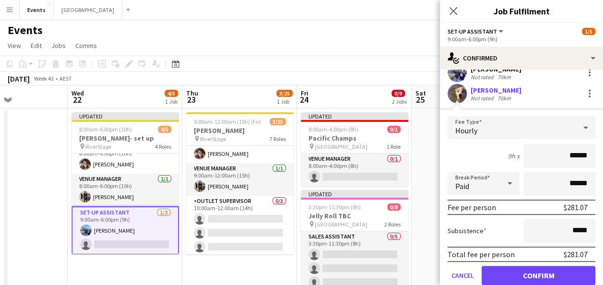
scroll to position [48, 0]
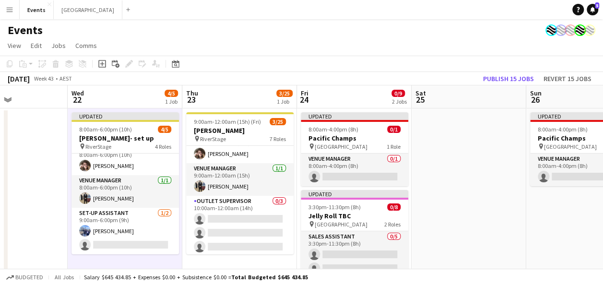
scroll to position [43, 0]
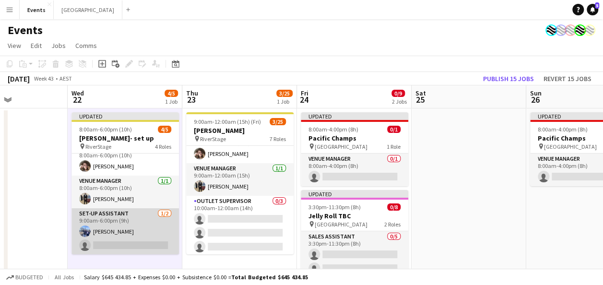
click at [116, 223] on app-card-role "Set-up Assistant [DATE] 9:00am-6:00pm (9h) [PERSON_NAME] single-neutral-actions" at bounding box center [124, 231] width 107 height 46
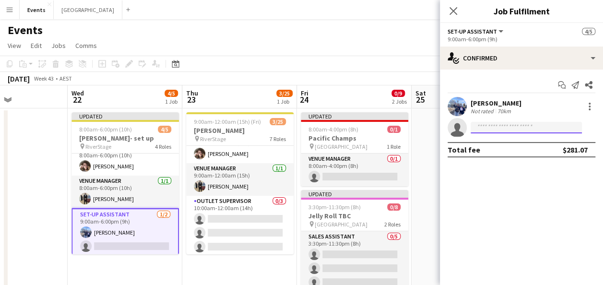
click at [507, 128] on input at bounding box center [525, 128] width 111 height 12
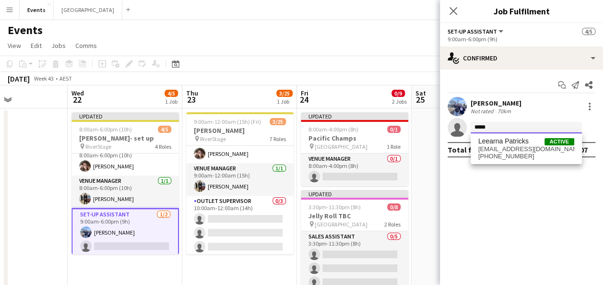
type input "*****"
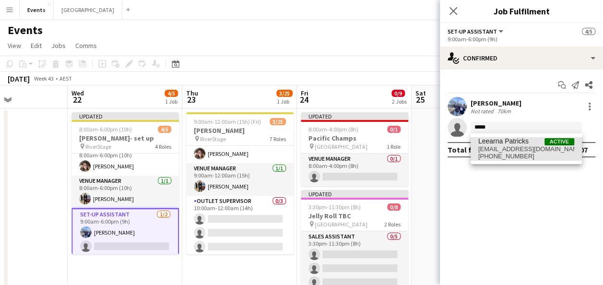
click at [504, 142] on span "Leearna Patricks" at bounding box center [503, 141] width 50 height 8
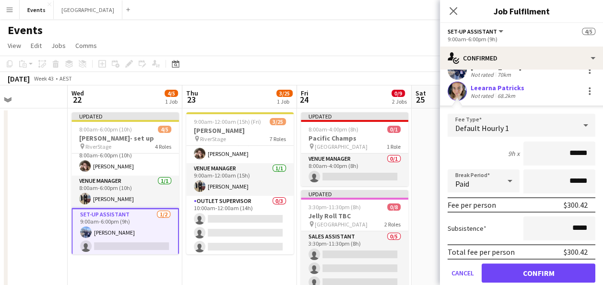
scroll to position [70, 0]
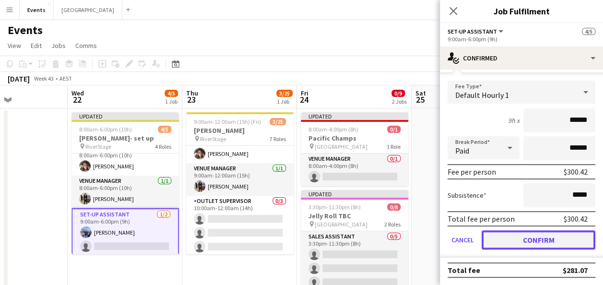
click at [551, 239] on button "Confirm" at bounding box center [538, 239] width 114 height 19
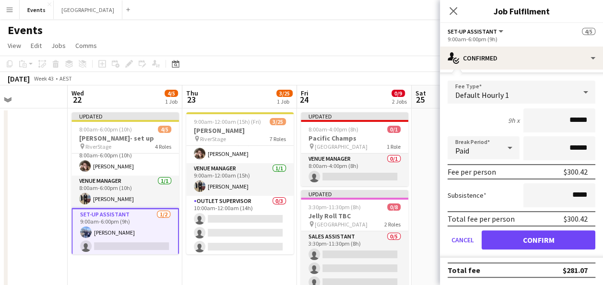
scroll to position [0, 0]
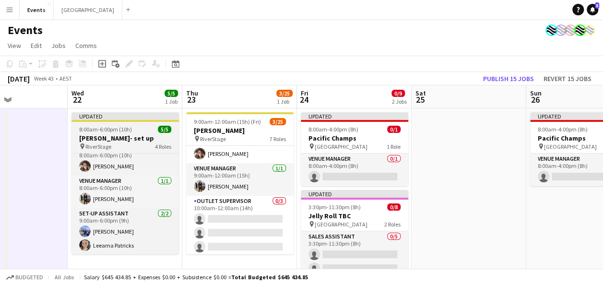
click at [127, 128] on span "8:00am-6:00pm (10h)" at bounding box center [105, 129] width 53 height 7
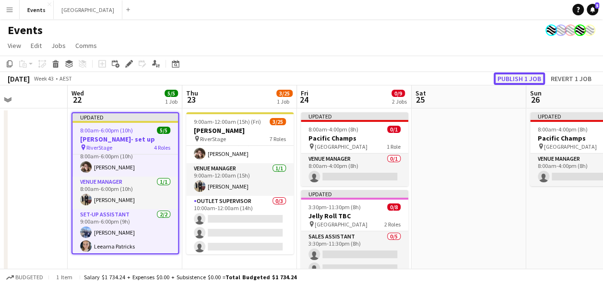
click at [518, 77] on button "Publish 1 job" at bounding box center [518, 78] width 51 height 12
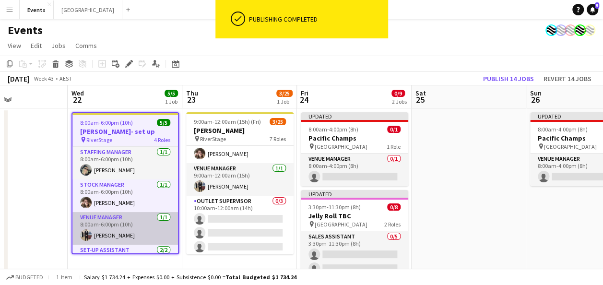
scroll to position [37, 0]
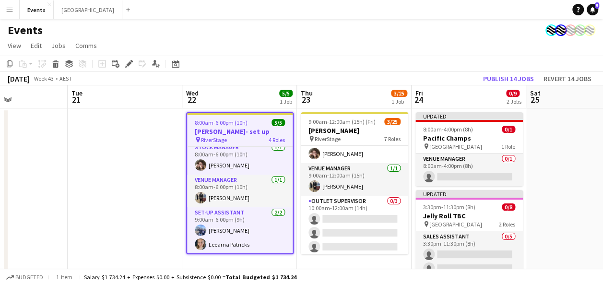
drag, startPoint x: 28, startPoint y: 185, endPoint x: 425, endPoint y: 184, distance: 396.9
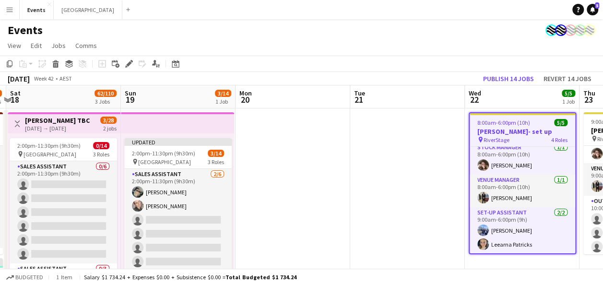
scroll to position [0, 229]
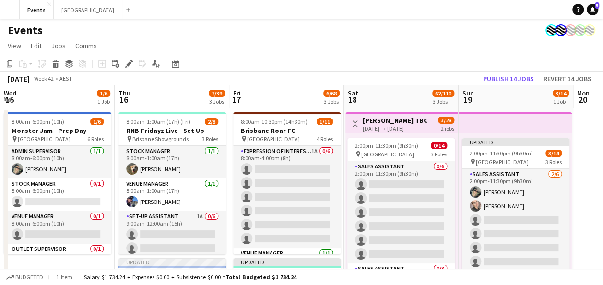
drag, startPoint x: 577, startPoint y: 187, endPoint x: 611, endPoint y: 187, distance: 34.0
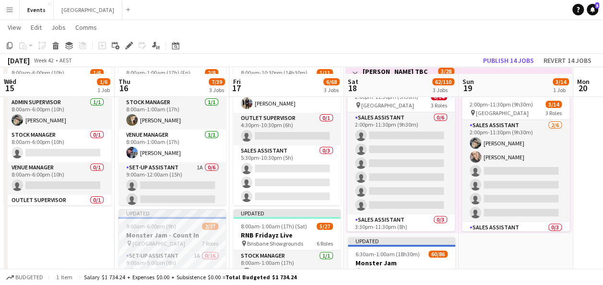
scroll to position [96, 0]
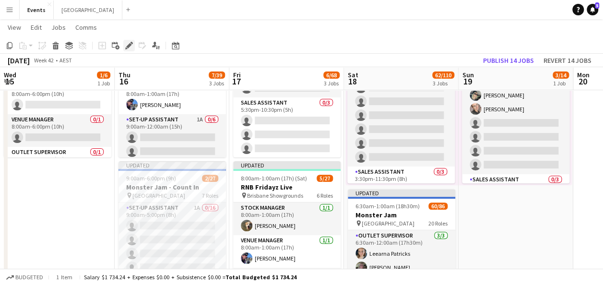
click at [128, 47] on icon at bounding box center [128, 45] width 5 height 5
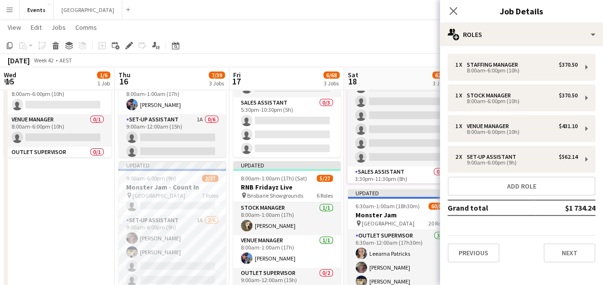
scroll to position [240, 0]
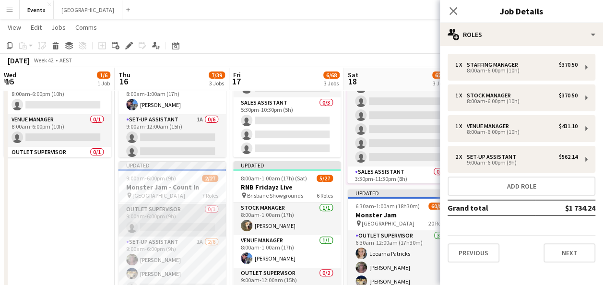
click at [151, 219] on app-card-role "Outlet Supervisor 0/1 9:00am-6:00pm (9h) single-neutral-actions" at bounding box center [171, 220] width 107 height 33
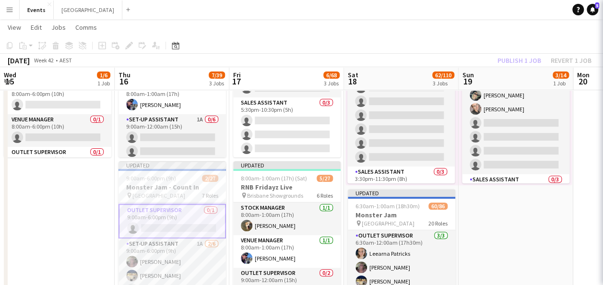
scroll to position [35, 0]
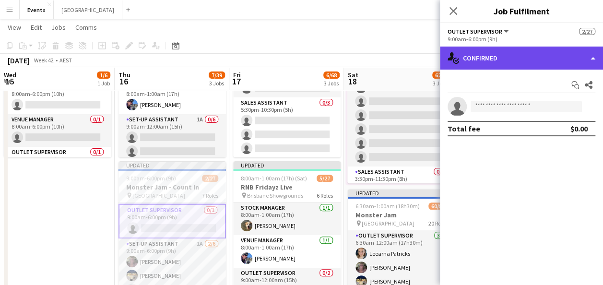
click at [511, 54] on div "single-neutral-actions-check-2 Confirmed" at bounding box center [521, 57] width 163 height 23
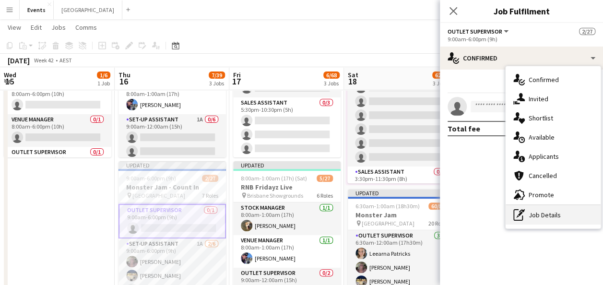
click at [540, 210] on div "pen-write Job Details" at bounding box center [552, 214] width 95 height 19
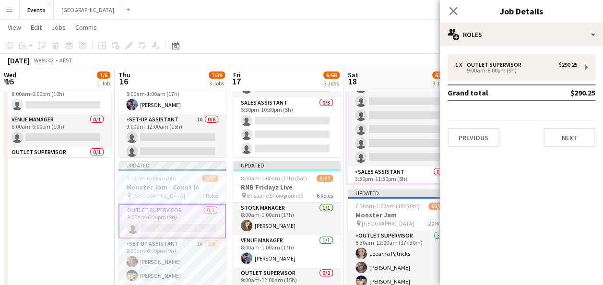
click at [486, 83] on div "1 x Outlet Supervisor $290.25 9:00am-6:00pm (9h) Grand total $290.25 Previous N…" at bounding box center [521, 100] width 163 height 93
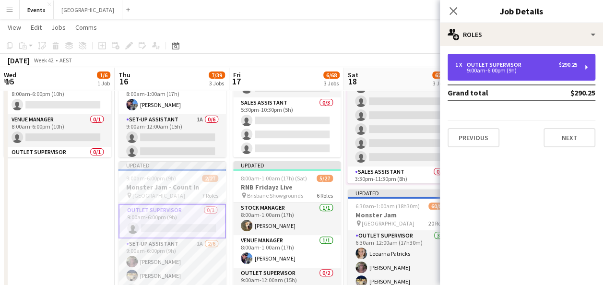
click at [483, 73] on div "9:00am-6:00pm (9h)" at bounding box center [516, 70] width 122 height 5
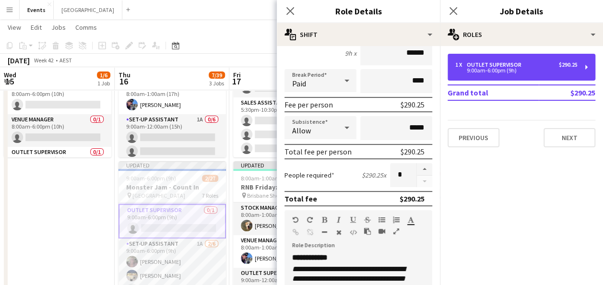
scroll to position [144, 0]
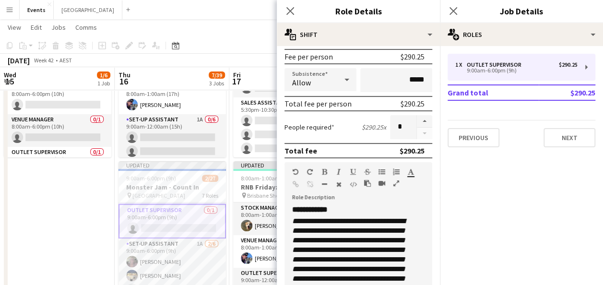
click at [72, 220] on app-date-cell "8:00am-6:00pm (10h) 1/6 Monster Jam - Prep Day pin Cbus Super Stadium 6 Roles A…" at bounding box center [57, 254] width 115 height 484
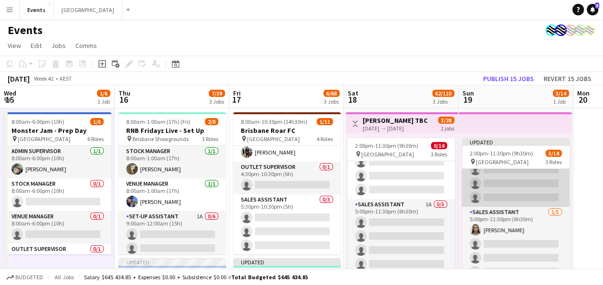
scroll to position [131, 0]
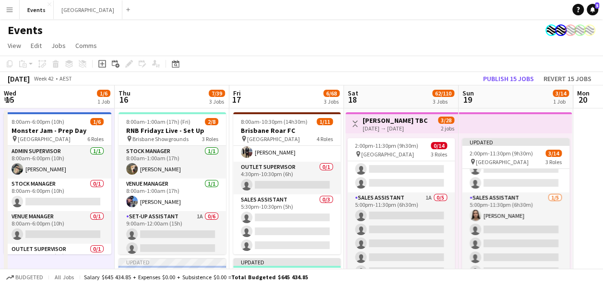
click at [387, 121] on h3 "[PERSON_NAME] TBC" at bounding box center [394, 120] width 65 height 9
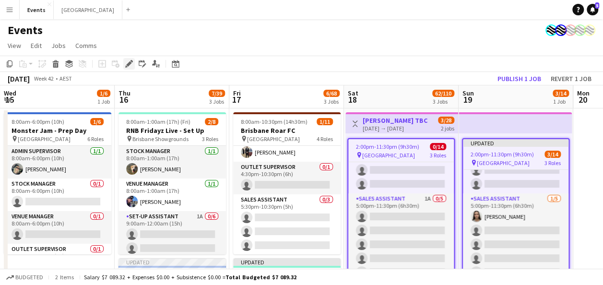
click at [132, 65] on icon "Edit" at bounding box center [129, 64] width 8 height 8
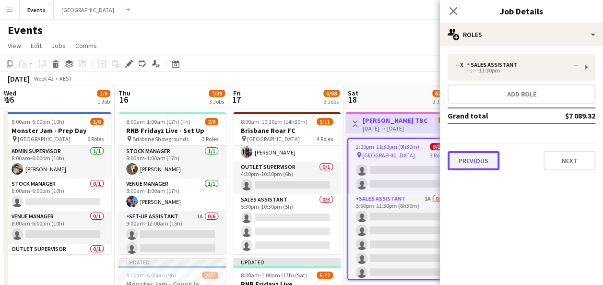
click at [465, 162] on button "Previous" at bounding box center [473, 160] width 52 height 19
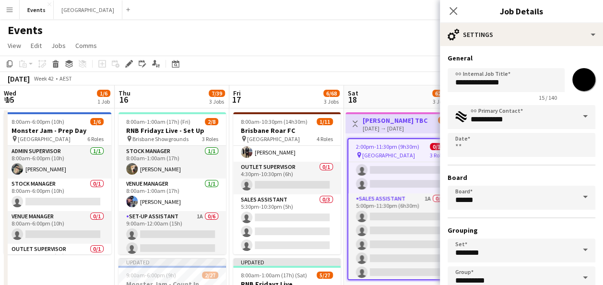
click at [582, 78] on input "*******" at bounding box center [583, 79] width 35 height 35
click at [452, 12] on icon at bounding box center [452, 10] width 9 height 9
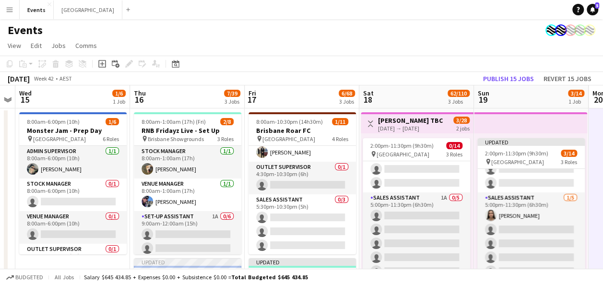
scroll to position [0, 213]
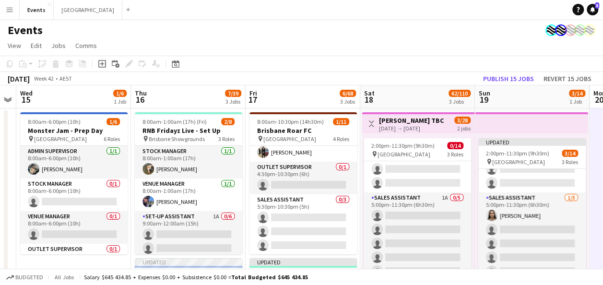
drag, startPoint x: 580, startPoint y: 155, endPoint x: 596, endPoint y: 155, distance: 16.3
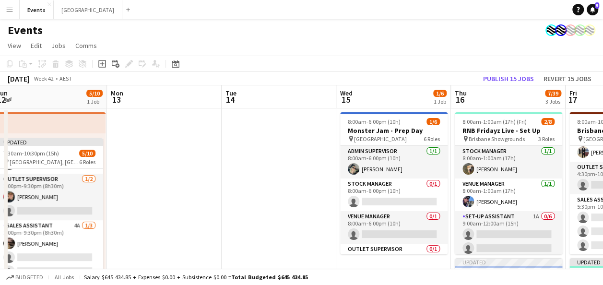
scroll to position [139, 0]
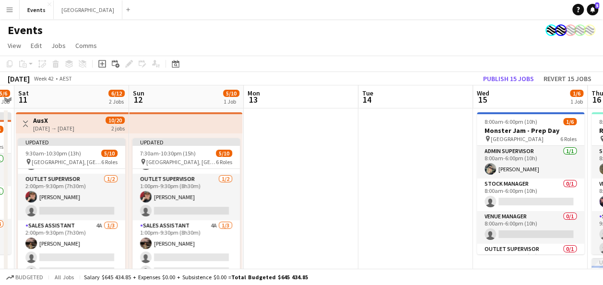
drag, startPoint x: 14, startPoint y: 128, endPoint x: 476, endPoint y: 142, distance: 462.3
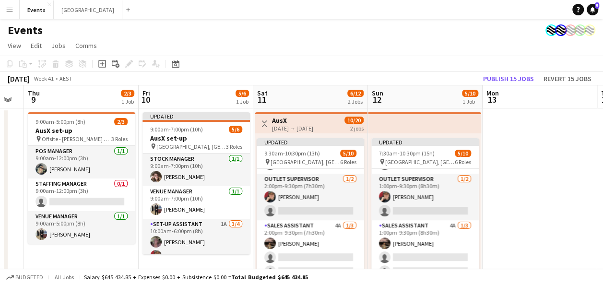
scroll to position [0, 267]
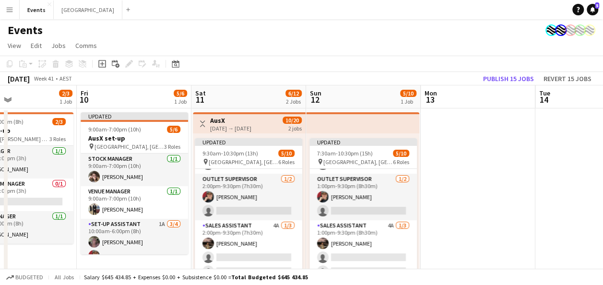
drag, startPoint x: 290, startPoint y: 142, endPoint x: 552, endPoint y: 143, distance: 261.2
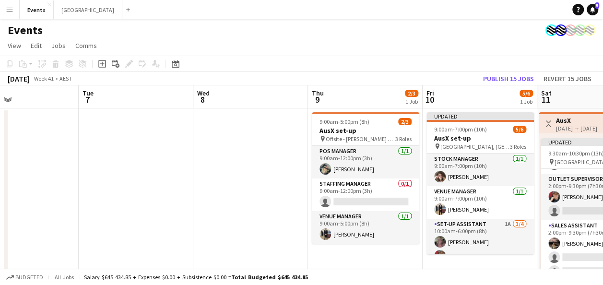
drag, startPoint x: 58, startPoint y: 140, endPoint x: 333, endPoint y: 143, distance: 274.2
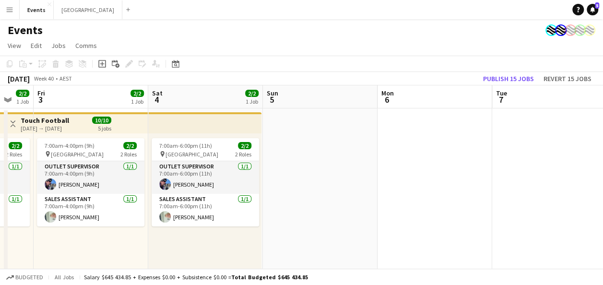
drag, startPoint x: 183, startPoint y: 149, endPoint x: 104, endPoint y: 151, distance: 79.6
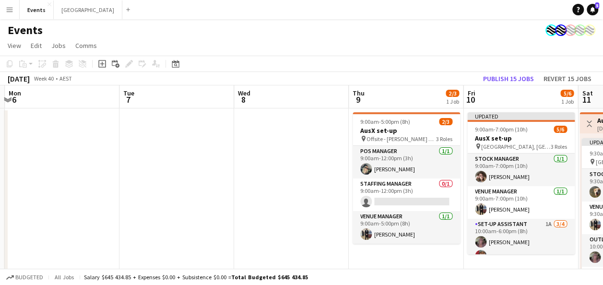
scroll to position [139, 0]
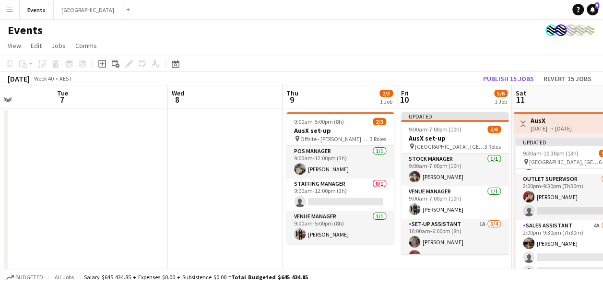
drag, startPoint x: 338, startPoint y: 151, endPoint x: -55, endPoint y: 151, distance: 393.1
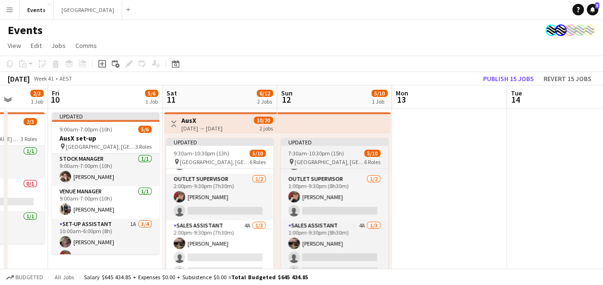
drag, startPoint x: 485, startPoint y: 146, endPoint x: 145, endPoint y: 148, distance: 340.3
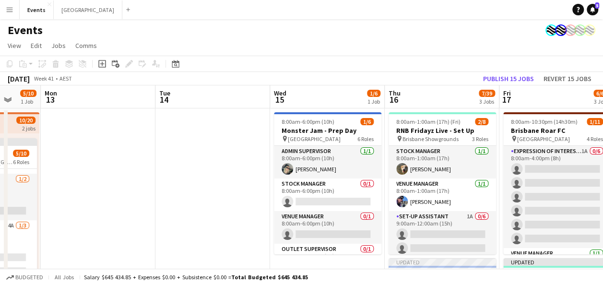
scroll to position [0, 398]
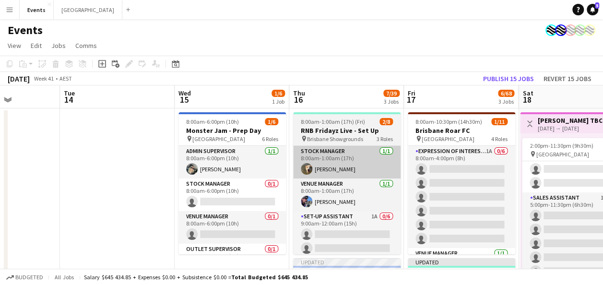
drag, startPoint x: 317, startPoint y: 147, endPoint x: 387, endPoint y: 147, distance: 69.5
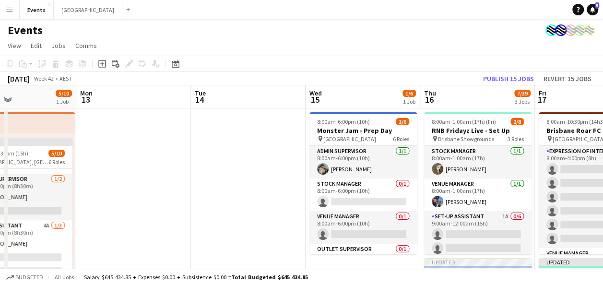
drag, startPoint x: 478, startPoint y: 147, endPoint x: 213, endPoint y: 148, distance: 265.1
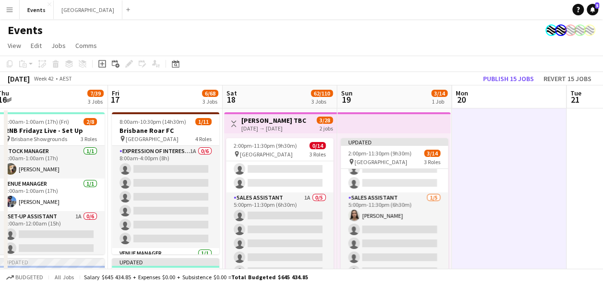
drag, startPoint x: 386, startPoint y: 148, endPoint x: 144, endPoint y: 151, distance: 242.1
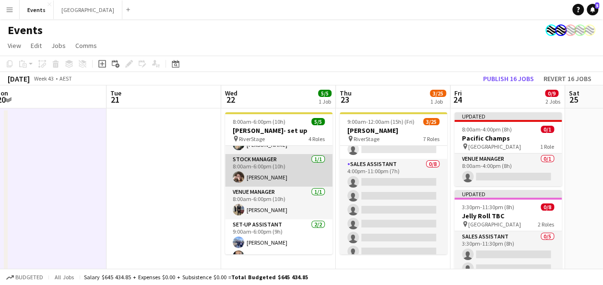
scroll to position [35, 0]
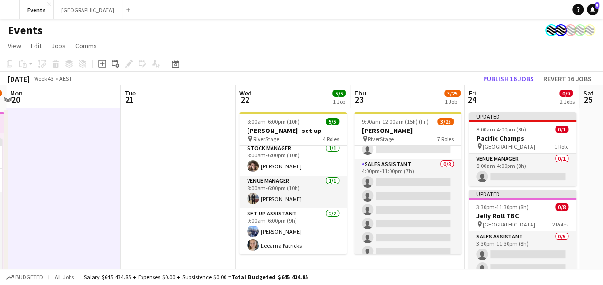
drag, startPoint x: 561, startPoint y: 186, endPoint x: 605, endPoint y: 186, distance: 44.1
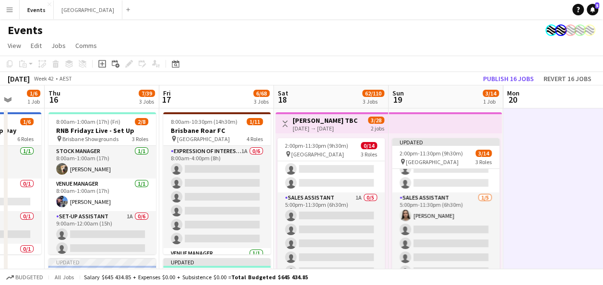
drag, startPoint x: 126, startPoint y: 170, endPoint x: 610, endPoint y: 165, distance: 484.2
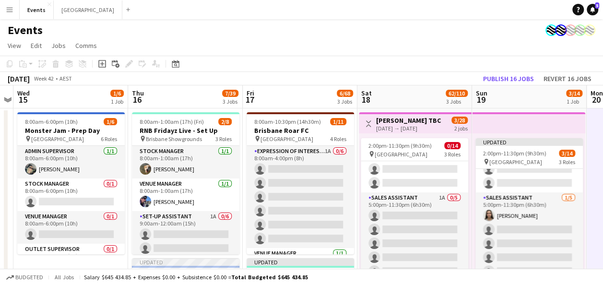
scroll to position [0, 210]
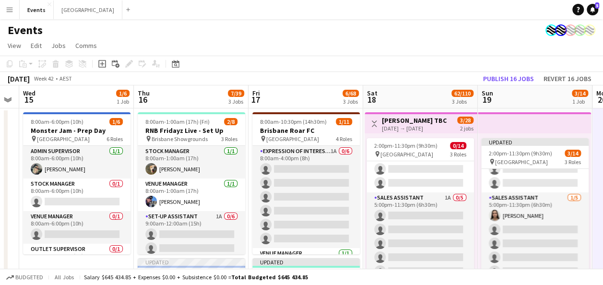
drag, startPoint x: 399, startPoint y: 176, endPoint x: 488, endPoint y: 177, distance: 89.2
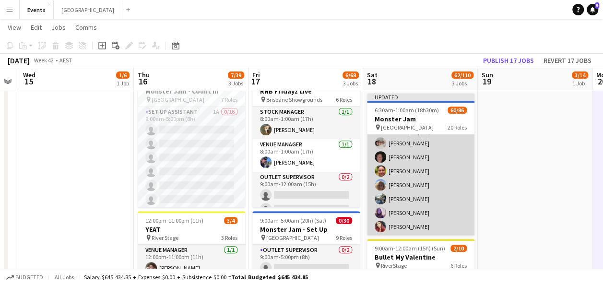
scroll to position [192, 0]
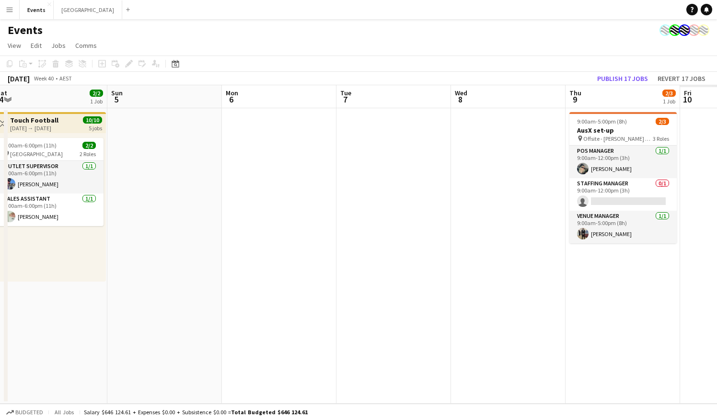
drag, startPoint x: 664, startPoint y: 206, endPoint x: 199, endPoint y: 207, distance: 465.0
click at [194, 207] on app-calendar-viewport "Wed 1 2/2 1 Job Thu 2 2/2 1 Job Fri 3 2/2 1 Job Sat 4 2/2 1 Job Sun 5 Mon 6 Tue…" at bounding box center [358, 244] width 717 height 319
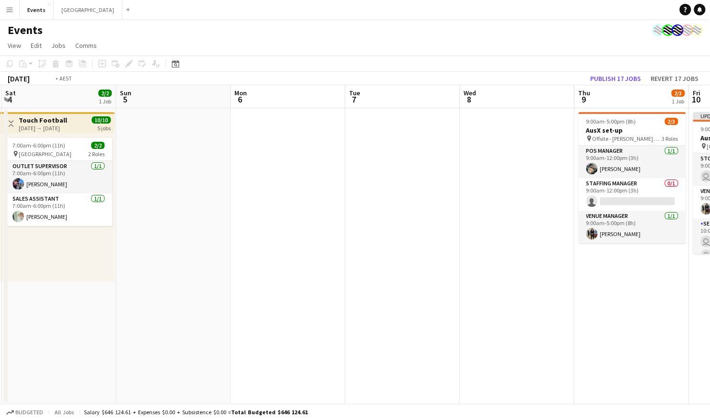
drag, startPoint x: 517, startPoint y: 207, endPoint x: 75, endPoint y: 204, distance: 442.4
click at [72, 204] on app-calendar-viewport "Wed 1 2/2 1 Job Thu 2 2/2 1 Job Fri 3 2/2 1 Job Sat 4 2/2 1 Job Sun 5 Mon 6 Tue…" at bounding box center [355, 244] width 710 height 319
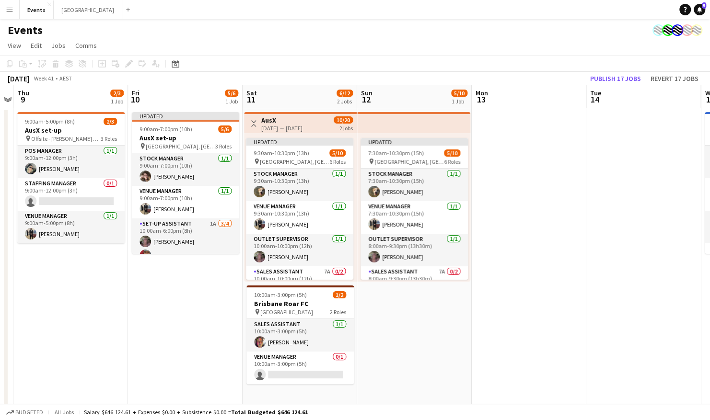
drag, startPoint x: 546, startPoint y: 212, endPoint x: 195, endPoint y: 214, distance: 351.4
click at [195, 214] on app-calendar-viewport "Sun 5 Mon 6 Tue 7 Wed 8 Thu 9 2/3 1 Job Fri 10 5/6 1 Job Sat 11 6/12 2 Jobs Sun…" at bounding box center [355, 324] width 710 height 479
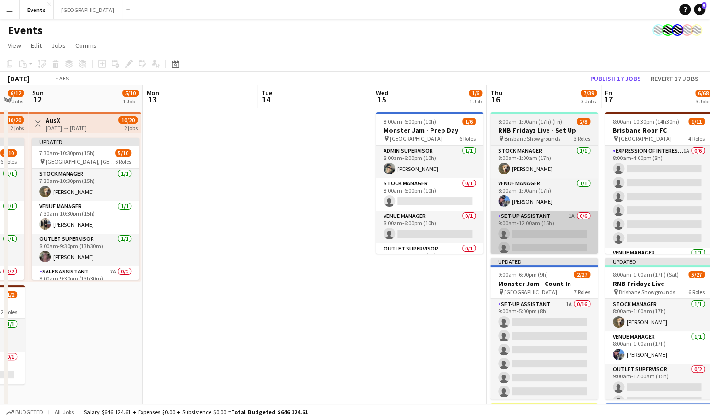
drag, startPoint x: 468, startPoint y: 202, endPoint x: 331, endPoint y: 220, distance: 137.8
click at [196, 223] on app-calendar-viewport "Thu 9 2/3 1 Job Fri 10 5/6 1 Job Sat 11 6/12 2 Jobs Sun 12 5/10 1 Job Mon 13 Tu…" at bounding box center [355, 338] width 710 height 507
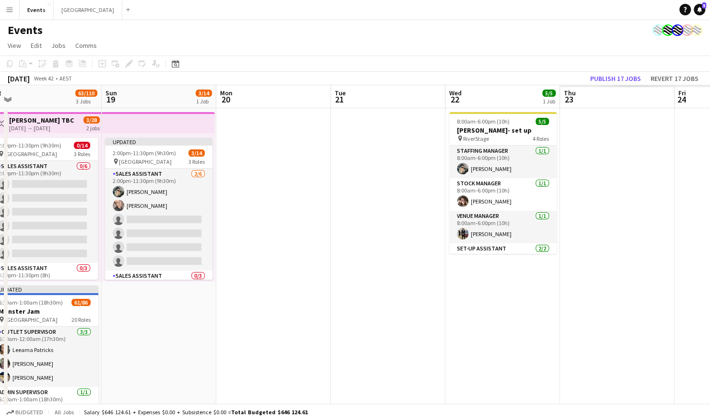
drag, startPoint x: 628, startPoint y: 215, endPoint x: 284, endPoint y: 197, distance: 344.1
click at [134, 216] on app-calendar-viewport "Wed 15 1/6 1 Job Thu 16 7/39 3 Jobs Fri 17 6/68 3 Jobs Sat 18 63/110 3 Jobs Sun…" at bounding box center [355, 338] width 710 height 507
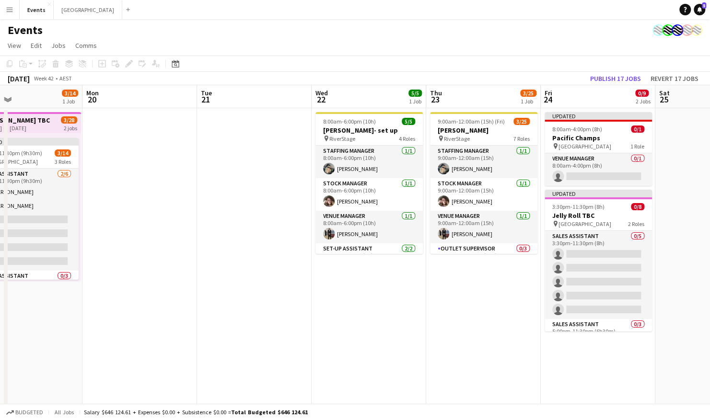
scroll to position [0, 264]
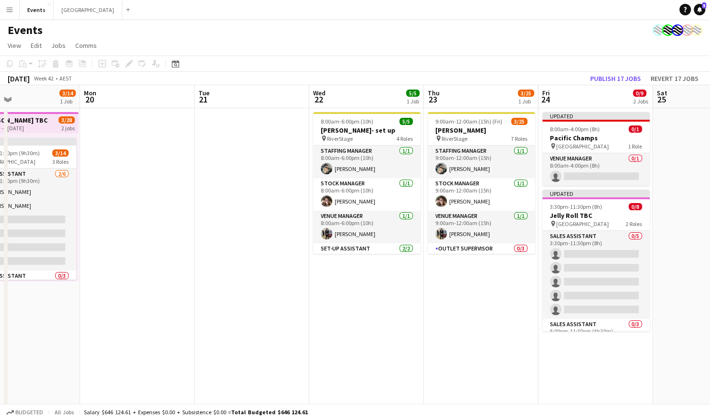
drag, startPoint x: 449, startPoint y: 183, endPoint x: 374, endPoint y: 183, distance: 74.3
click at [374, 183] on app-calendar-viewport "Fri 17 6/68 3 Jobs Sat 18 63/110 3 Jobs Sun 19 3/14 1 Job Mon 20 Tue 21 Wed 22 …" at bounding box center [355, 338] width 710 height 507
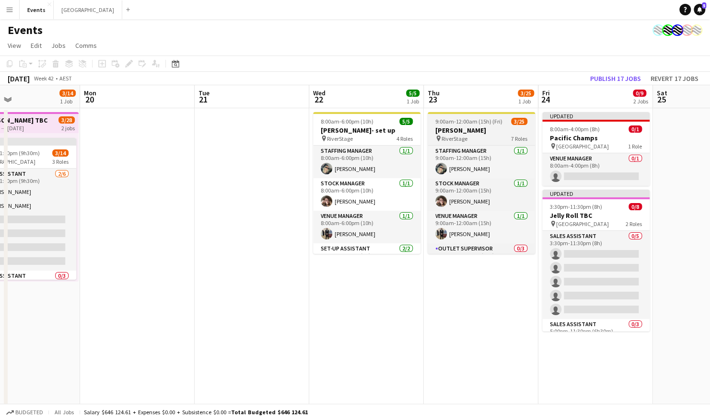
click at [487, 123] on span "9:00am-12:00am (15h) (Fri)" at bounding box center [468, 121] width 67 height 7
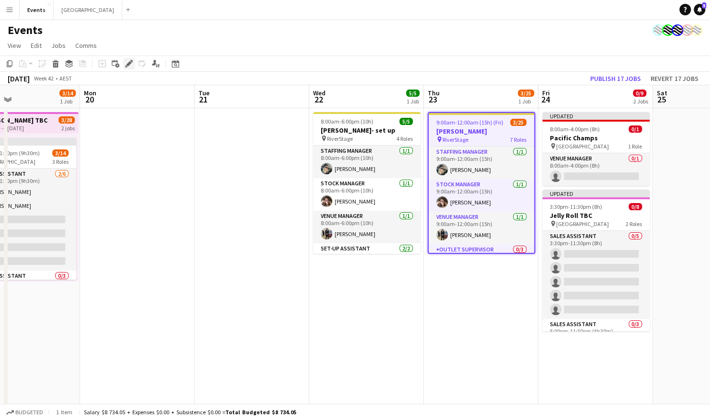
click at [128, 58] on div "Edit" at bounding box center [129, 64] width 12 height 12
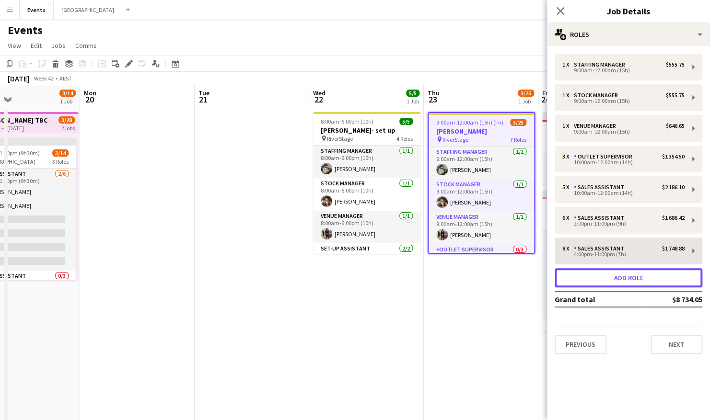
drag, startPoint x: 638, startPoint y: 276, endPoint x: 631, endPoint y: 274, distance: 6.7
click at [638, 276] on button "Add role" at bounding box center [629, 277] width 148 height 19
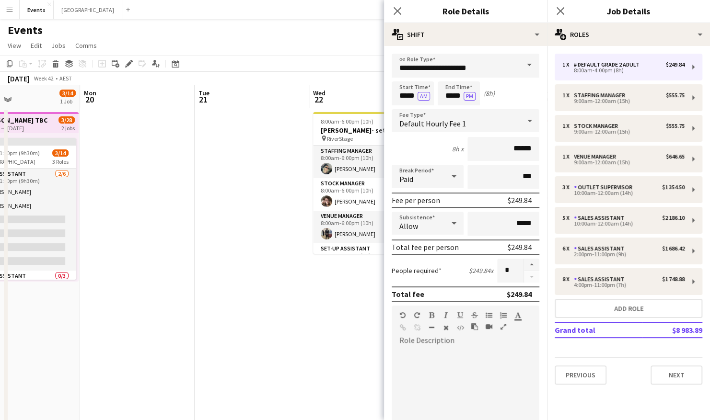
click at [522, 64] on span at bounding box center [529, 65] width 20 height 23
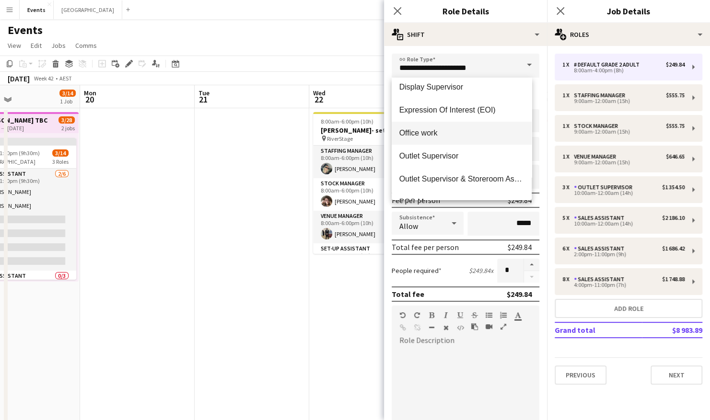
scroll to position [192, 0]
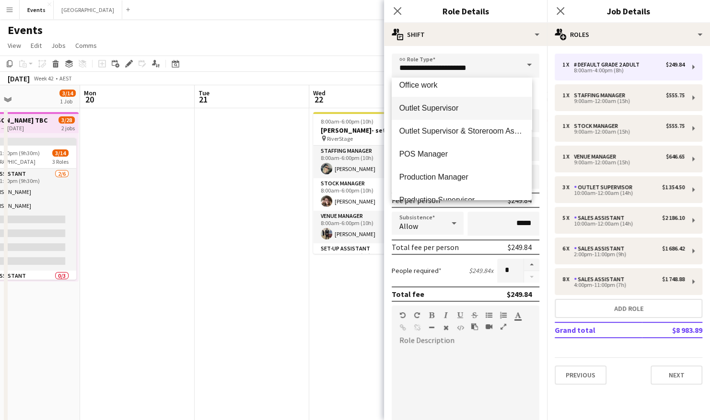
click at [460, 108] on span "Outlet Supervisor" at bounding box center [461, 108] width 125 height 9
type input "**********"
type input "******"
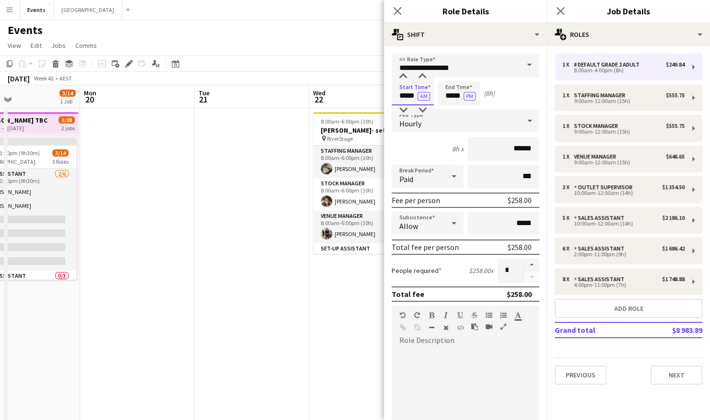
drag, startPoint x: 416, startPoint y: 94, endPoint x: 401, endPoint y: 93, distance: 14.9
click at [402, 93] on input "*****" at bounding box center [413, 93] width 42 height 24
type input "*****"
click at [464, 92] on button "PM" at bounding box center [470, 96] width 12 height 9
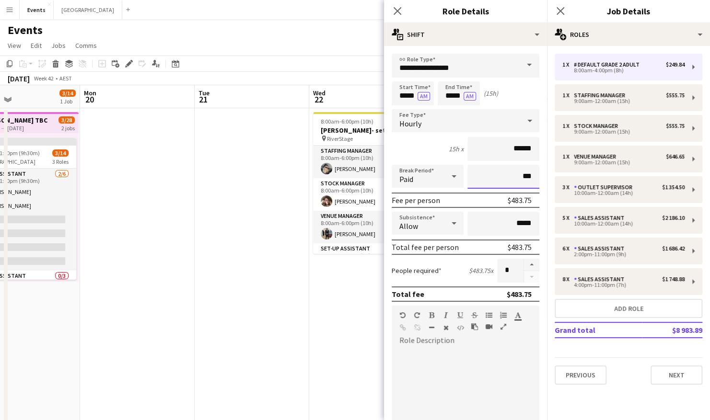
click at [500, 180] on input "***" at bounding box center [503, 177] width 72 height 24
type input "****"
click at [427, 353] on div at bounding box center [466, 405] width 148 height 115
click at [450, 347] on div at bounding box center [466, 403] width 148 height 122
paste div
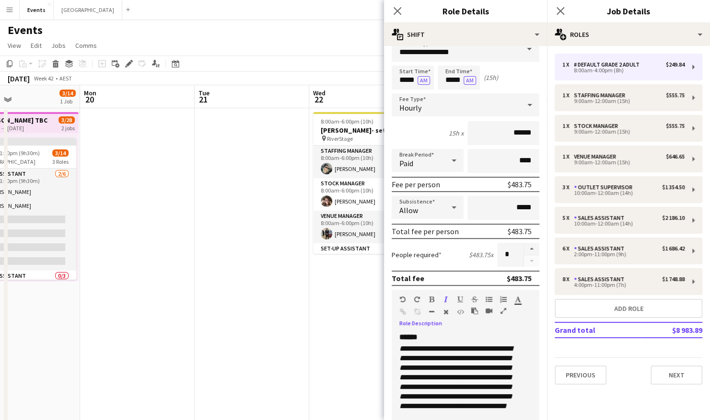
scroll to position [0, 0]
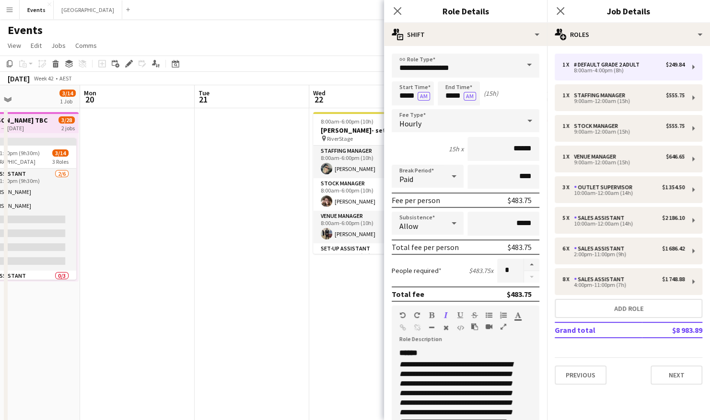
click at [349, 302] on app-date-cell "8:00am-6:00pm (10h) 5/5 Megan Moroney- set up pin RiverStage 4 Roles Staffing M…" at bounding box center [366, 350] width 115 height 484
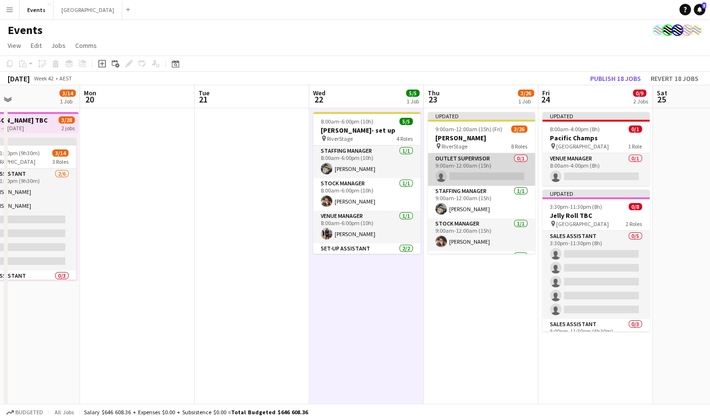
click at [479, 162] on app-card-role "Outlet Supervisor 0/1 9:00am-12:00am (15h) single-neutral-actions" at bounding box center [481, 169] width 107 height 33
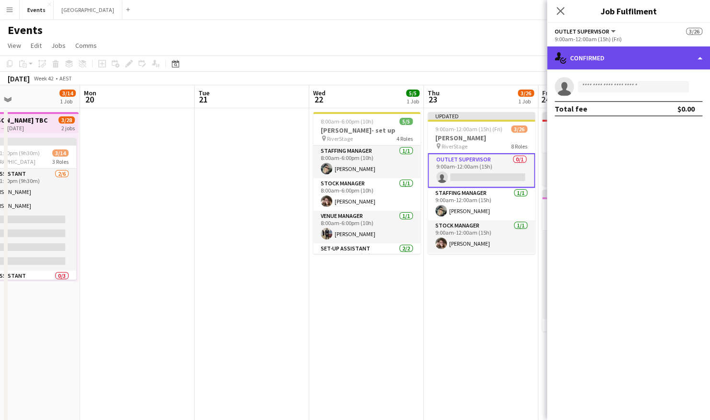
click at [589, 55] on div "single-neutral-actions-check-2 Confirmed" at bounding box center [628, 57] width 163 height 23
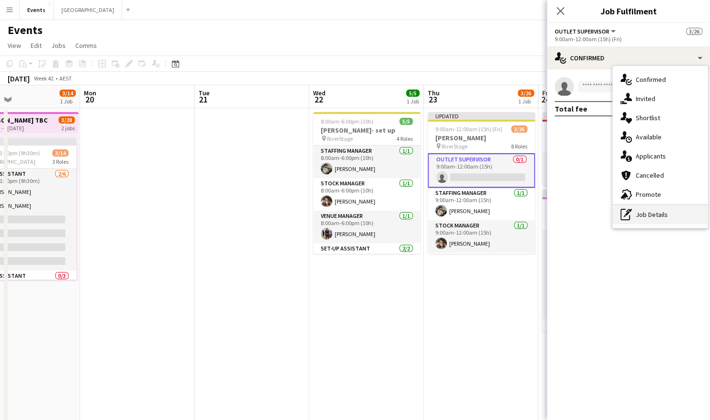
click at [661, 210] on div "pen-write Job Details" at bounding box center [660, 214] width 95 height 19
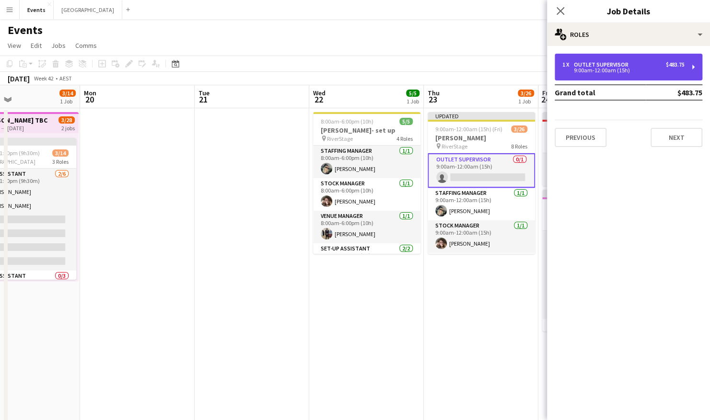
click at [607, 60] on div "1 x Outlet Supervisor $483.75 9:00am-12:00am (15h)" at bounding box center [629, 67] width 148 height 27
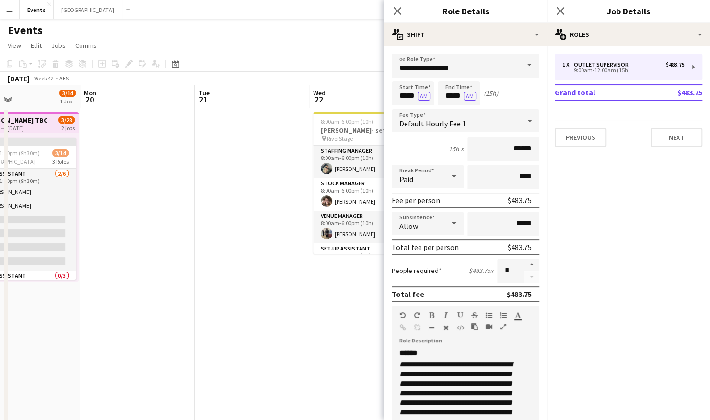
click at [524, 62] on span at bounding box center [529, 65] width 20 height 23
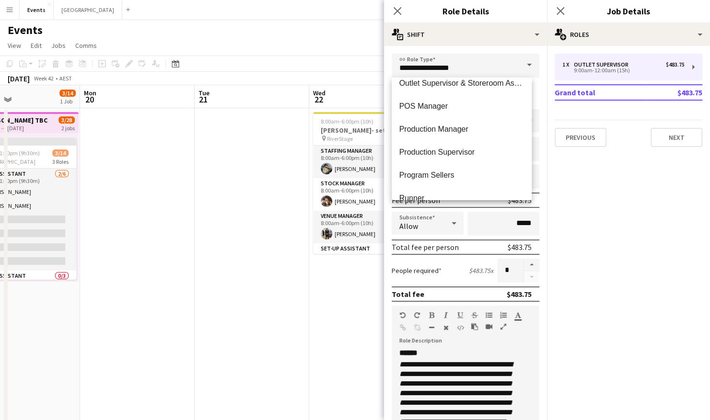
scroll to position [288, 0]
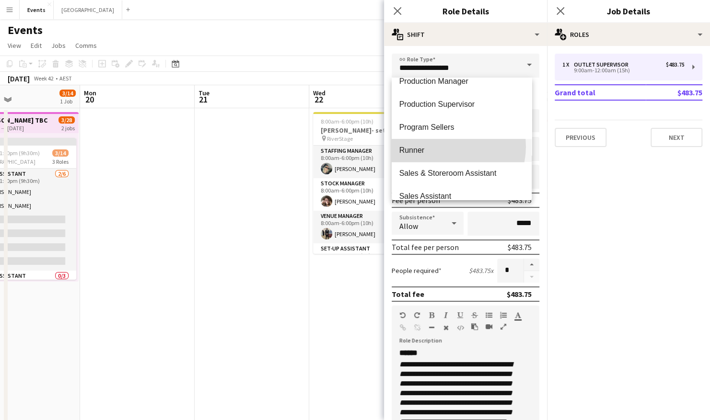
click at [445, 147] on span "Runner" at bounding box center [461, 150] width 125 height 9
type input "******"
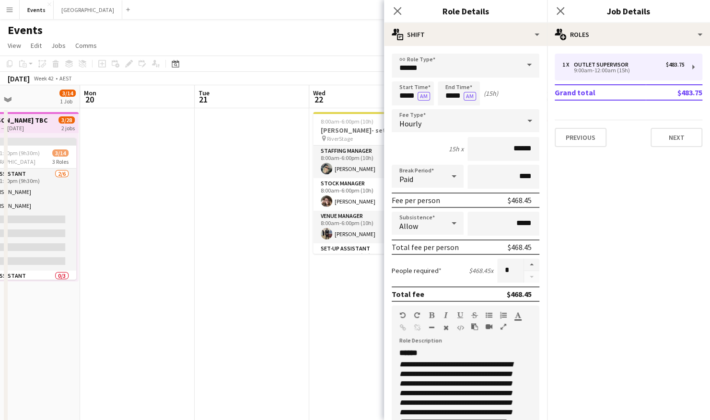
click at [342, 267] on app-date-cell "8:00am-6:00pm (10h) 5/5 Megan Moroney- set up pin RiverStage 4 Roles Staffing M…" at bounding box center [366, 350] width 115 height 484
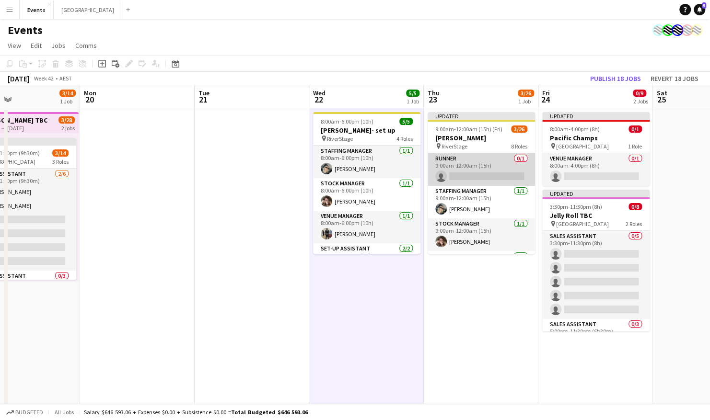
click at [466, 164] on app-card-role "Runner 0/1 9:00am-12:00am (15h) single-neutral-actions" at bounding box center [481, 169] width 107 height 33
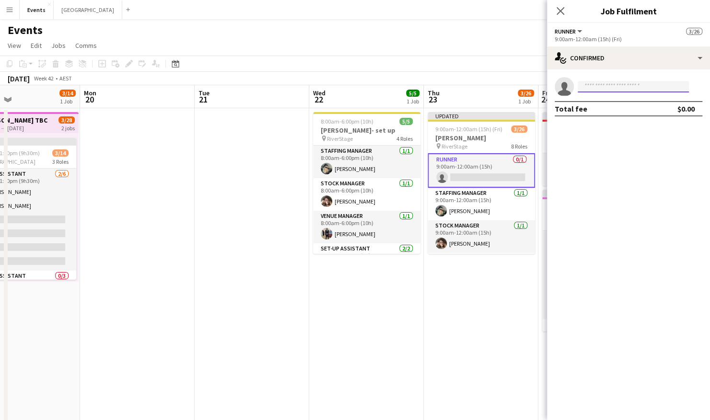
click at [583, 91] on input at bounding box center [633, 87] width 111 height 12
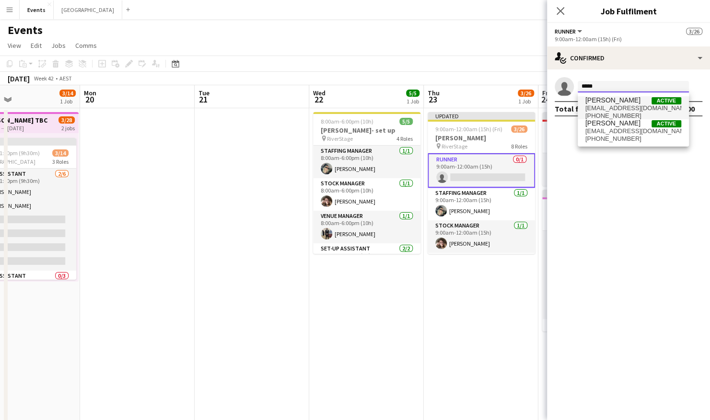
type input "*****"
click at [634, 98] on span "[PERSON_NAME]" at bounding box center [612, 100] width 55 height 8
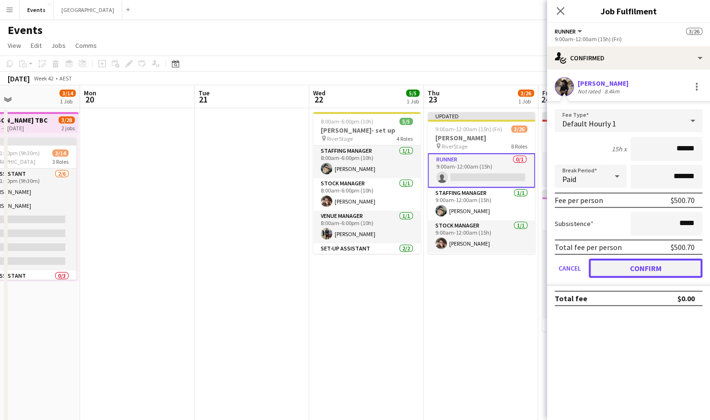
click at [658, 270] on button "Confirm" at bounding box center [646, 268] width 114 height 19
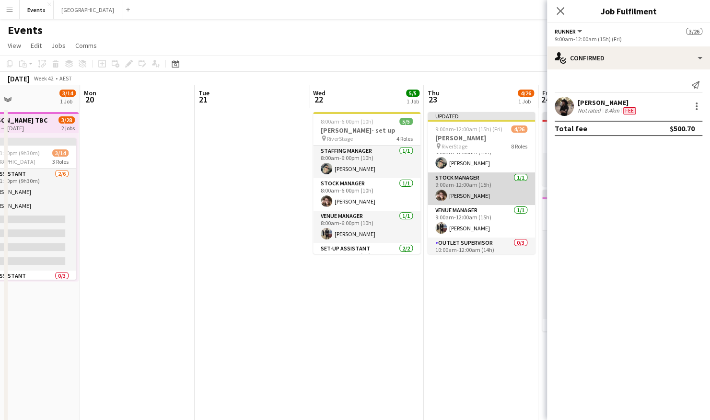
scroll to position [0, 0]
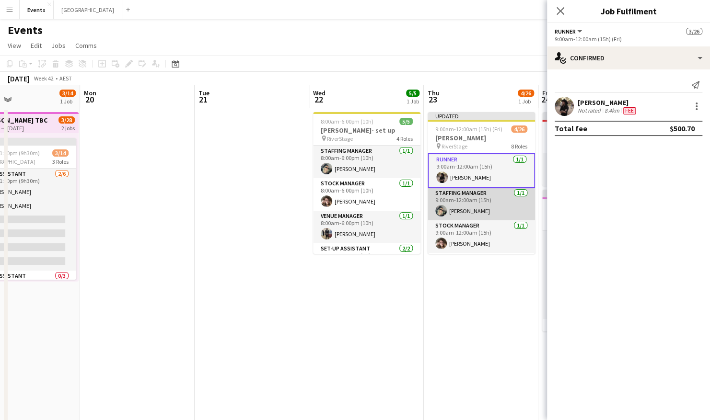
click at [490, 194] on app-card-role "Staffing Manager 1/1 9:00am-12:00am (15h) Natasha Patricks" at bounding box center [481, 204] width 107 height 33
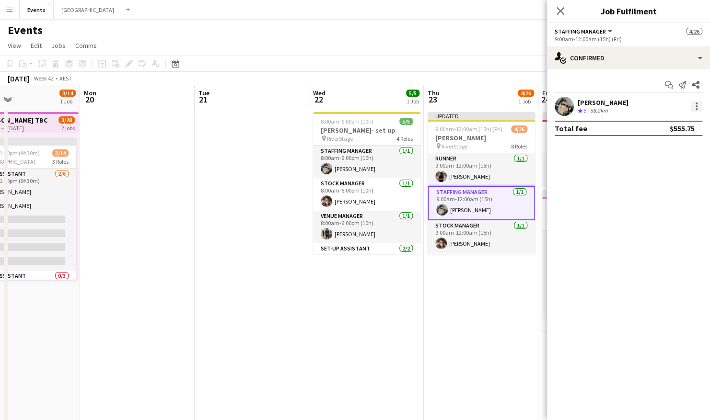
click at [699, 108] on div at bounding box center [697, 107] width 12 height 12
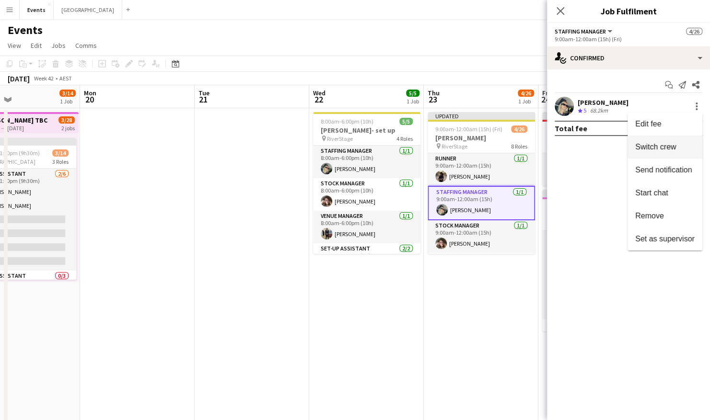
click at [672, 151] on span "Switch crew" at bounding box center [655, 147] width 41 height 8
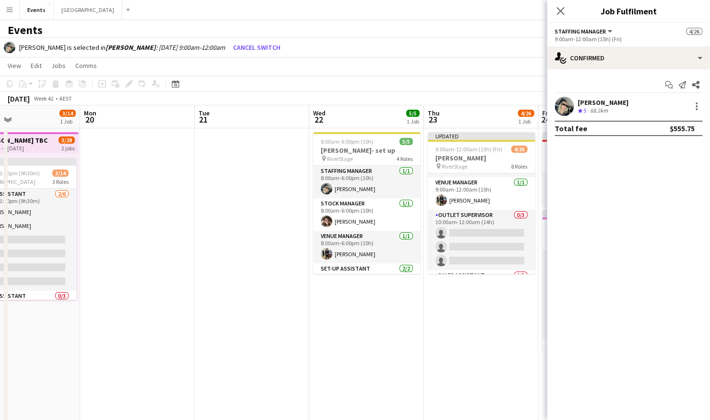
click at [476, 231] on app-card-role "Outlet Supervisor 0/3 10:00am-12:00am (14h) single-neutral-actions single-neutr…" at bounding box center [481, 240] width 107 height 60
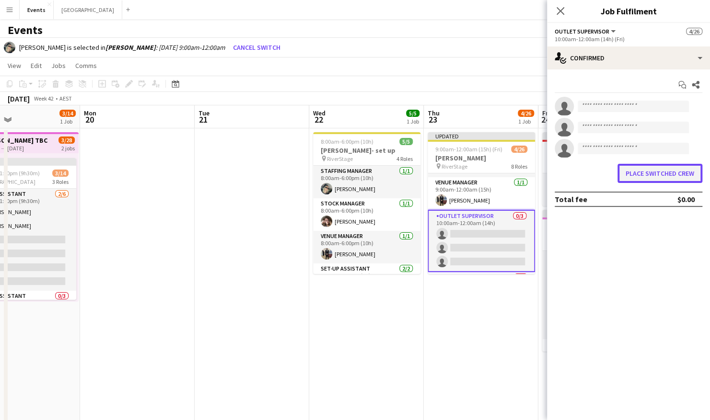
click at [656, 166] on button "Place switched crew" at bounding box center [659, 173] width 85 height 19
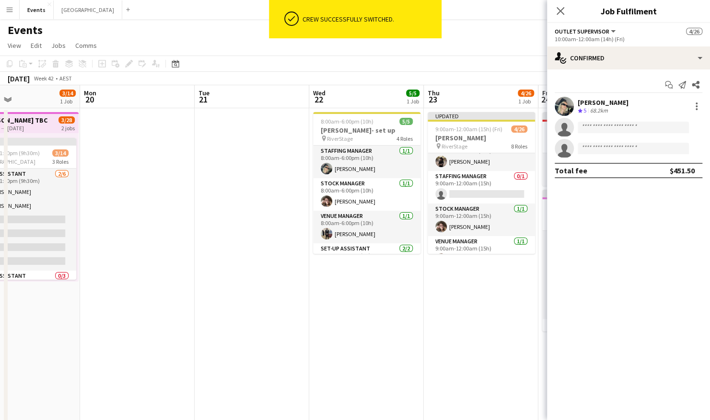
scroll to position [0, 0]
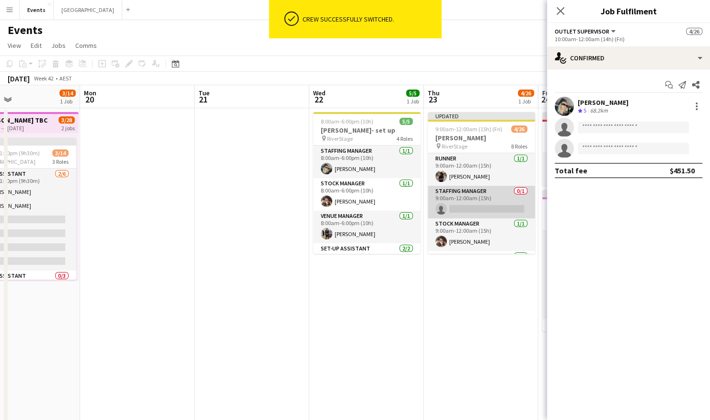
click at [478, 207] on app-card-role "Staffing Manager 0/1 9:00am-12:00am (15h) single-neutral-actions" at bounding box center [481, 202] width 107 height 33
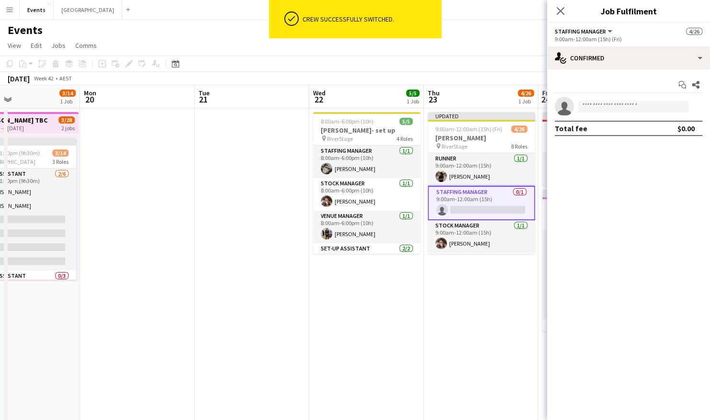
click at [609, 112] on app-invite-slot "single-neutral-actions" at bounding box center [628, 106] width 163 height 19
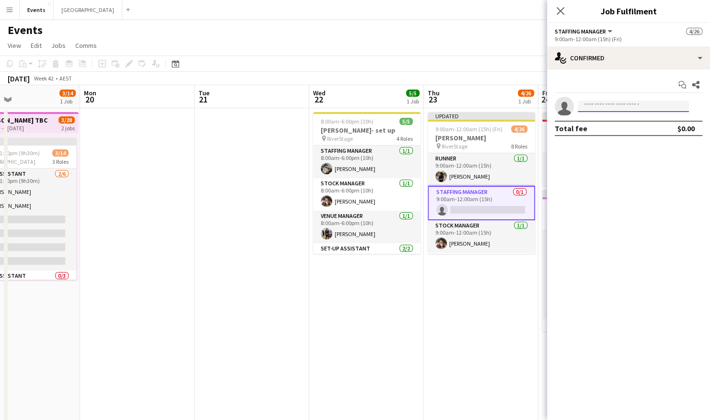
click at [611, 106] on input at bounding box center [633, 107] width 111 height 12
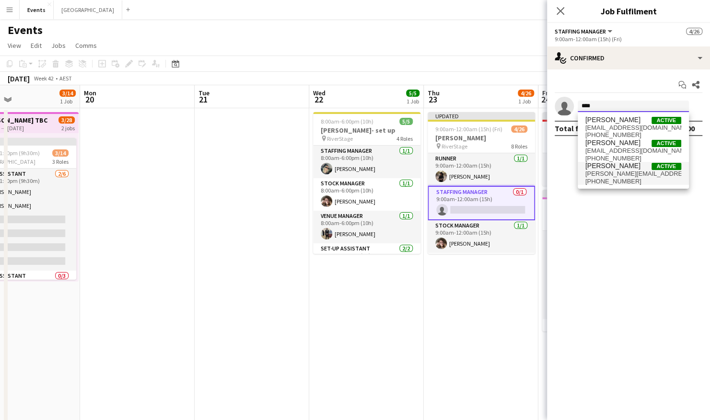
type input "****"
click at [623, 169] on span "Kate James Active" at bounding box center [633, 166] width 96 height 8
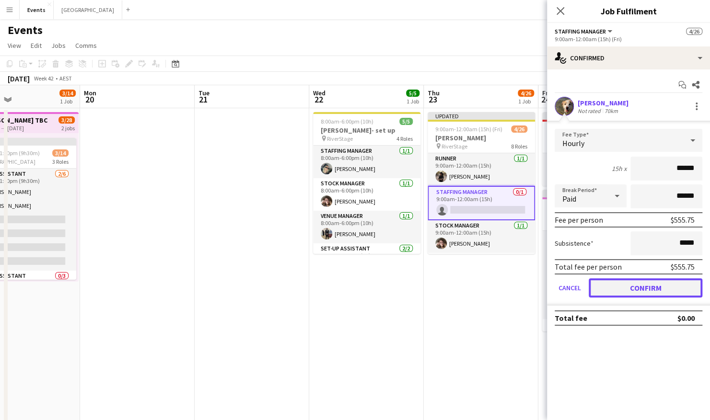
click at [630, 289] on button "Confirm" at bounding box center [646, 287] width 114 height 19
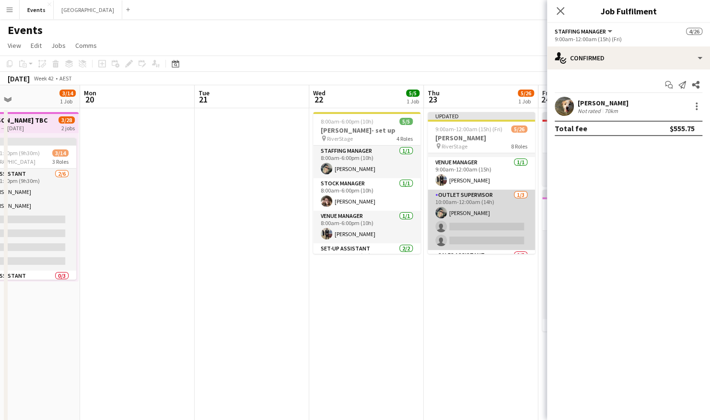
click at [482, 218] on app-card-role "Outlet Supervisor 1/3 10:00am-12:00am (14h) Natasha Patricks single-neutral-act…" at bounding box center [481, 220] width 107 height 60
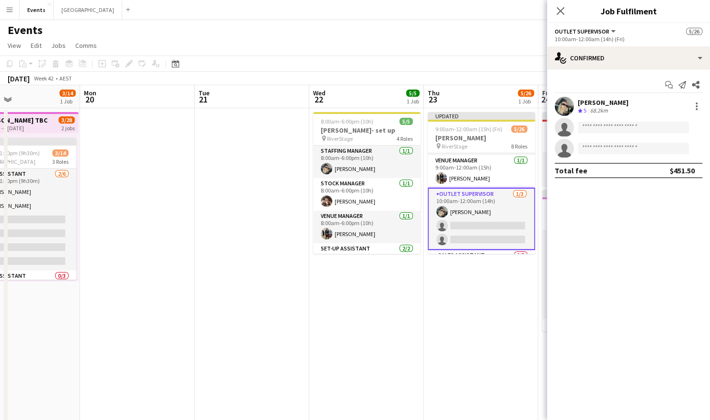
scroll to position [94, 0]
click at [591, 125] on input at bounding box center [633, 128] width 111 height 12
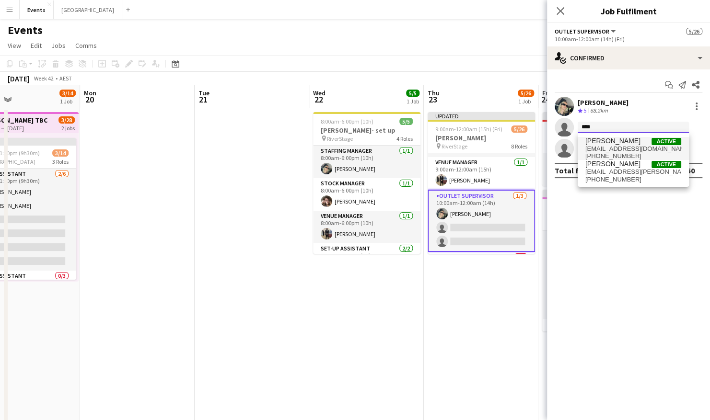
type input "****"
click at [592, 144] on span "[PERSON_NAME]" at bounding box center [612, 141] width 55 height 8
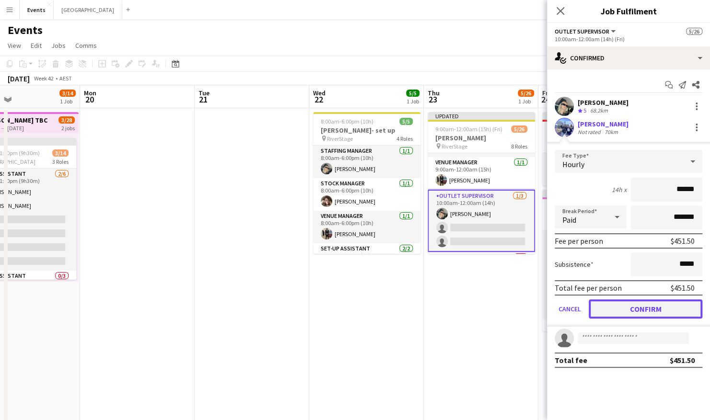
click at [627, 306] on button "Confirm" at bounding box center [646, 309] width 114 height 19
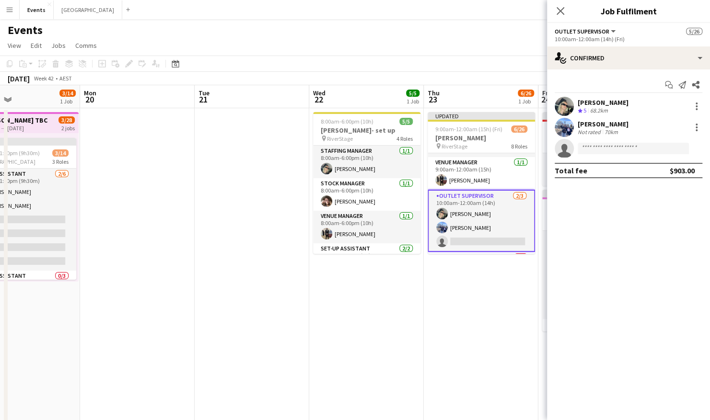
click at [501, 316] on app-date-cell "Updated 9:00am-12:00am (15h) (Fri) 6/26 Megan Moroney pin RiverStage 8 Roles Ru…" at bounding box center [481, 350] width 115 height 484
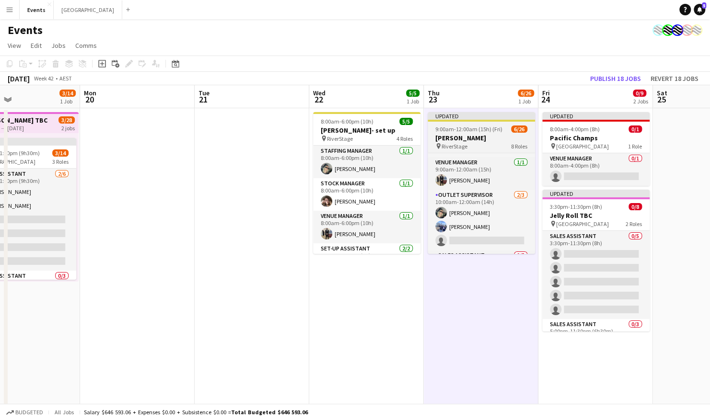
click at [509, 130] on div "9:00am-12:00am (15h) (Fri) 6/26" at bounding box center [481, 129] width 107 height 7
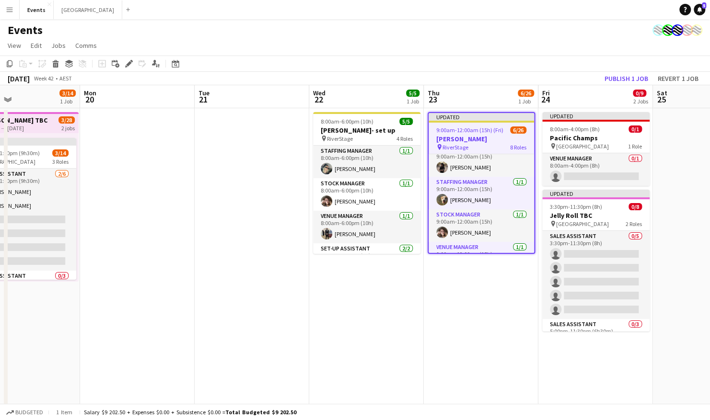
scroll to position [0, 0]
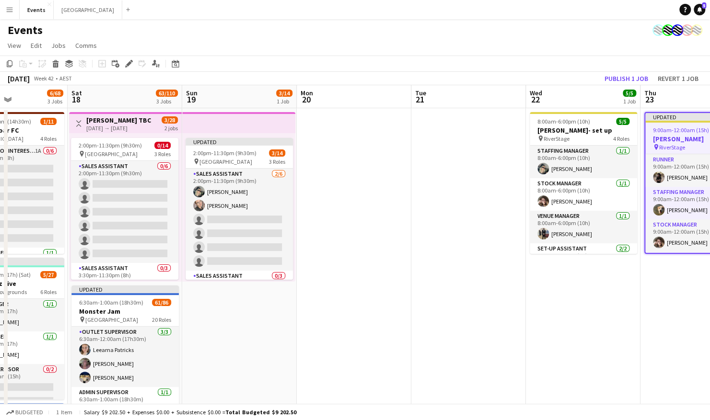
drag, startPoint x: 203, startPoint y: 194, endPoint x: 420, endPoint y: 175, distance: 218.4
click at [420, 175] on app-calendar-viewport "Wed 15 1/6 1 Job Thu 16 7/39 3 Jobs Fri 17 6/68 3 Jobs Sat 18 63/110 3 Jobs Sun…" at bounding box center [355, 338] width 710 height 507
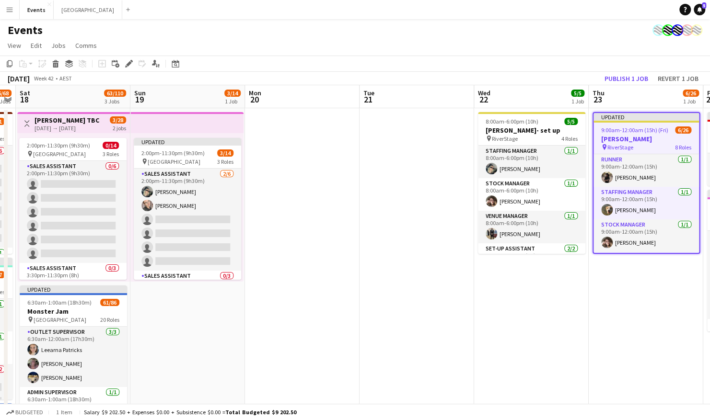
drag, startPoint x: 490, startPoint y: 197, endPoint x: 195, endPoint y: 241, distance: 298.5
click at [195, 241] on app-calendar-viewport "Wed 15 1/6 1 Job Thu 16 7/39 3 Jobs Fri 17 6/68 3 Jobs Sat 18 63/110 3 Jobs Sun…" at bounding box center [355, 338] width 710 height 507
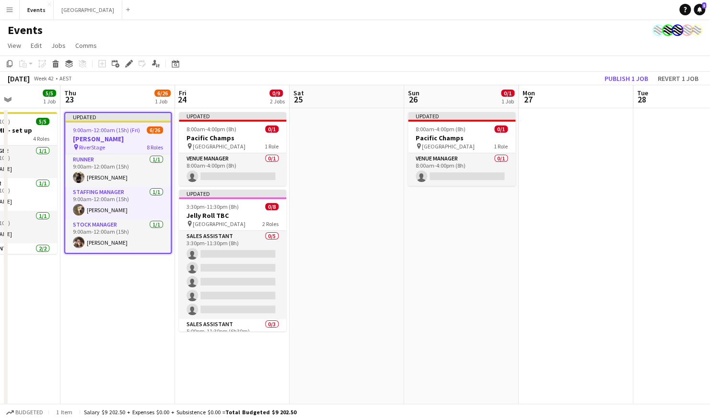
drag, startPoint x: 648, startPoint y: 230, endPoint x: 360, endPoint y: 254, distance: 288.2
click at [362, 255] on app-calendar-viewport "Sun 19 3/14 1 Job Mon 20 Tue 21 Wed 22 5/5 1 Job Thu 23 6/26 1 Job Fri 24 0/9 2…" at bounding box center [355, 338] width 710 height 507
click at [245, 220] on span "[GEOGRAPHIC_DATA]" at bounding box center [219, 223] width 53 height 7
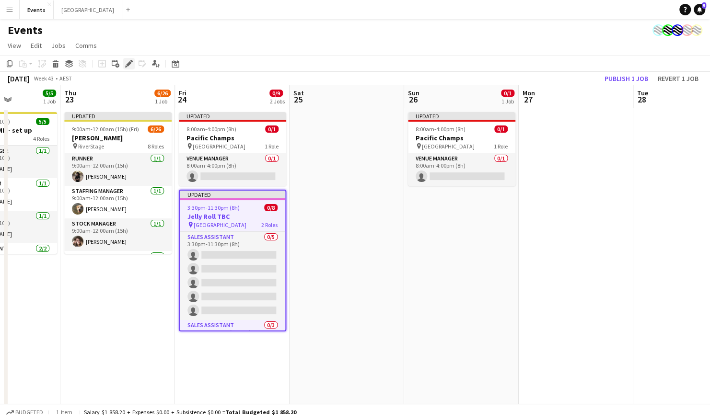
click at [126, 65] on icon "Edit" at bounding box center [129, 64] width 8 height 8
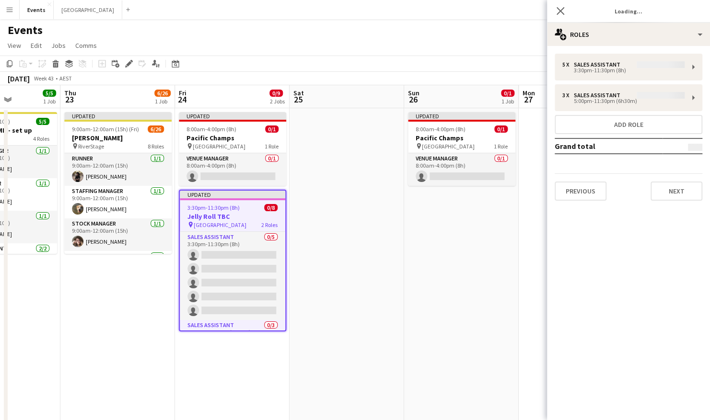
type input "**********"
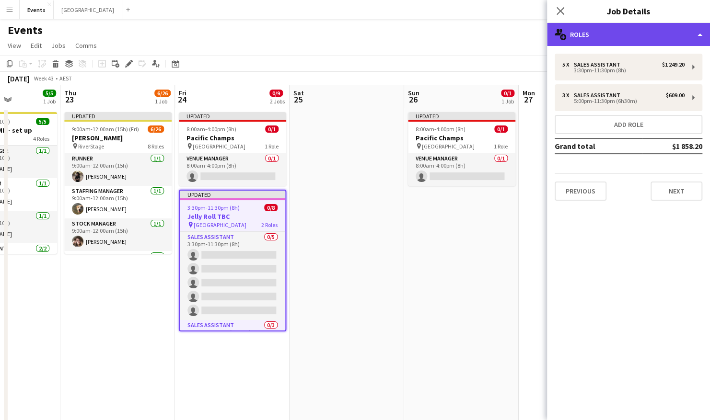
click at [641, 33] on div "multiple-users-add Roles" at bounding box center [628, 34] width 163 height 23
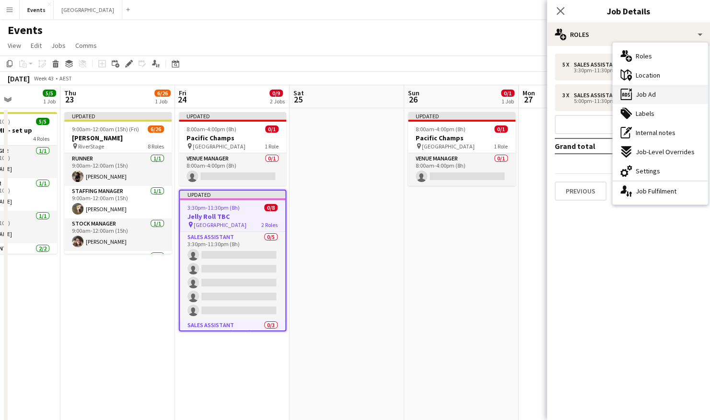
click at [651, 95] on span "Job Ad" at bounding box center [646, 94] width 20 height 9
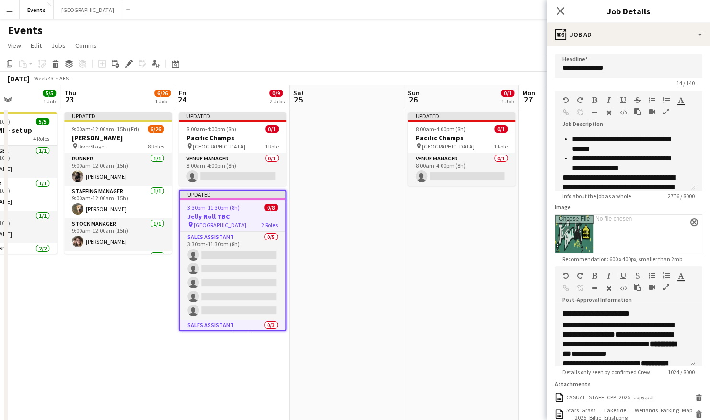
scroll to position [192, 0]
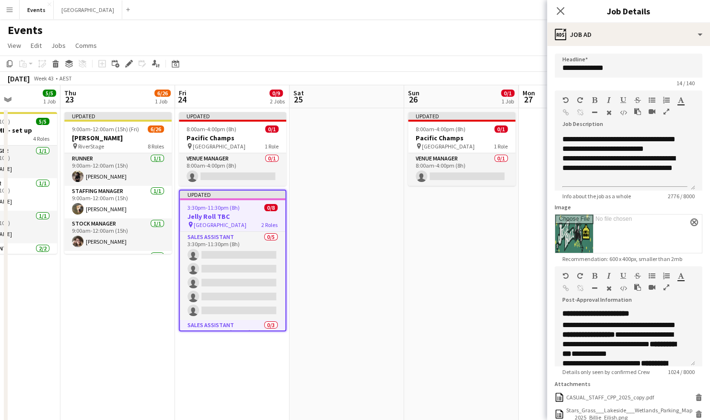
click at [663, 115] on button "button" at bounding box center [666, 112] width 7 height 8
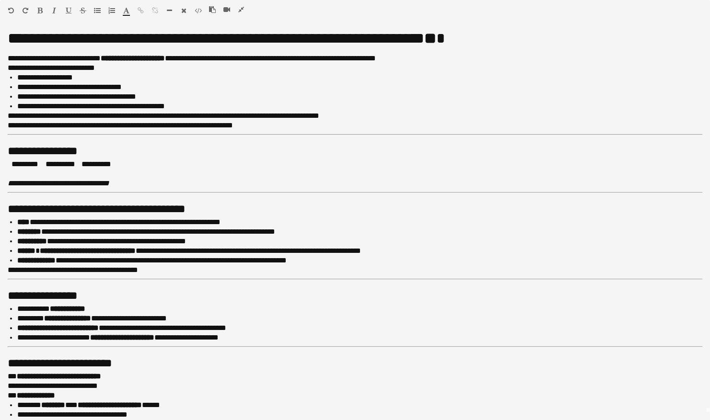
scroll to position [0, 0]
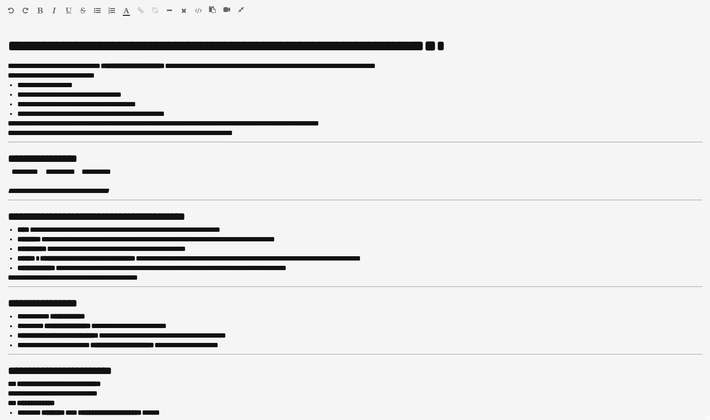
click at [243, 7] on icon "button" at bounding box center [241, 9] width 6 height 7
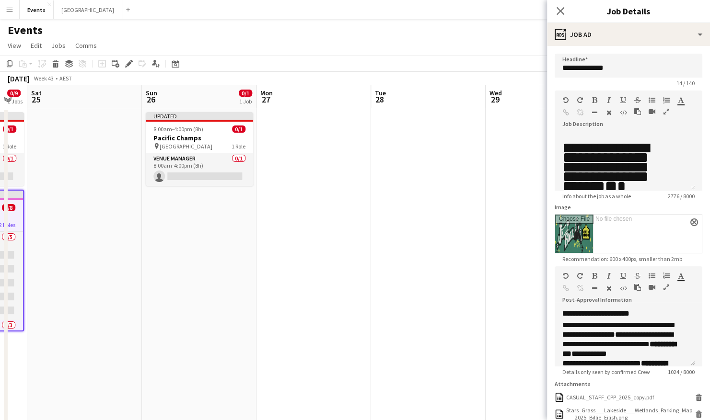
drag, startPoint x: 447, startPoint y: 227, endPoint x: 236, endPoint y: 243, distance: 211.5
click at [209, 244] on app-calendar-viewport "Tue 21 Wed 22 5/5 1 Job Thu 23 6/26 1 Job Fri 24 0/9 2 Jobs Sat 25 Sun 26 0/1 1…" at bounding box center [355, 338] width 710 height 507
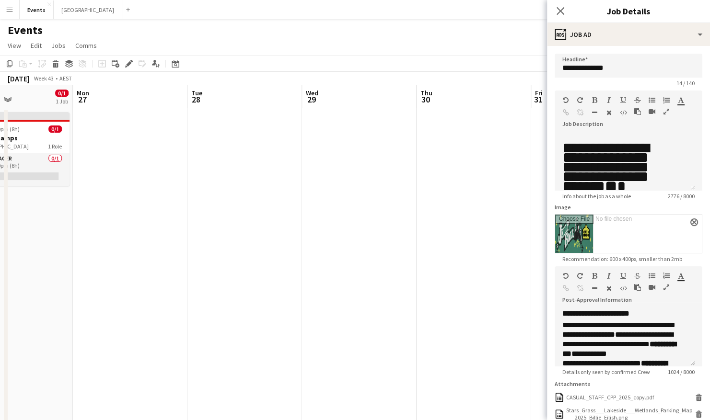
drag, startPoint x: 353, startPoint y: 239, endPoint x: 373, endPoint y: 239, distance: 20.6
click at [120, 239] on app-calendar-viewport "Thu 23 6/26 1 Job Fri 24 0/9 2 Jobs Sat 25 Sun 26 0/1 1 Job Mon 27 Tue 28 Wed 2…" at bounding box center [355, 338] width 710 height 507
drag, startPoint x: 414, startPoint y: 239, endPoint x: 257, endPoint y: 248, distance: 157.5
click at [231, 241] on app-calendar-viewport "Thu 23 6/26 1 Job Fri 24 0/9 2 Jobs Sat 25 Sun 26 0/1 1 Job Mon 27 Tue 28 Wed 2…" at bounding box center [355, 338] width 710 height 507
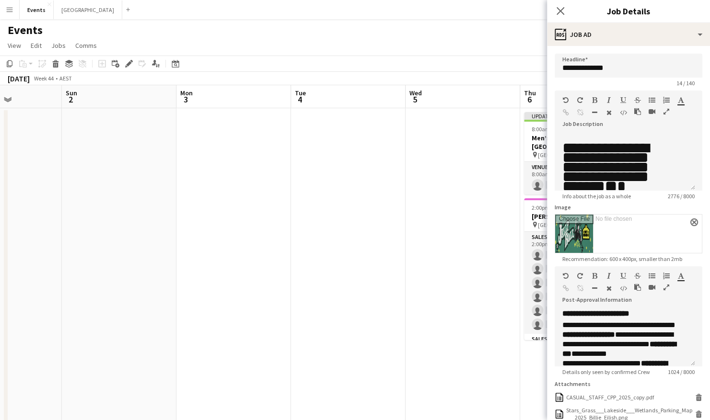
drag, startPoint x: 541, startPoint y: 251, endPoint x: 169, endPoint y: 254, distance: 372.0
click at [52, 254] on app-calendar-viewport "Thu 30 Fri 31 Sat 1 Sun 2 Mon 3 Tue 4 Wed 5 Thu 6 0/15 2 Jobs Fri 7 Sat 8 0/1 1…" at bounding box center [355, 338] width 710 height 507
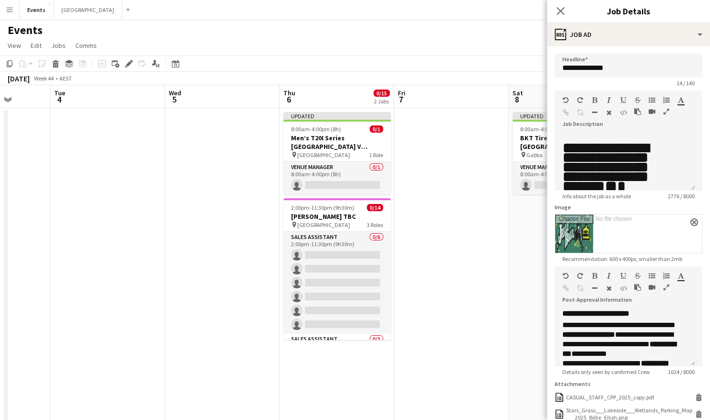
drag, startPoint x: 399, startPoint y: 247, endPoint x: 269, endPoint y: 250, distance: 129.9
click at [269, 250] on app-calendar-viewport "Sat 1 Sun 2 Mon 3 Tue 4 Wed 5 Thu 6 0/15 2 Jobs Fri 7 Sat 8 0/1 1 Job Sun 9 0/1…" at bounding box center [355, 338] width 710 height 507
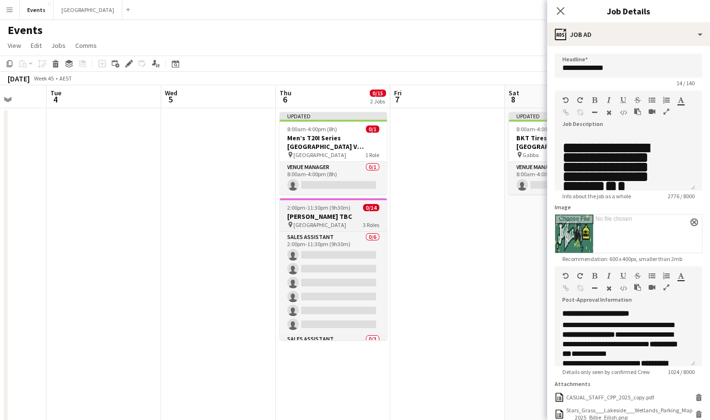
click at [339, 203] on app-job-card "2:00pm-11:30pm (9h30m) 0/14 Ricky Martin TBC pin Brisbane Entertainment Centre …" at bounding box center [332, 269] width 107 height 142
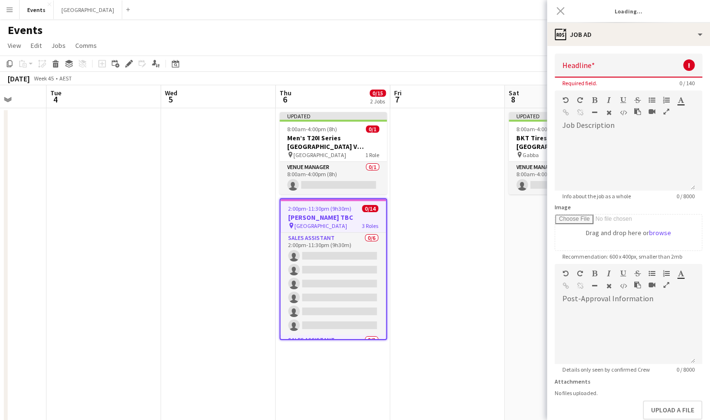
type input "**********"
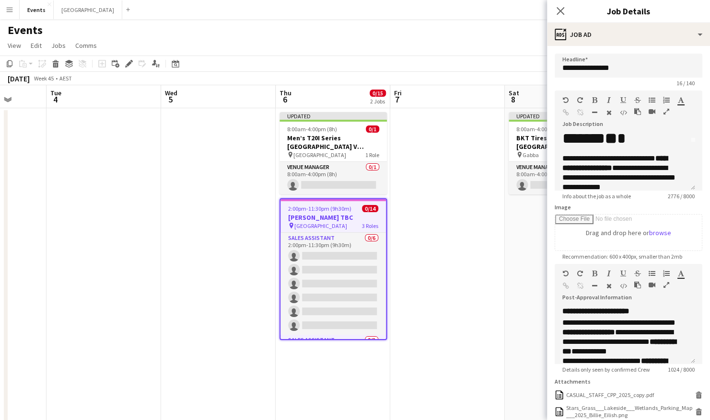
scroll to position [0, 0]
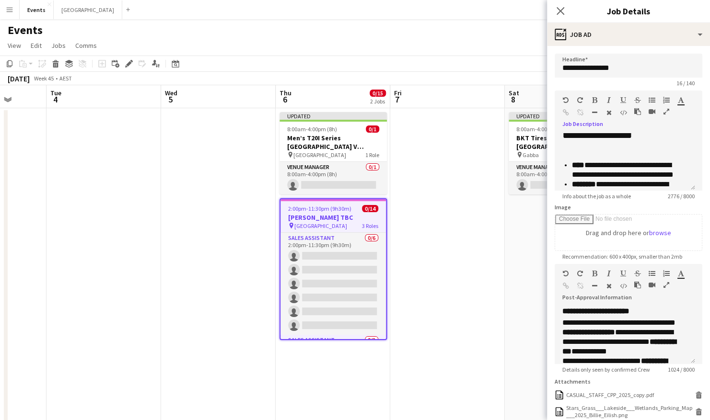
click at [664, 112] on icon "button" at bounding box center [666, 111] width 6 height 7
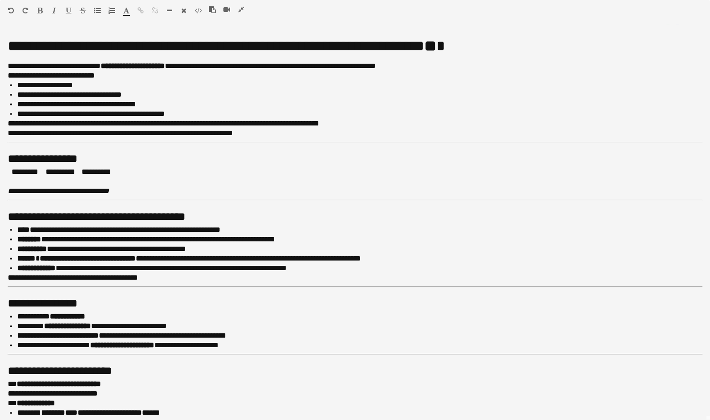
click at [242, 8] on icon "button" at bounding box center [241, 9] width 6 height 7
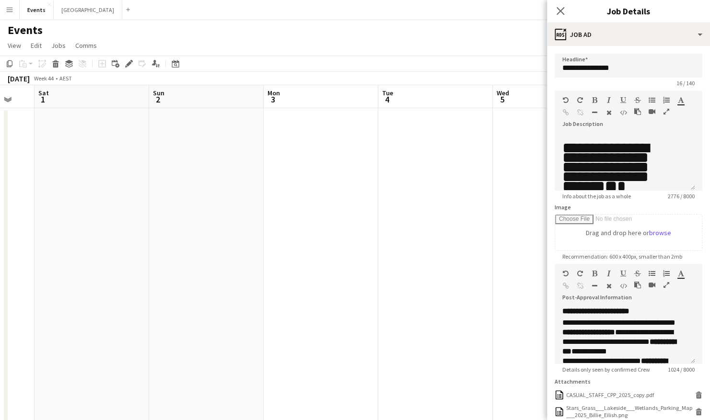
drag, startPoint x: 184, startPoint y: 209, endPoint x: 519, endPoint y: 193, distance: 335.5
click at [519, 193] on app-calendar-viewport "Thu 30 Fri 31 Sat 1 Sun 2 Mon 3 Tue 4 Wed 5 Thu 6 0/15 2 Jobs Fri 7 Sat 8 0/1 1…" at bounding box center [355, 338] width 710 height 507
drag, startPoint x: 263, startPoint y: 236, endPoint x: 455, endPoint y: 218, distance: 192.6
click at [463, 217] on app-calendar-viewport "Tue 28 Wed 29 Thu 30 Fri 31 Sat 1 Sun 2 Mon 3 Tue 4 Wed 5 Thu 6 0/15 2 Jobs Fri…" at bounding box center [355, 338] width 710 height 507
drag, startPoint x: 244, startPoint y: 266, endPoint x: 456, endPoint y: 253, distance: 213.2
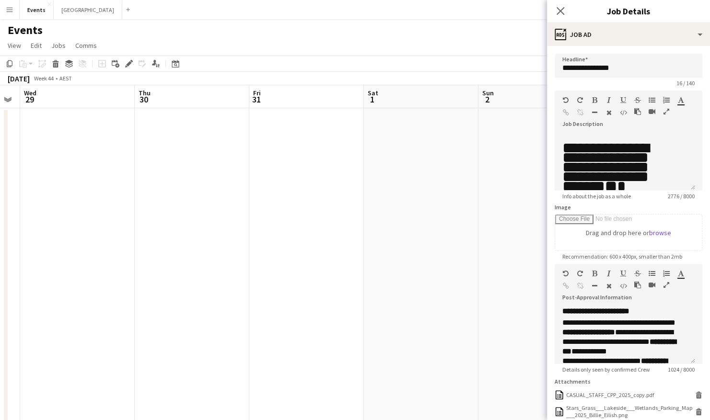
click at [458, 253] on app-calendar-viewport "Mon 27 Tue 28 Wed 29 Thu 30 Fri 31 Sat 1 Sun 2 Mon 3 Tue 4 Wed 5 Thu 6 0/15 2 J…" at bounding box center [355, 338] width 710 height 507
drag, startPoint x: 215, startPoint y: 302, endPoint x: 480, endPoint y: 285, distance: 265.1
click at [481, 285] on app-calendar-viewport "Sun 26 0/1 1 Job Mon 27 Tue 28 Wed 29 Thu 30 Fri 31 Sat 1 Sun 2 Mon 3 Tue 4 Wed…" at bounding box center [355, 338] width 710 height 507
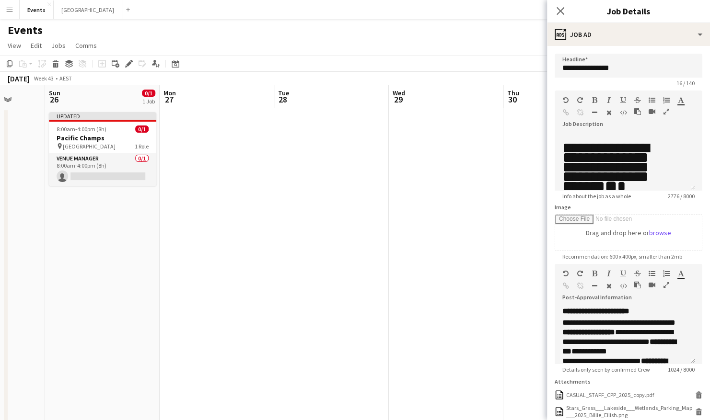
drag, startPoint x: 244, startPoint y: 307, endPoint x: 452, endPoint y: 290, distance: 209.2
click at [452, 290] on app-calendar-viewport "Thu 23 6/26 1 Job Fri 24 0/9 2 Jobs Sat 25 Sun 26 0/1 1 Job Mon 27 Tue 28 Wed 2…" at bounding box center [355, 338] width 710 height 507
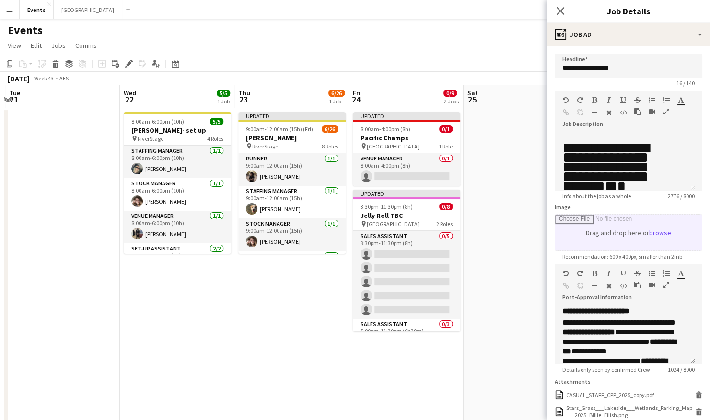
scroll to position [0, 219]
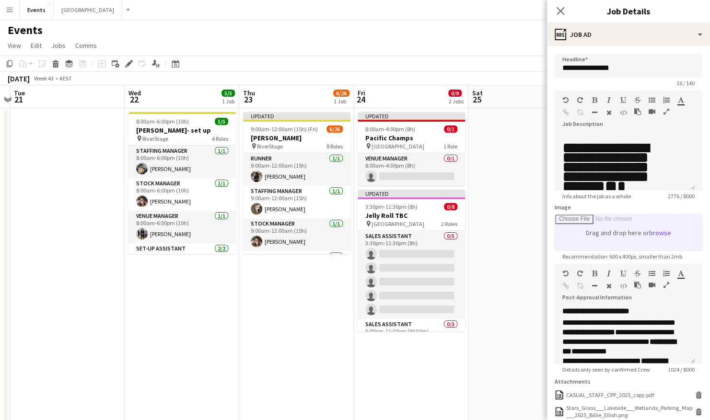
drag, startPoint x: 243, startPoint y: 280, endPoint x: 599, endPoint y: 239, distance: 358.5
click at [599, 239] on body "Menu Boards Boards Boards All jobs Status Workforce Workforce My Workforce Recr…" at bounding box center [355, 304] width 710 height 609
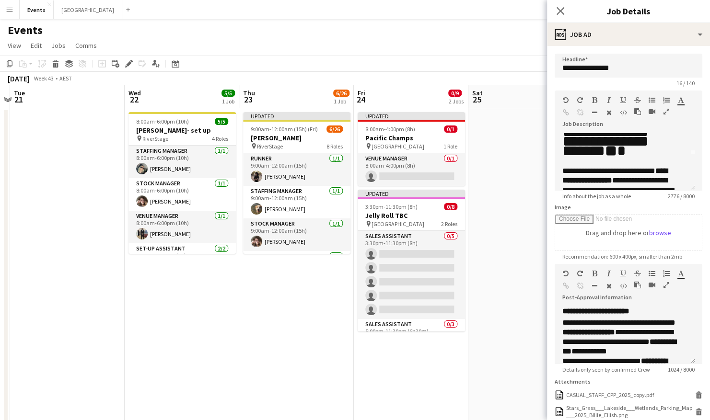
scroll to position [48, 0]
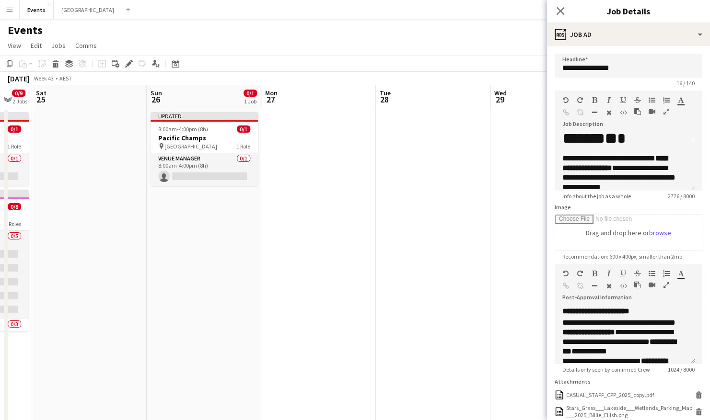
drag, startPoint x: 531, startPoint y: 259, endPoint x: 95, endPoint y: 282, distance: 436.8
click at [95, 282] on app-calendar-viewport "Tue 21 Wed 22 5/5 1 Job Thu 23 6/26 1 Job Fri 24 0/9 2 Jobs Sat 25 Sun 26 0/1 1…" at bounding box center [355, 338] width 710 height 507
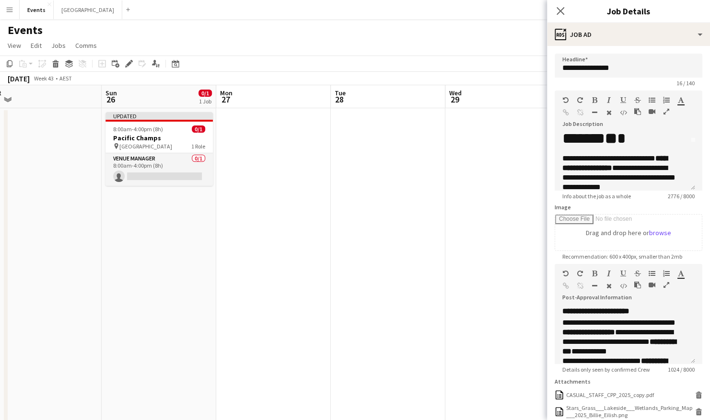
drag, startPoint x: 336, startPoint y: 256, endPoint x: 179, endPoint y: 247, distance: 157.5
click at [25, 259] on app-calendar-viewport "Thu 23 6/26 1 Job Fri 24 0/9 2 Jobs Sat 25 Sun 26 0/1 1 Job Mon 27 Tue 28 Wed 2…" at bounding box center [355, 338] width 710 height 507
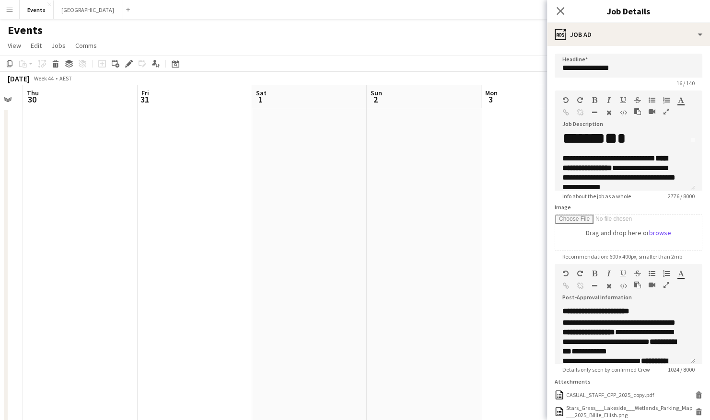
drag, startPoint x: 380, startPoint y: 244, endPoint x: 429, endPoint y: 246, distance: 48.9
click at [109, 245] on app-calendar-viewport "Mon 27 Tue 28 Wed 29 Thu 30 Fri 31 Sat 1 Sun 2 Mon 3 Tue 4 Wed 5 Thu 6 0/15 2 J…" at bounding box center [355, 338] width 710 height 507
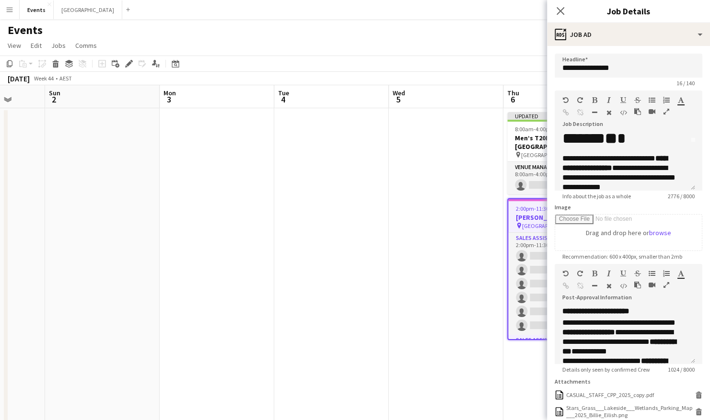
drag, startPoint x: 403, startPoint y: 246, endPoint x: 102, endPoint y: 247, distance: 300.5
click at [102, 247] on app-calendar-viewport "Wed 29 Thu 30 Fri 31 Sat 1 Sun 2 Mon 3 Tue 4 Wed 5 Thu 6 0/15 2 Jobs Fri 7 Sat …" at bounding box center [355, 338] width 710 height 507
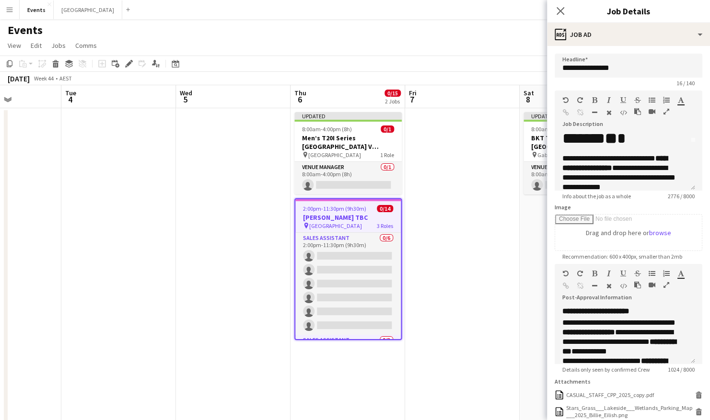
drag, startPoint x: 446, startPoint y: 245, endPoint x: 233, endPoint y: 244, distance: 213.3
click at [233, 245] on app-calendar-viewport "Fri 31 Sat 1 Sun 2 Mon 3 Tue 4 Wed 5 Thu 6 0/15 2 Jobs Fri 7 Sat 8 0/1 1 Job Su…" at bounding box center [355, 338] width 710 height 507
click at [363, 215] on h3 "Ricky Martin TBC" at bounding box center [346, 217] width 105 height 9
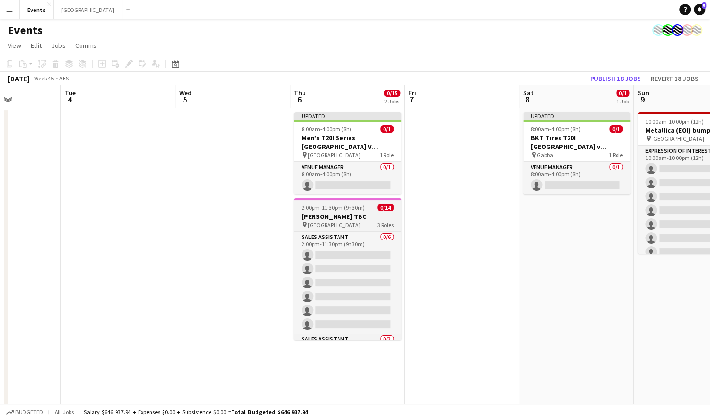
click at [363, 215] on h3 "Ricky Martin TBC" at bounding box center [347, 216] width 107 height 9
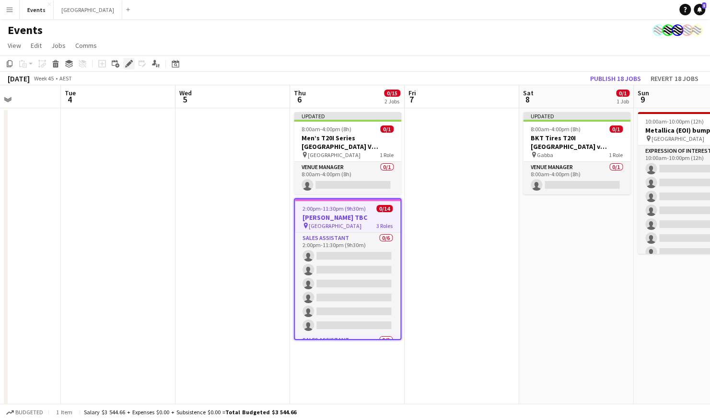
click at [128, 63] on icon at bounding box center [128, 63] width 5 height 5
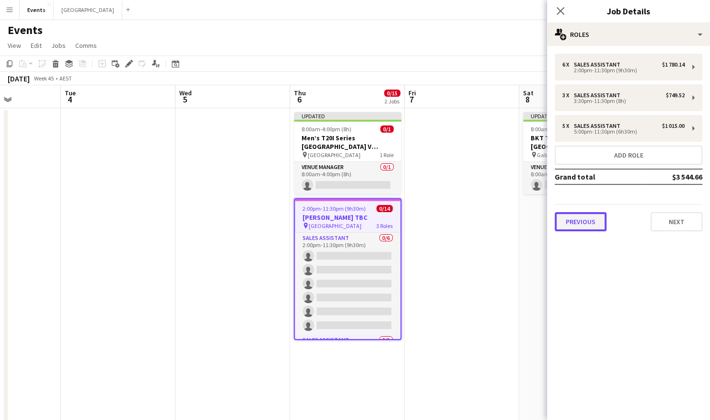
click at [586, 213] on button "Previous" at bounding box center [581, 221] width 52 height 19
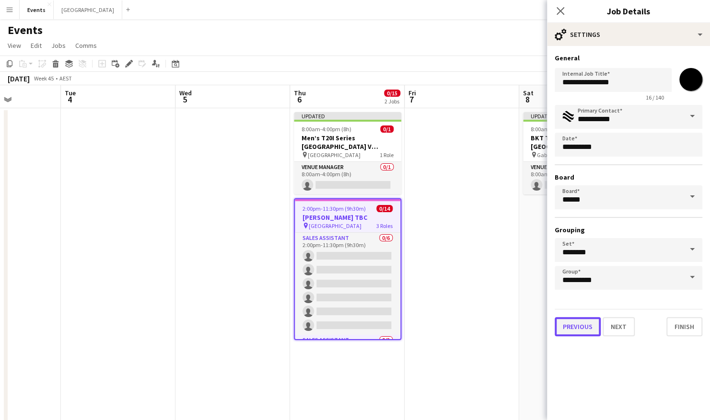
click at [586, 326] on button "Previous" at bounding box center [578, 326] width 46 height 19
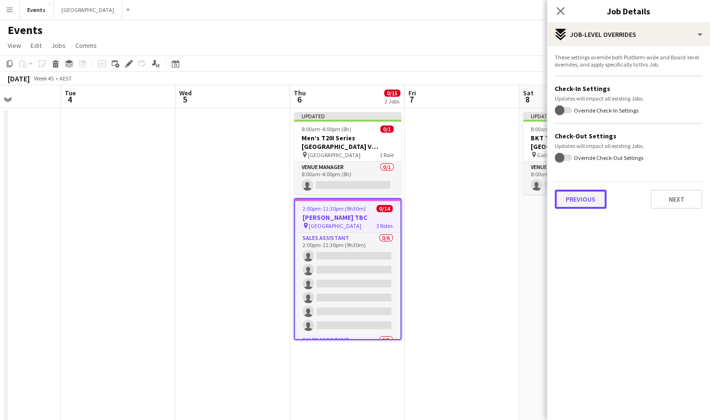
click at [596, 201] on button "Previous" at bounding box center [581, 199] width 52 height 19
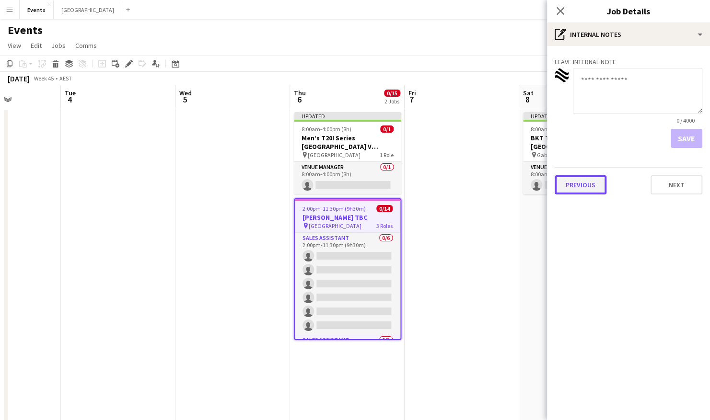
click at [603, 185] on button "Previous" at bounding box center [581, 184] width 52 height 19
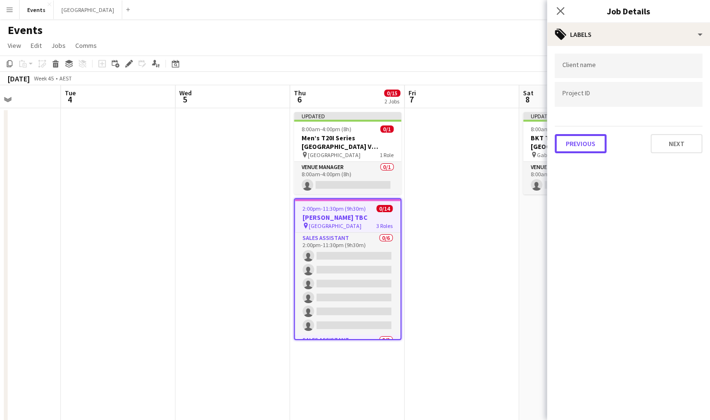
click at [585, 135] on button "Previous" at bounding box center [581, 143] width 52 height 19
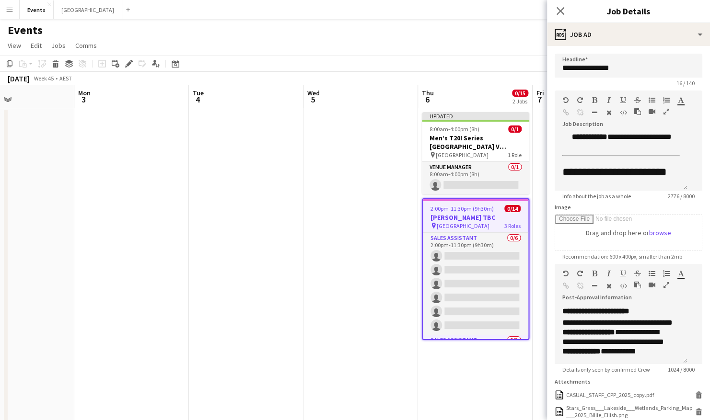
scroll to position [0, 209]
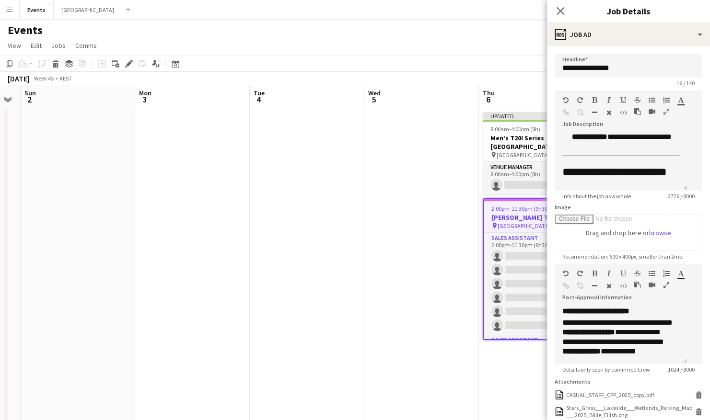
drag, startPoint x: 160, startPoint y: 251, endPoint x: 332, endPoint y: 240, distance: 172.9
click at [348, 238] on app-calendar-viewport "Fri 31 Sat 1 Sun 2 Mon 3 Tue 4 Wed 5 Thu 6 0/15 2 Jobs Fri 7 Sat 8 0/1 1 Job Su…" at bounding box center [355, 338] width 710 height 507
click at [278, 243] on app-date-cell at bounding box center [307, 350] width 115 height 484
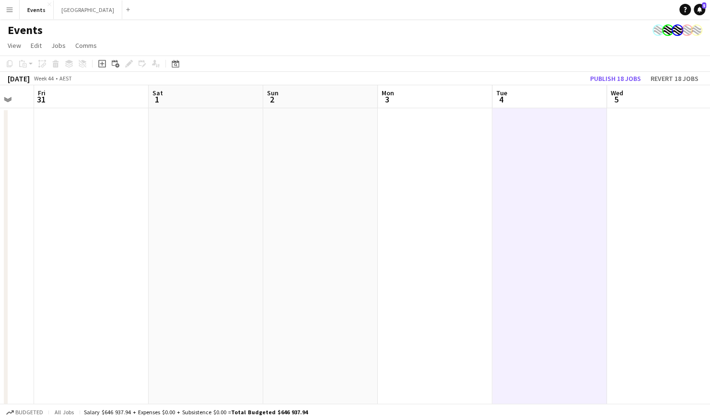
drag, startPoint x: 218, startPoint y: 234, endPoint x: 460, endPoint y: 235, distance: 242.5
click at [460, 235] on app-calendar-viewport "Wed 29 Thu 30 Fri 31 Sat 1 Sun 2 Mon 3 Tue 4 Wed 5 Thu 6 0/15 2 Jobs Fri 7 Sat …" at bounding box center [355, 338] width 710 height 507
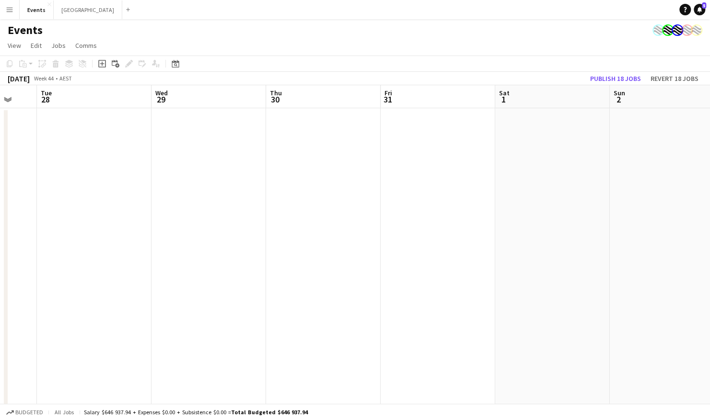
drag, startPoint x: 284, startPoint y: 247, endPoint x: 222, endPoint y: 296, distance: 78.5
click at [541, 247] on app-calendar-viewport "Sun 26 0/1 1 Job Mon 27 Tue 28 Wed 29 Thu 30 Fri 31 Sat 1 Sun 2 Mon 3 Tue 4 Wed…" at bounding box center [355, 338] width 710 height 507
drag, startPoint x: 224, startPoint y: 297, endPoint x: 348, endPoint y: 300, distance: 124.2
click at [420, 300] on app-calendar-viewport "Sun 26 0/1 1 Job Mon 27 Tue 28 Wed 29 Thu 30 Fri 31 Sat 1 Sun 2 Mon 3 Tue 4 Wed…" at bounding box center [355, 338] width 710 height 507
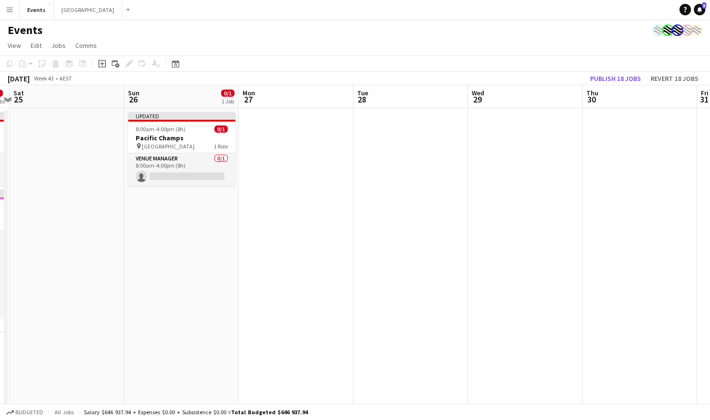
drag, startPoint x: 207, startPoint y: 300, endPoint x: 398, endPoint y: 298, distance: 191.7
click at [398, 298] on app-calendar-viewport "Thu 23 6/26 1 Job Fri 24 0/9 2 Jobs Sat 25 Sun 26 0/1 1 Job Mon 27 Tue 28 Wed 2…" at bounding box center [355, 338] width 710 height 507
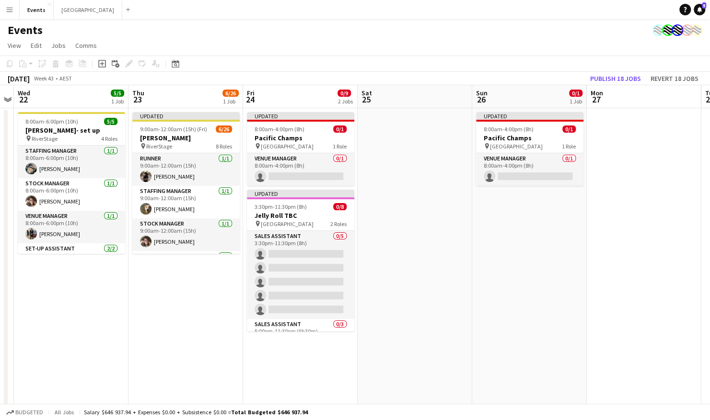
scroll to position [0, 205]
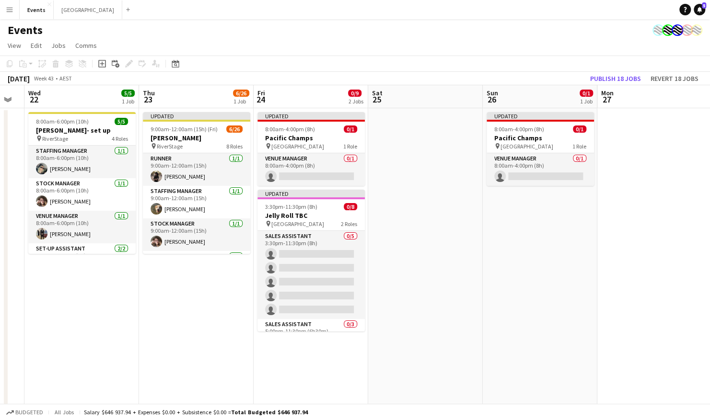
drag, startPoint x: 420, startPoint y: 289, endPoint x: 430, endPoint y: 289, distance: 10.5
click at [430, 289] on app-calendar-viewport "Mon 20 Tue 21 Wed 22 5/5 1 Job Thu 23 6/26 1 Job Fri 24 0/9 2 Jobs Sat 25 Sun 2…" at bounding box center [355, 338] width 710 height 507
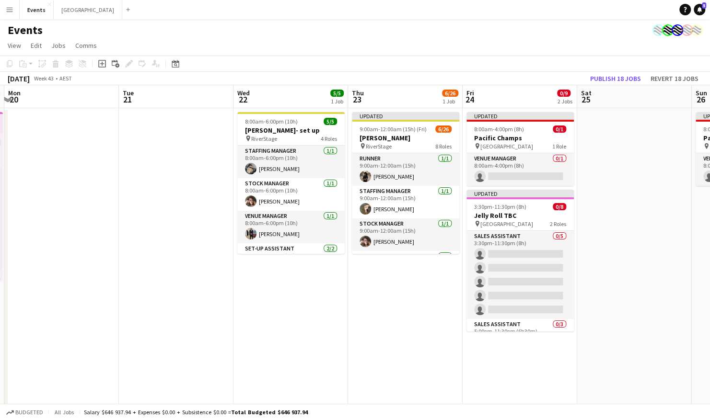
scroll to position [0, 214]
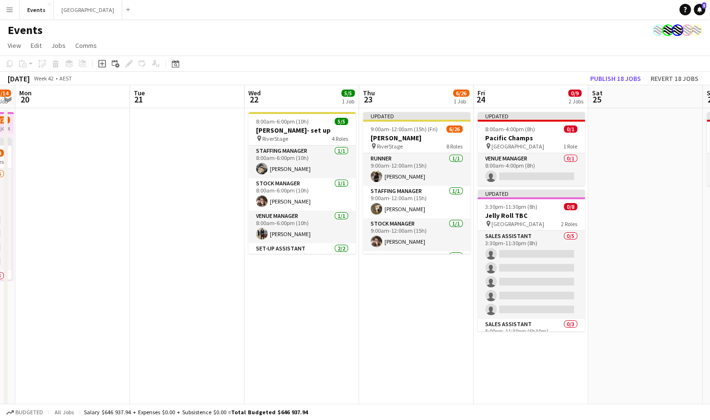
drag, startPoint x: 74, startPoint y: 297, endPoint x: 294, endPoint y: 295, distance: 220.0
click at [294, 295] on app-calendar-viewport "Sat 18 63/110 3 Jobs Sun 19 3/14 1 Job Mon 20 Tue 21 Wed 22 5/5 1 Job Thu 23 6/…" at bounding box center [355, 338] width 710 height 507
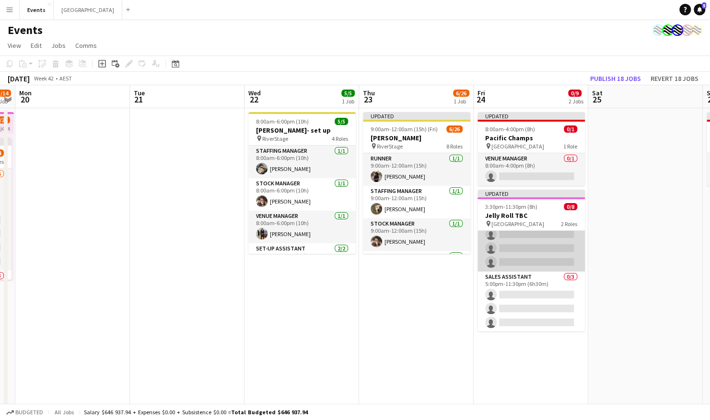
scroll to position [0, 0]
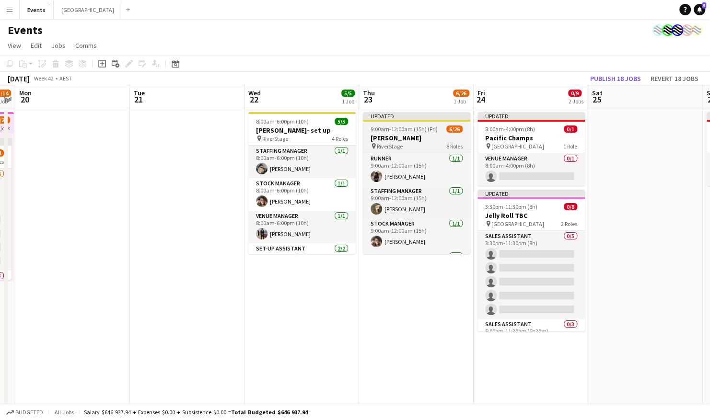
click at [401, 126] on span "9:00am-12:00am (15h) (Fri)" at bounding box center [404, 129] width 67 height 7
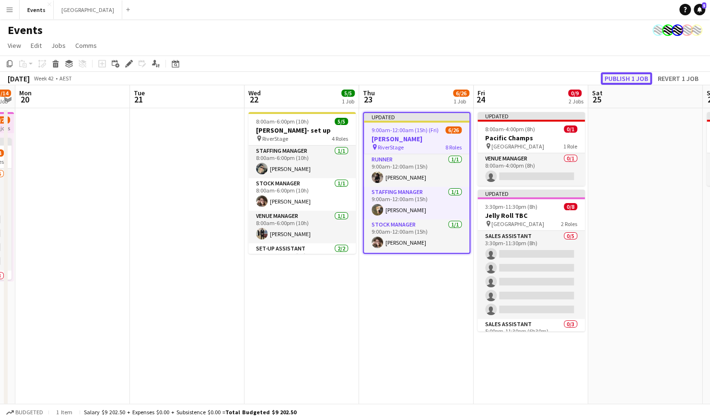
click at [634, 77] on button "Publish 1 job" at bounding box center [626, 78] width 51 height 12
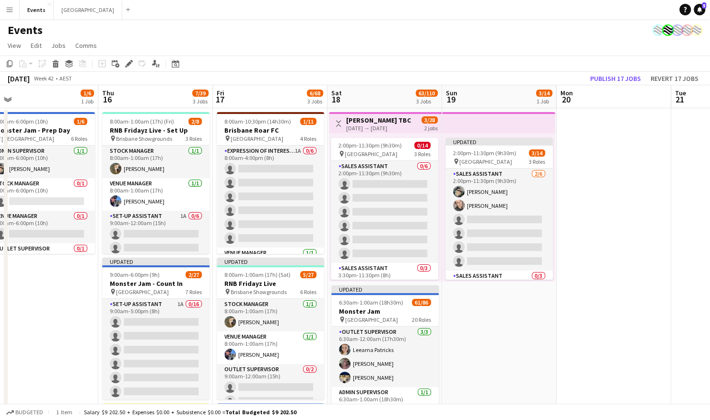
drag, startPoint x: 144, startPoint y: 234, endPoint x: 686, endPoint y: 201, distance: 543.1
click at [686, 201] on app-calendar-viewport "Mon 13 Tue 14 Wed 15 1/6 1 Job Thu 16 7/39 3 Jobs Fri 17 6/68 3 Jobs Sat 18 63/…" at bounding box center [355, 338] width 710 height 507
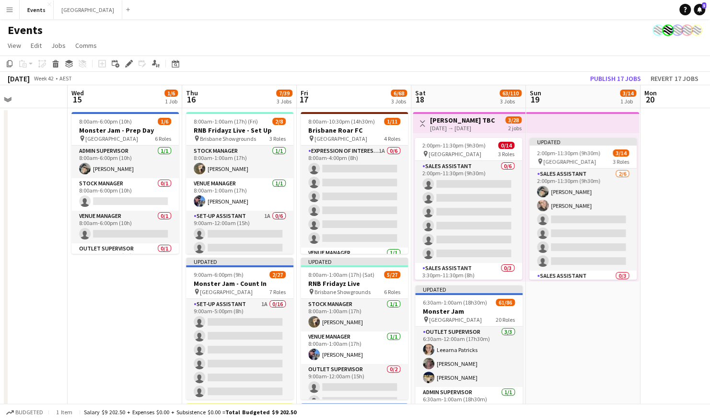
scroll to position [0, 276]
drag, startPoint x: 501, startPoint y: 339, endPoint x: 577, endPoint y: 322, distance: 77.2
click at [577, 322] on app-calendar-viewport "Sun 12 5/10 1 Job Mon 13 Tue 14 Wed 15 1/6 1 Job Thu 16 7/39 3 Jobs Fri 17 6/68…" at bounding box center [355, 338] width 710 height 507
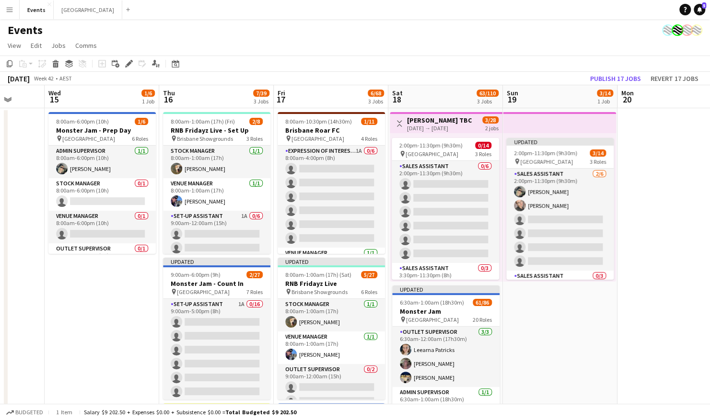
scroll to position [0, 294]
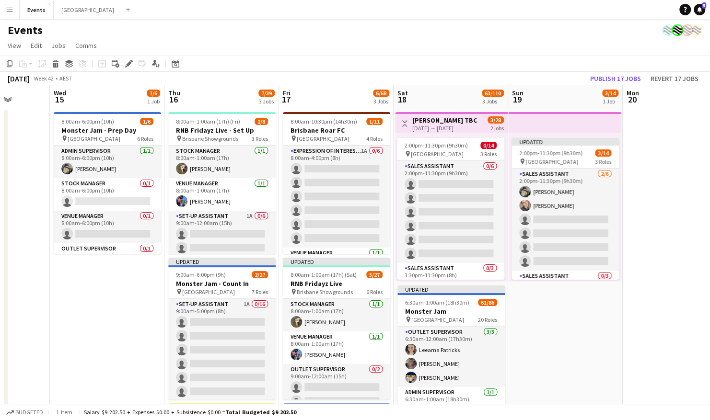
drag, startPoint x: 607, startPoint y: 324, endPoint x: 589, endPoint y: 329, distance: 19.0
click at [589, 329] on app-calendar-viewport "Sun 12 5/10 1 Job Mon 13 Tue 14 Wed 15 1/6 1 Job Thu 16 7/39 3 Jobs Fri 17 6/68…" at bounding box center [355, 338] width 710 height 507
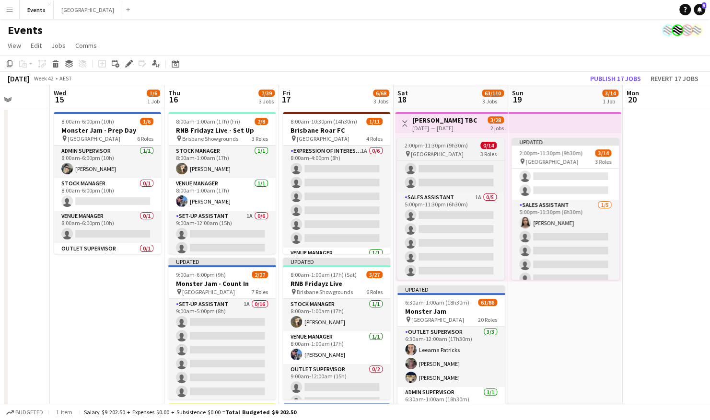
scroll to position [57, 0]
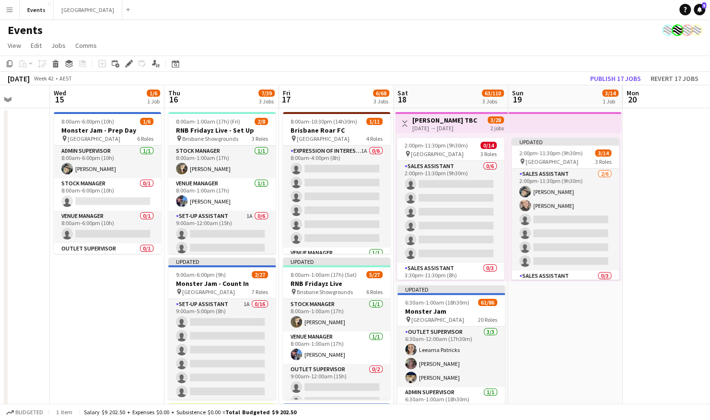
click at [638, 173] on app-date-cell at bounding box center [680, 350] width 115 height 484
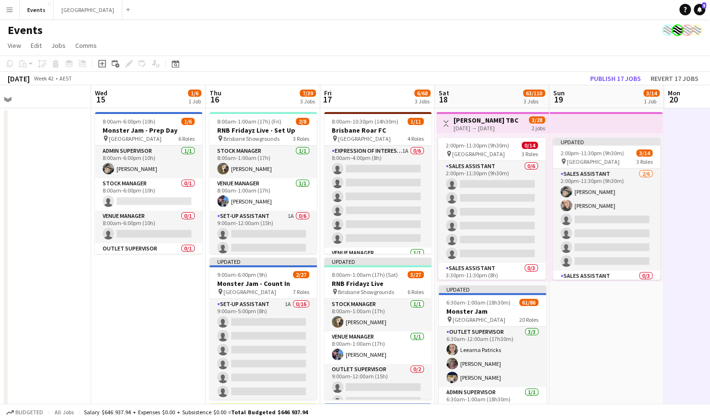
drag, startPoint x: 525, startPoint y: 319, endPoint x: 566, endPoint y: 314, distance: 40.5
click at [566, 314] on app-calendar-viewport "Sun 12 5/10 1 Job Mon 13 Tue 14 Wed 15 1/6 1 Job Thu 16 7/39 3 Jobs Fri 17 6/68…" at bounding box center [355, 338] width 710 height 507
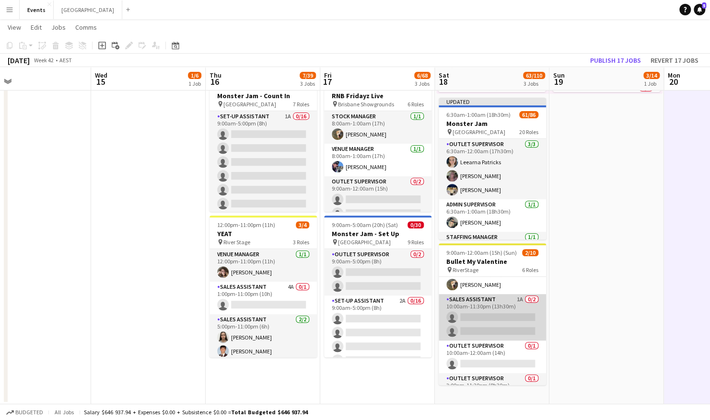
click at [467, 315] on app-card-role "Sales Assistant 1A 0/2 10:00am-11:30pm (13h30m) single-neutral-actions single-n…" at bounding box center [492, 317] width 107 height 46
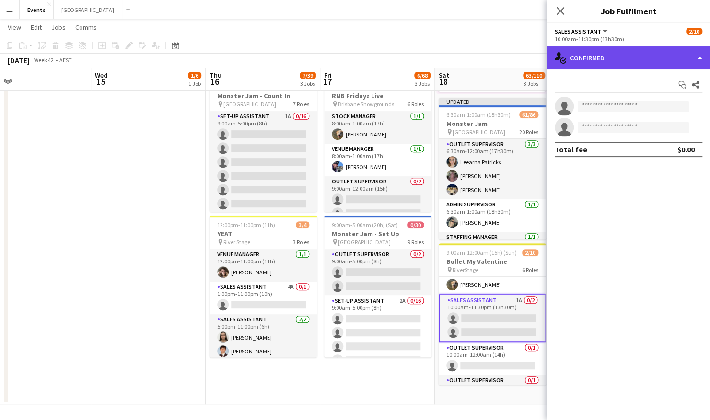
click at [638, 60] on div "single-neutral-actions-check-2 Confirmed" at bounding box center [628, 57] width 163 height 23
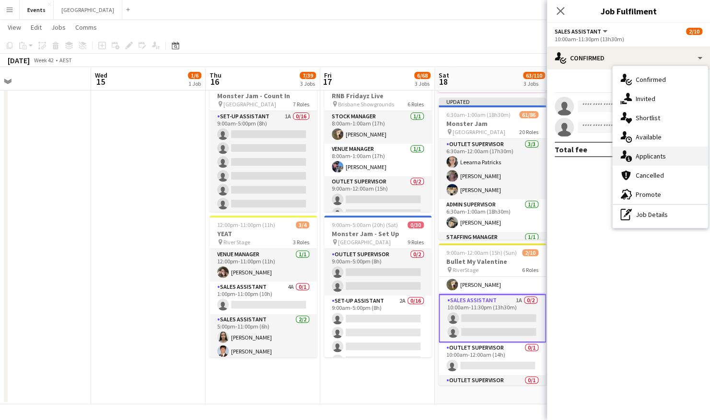
click at [656, 157] on span "Applicants" at bounding box center [651, 156] width 30 height 9
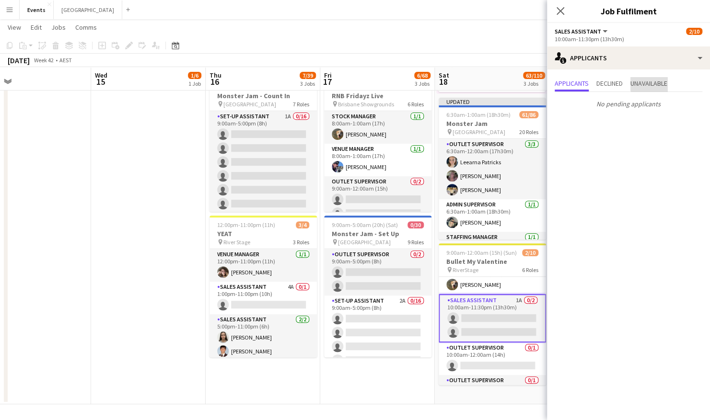
click at [659, 80] on span "Unavailable" at bounding box center [648, 83] width 37 height 7
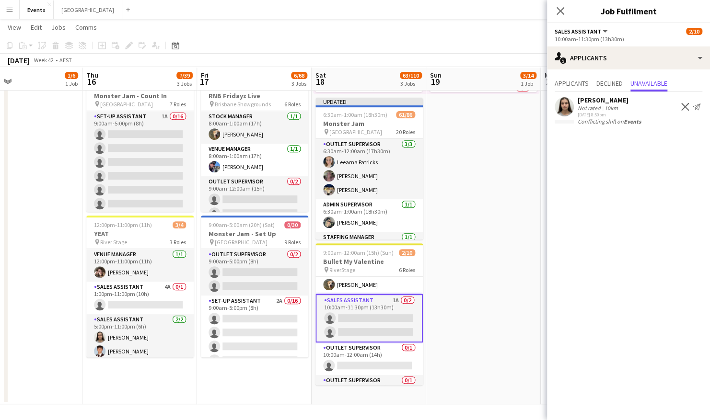
drag, startPoint x: 177, startPoint y: 228, endPoint x: 78, endPoint y: 227, distance: 99.2
click at [54, 234] on app-calendar-viewport "Sun 12 5/10 1 Job Mon 13 Tue 14 Wed 15 1/6 1 Job Thu 16 7/39 3 Jobs Fri 17 6/68…" at bounding box center [355, 127] width 710 height 554
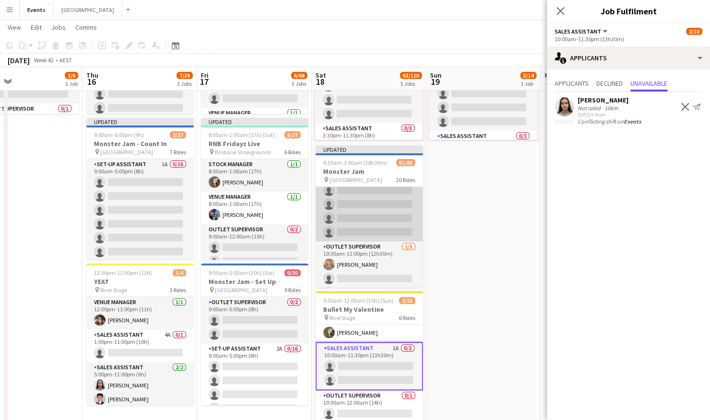
scroll to position [1468, 0]
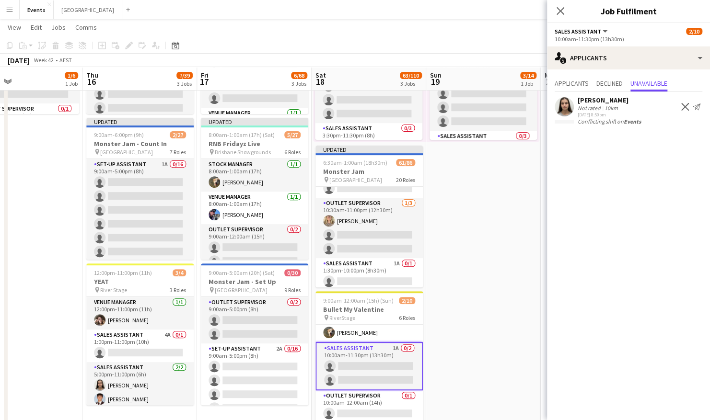
drag, startPoint x: 49, startPoint y: 167, endPoint x: 48, endPoint y: 195, distance: 27.8
click at [49, 198] on app-date-cell "8:00am-6:00pm (10h) 1/6 Monster Jam - Prep Day pin Cbus Super Stadium 6 Roles A…" at bounding box center [25, 210] width 115 height 484
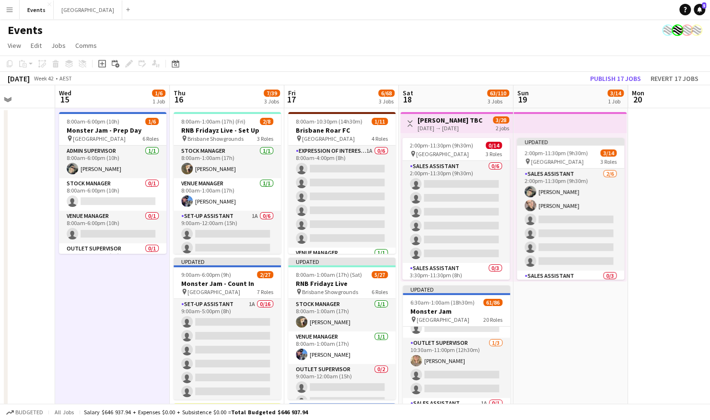
scroll to position [0, 281]
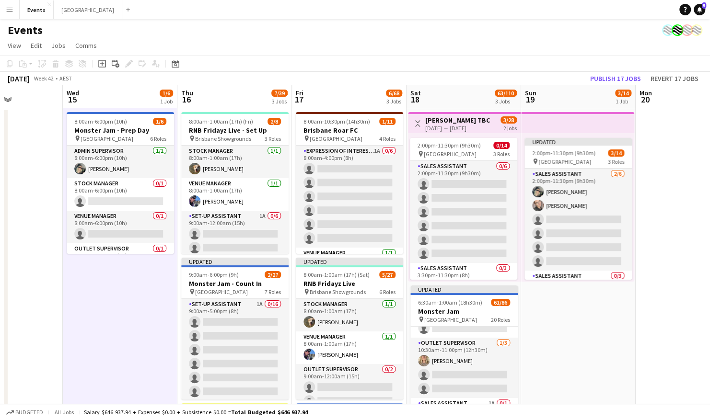
drag, startPoint x: 471, startPoint y: 298, endPoint x: 566, endPoint y: 301, distance: 95.0
click at [566, 301] on app-calendar-viewport "Sun 12 5/10 1 Job Mon 13 Tue 14 Wed 15 1/6 1 Job Thu 16 7/39 3 Jobs Fri 17 6/68…" at bounding box center [355, 338] width 710 height 507
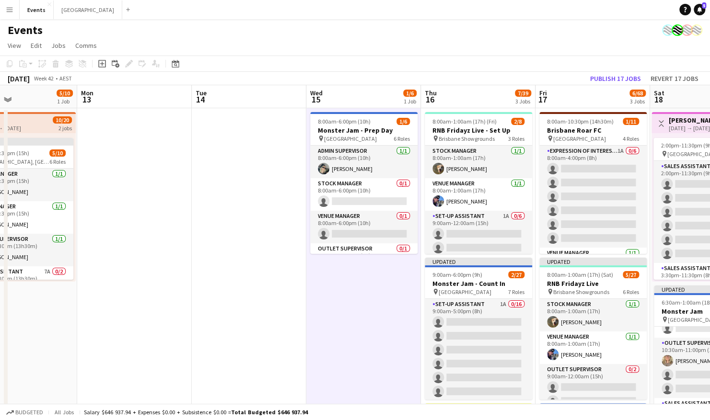
drag, startPoint x: 209, startPoint y: 273, endPoint x: 235, endPoint y: 275, distance: 25.5
click at [329, 275] on app-calendar-viewport "Fri 10 5/6 1 Job Sat 11 6/12 2 Jobs Sun 12 5/10 1 Job Mon 13 Tue 14 Wed 15 1/6 …" at bounding box center [355, 338] width 710 height 507
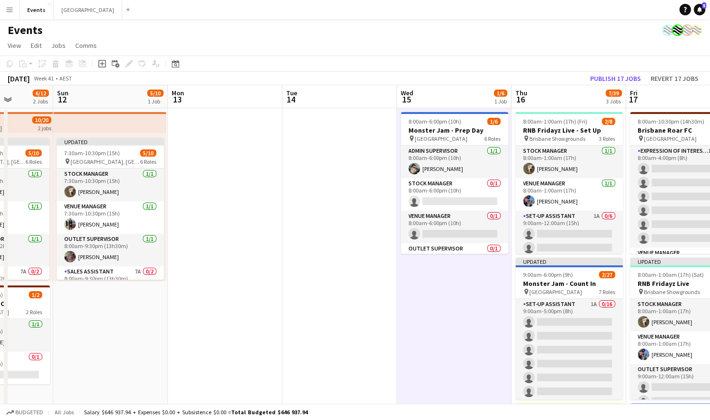
drag, startPoint x: 208, startPoint y: 275, endPoint x: 482, endPoint y: 278, distance: 274.2
click at [496, 276] on app-calendar-viewport "Thu 9 2/3 1 Job Fri 10 5/6 1 Job Sat 11 6/12 2 Jobs Sun 12 5/10 1 Job Mon 13 Tu…" at bounding box center [355, 338] width 710 height 507
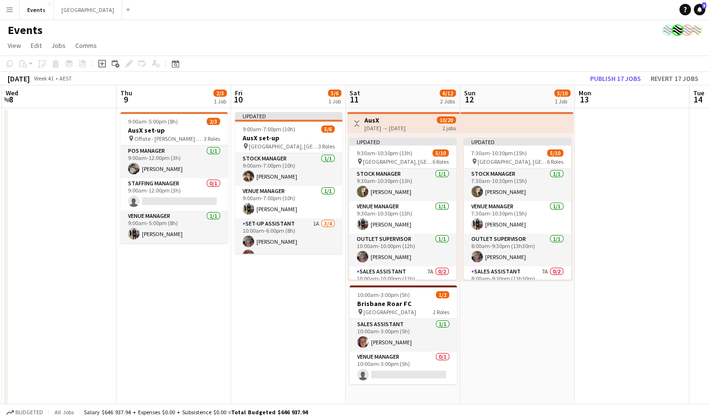
scroll to position [0, 222]
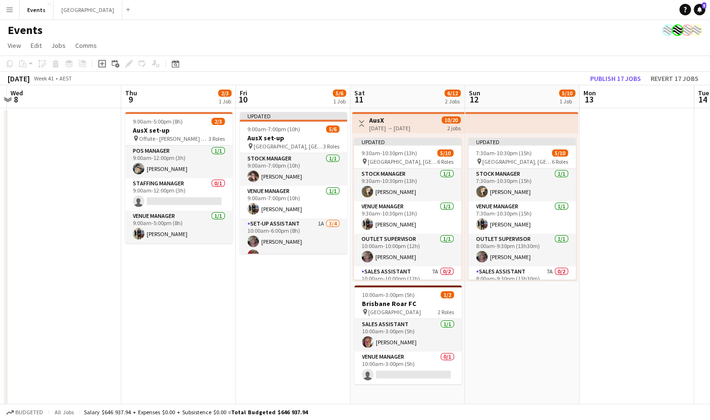
drag, startPoint x: 258, startPoint y: 328, endPoint x: 441, endPoint y: 337, distance: 182.9
click at [441, 337] on app-calendar-viewport "Mon 6 Tue 7 Wed 8 Thu 9 2/3 1 Job Fri 10 5/6 1 Job Sat 11 6/12 2 Jobs Sun 12 5/…" at bounding box center [355, 338] width 710 height 507
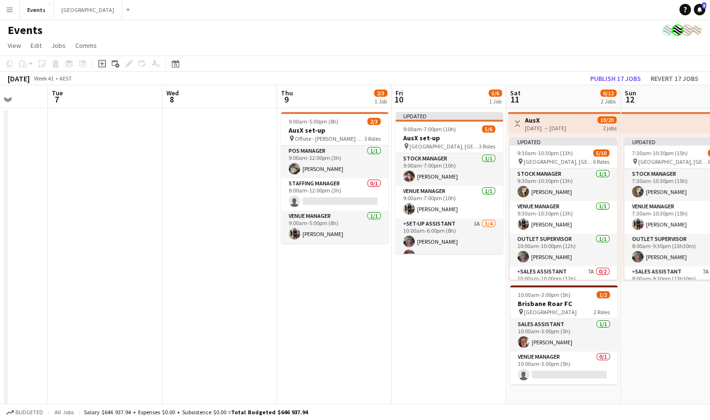
drag, startPoint x: 388, startPoint y: 279, endPoint x: 359, endPoint y: 280, distance: 29.7
click at [457, 280] on app-calendar-viewport "Sat 4 2/2 1 Job Sun 5 Mon 6 Tue 7 Wed 8 Thu 9 2/3 1 Job Fri 10 5/6 1 Job Sat 11…" at bounding box center [355, 338] width 710 height 507
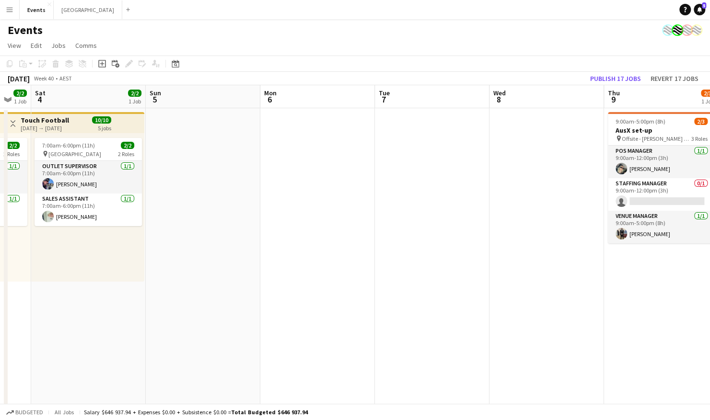
drag, startPoint x: 277, startPoint y: 281, endPoint x: 475, endPoint y: 286, distance: 198.0
click at [480, 286] on app-calendar-viewport "Thu 2 2/2 1 Job Fri 3 2/2 1 Job Sat 4 2/2 1 Job Sun 5 Mon 6 Tue 7 Wed 8 Thu 9 2…" at bounding box center [355, 338] width 710 height 507
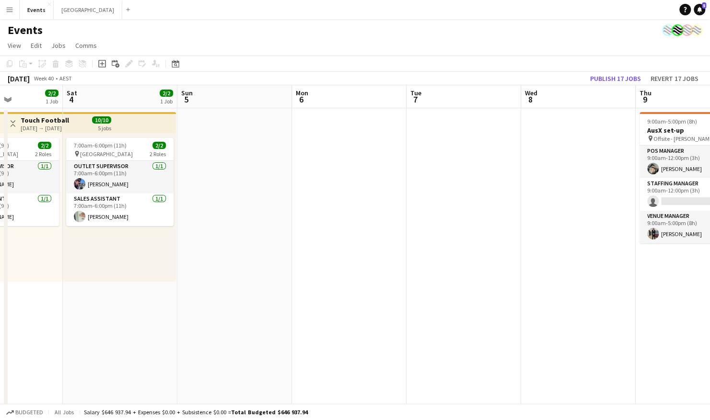
drag, startPoint x: 287, startPoint y: 289, endPoint x: 401, endPoint y: 290, distance: 114.1
click at [545, 290] on app-calendar-viewport "Wed 1 2/2 1 Job Thu 2 2/2 1 Job Fri 3 2/2 1 Job Sat 4 2/2 1 Job Sun 5 Mon 6 Tue…" at bounding box center [355, 338] width 710 height 507
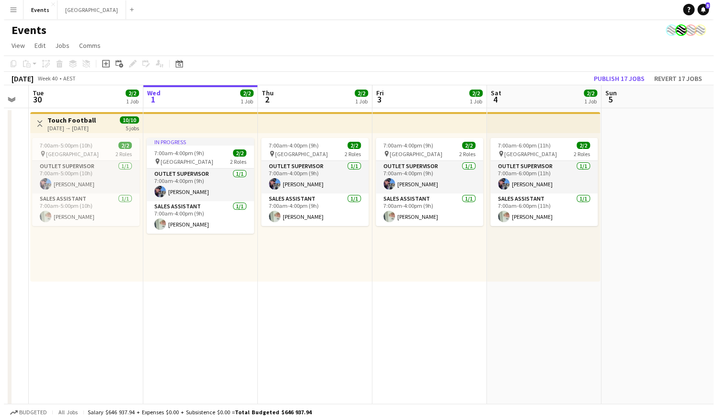
scroll to position [0, 266]
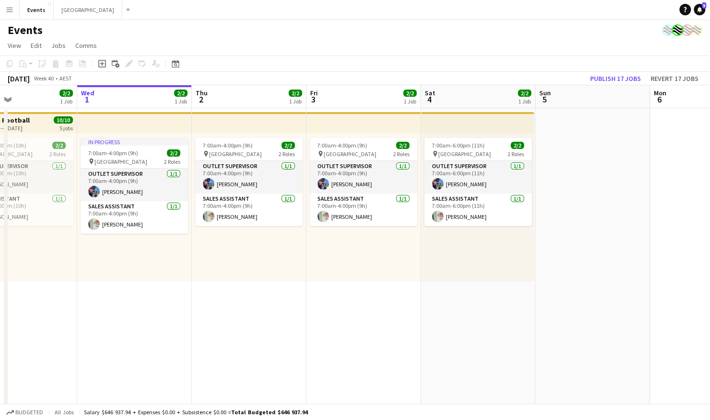
drag, startPoint x: 378, startPoint y: 290, endPoint x: 564, endPoint y: 306, distance: 186.6
click at [582, 294] on app-calendar-viewport "Sun 28 Mon 29 Tue 30 2/2 1 Job Wed 1 2/2 1 Job Thu 2 2/2 1 Job Fri 3 2/2 1 Job …" at bounding box center [355, 338] width 710 height 507
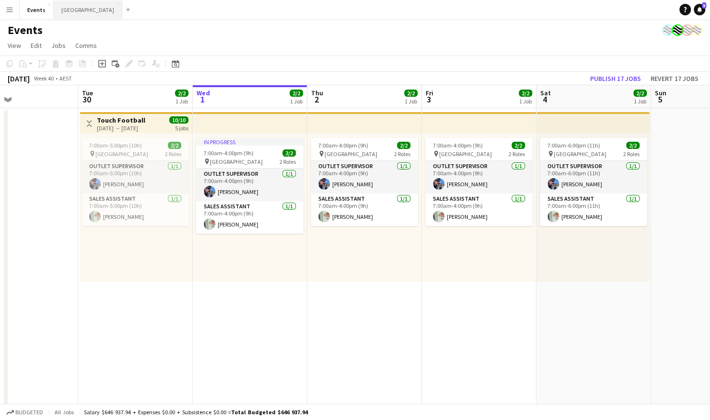
click at [70, 7] on button "Sydney Close" at bounding box center [88, 9] width 69 height 19
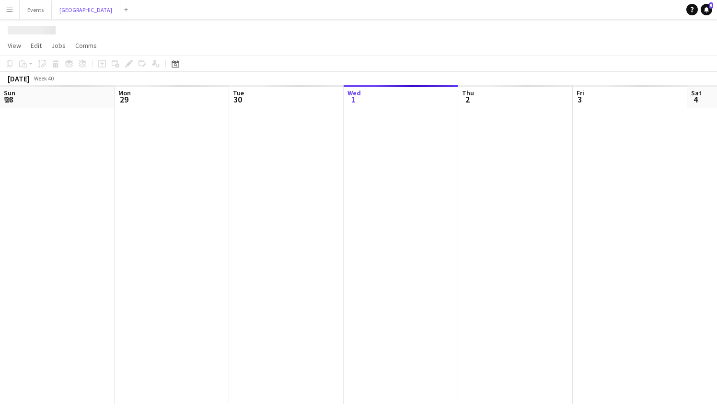
scroll to position [0, 229]
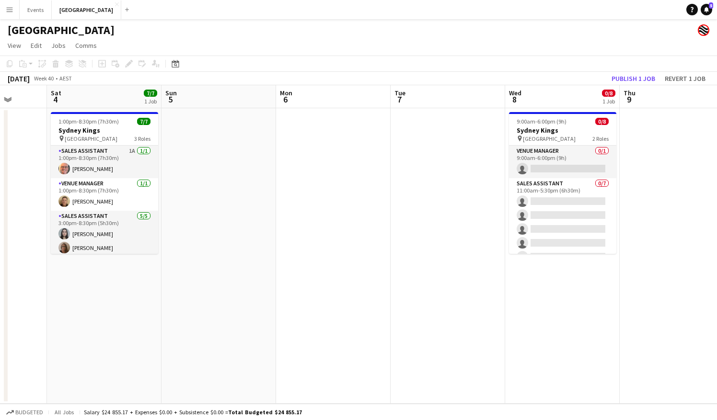
drag, startPoint x: 687, startPoint y: 149, endPoint x: 276, endPoint y: 151, distance: 411.3
click at [276, 151] on app-calendar-viewport "Tue 30 Wed 1 Thu 2 Fri 3 Sat 4 7/7 1 Job Sun 5 Mon 6 Tue 7 Wed 8 0/8 1 Job Thu …" at bounding box center [358, 244] width 717 height 319
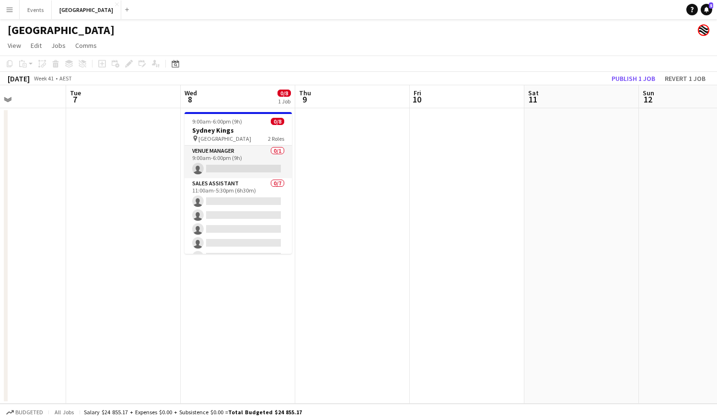
drag, startPoint x: 671, startPoint y: 151, endPoint x: 126, endPoint y: 150, distance: 545.0
click at [117, 150] on app-calendar-viewport "Sat 4 7/7 1 Job Sun 5 Mon 6 Tue 7 Wed 8 0/8 1 Job Thu 9 Fri 10 Sat 11 Sun 12 Mo…" at bounding box center [358, 244] width 717 height 319
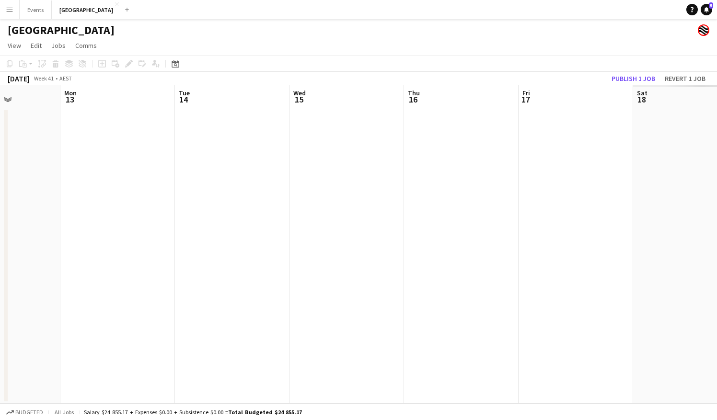
drag, startPoint x: 646, startPoint y: 151, endPoint x: 448, endPoint y: 162, distance: 198.2
click at [190, 149] on app-calendar-viewport "Fri 10 Sat 11 Sun 12 Mon 13 Tue 14 Wed 15 Thu 16 Fri 17 Sat 18 Sun 19 Mon 20 Tu…" at bounding box center [358, 244] width 717 height 319
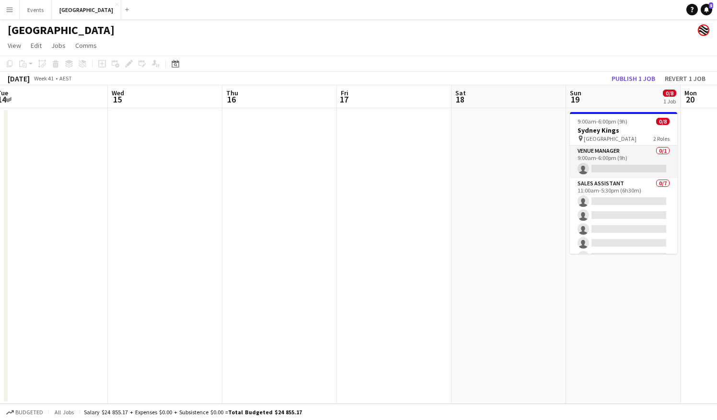
drag, startPoint x: 466, startPoint y: 162, endPoint x: 294, endPoint y: 167, distance: 172.6
click at [227, 152] on app-calendar-viewport "Fri 10 Sat 11 Sun 12 Mon 13 Tue 14 Wed 15 Thu 16 Fri 17 Sat 18 Sun 19 0/8 1 Job…" at bounding box center [358, 244] width 717 height 319
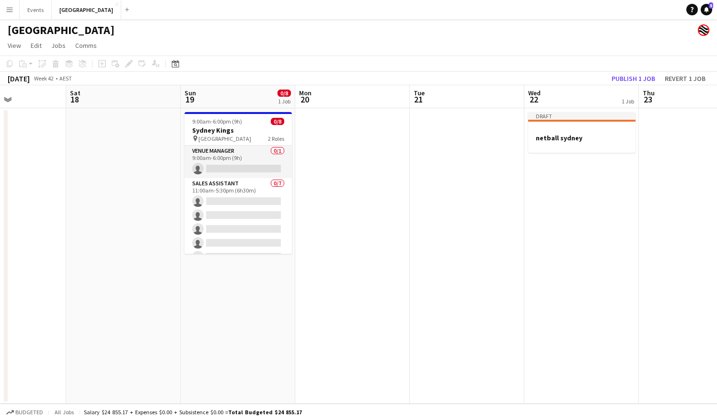
drag, startPoint x: 489, startPoint y: 181, endPoint x: 317, endPoint y: 176, distance: 171.7
click at [235, 177] on app-calendar-viewport "Tue 14 Wed 15 Thu 16 Fri 17 Sat 18 Sun 19 0/8 1 Job Mon 20 Tue 21 Wed 22 1 Job …" at bounding box center [358, 244] width 717 height 319
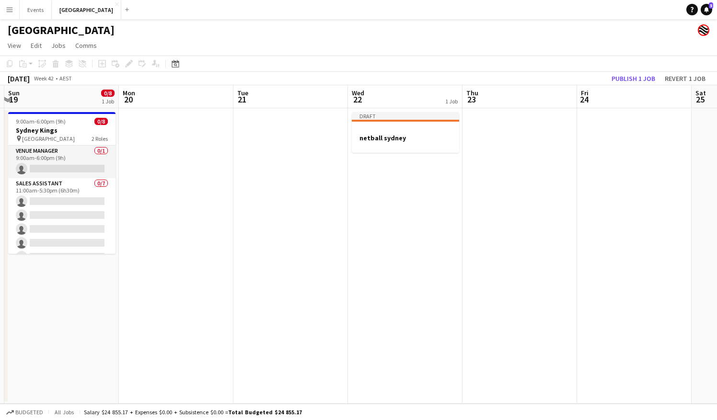
scroll to position [0, 336]
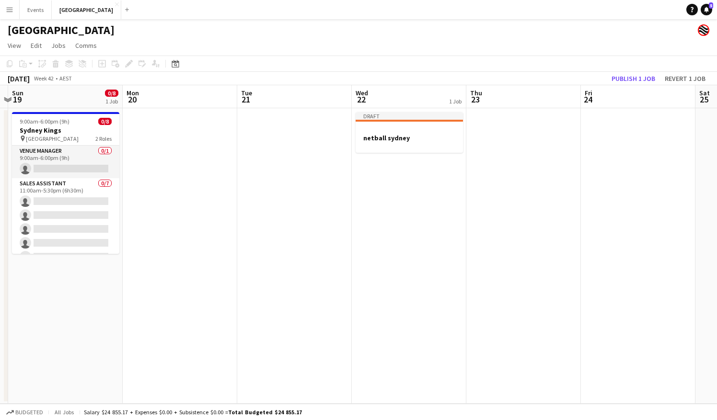
drag, startPoint x: 503, startPoint y: 175, endPoint x: 350, endPoint y: 148, distance: 155.8
click at [350, 148] on app-calendar-viewport "Thu 16 Fri 17 Sat 18 Sun 19 0/8 1 Job Mon 20 Tue 21 Wed 22 1 Job Thu 23 Fri 24 …" at bounding box center [358, 244] width 717 height 319
click at [34, 15] on button "Events Close" at bounding box center [36, 9] width 32 height 19
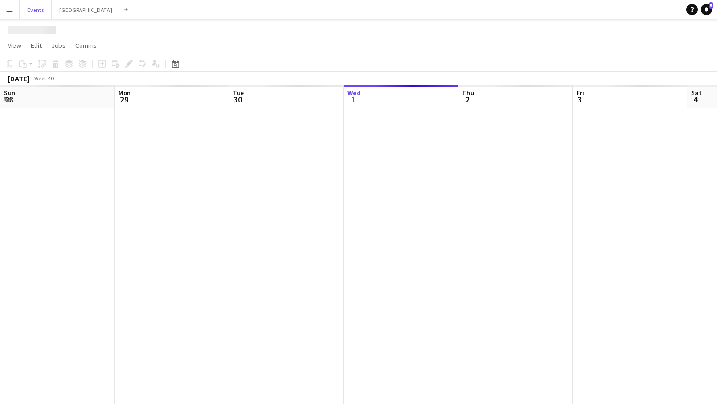
scroll to position [0, 229]
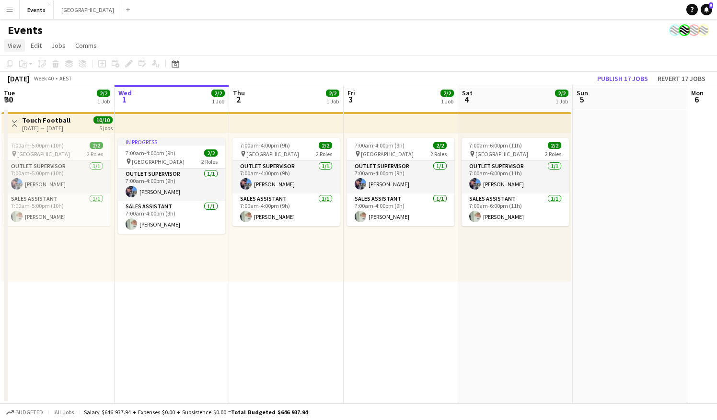
click at [16, 46] on span "View" at bounding box center [14, 45] width 13 height 9
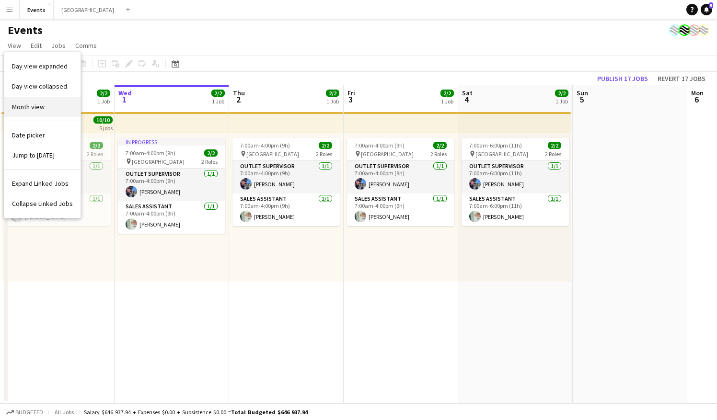
click at [51, 105] on link "Month view" at bounding box center [42, 107] width 76 height 20
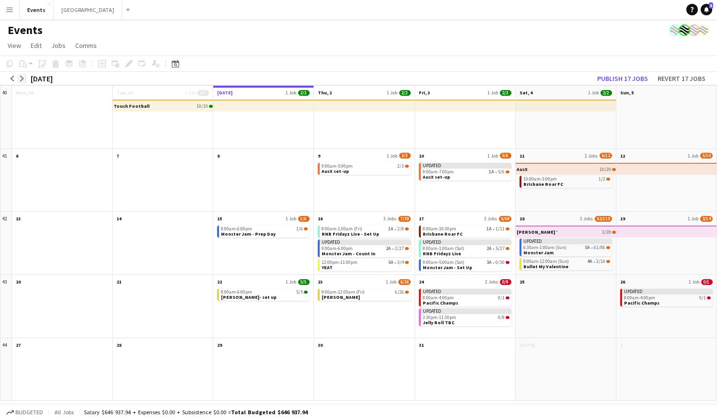
click at [18, 80] on button "arrow-right" at bounding box center [22, 79] width 10 height 10
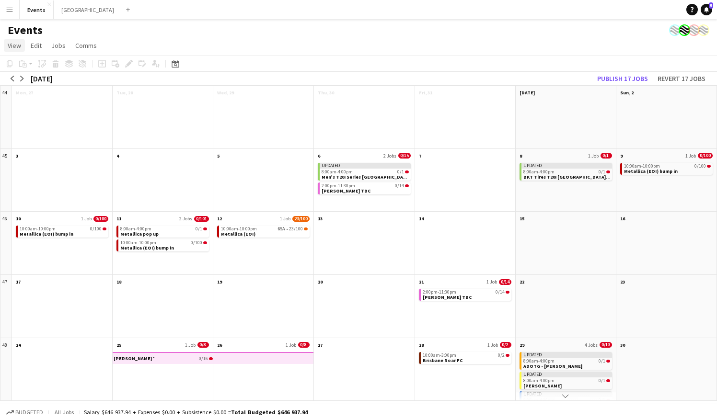
click at [19, 42] on span "View" at bounding box center [14, 45] width 13 height 9
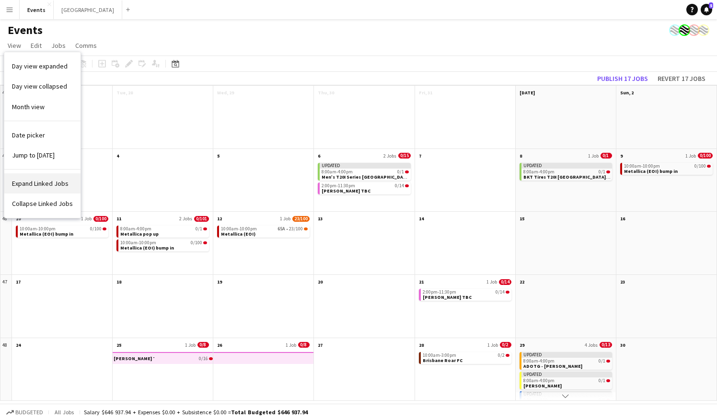
click at [63, 183] on span "Expand Linked Jobs" at bounding box center [40, 183] width 57 height 9
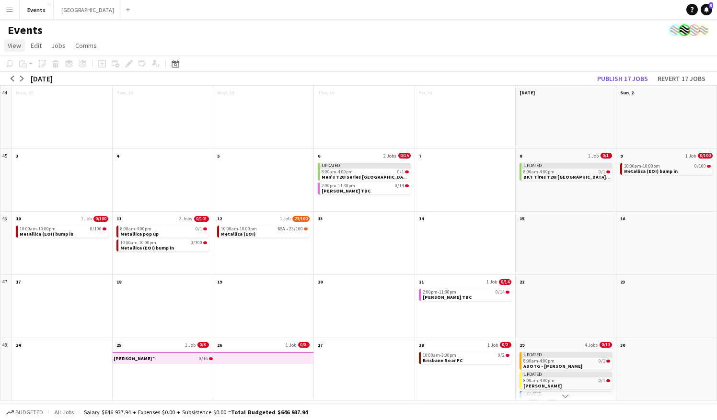
click at [10, 43] on span "View" at bounding box center [14, 45] width 13 height 9
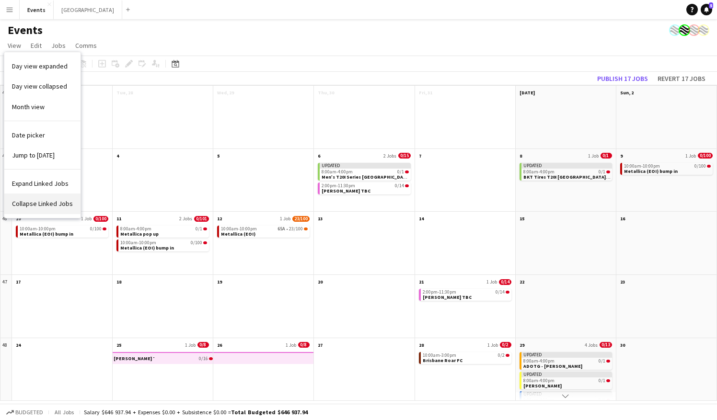
click at [57, 202] on span "Collapse Linked Jobs" at bounding box center [42, 203] width 61 height 9
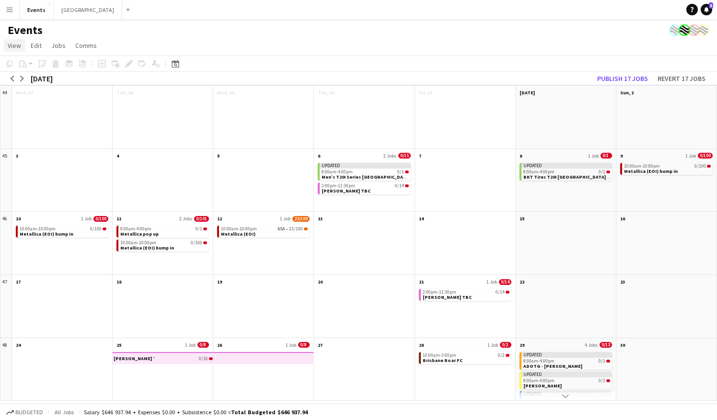
click at [15, 48] on span "View" at bounding box center [14, 45] width 13 height 9
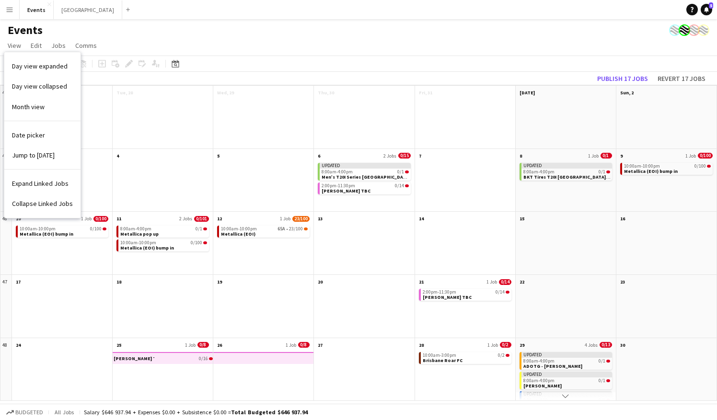
click at [190, 124] on div at bounding box center [163, 123] width 100 height 51
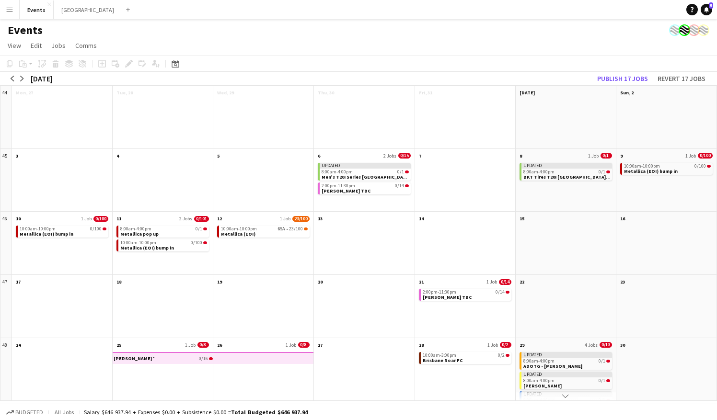
click at [562, 396] on button "Scroll down" at bounding box center [566, 396] width 100 height 9
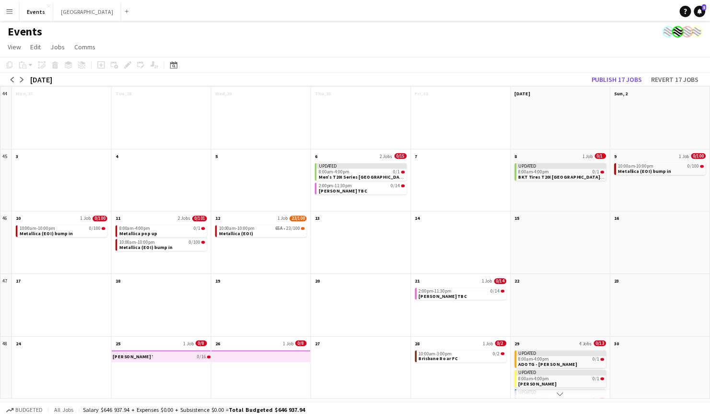
scroll to position [38, 0]
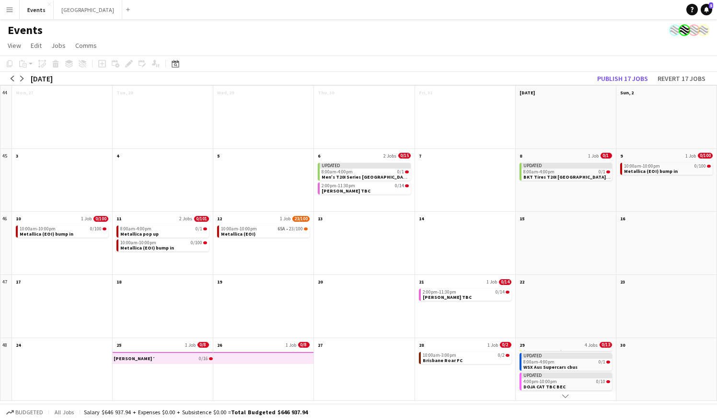
click at [467, 390] on div "10:00am-3:00pm 0/2 Brisbane Roar FC" at bounding box center [465, 375] width 100 height 51
click at [468, 382] on div "10:00am-3:00pm 0/2 Brisbane Roar FC" at bounding box center [465, 375] width 100 height 51
click at [436, 366] on div "10:00am-3:00pm 0/2 Brisbane Roar FC" at bounding box center [465, 375] width 100 height 51
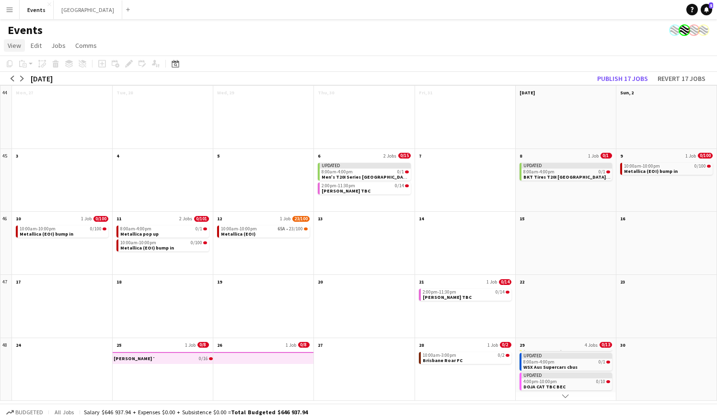
click at [14, 43] on span "View" at bounding box center [14, 45] width 13 height 9
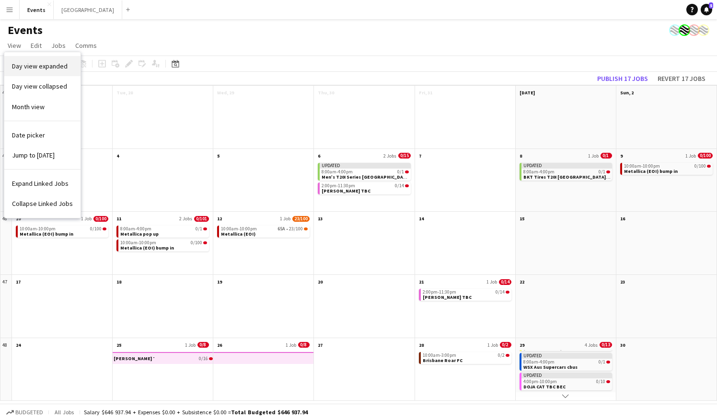
click at [25, 70] on span "Day view expanded" at bounding box center [40, 66] width 56 height 9
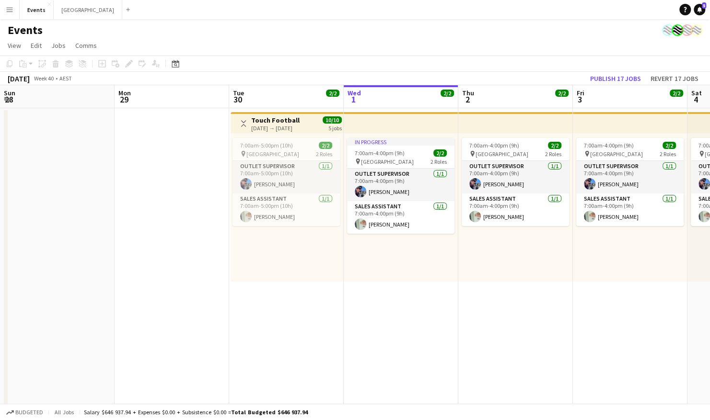
scroll to position [0, 229]
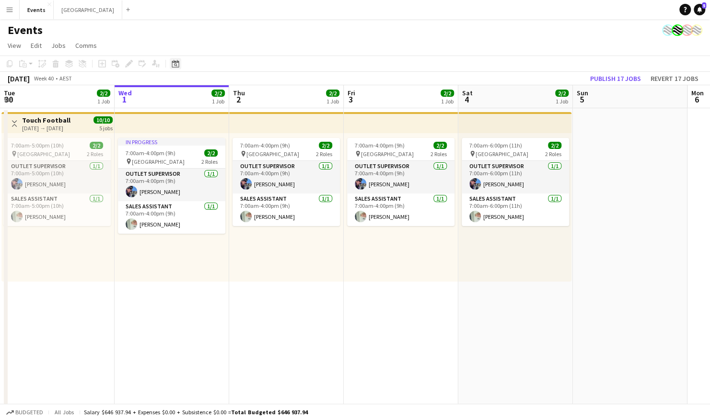
click at [179, 62] on icon at bounding box center [175, 64] width 7 height 8
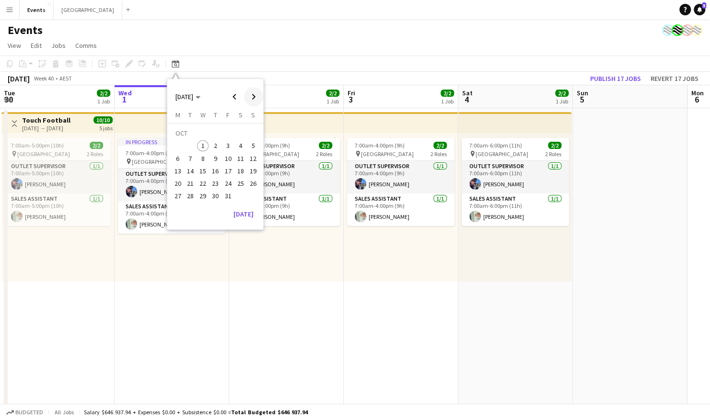
click at [253, 97] on span "Next month" at bounding box center [253, 96] width 19 height 19
click at [221, 146] on button "6" at bounding box center [215, 148] width 12 height 12
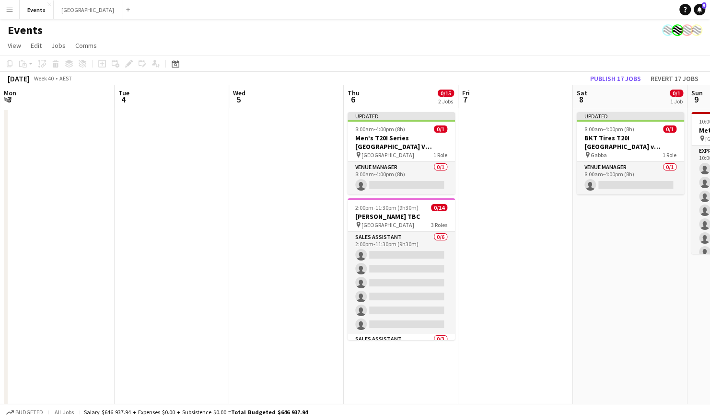
scroll to position [0, 330]
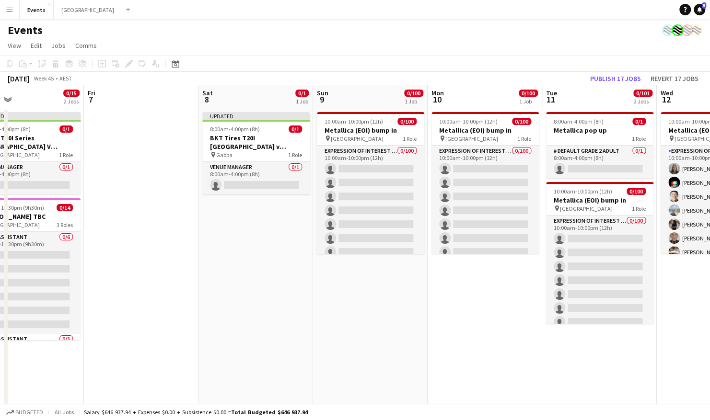
drag, startPoint x: 493, startPoint y: 290, endPoint x: 214, endPoint y: 298, distance: 279.1
click at [216, 298] on app-calendar-viewport "Mon 3 Tue 4 Wed 5 Thu 6 0/15 2 Jobs Fri 7 Sat 8 0/1 1 Job Sun 9 0/100 1 Job Mon…" at bounding box center [355, 338] width 710 height 507
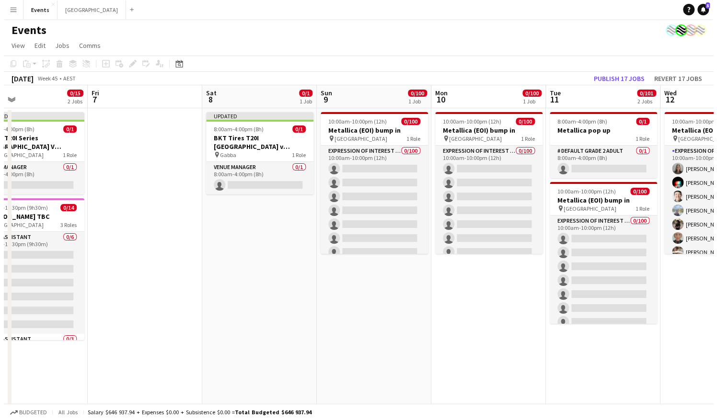
scroll to position [0, 377]
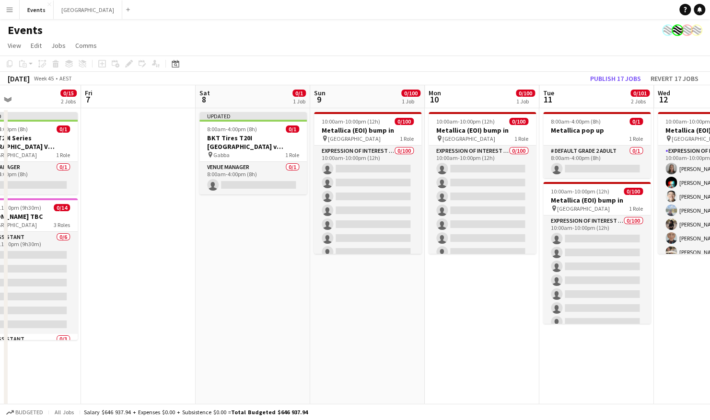
click at [8, 12] on app-icon "Menu" at bounding box center [10, 10] width 8 height 8
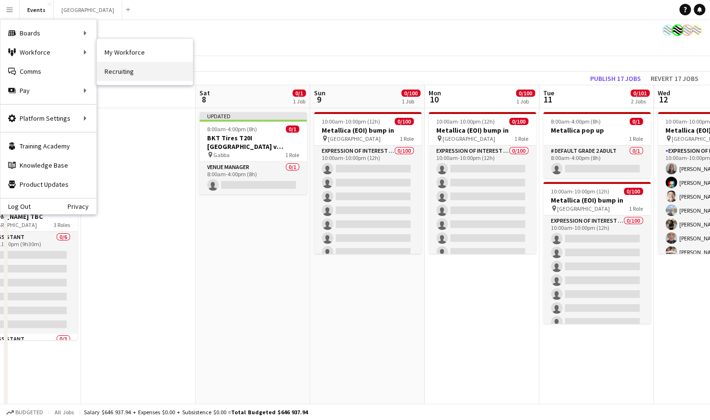
click at [130, 73] on link "Recruiting" at bounding box center [145, 71] width 96 height 19
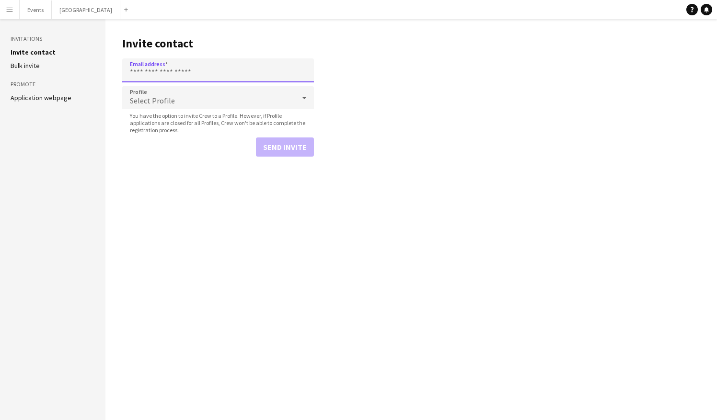
click at [162, 71] on input "Email address" at bounding box center [218, 70] width 192 height 24
paste input "**********"
type input "**********"
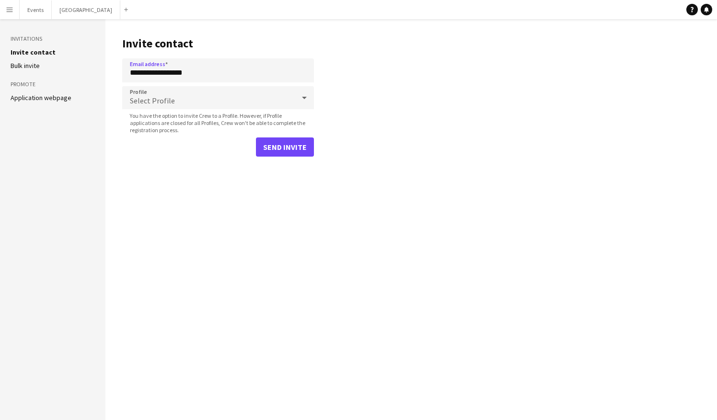
click at [159, 102] on span "Select Profile" at bounding box center [152, 101] width 45 height 10
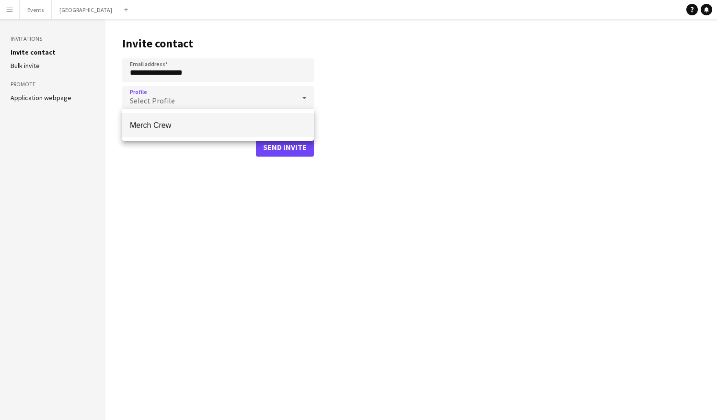
click at [177, 123] on span "Merch Crew" at bounding box center [218, 125] width 176 height 9
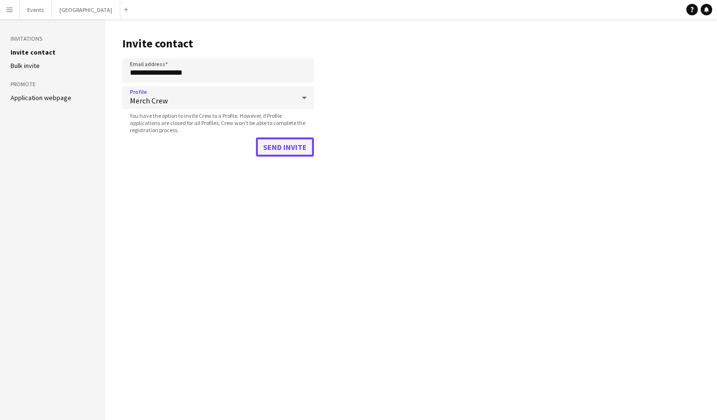
click at [285, 150] on button "Send invite" at bounding box center [285, 147] width 58 height 19
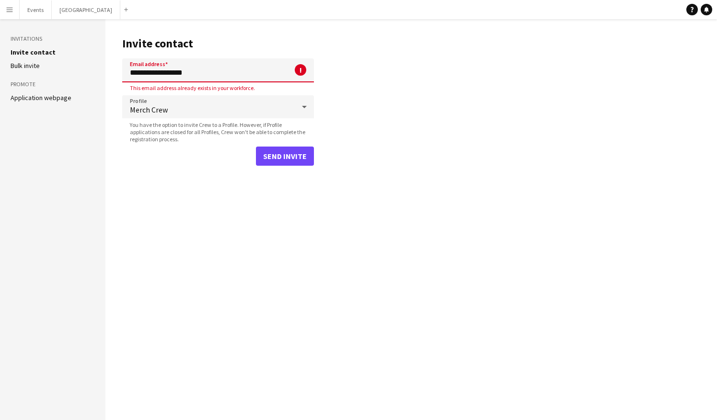
click at [2, 12] on button "Menu" at bounding box center [9, 9] width 19 height 19
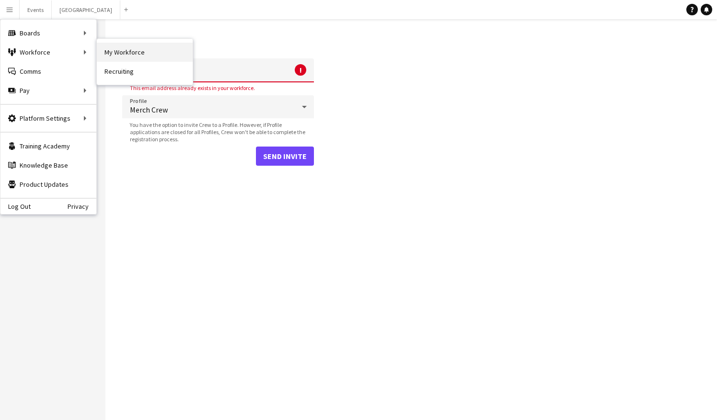
click at [142, 52] on link "My Workforce" at bounding box center [145, 52] width 96 height 19
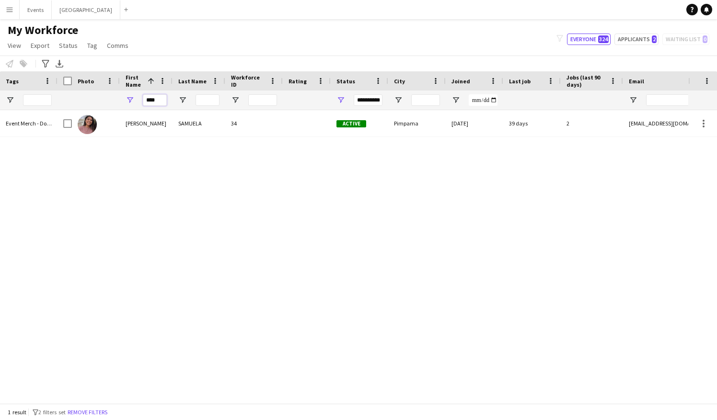
drag, startPoint x: 166, startPoint y: 98, endPoint x: 141, endPoint y: 98, distance: 25.4
click at [141, 98] on div "****" at bounding box center [146, 100] width 53 height 19
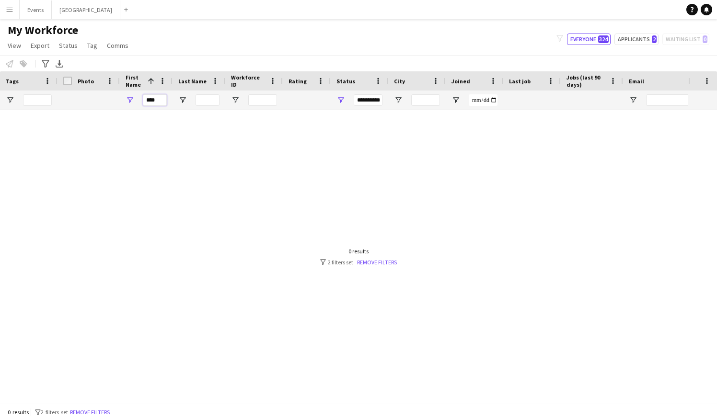
drag, startPoint x: 150, startPoint y: 99, endPoint x: 142, endPoint y: 99, distance: 7.7
click at [142, 99] on div "****" at bounding box center [146, 100] width 53 height 19
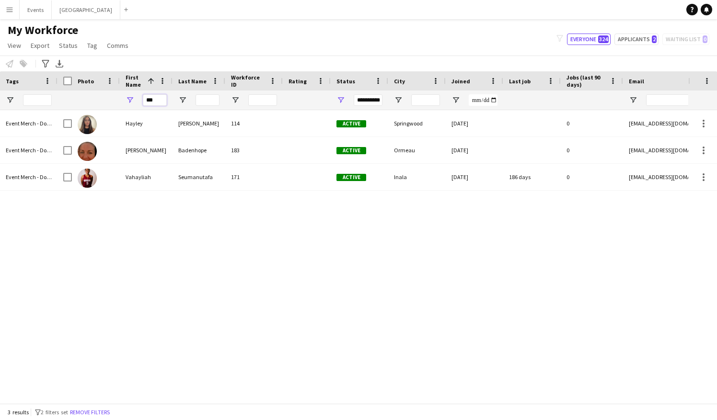
type input "***"
click at [15, 9] on button "Menu" at bounding box center [9, 9] width 19 height 19
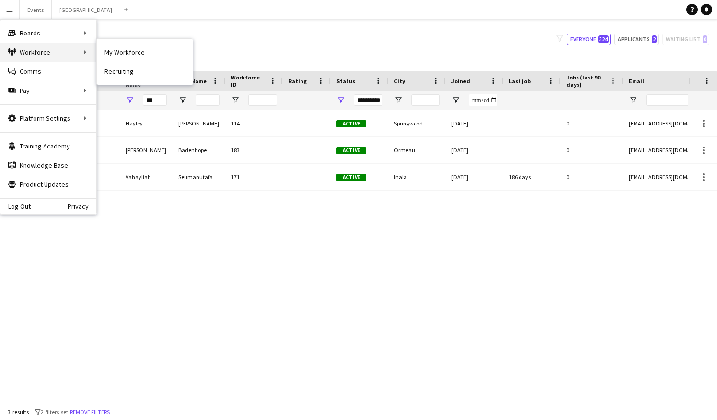
click at [61, 51] on div "Workforce Workforce" at bounding box center [48, 52] width 96 height 19
click at [78, 48] on div "Workforce Workforce" at bounding box center [48, 52] width 96 height 19
click at [131, 74] on link "Recruiting" at bounding box center [145, 71] width 96 height 19
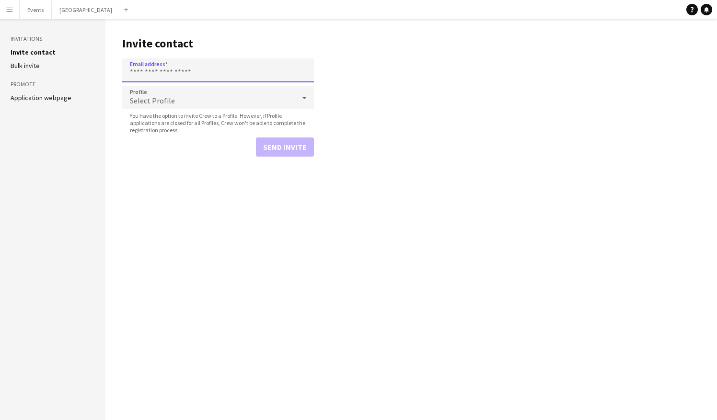
click at [172, 68] on input "Email address" at bounding box center [218, 70] width 192 height 24
type input "**********"
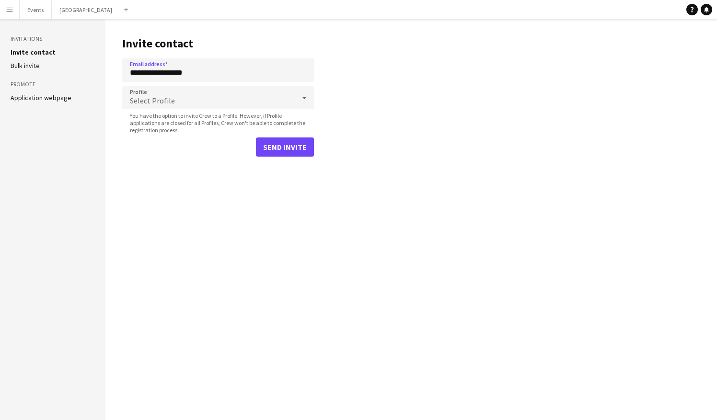
click at [182, 102] on div "Select Profile" at bounding box center [208, 97] width 173 height 23
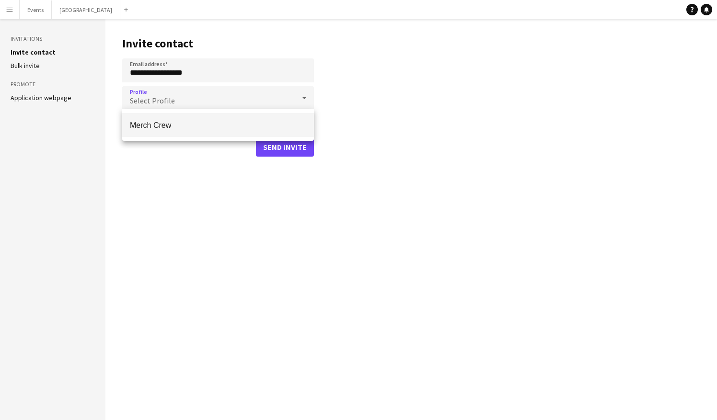
click at [179, 120] on mat-option "Merch Crew" at bounding box center [218, 125] width 192 height 24
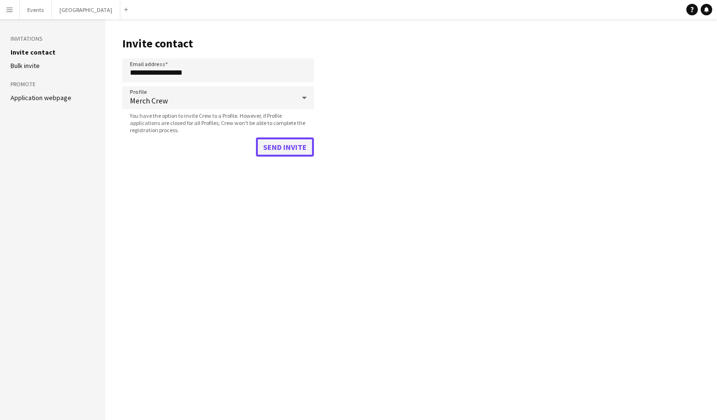
click at [284, 143] on button "Send invite" at bounding box center [285, 147] width 58 height 19
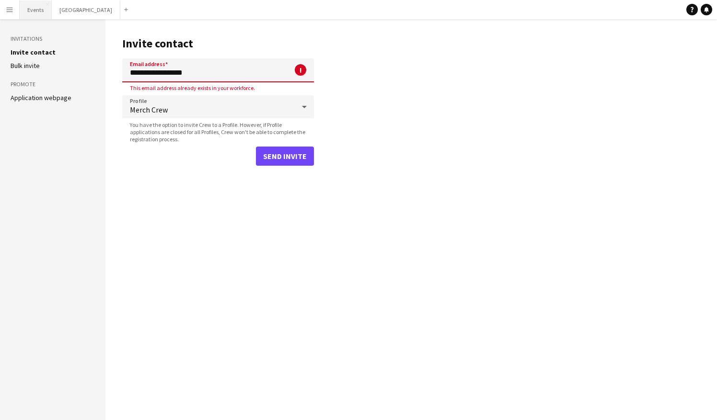
click at [36, 15] on button "Events Close" at bounding box center [36, 9] width 32 height 19
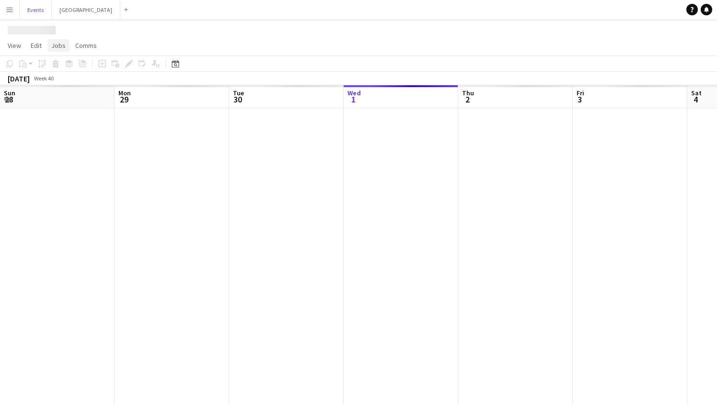
scroll to position [0, 229]
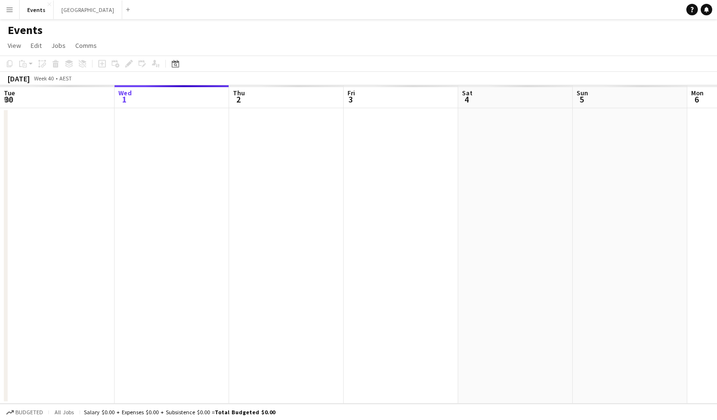
click at [16, 9] on button "Menu" at bounding box center [9, 9] width 19 height 19
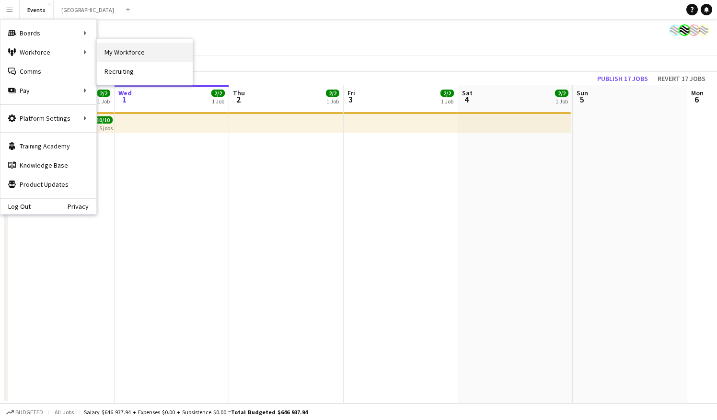
click at [114, 43] on link "My Workforce" at bounding box center [145, 52] width 96 height 19
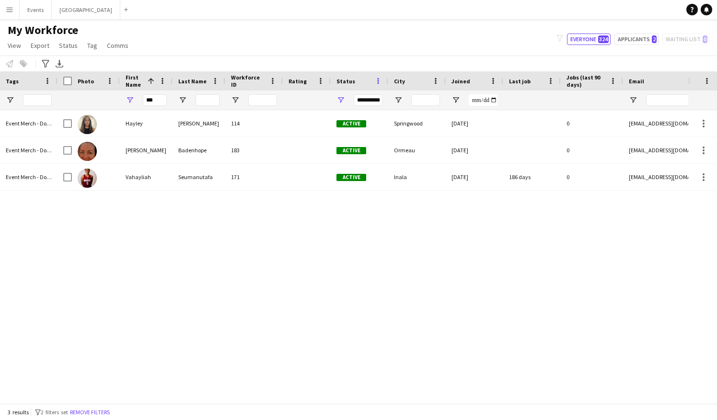
click at [378, 81] on span at bounding box center [378, 81] width 9 height 9
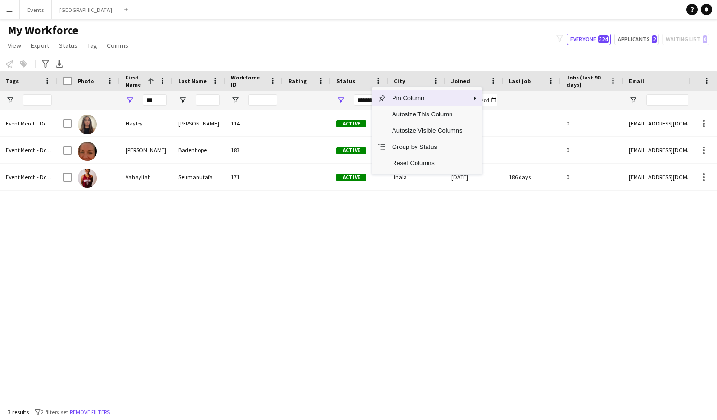
click at [365, 83] on div "Status" at bounding box center [353, 81] width 35 height 14
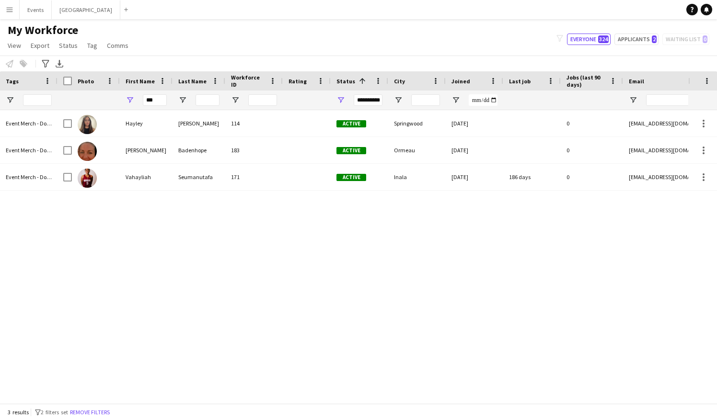
click at [375, 100] on div "**********" at bounding box center [368, 100] width 29 height 12
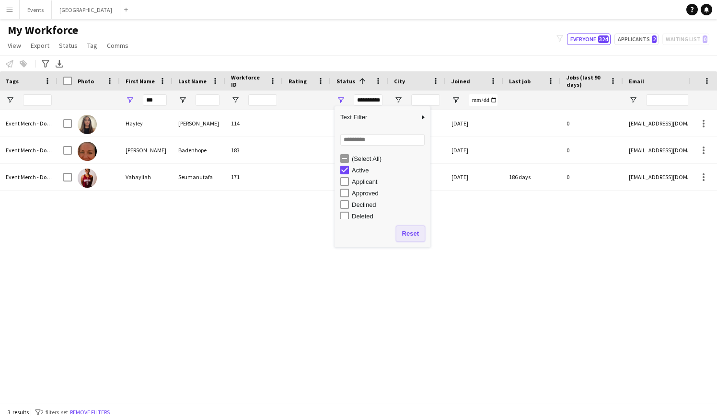
click at [413, 233] on button "Reset" at bounding box center [410, 233] width 28 height 15
click at [180, 255] on div "Hayley WILLIAMS 114 Active Springwood 10-02-2025 0 hnwilliams09@gmail.com Lasha…" at bounding box center [373, 253] width 631 height 286
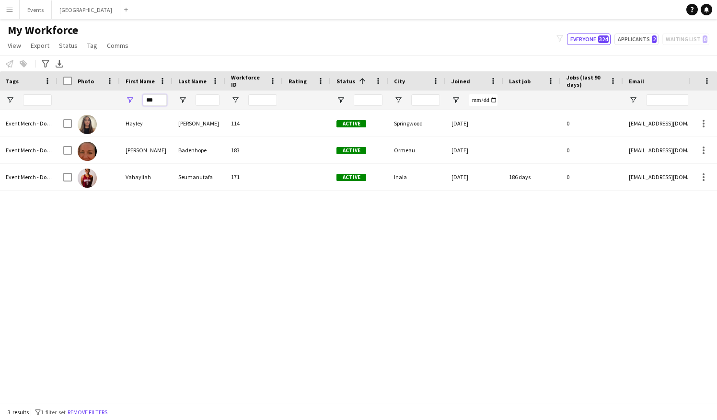
drag, startPoint x: 162, startPoint y: 97, endPoint x: 120, endPoint y: 97, distance: 41.2
click at [120, 97] on div "***" at bounding box center [146, 100] width 53 height 19
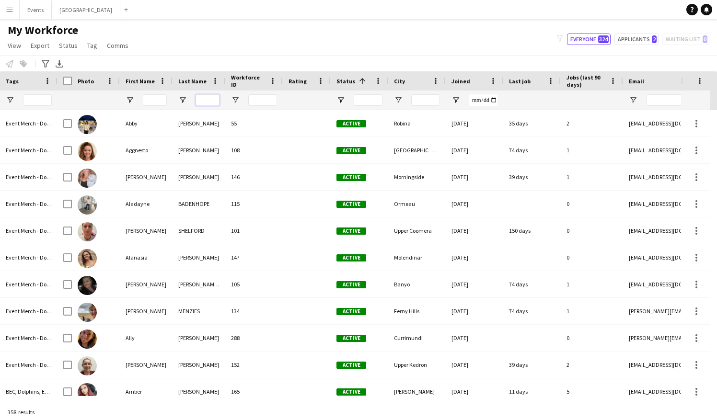
click at [199, 102] on input "Last Name Filter Input" at bounding box center [208, 100] width 24 height 12
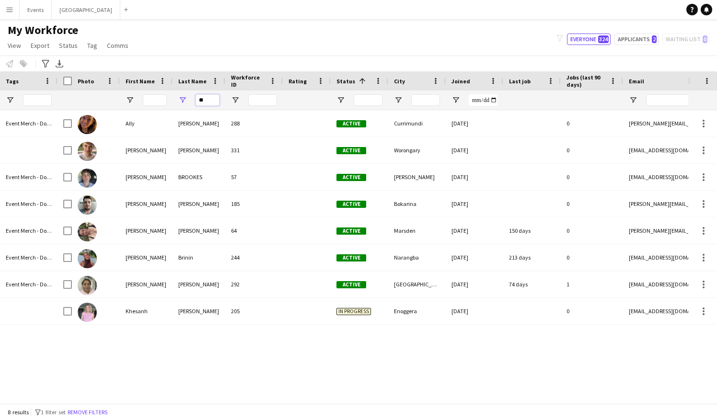
type input "**"
